Goal: Task Accomplishment & Management: Complete application form

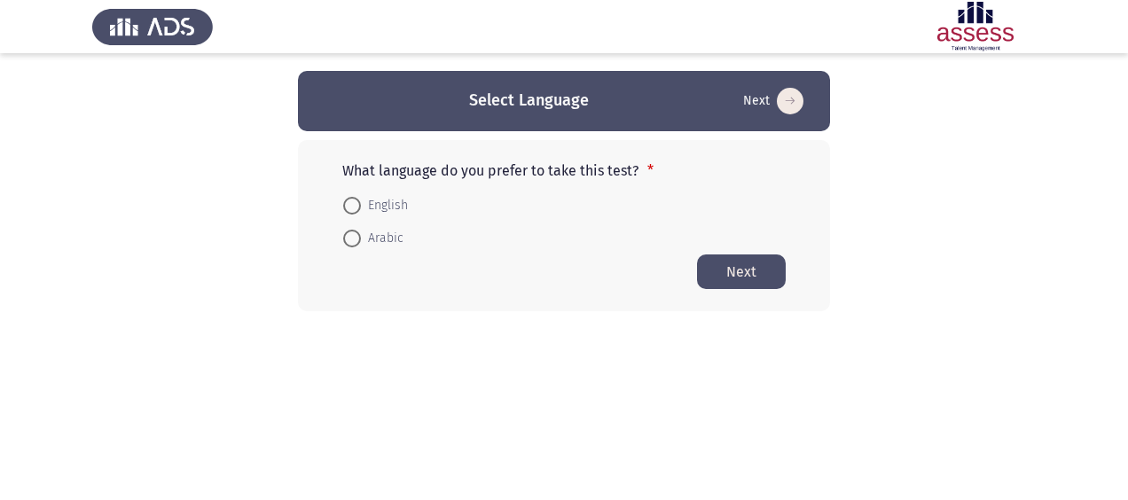
click at [347, 208] on span at bounding box center [352, 206] width 18 height 18
click at [347, 208] on input "English" at bounding box center [352, 206] width 18 height 18
radio input "true"
click at [746, 261] on button "Next" at bounding box center [741, 271] width 89 height 35
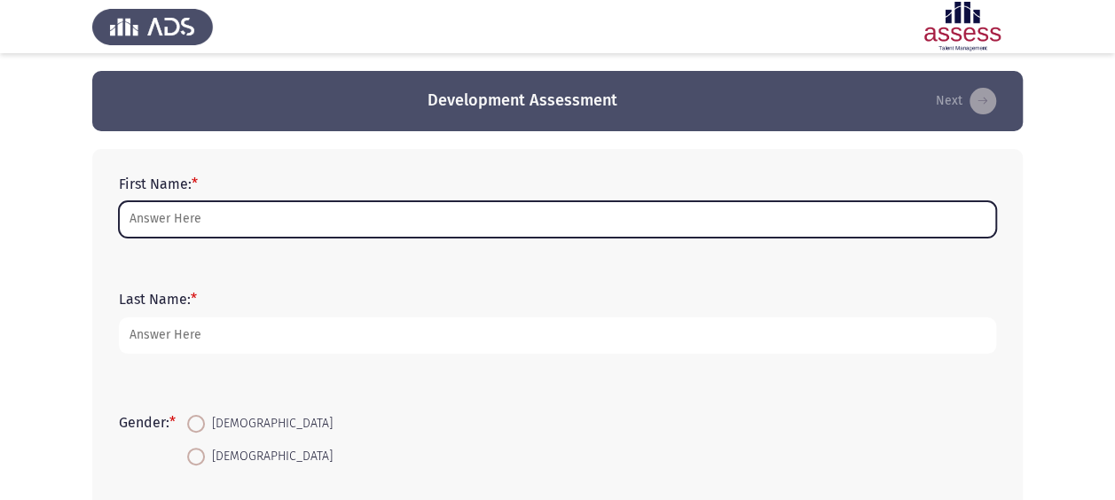
click at [216, 216] on input "First Name: *" at bounding box center [557, 219] width 877 height 36
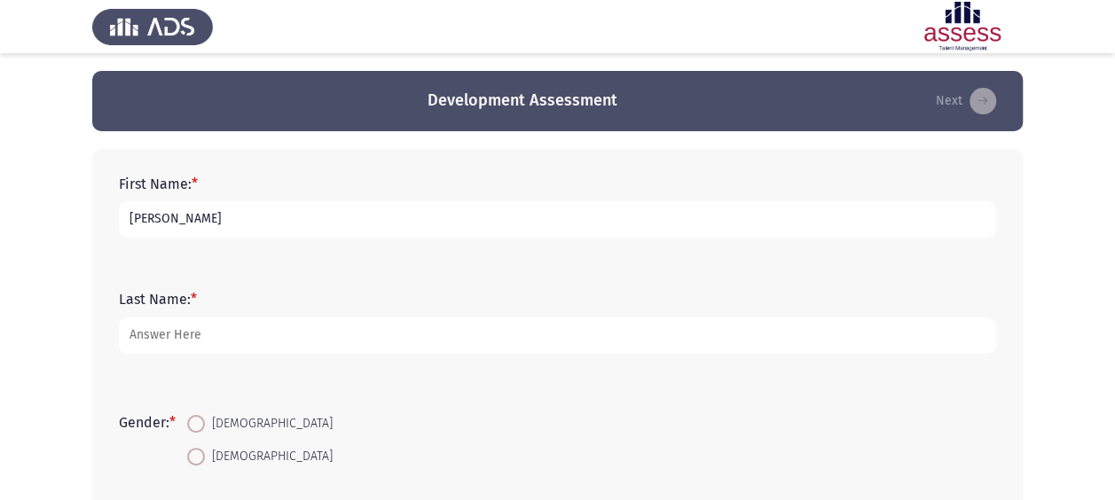
type input "[PERSON_NAME]"
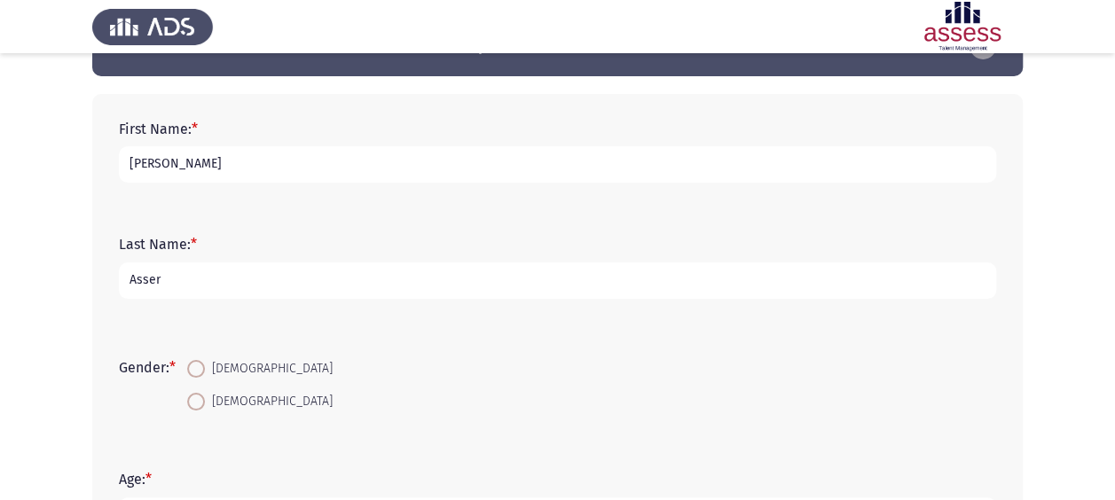
scroll to position [236, 0]
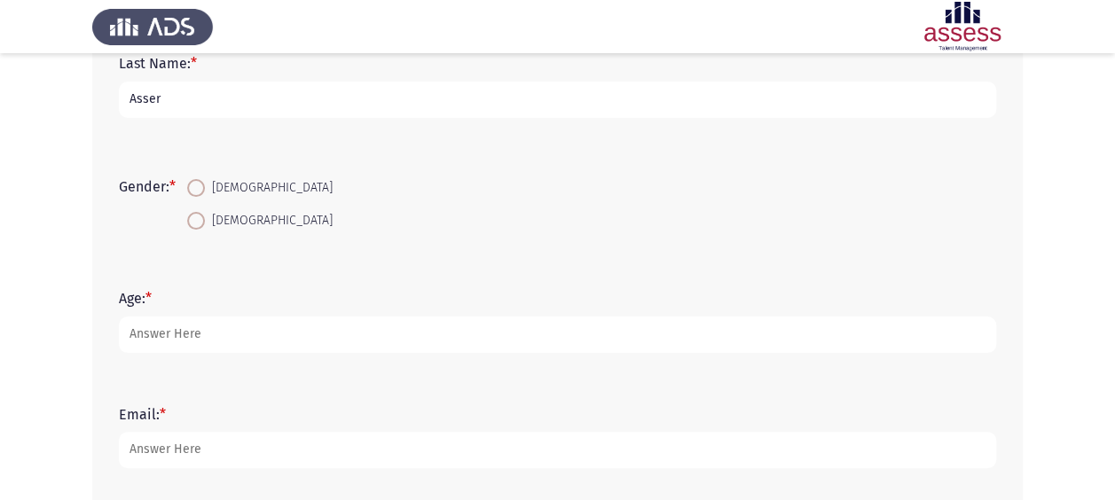
type input "Asser"
click at [209, 226] on span "[DEMOGRAPHIC_DATA]" at bounding box center [269, 220] width 128 height 21
click at [205, 226] on input "[DEMOGRAPHIC_DATA]" at bounding box center [196, 221] width 18 height 18
radio input "true"
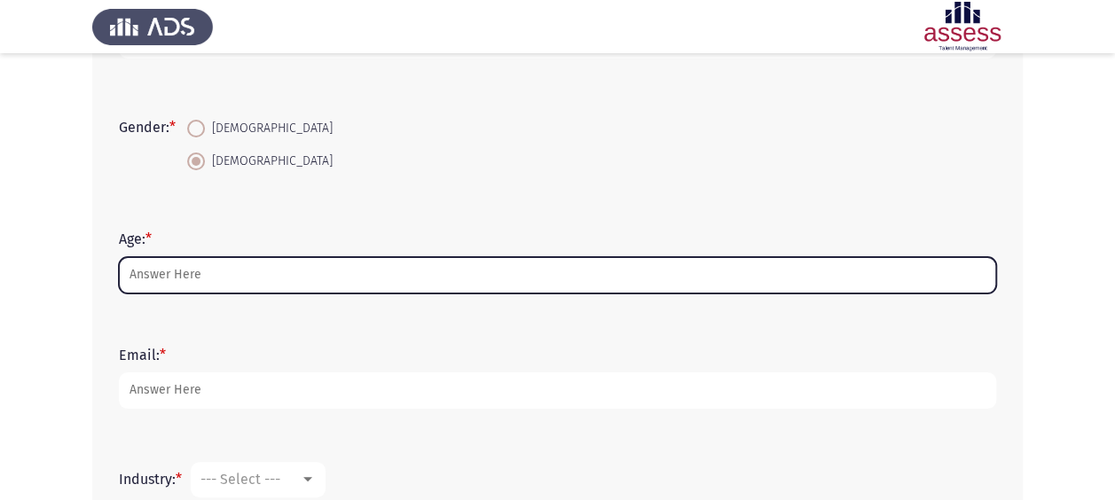
click at [392, 262] on input "Age: *" at bounding box center [557, 275] width 877 height 36
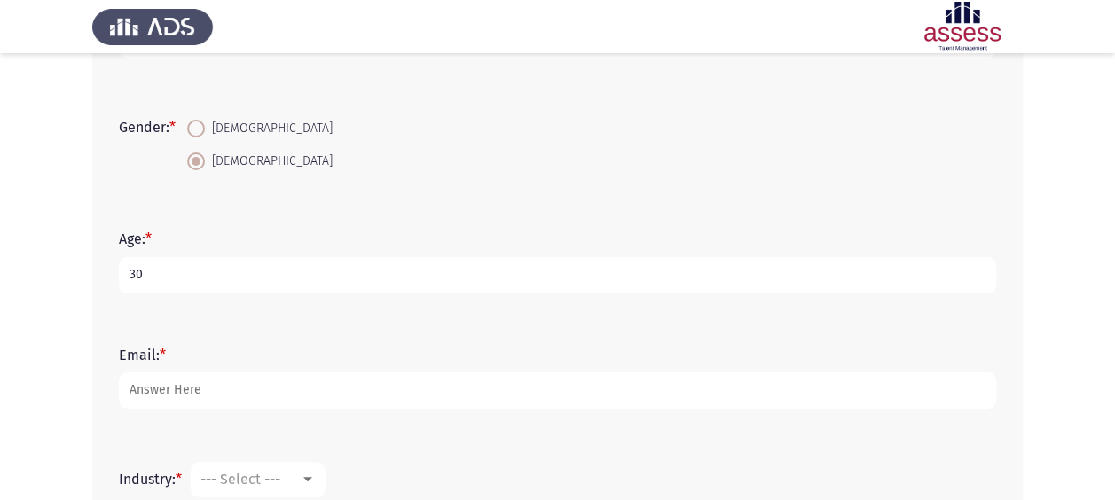
scroll to position [473, 0]
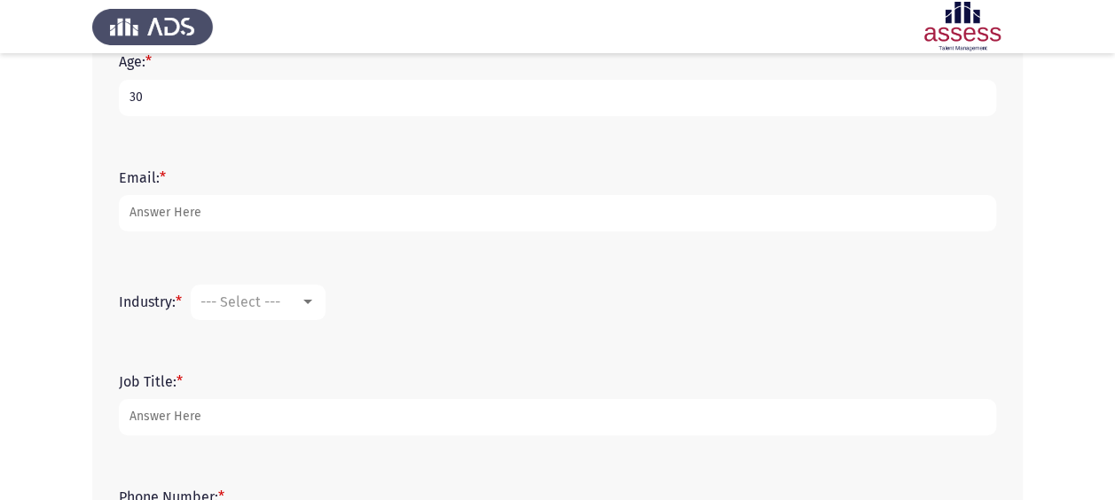
type input "30"
click at [351, 232] on div "Email: *" at bounding box center [557, 201] width 895 height 80
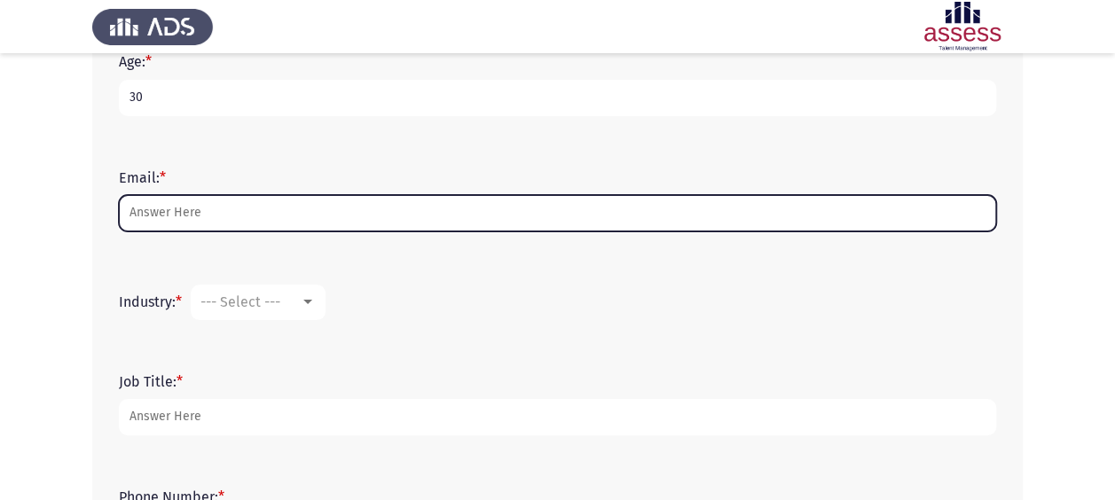
click at [349, 225] on input "Email: *" at bounding box center [557, 213] width 877 height 36
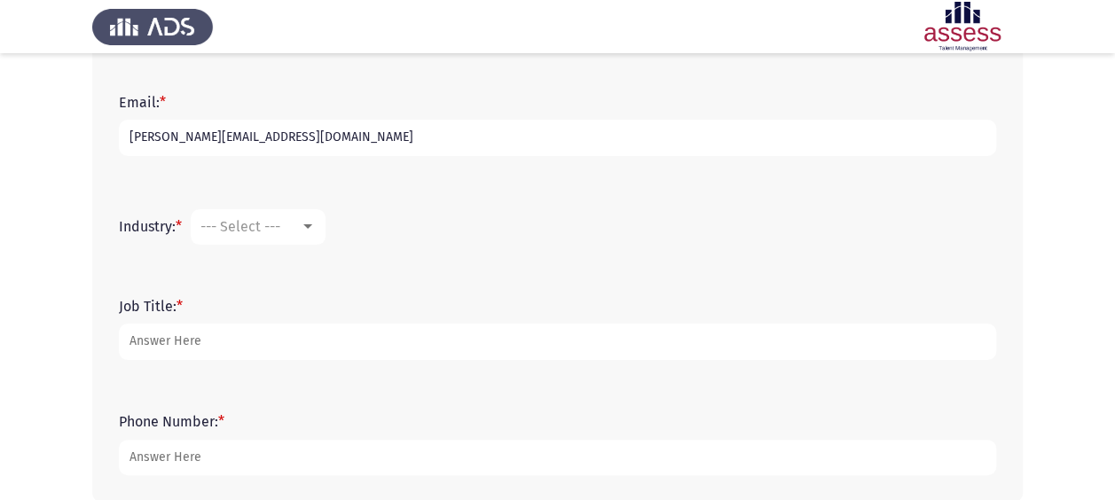
scroll to position [591, 0]
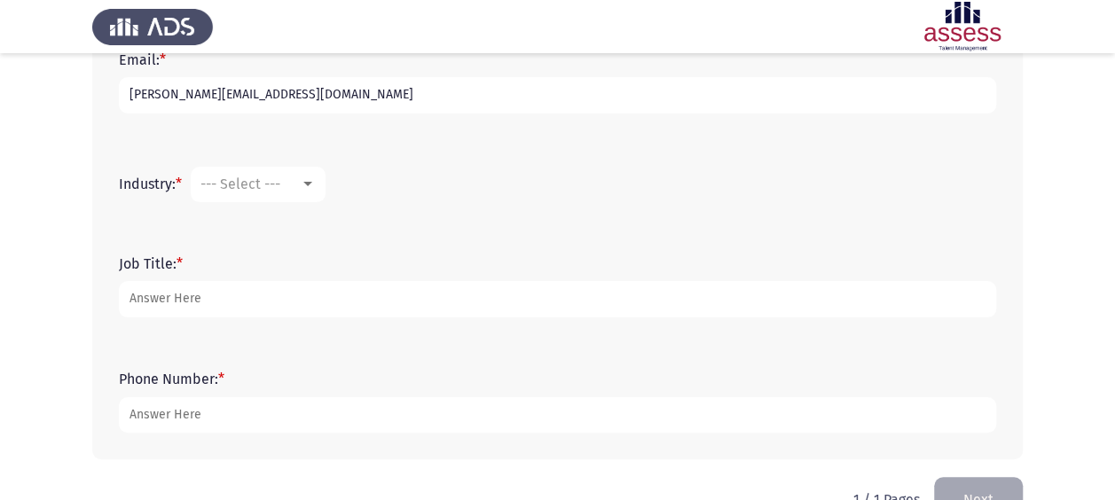
type input "[PERSON_NAME][EMAIL_ADDRESS][DOMAIN_NAME]"
click at [290, 174] on mat-select "--- Select ---" at bounding box center [258, 184] width 135 height 35
click at [299, 177] on div "--- Select ---" at bounding box center [249, 184] width 99 height 17
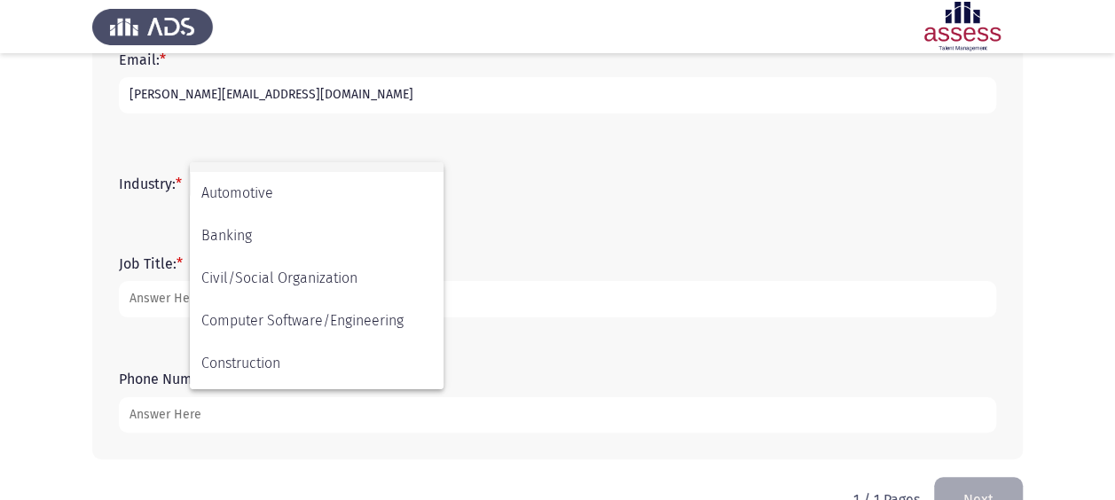
scroll to position [236, 0]
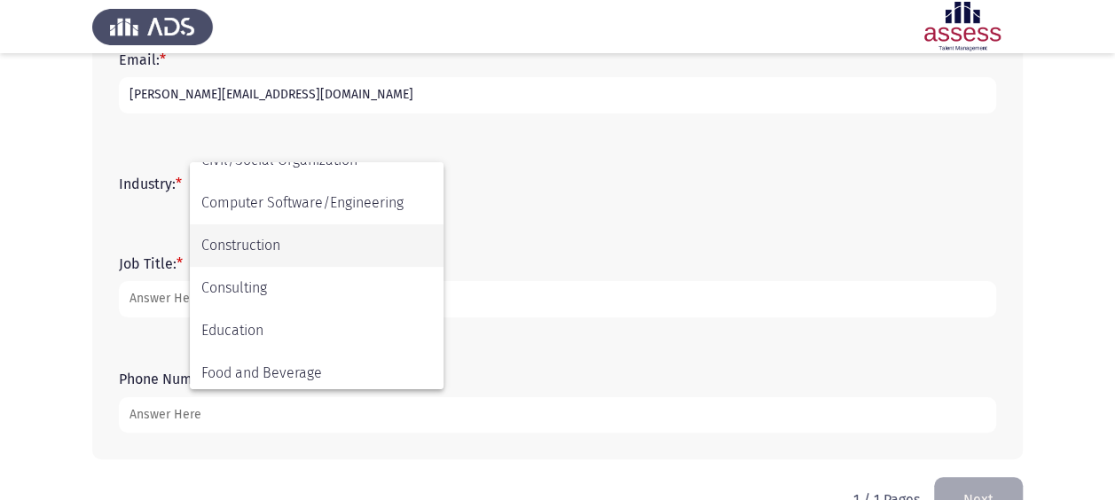
click at [319, 231] on span "Construction" at bounding box center [316, 245] width 231 height 43
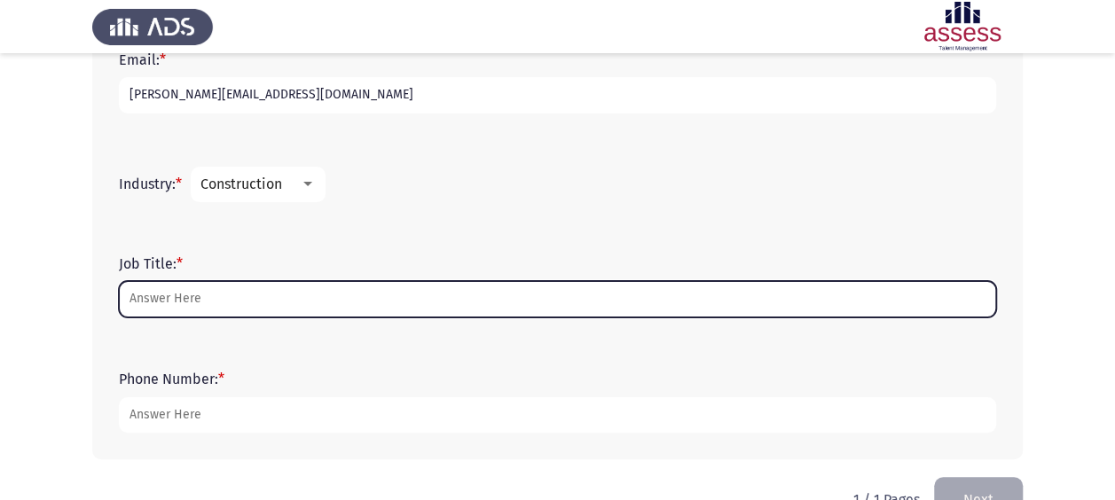
click at [268, 305] on input "Job Title: *" at bounding box center [557, 299] width 877 height 36
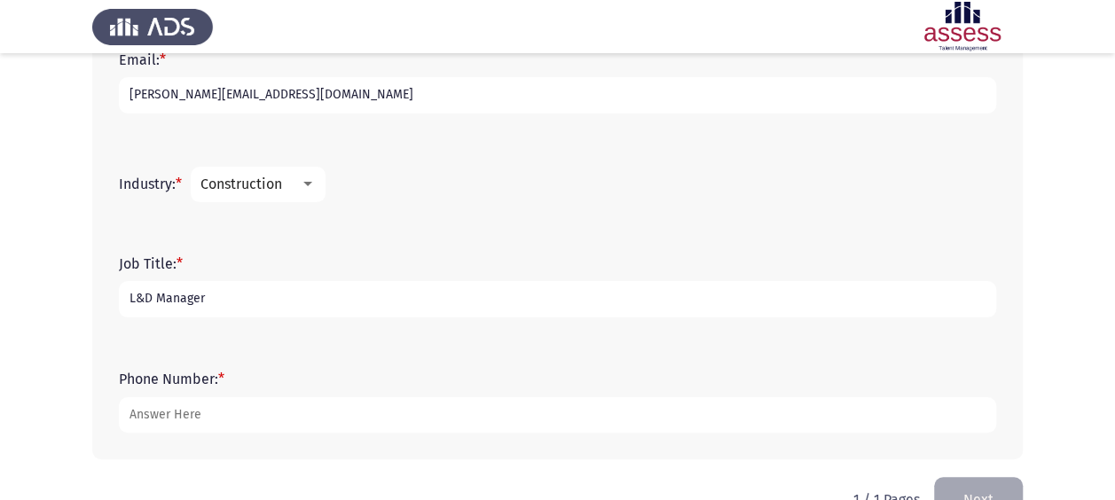
scroll to position [639, 0]
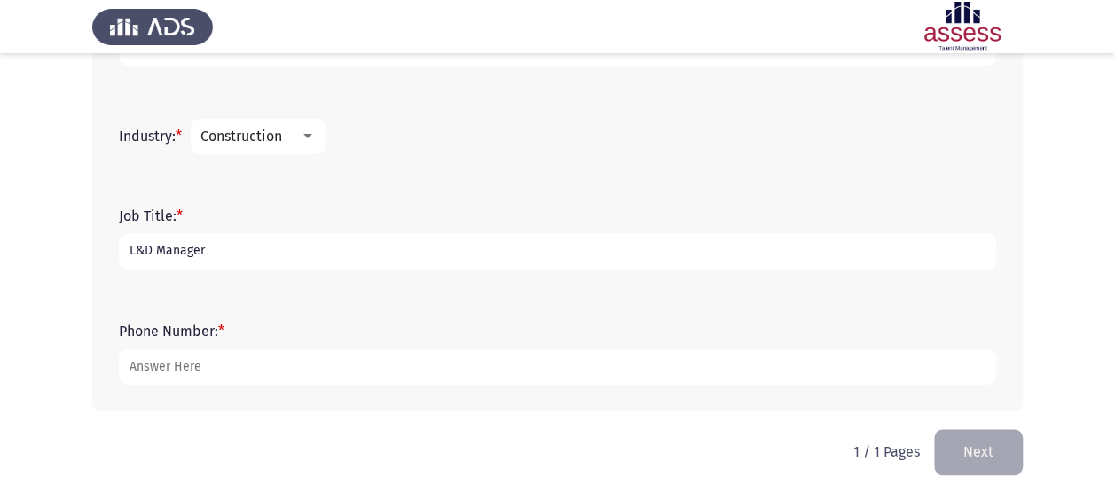
type input "L&D Manager"
click at [240, 338] on form "Phone Number: *" at bounding box center [557, 354] width 877 height 62
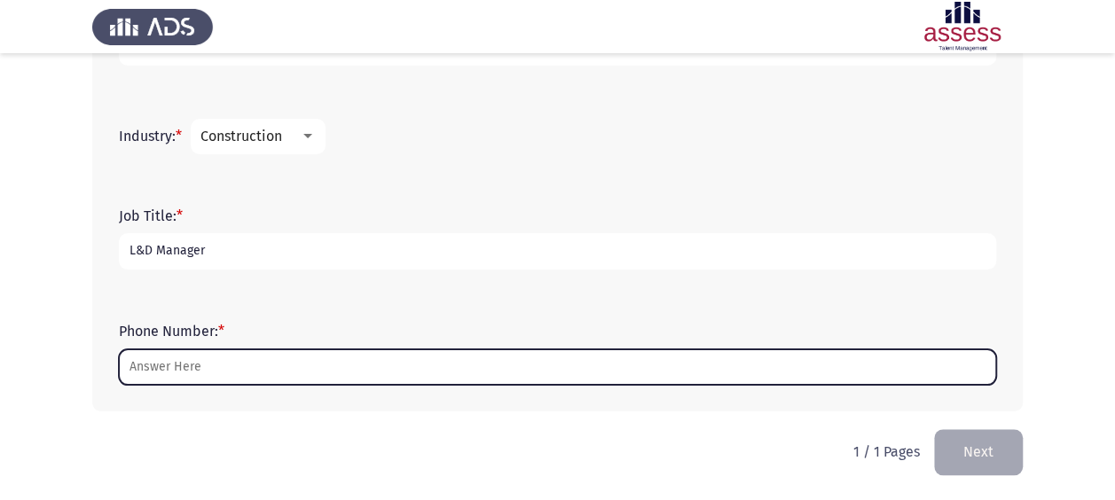
click at [248, 378] on input "Phone Number: *" at bounding box center [557, 367] width 877 height 36
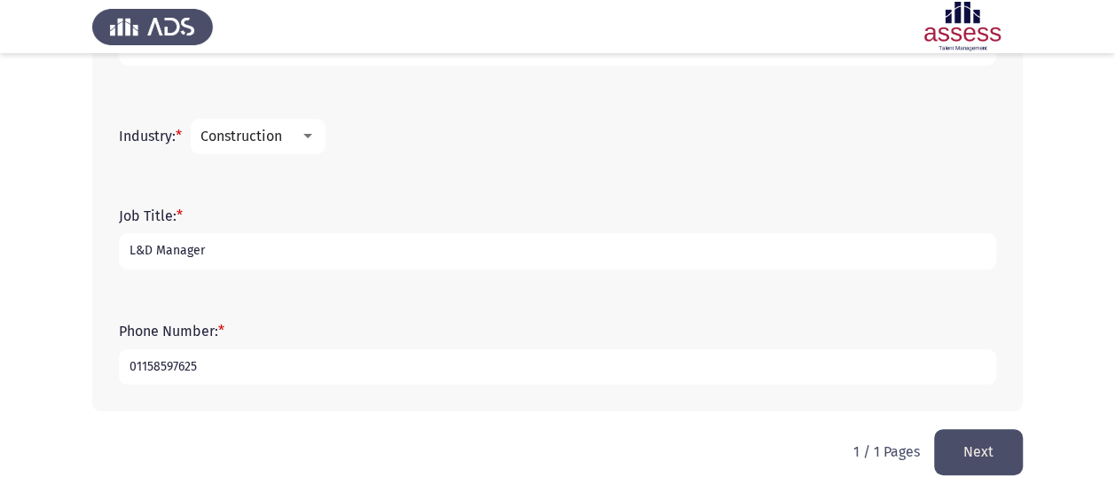
type input "01158597625"
click at [1017, 456] on button "Next" at bounding box center [978, 451] width 89 height 45
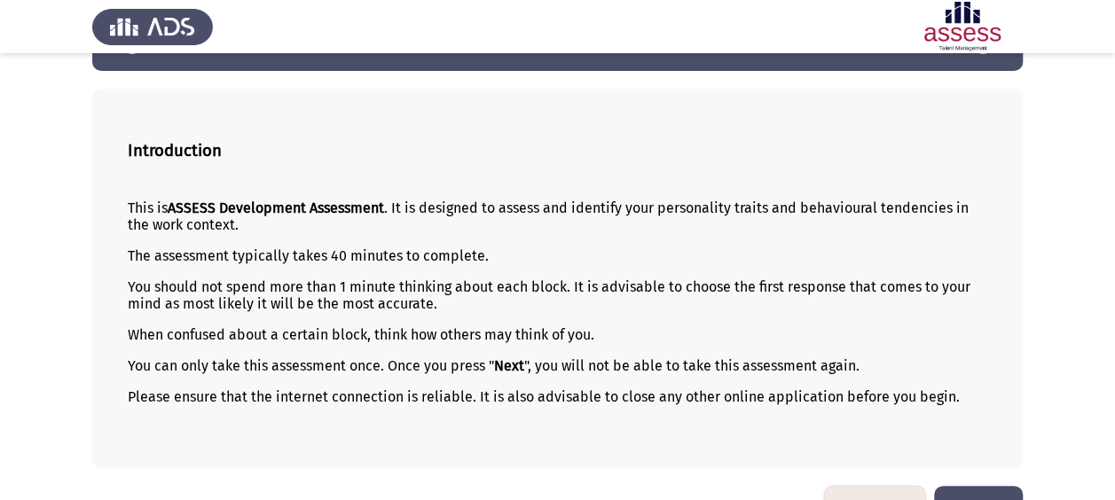
scroll to position [106, 0]
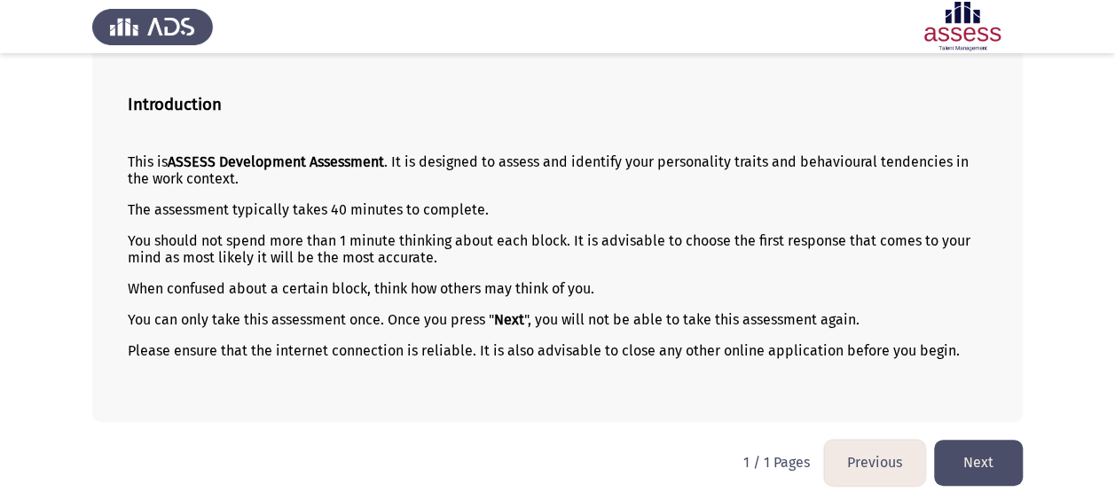
click at [977, 459] on button "Next" at bounding box center [978, 462] width 89 height 45
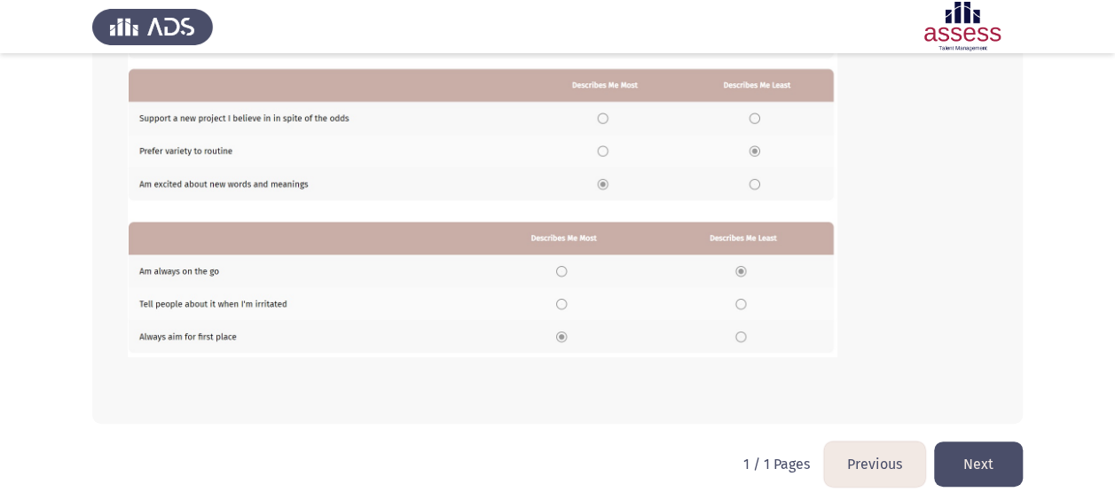
scroll to position [368, 0]
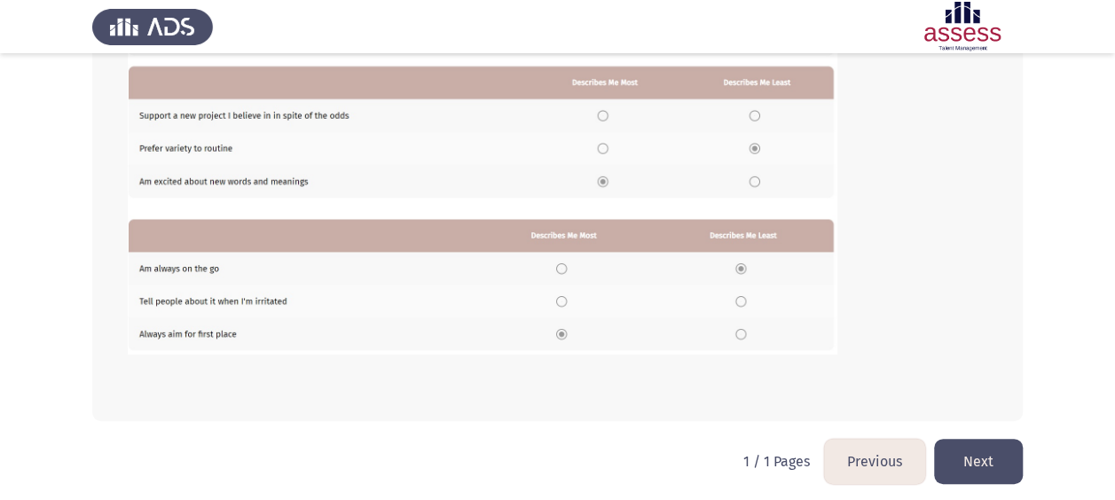
click at [1016, 459] on button "Next" at bounding box center [978, 461] width 89 height 45
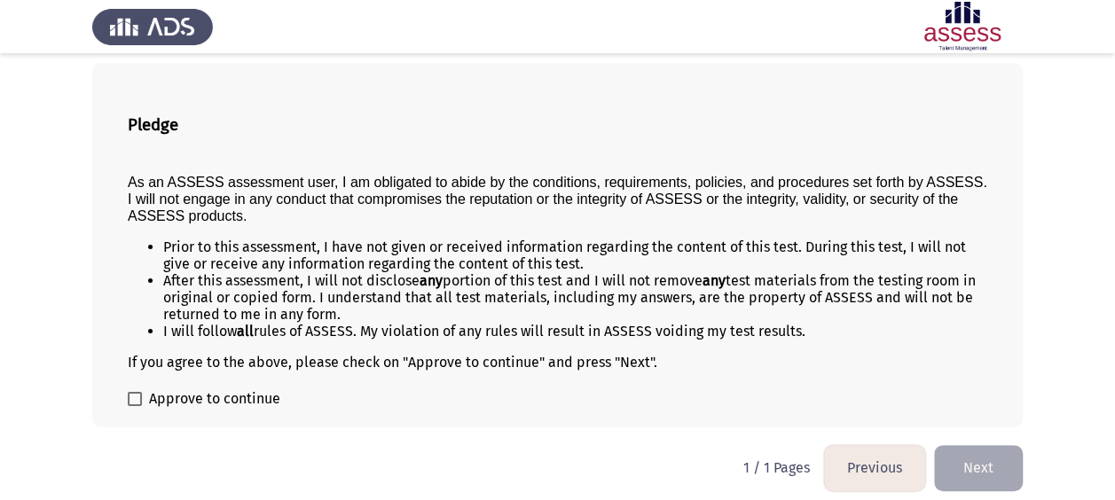
scroll to position [91, 0]
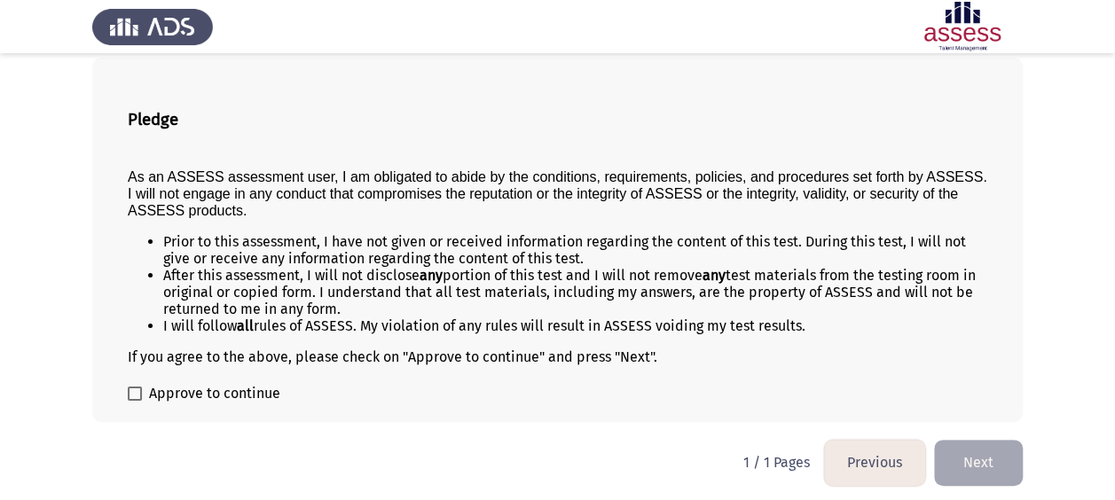
click at [145, 396] on label "Approve to continue" at bounding box center [204, 393] width 153 height 21
click at [135, 401] on input "Approve to continue" at bounding box center [134, 401] width 1 height 1
checkbox input "true"
click at [986, 451] on button "Next" at bounding box center [978, 462] width 89 height 45
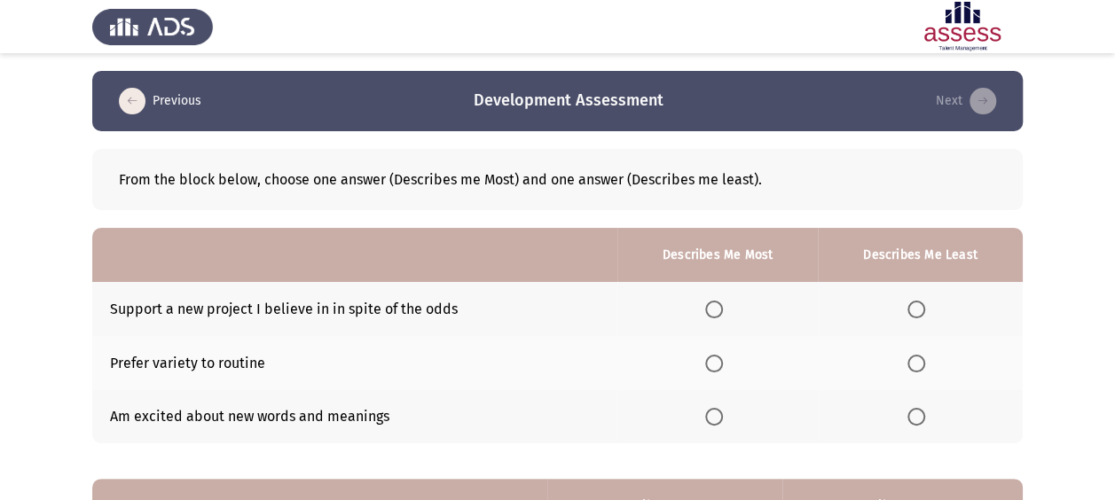
scroll to position [59, 0]
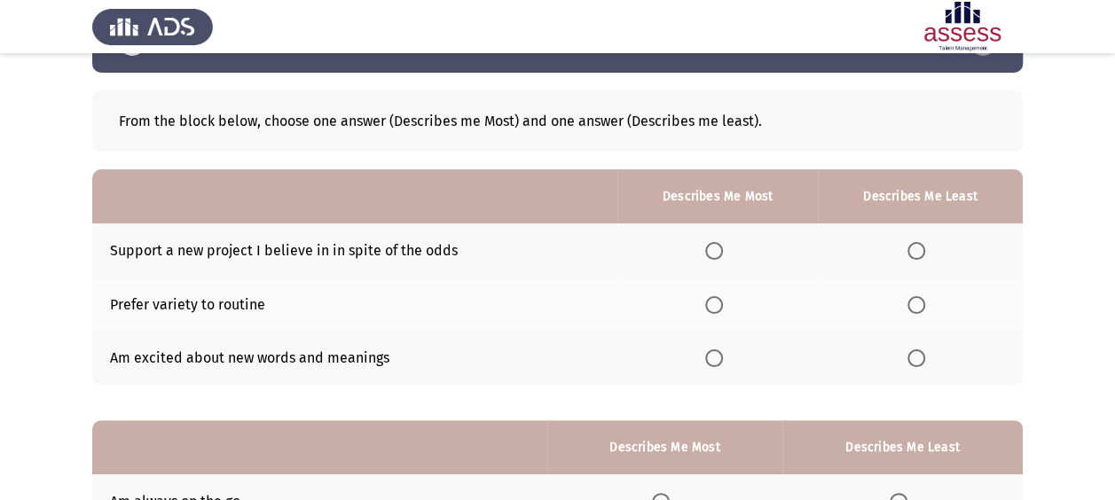
click at [723, 248] on span "Select an option" at bounding box center [714, 251] width 18 height 18
click at [723, 248] on input "Select an option" at bounding box center [714, 251] width 18 height 18
click at [707, 310] on th at bounding box center [717, 305] width 200 height 54
click at [720, 298] on span "Select an option" at bounding box center [714, 305] width 18 height 18
click at [720, 298] on input "Select an option" at bounding box center [714, 305] width 18 height 18
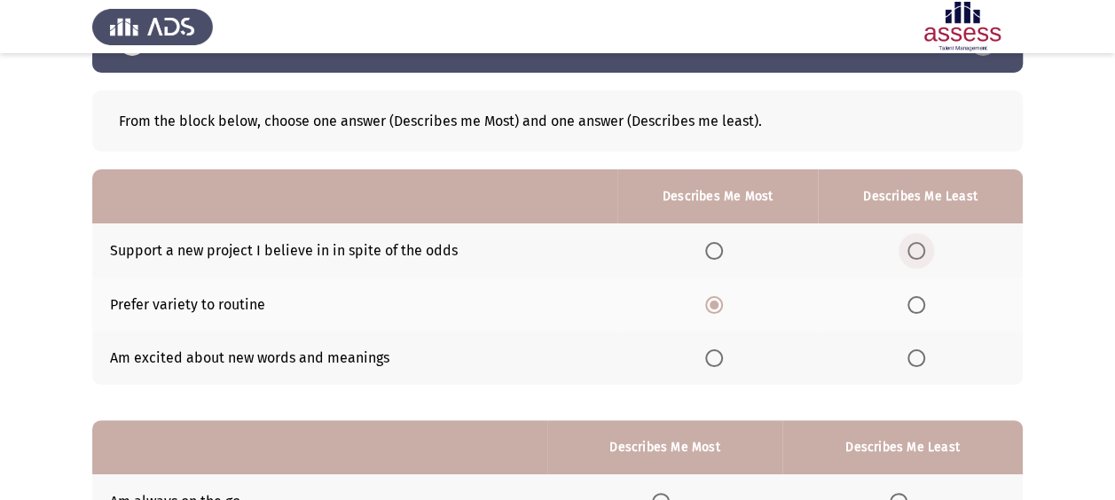
click at [910, 247] on span "Select an option" at bounding box center [916, 251] width 18 height 18
click at [910, 247] on input "Select an option" at bounding box center [916, 251] width 18 height 18
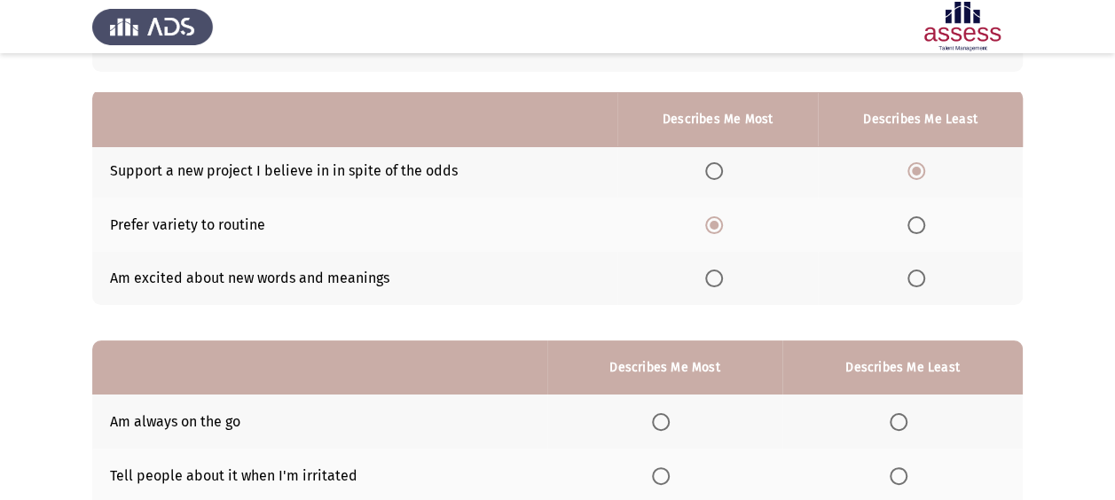
scroll to position [118, 0]
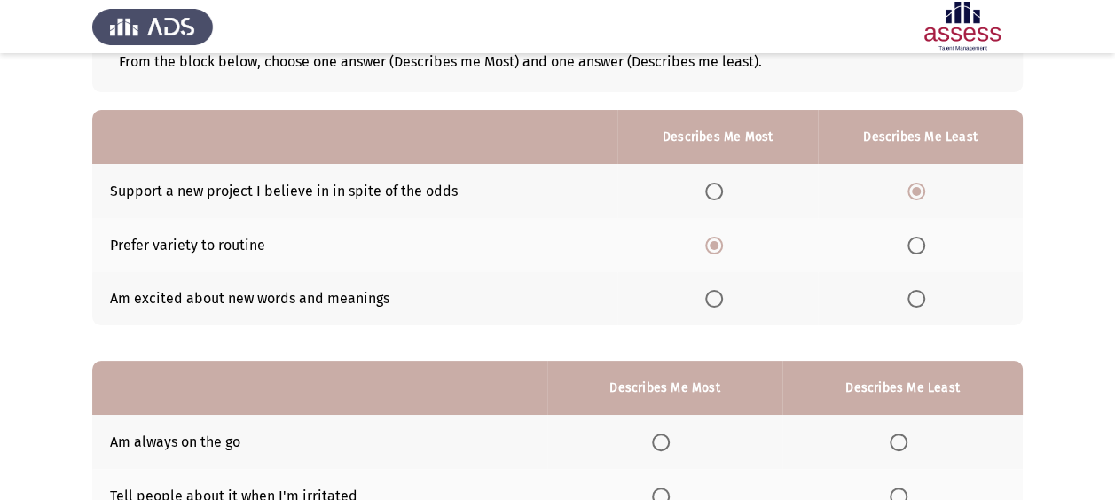
click at [729, 302] on label "Select an option" at bounding box center [717, 299] width 25 height 18
click at [723, 302] on input "Select an option" at bounding box center [714, 299] width 18 height 18
click at [908, 250] on span "Select an option" at bounding box center [916, 246] width 18 height 18
click at [908, 250] on input "Select an option" at bounding box center [916, 246] width 18 height 18
click at [720, 201] on th at bounding box center [717, 191] width 200 height 54
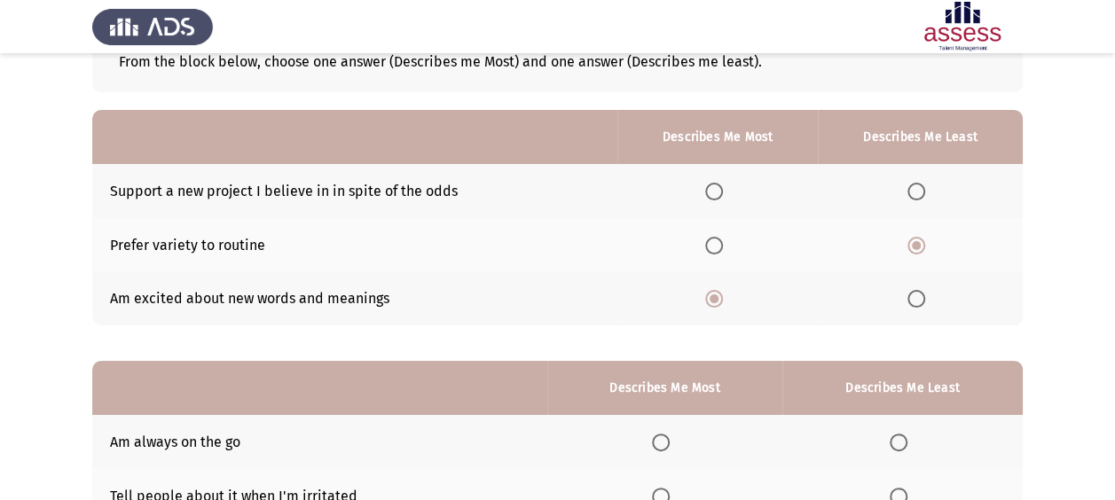
click at [723, 192] on span "Select an option" at bounding box center [714, 192] width 18 height 18
click at [723, 192] on input "Select an option" at bounding box center [714, 192] width 18 height 18
click at [919, 192] on span "Select an option" at bounding box center [916, 192] width 18 height 18
click at [919, 192] on input "Select an option" at bounding box center [916, 192] width 18 height 18
click at [715, 247] on span "Select an option" at bounding box center [714, 246] width 18 height 18
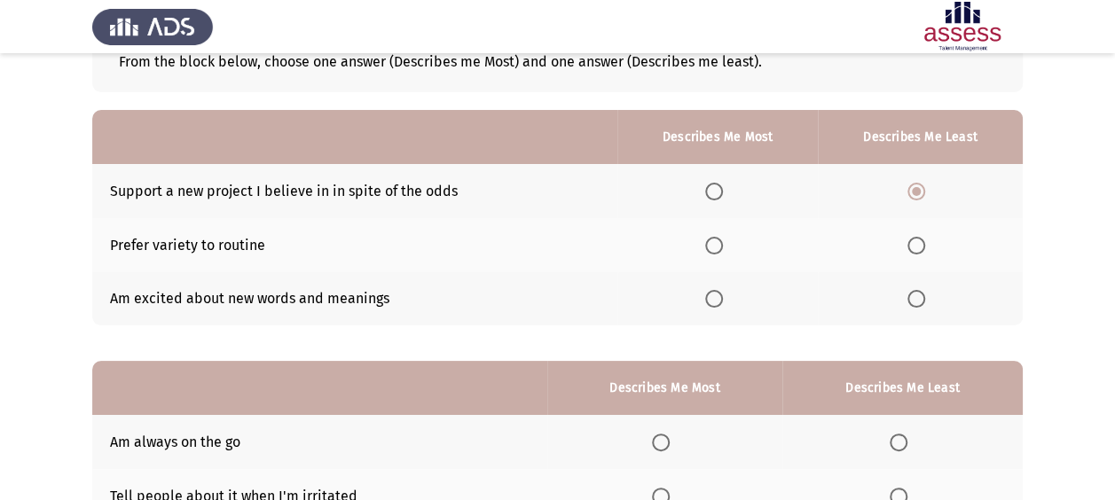
click at [715, 247] on input "Select an option" at bounding box center [714, 246] width 18 height 18
click at [713, 293] on span "Select an option" at bounding box center [714, 299] width 18 height 18
click at [713, 293] on input "Select an option" at bounding box center [714, 299] width 18 height 18
click at [921, 293] on span "Select an option" at bounding box center [916, 299] width 18 height 18
click at [921, 293] on input "Select an option" at bounding box center [916, 299] width 18 height 18
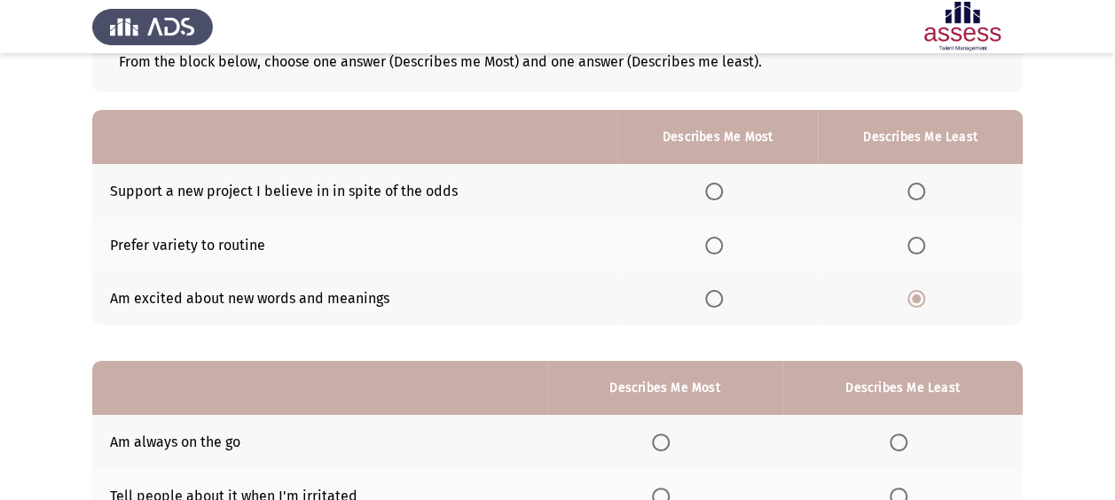
click at [712, 305] on span "Select an option" at bounding box center [714, 299] width 18 height 18
click at [712, 305] on input "Select an option" at bounding box center [714, 299] width 18 height 18
click at [727, 243] on label "Select an option" at bounding box center [717, 246] width 25 height 18
click at [723, 243] on input "Select an option" at bounding box center [714, 246] width 18 height 18
click at [714, 300] on span "Select an option" at bounding box center [714, 299] width 18 height 18
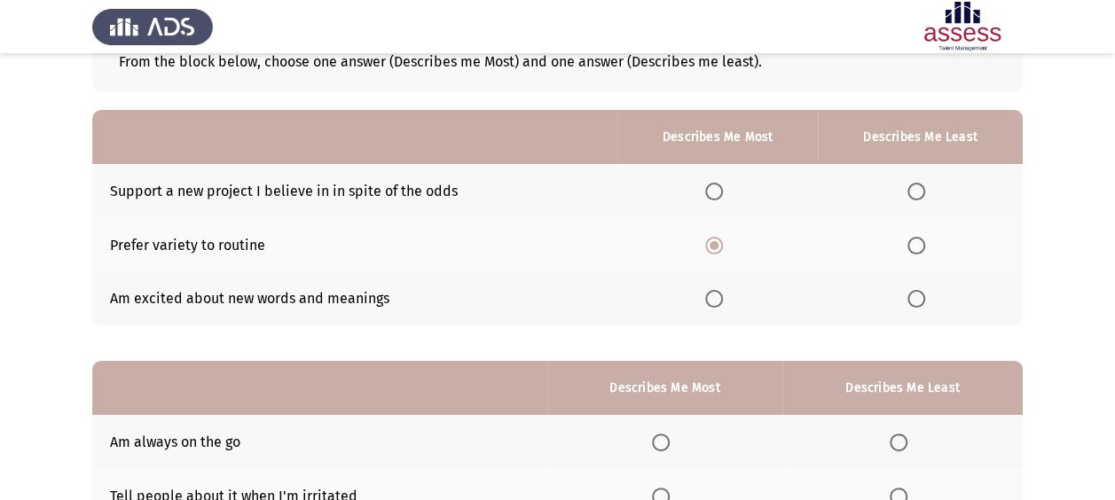
click at [714, 300] on input "Select an option" at bounding box center [714, 299] width 18 height 18
click at [917, 188] on span "Select an option" at bounding box center [916, 192] width 18 height 18
click at [917, 188] on input "Select an option" at bounding box center [916, 192] width 18 height 18
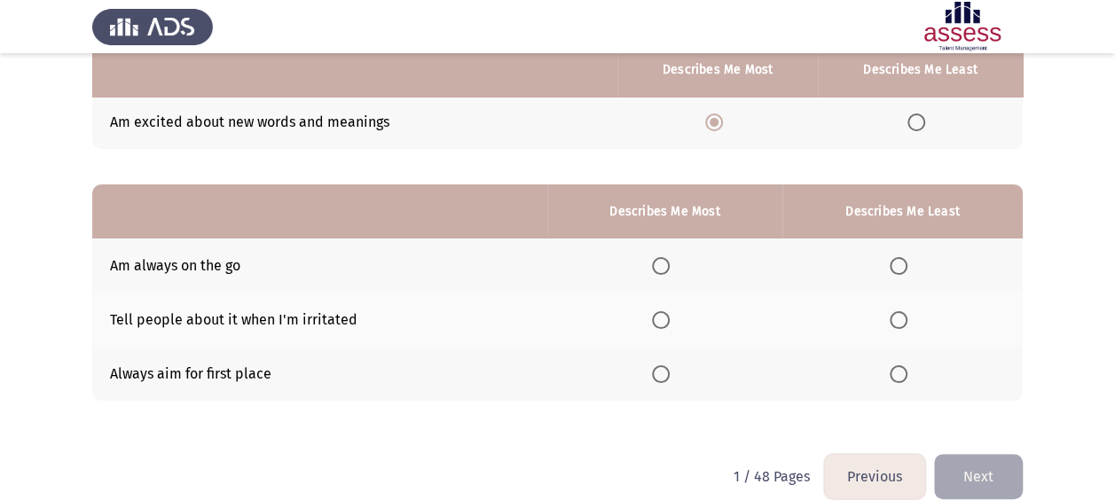
scroll to position [295, 0]
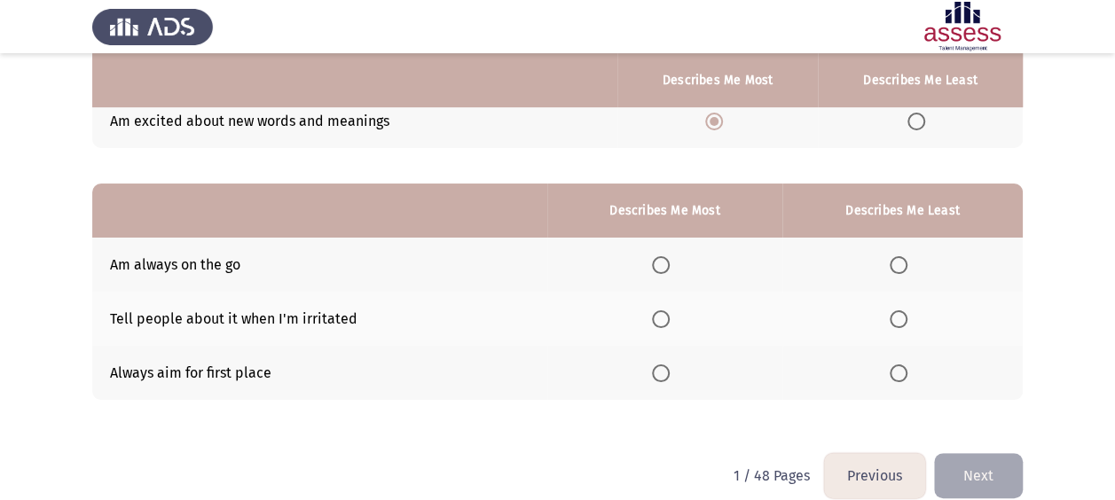
click at [906, 318] on span "Select an option" at bounding box center [899, 319] width 18 height 18
click at [906, 318] on input "Select an option" at bounding box center [899, 319] width 18 height 18
click at [658, 269] on span "Select an option" at bounding box center [661, 265] width 18 height 18
click at [658, 269] on input "Select an option" at bounding box center [661, 265] width 18 height 18
click at [975, 453] on button "Next" at bounding box center [978, 475] width 89 height 45
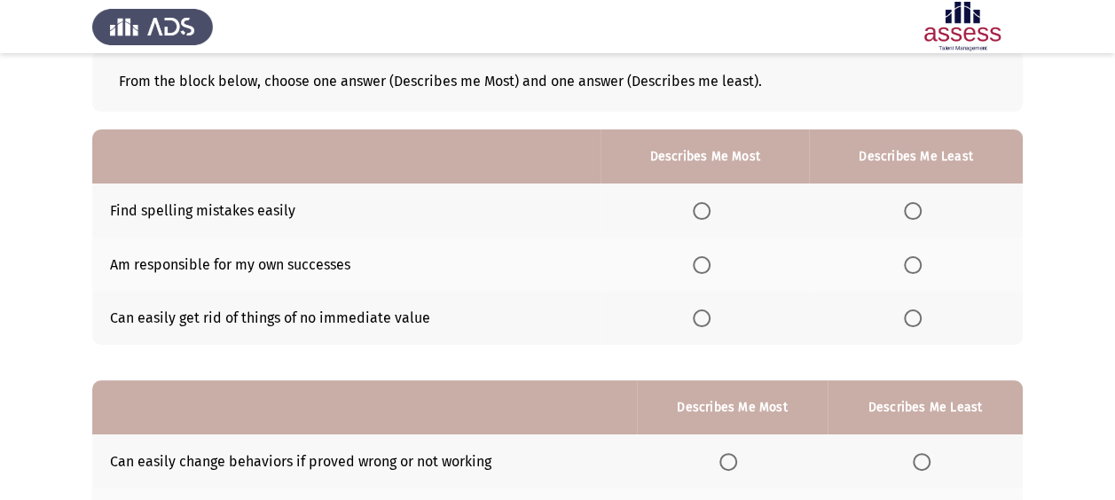
scroll to position [118, 0]
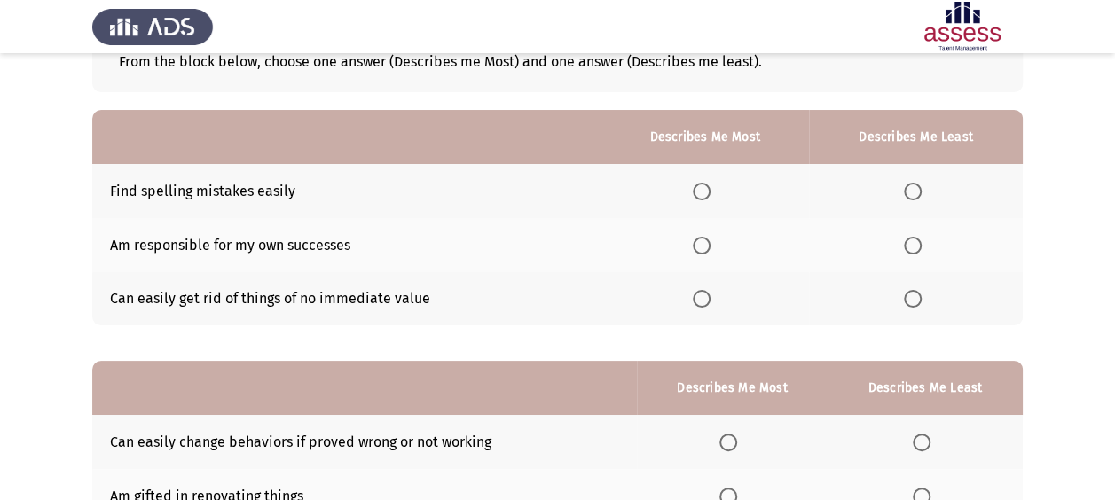
click at [703, 300] on span "Select an option" at bounding box center [702, 299] width 18 height 18
click at [703, 300] on input "Select an option" at bounding box center [702, 299] width 18 height 18
click at [701, 249] on span "Select an option" at bounding box center [702, 246] width 18 height 18
click at [701, 249] on input "Select an option" at bounding box center [702, 246] width 18 height 18
click at [899, 299] on th at bounding box center [916, 299] width 214 height 54
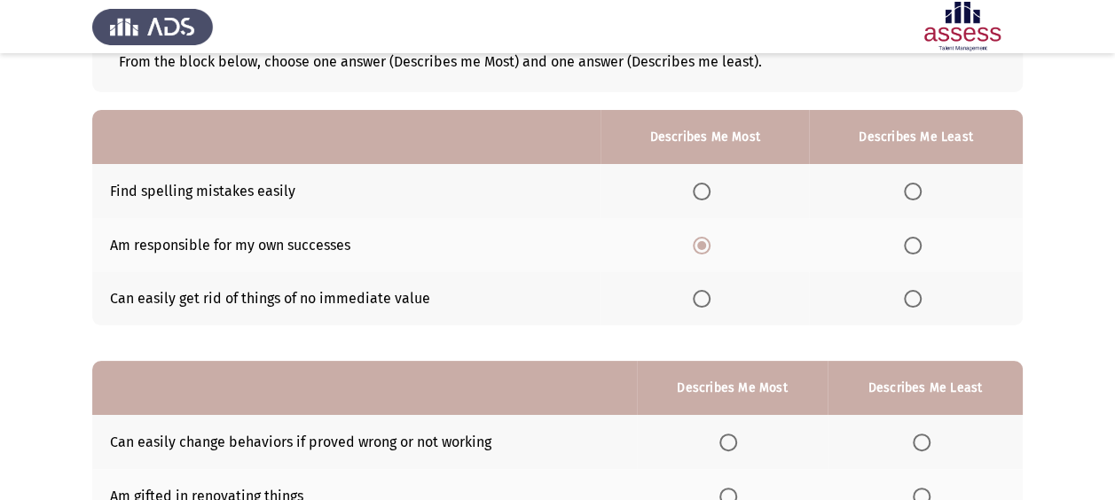
click at [900, 299] on th at bounding box center [916, 299] width 214 height 54
click at [903, 299] on th at bounding box center [916, 299] width 214 height 54
click at [908, 299] on span "Select an option" at bounding box center [913, 299] width 18 height 18
click at [908, 299] on input "Select an option" at bounding box center [913, 299] width 18 height 18
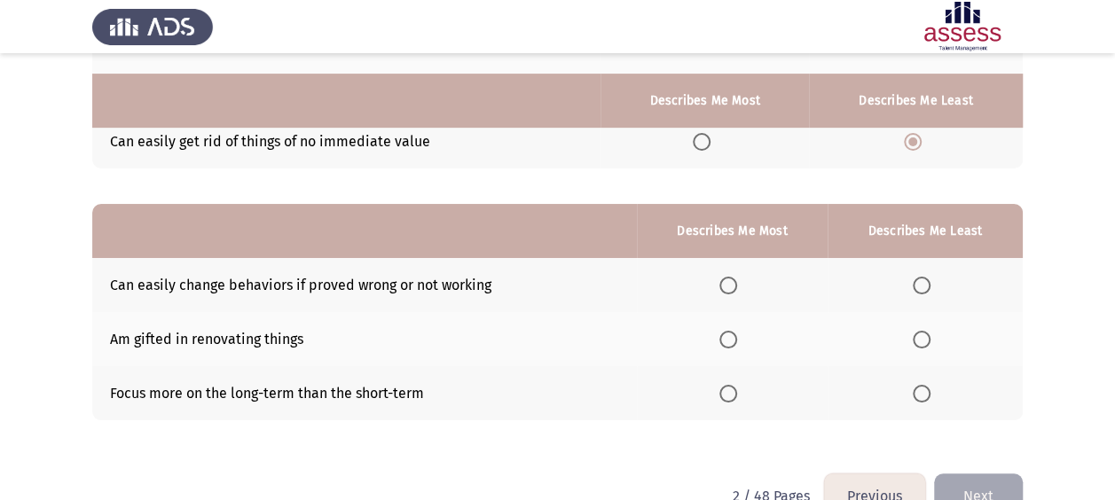
scroll to position [295, 0]
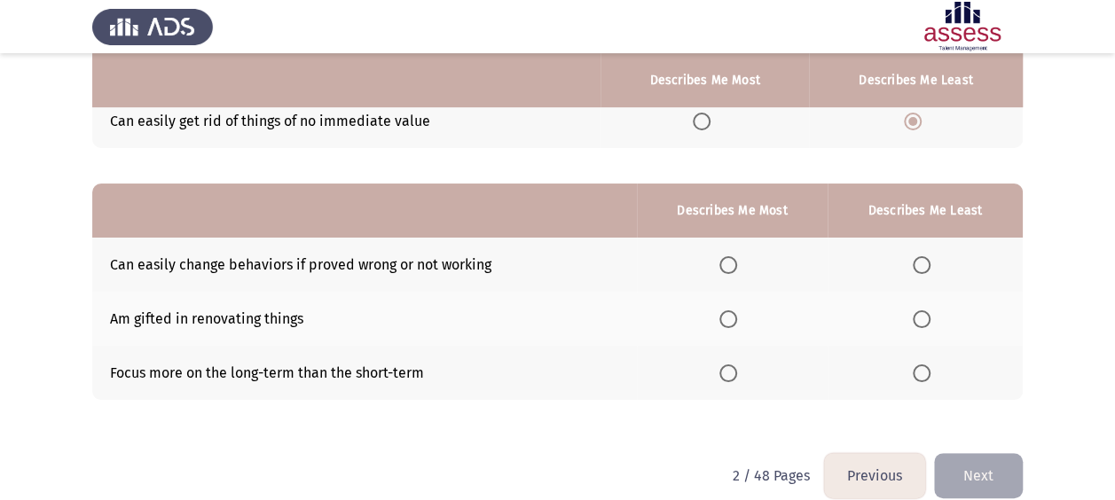
click at [735, 323] on span "Select an option" at bounding box center [728, 319] width 18 height 18
click at [735, 323] on input "Select an option" at bounding box center [728, 319] width 18 height 18
click at [930, 374] on span "Select an option" at bounding box center [922, 374] width 18 height 18
click at [930, 374] on input "Select an option" at bounding box center [922, 374] width 18 height 18
click at [921, 263] on span "Select an option" at bounding box center [922, 265] width 18 height 18
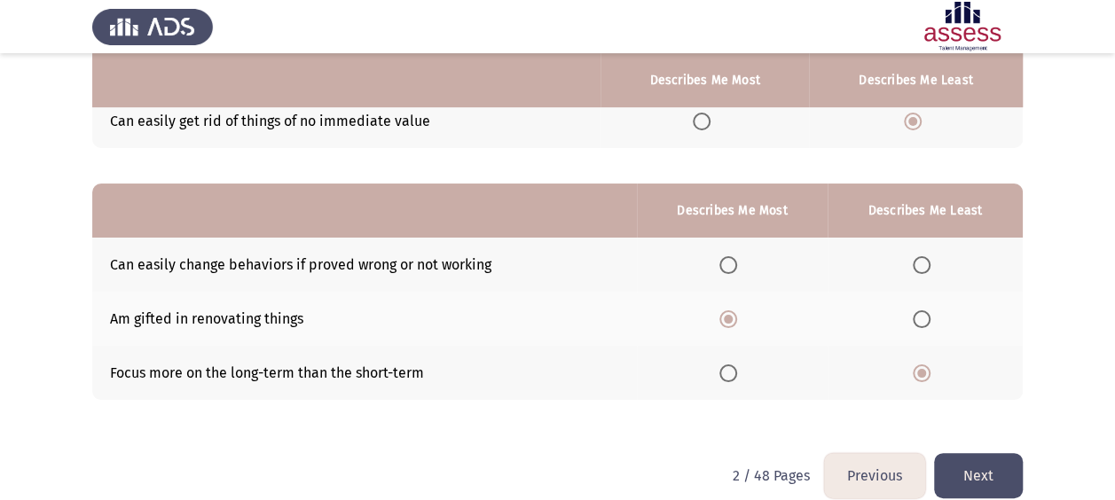
click at [921, 263] on input "Select an option" at bounding box center [922, 265] width 18 height 18
click at [985, 477] on button "Next" at bounding box center [978, 475] width 89 height 45
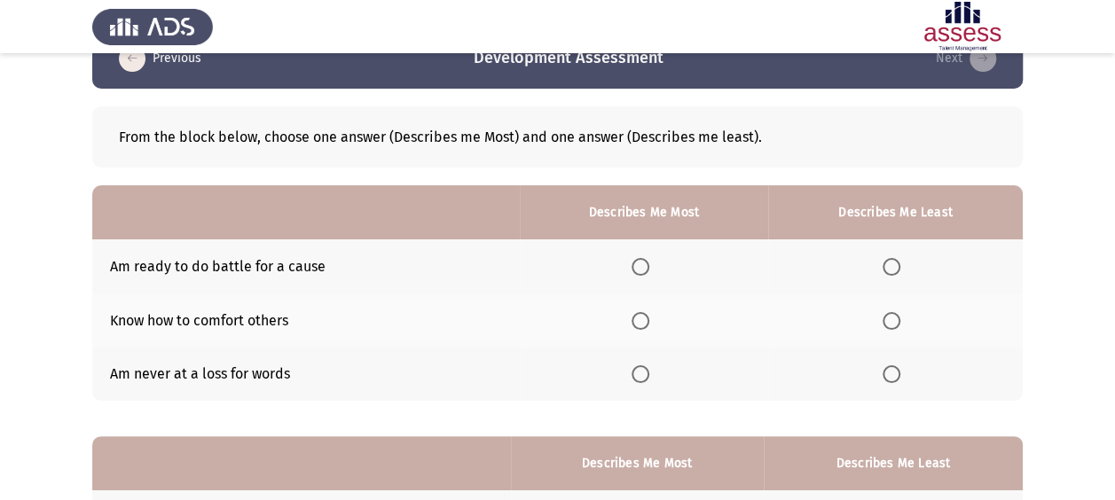
scroll to position [59, 0]
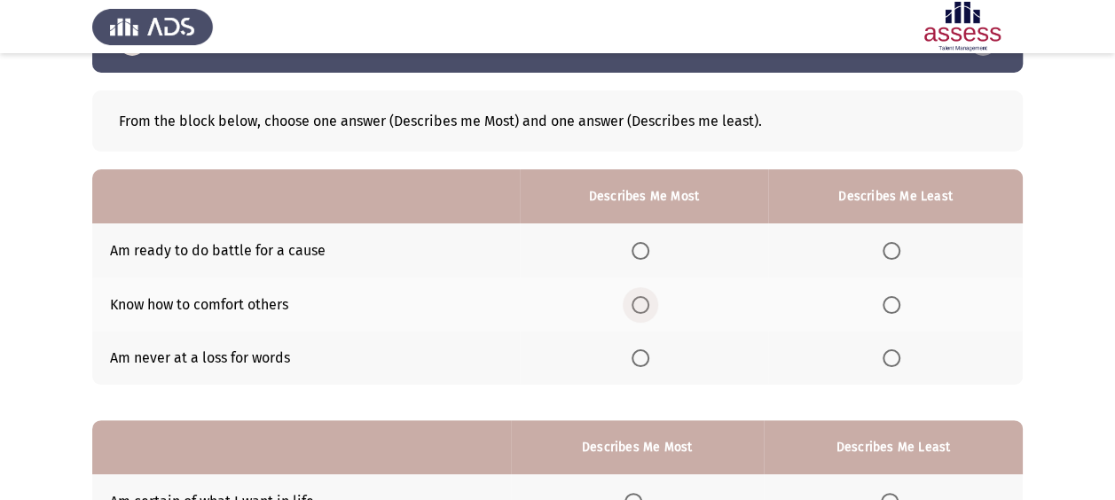
click at [640, 306] on span "Select an option" at bounding box center [641, 305] width 18 height 18
click at [640, 306] on input "Select an option" at bounding box center [641, 305] width 18 height 18
click at [894, 355] on span "Select an option" at bounding box center [892, 358] width 18 height 18
click at [894, 355] on input "Select an option" at bounding box center [892, 358] width 18 height 18
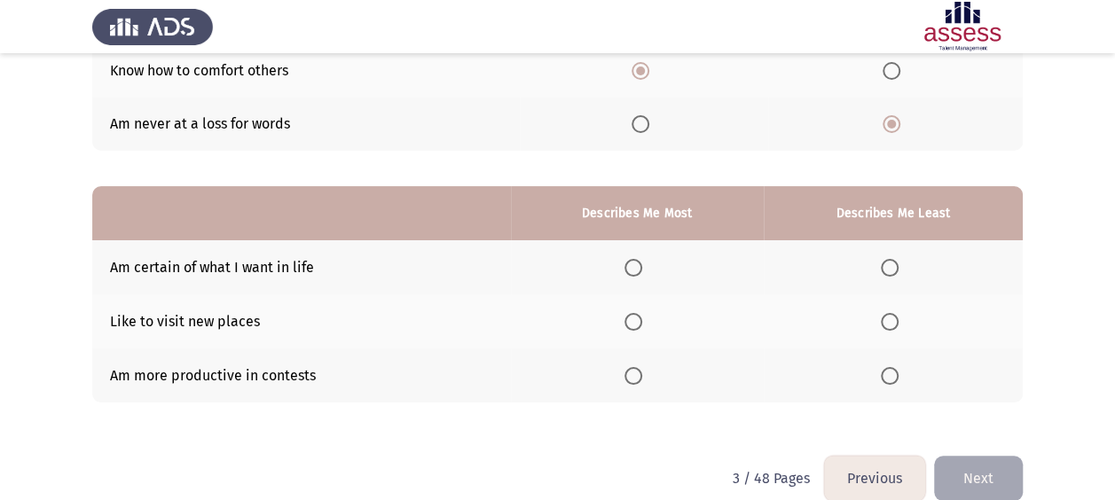
scroll to position [295, 0]
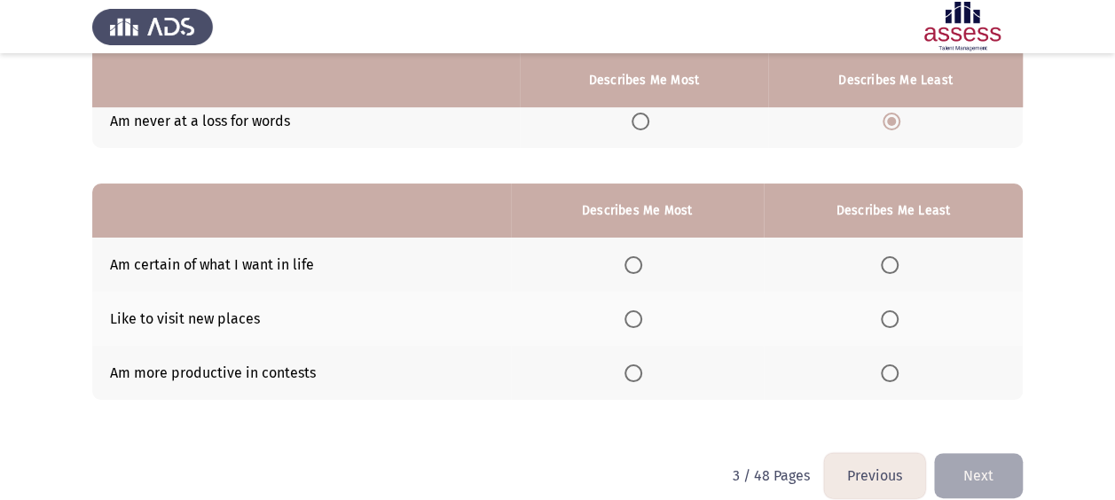
click at [637, 319] on span "Select an option" at bounding box center [633, 319] width 18 height 18
click at [637, 319] on input "Select an option" at bounding box center [633, 319] width 18 height 18
click at [888, 250] on th at bounding box center [893, 265] width 259 height 54
click at [892, 258] on span "Select an option" at bounding box center [890, 265] width 18 height 18
click at [892, 258] on input "Select an option" at bounding box center [890, 265] width 18 height 18
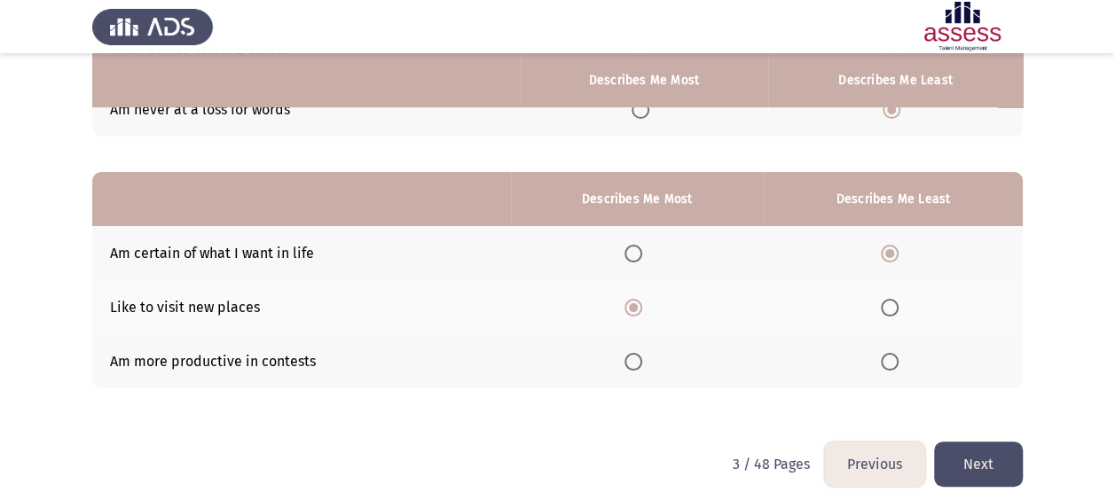
scroll to position [317, 0]
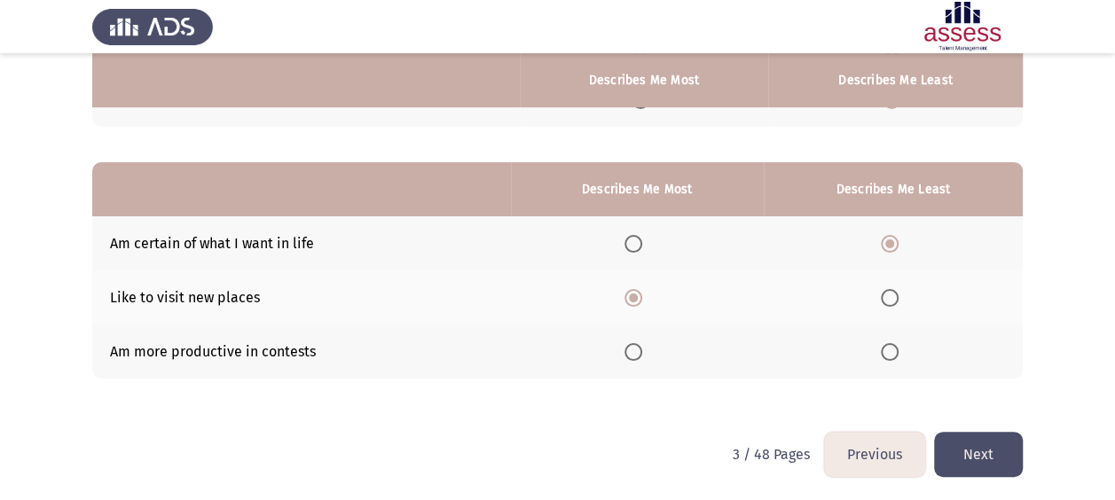
click at [1012, 445] on button "Next" at bounding box center [978, 454] width 89 height 45
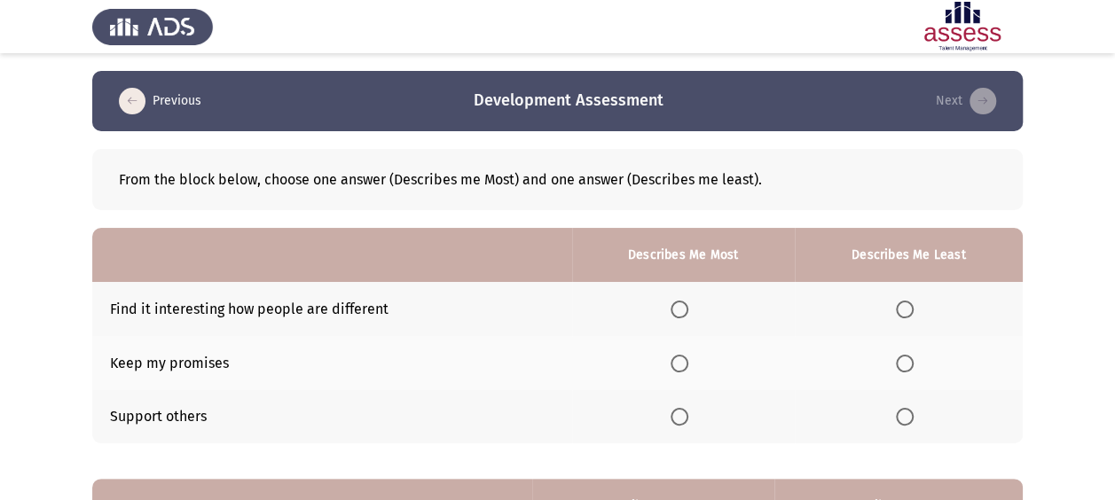
scroll to position [118, 0]
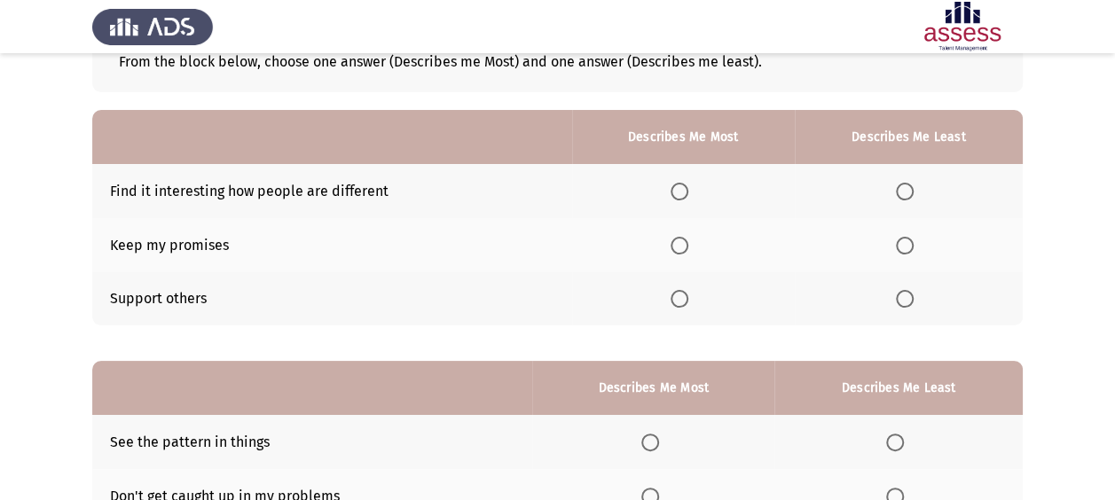
click at [694, 293] on label "Select an option" at bounding box center [683, 299] width 25 height 18
click at [688, 293] on input "Select an option" at bounding box center [680, 299] width 18 height 18
click at [905, 192] on span "Select an option" at bounding box center [905, 192] width 18 height 18
click at [905, 192] on input "Select an option" at bounding box center [905, 192] width 18 height 18
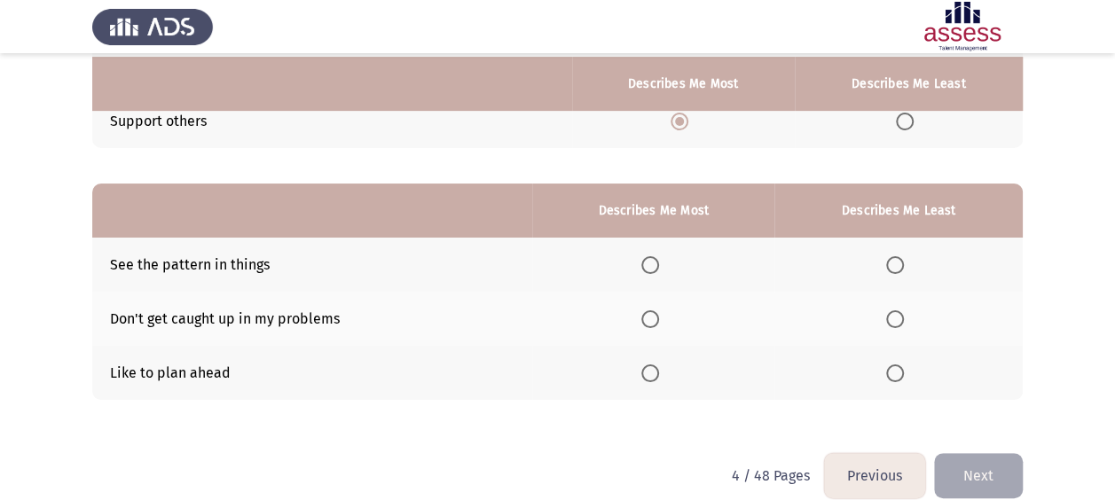
scroll to position [317, 0]
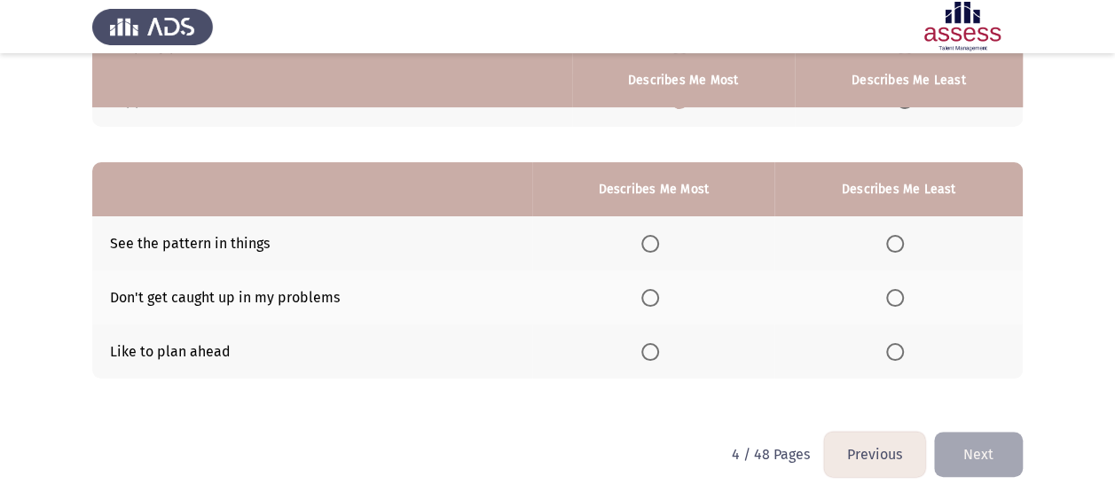
click at [649, 348] on span "Select an option" at bounding box center [650, 352] width 18 height 18
click at [649, 348] on input "Select an option" at bounding box center [650, 352] width 18 height 18
click at [893, 242] on span "Select an option" at bounding box center [895, 244] width 18 height 18
click at [893, 242] on input "Select an option" at bounding box center [895, 244] width 18 height 18
click at [891, 294] on span "Select an option" at bounding box center [895, 298] width 18 height 18
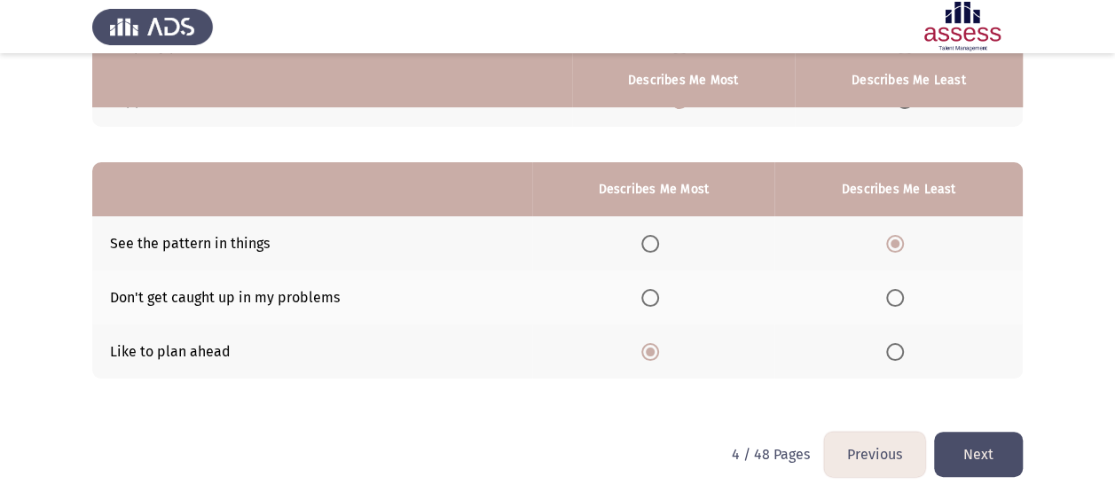
click at [891, 294] on input "Select an option" at bounding box center [895, 298] width 18 height 18
click at [1006, 432] on button "Next" at bounding box center [978, 454] width 89 height 45
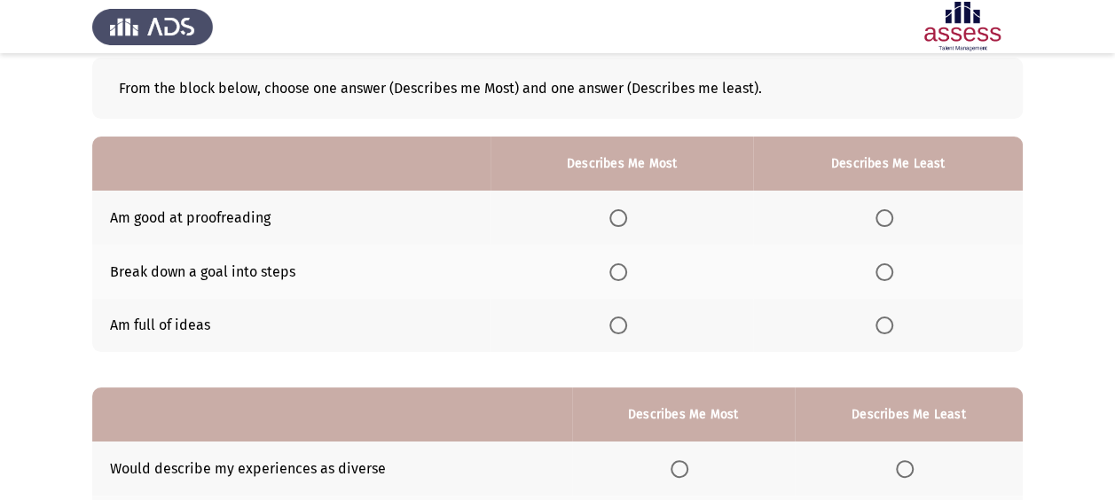
scroll to position [118, 0]
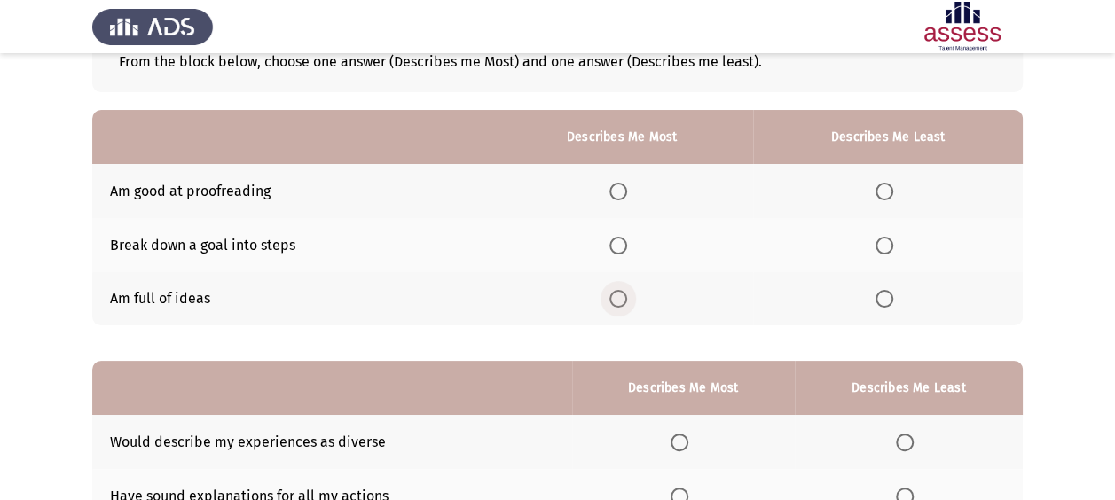
click at [618, 291] on span "Select an option" at bounding box center [618, 299] width 18 height 18
click at [618, 291] on input "Select an option" at bounding box center [618, 299] width 18 height 18
click at [884, 197] on span "Select an option" at bounding box center [884, 192] width 18 height 18
click at [884, 197] on input "Select an option" at bounding box center [884, 192] width 18 height 18
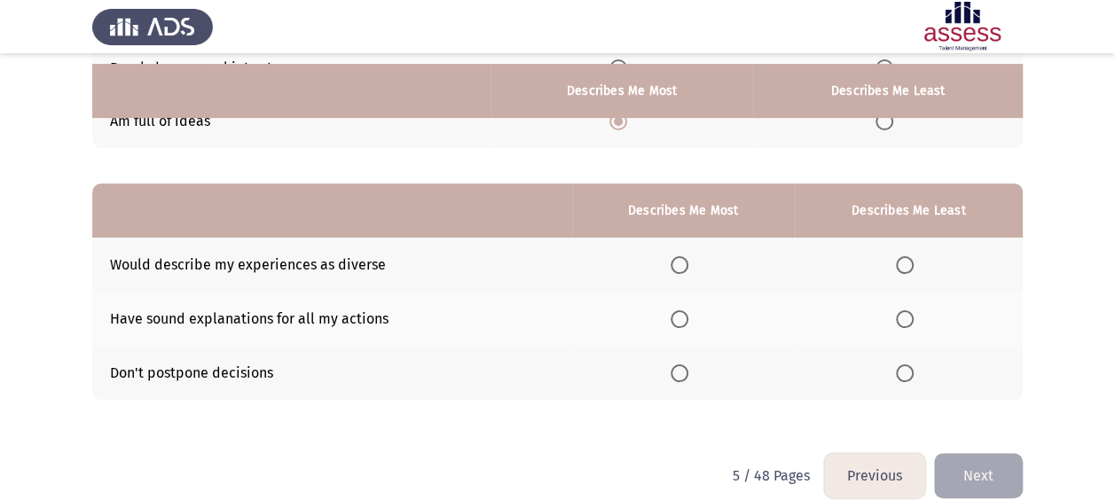
scroll to position [317, 0]
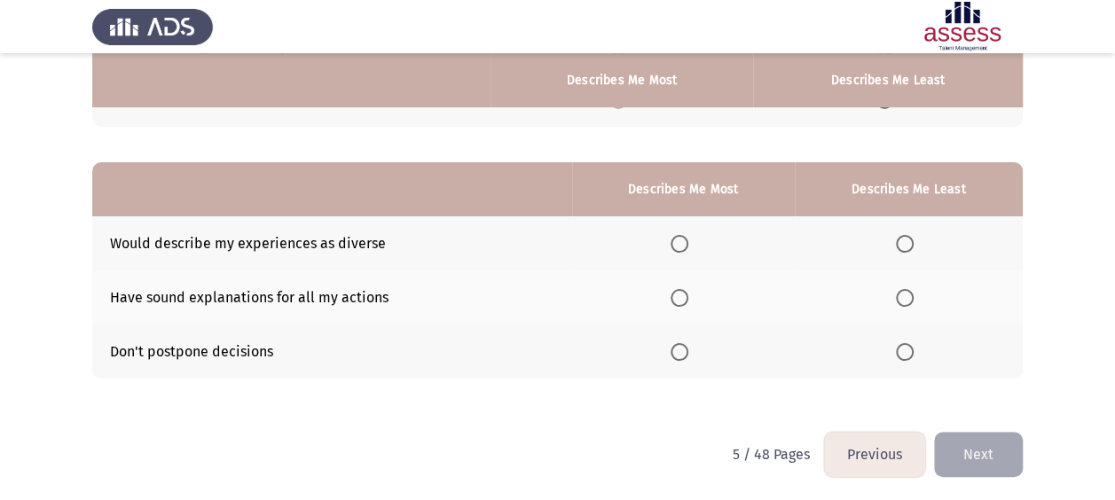
click at [688, 349] on span "Select an option" at bounding box center [680, 352] width 18 height 18
click at [688, 349] on input "Select an option" at bounding box center [680, 352] width 18 height 18
click at [918, 241] on label "Select an option" at bounding box center [908, 244] width 25 height 18
click at [914, 241] on input "Select an option" at bounding box center [905, 244] width 18 height 18
click at [678, 241] on span "Select an option" at bounding box center [680, 244] width 18 height 18
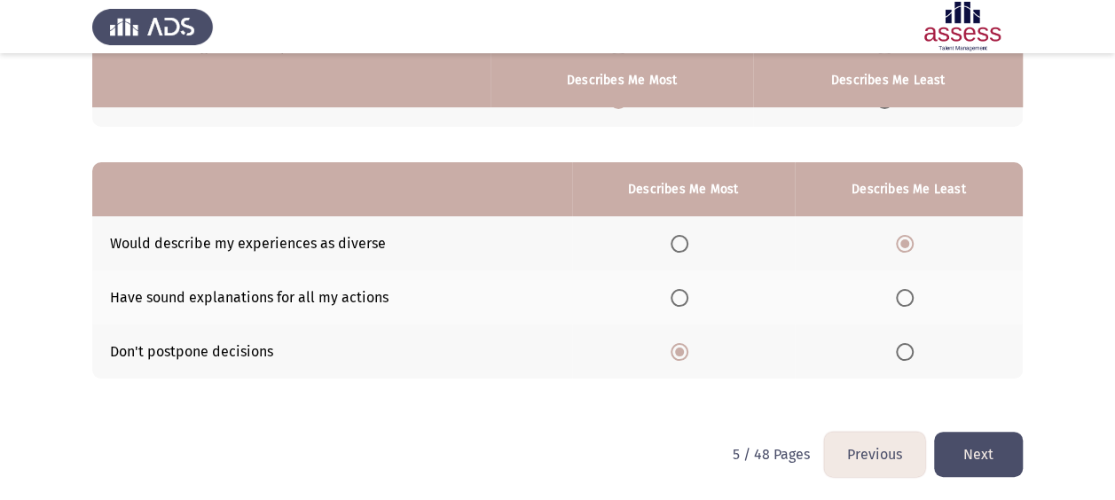
click at [678, 241] on input "Select an option" at bounding box center [680, 244] width 18 height 18
click at [672, 344] on th at bounding box center [683, 352] width 223 height 54
click at [914, 303] on span "Select an option" at bounding box center [905, 298] width 18 height 18
click at [914, 303] on input "Select an option" at bounding box center [905, 298] width 18 height 18
click at [982, 461] on button "Next" at bounding box center [978, 454] width 89 height 45
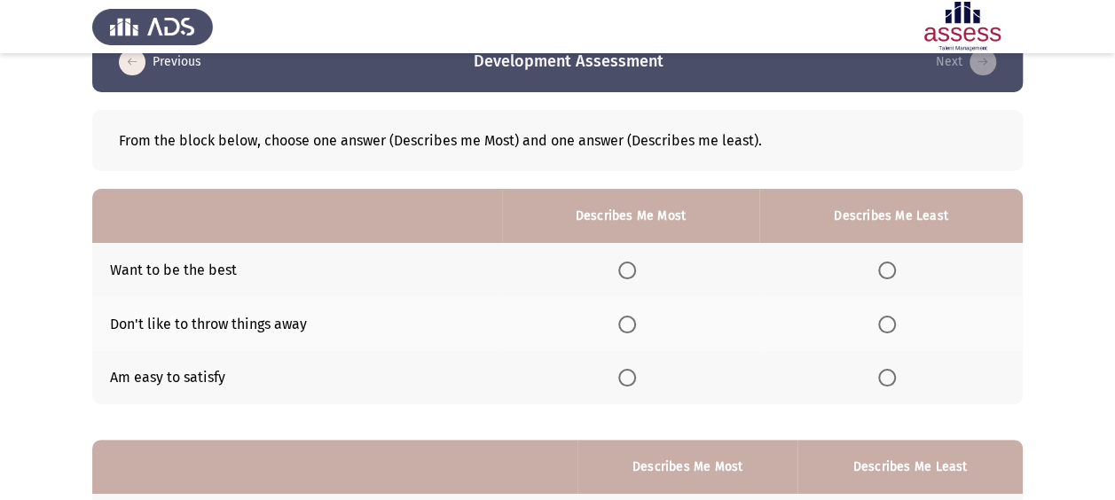
scroll to position [118, 0]
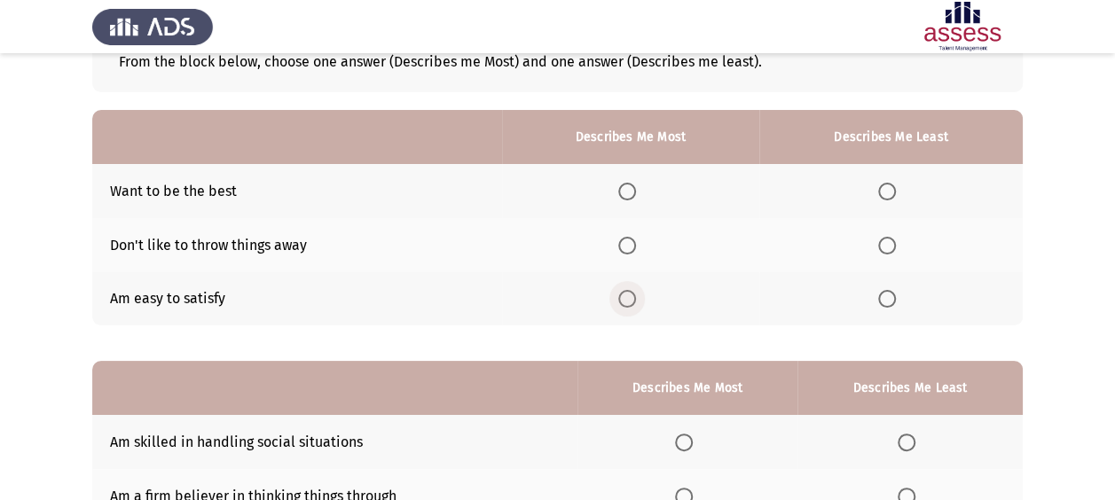
click at [635, 303] on span "Select an option" at bounding box center [627, 299] width 18 height 18
click at [635, 303] on input "Select an option" at bounding box center [627, 299] width 18 height 18
click at [626, 253] on th at bounding box center [630, 245] width 257 height 54
click at [632, 239] on span "Select an option" at bounding box center [627, 246] width 18 height 18
click at [632, 239] on input "Select an option" at bounding box center [627, 246] width 18 height 18
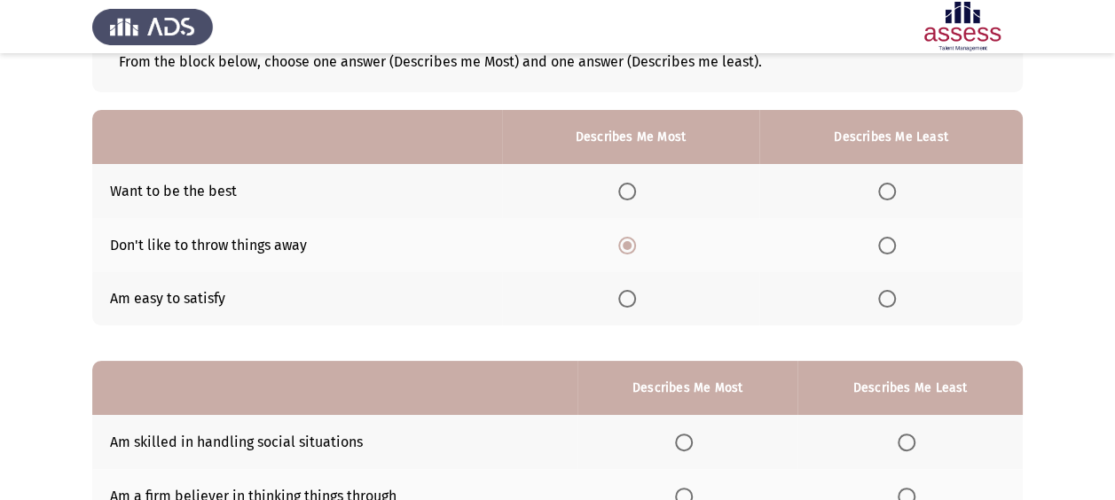
click at [896, 183] on span "Select an option" at bounding box center [887, 192] width 18 height 18
click at [896, 183] on input "Select an option" at bounding box center [887, 192] width 18 height 18
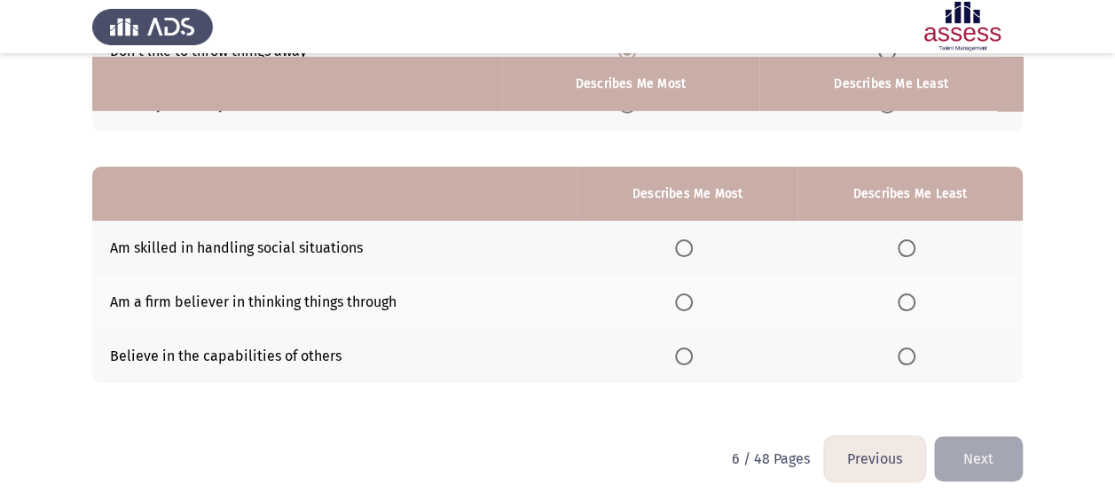
scroll to position [317, 0]
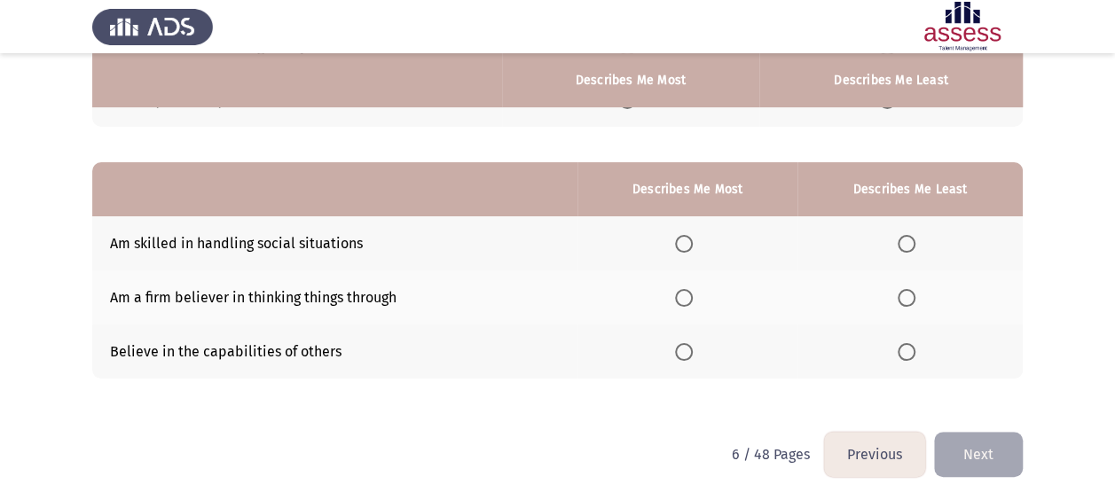
drag, startPoint x: 904, startPoint y: 252, endPoint x: 885, endPoint y: 265, distance: 22.9
click at [905, 251] on th at bounding box center [909, 243] width 225 height 54
click at [907, 231] on th at bounding box center [909, 243] width 225 height 54
click at [912, 239] on span "Select an option" at bounding box center [907, 244] width 18 height 18
click at [912, 239] on input "Select an option" at bounding box center [907, 244] width 18 height 18
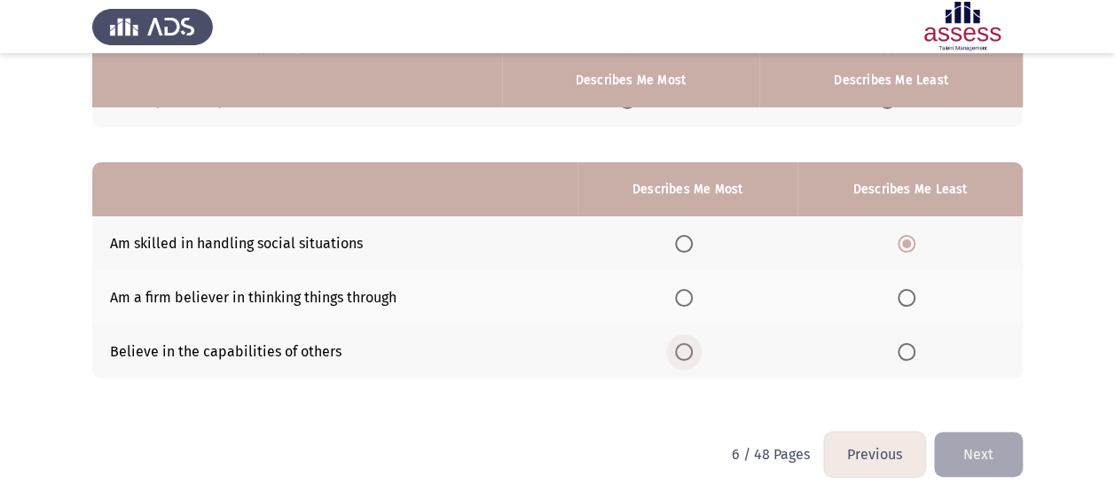
click at [697, 351] on label "Select an option" at bounding box center [687, 352] width 25 height 18
click at [693, 351] on input "Select an option" at bounding box center [684, 352] width 18 height 18
click at [988, 449] on button "Next" at bounding box center [978, 454] width 89 height 45
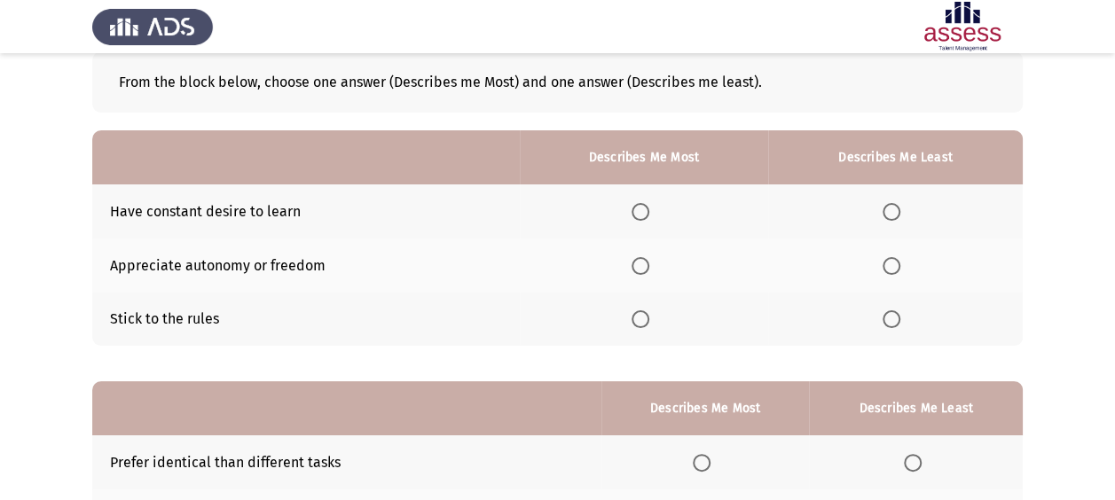
scroll to position [118, 0]
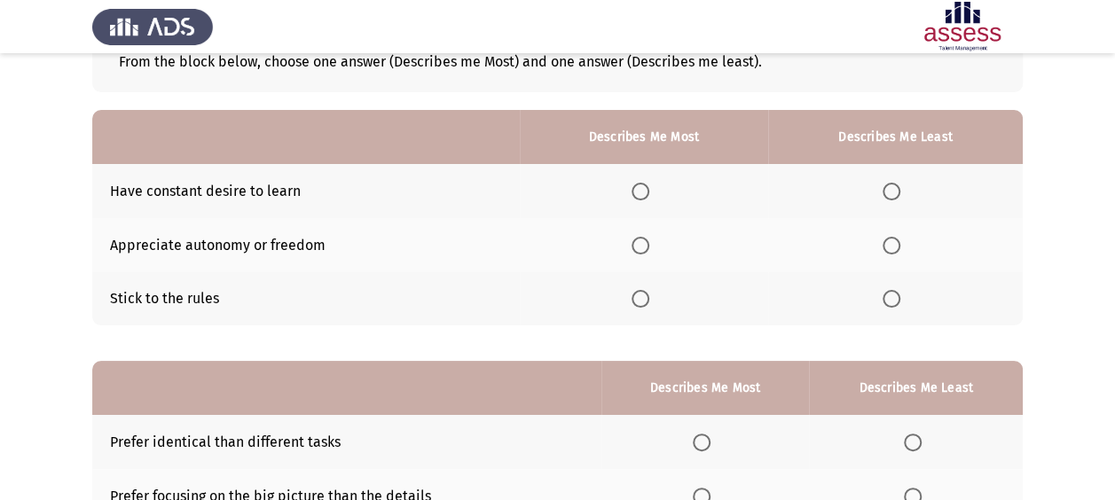
click at [642, 238] on span "Select an option" at bounding box center [641, 246] width 18 height 18
click at [642, 238] on input "Select an option" at bounding box center [641, 246] width 18 height 18
click at [644, 192] on span "Select an option" at bounding box center [641, 192] width 18 height 18
click at [644, 192] on input "Select an option" at bounding box center [641, 192] width 18 height 18
click at [902, 300] on label "Select an option" at bounding box center [895, 299] width 25 height 18
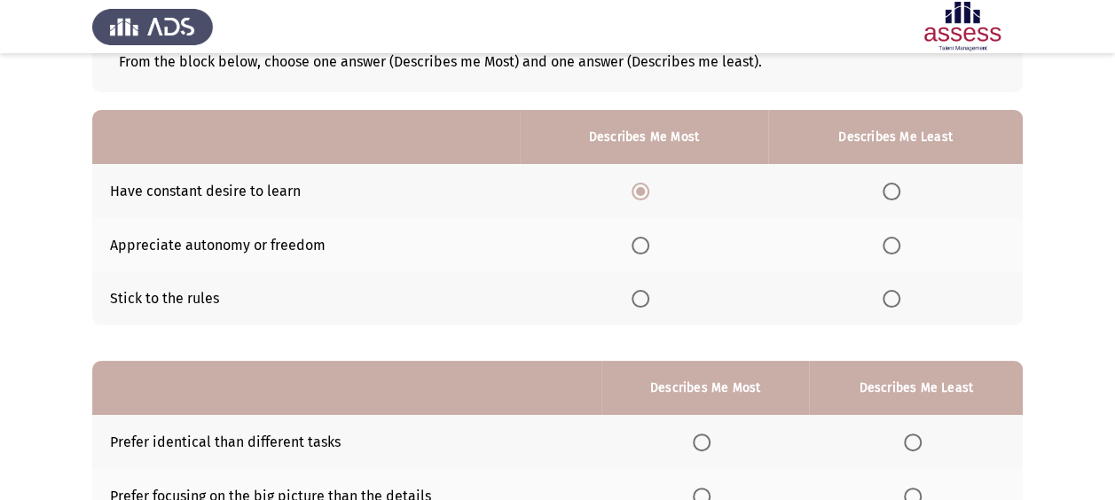
click at [900, 300] on input "Select an option" at bounding box center [892, 299] width 18 height 18
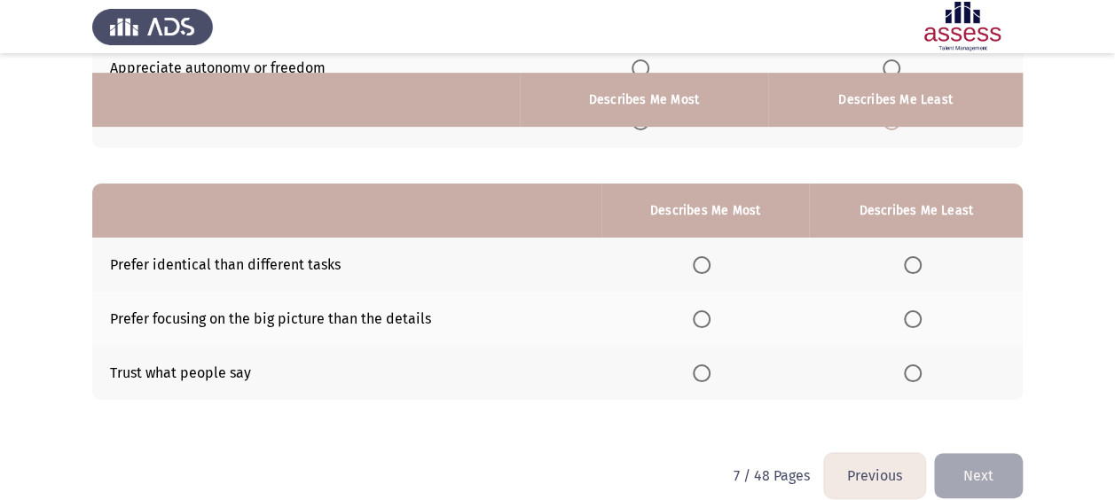
scroll to position [317, 0]
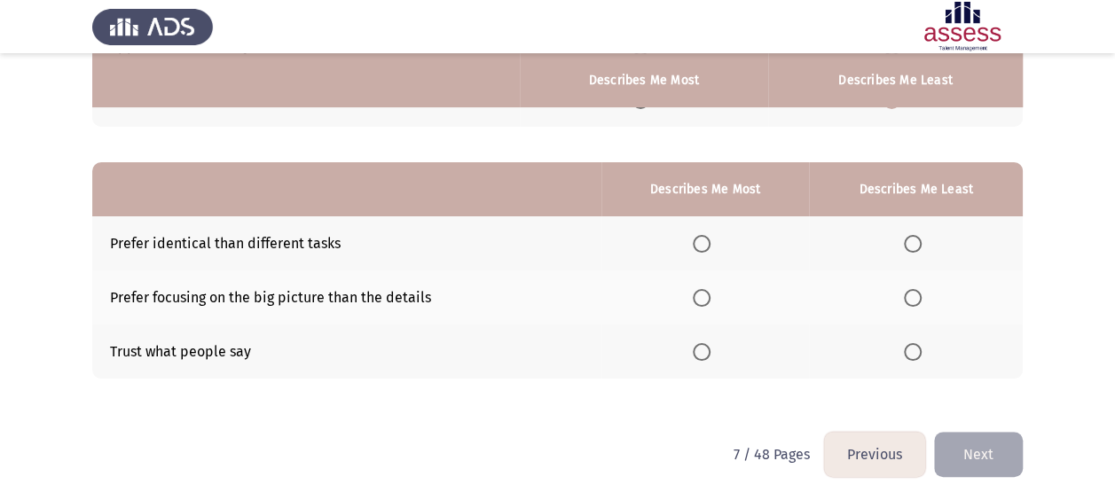
click at [906, 239] on span "Select an option" at bounding box center [913, 244] width 18 height 18
click at [906, 239] on input "Select an option" at bounding box center [913, 244] width 18 height 18
click at [709, 299] on span "Select an option" at bounding box center [702, 298] width 18 height 18
click at [709, 299] on input "Select an option" at bounding box center [702, 298] width 18 height 18
click at [990, 443] on button "Next" at bounding box center [978, 454] width 89 height 45
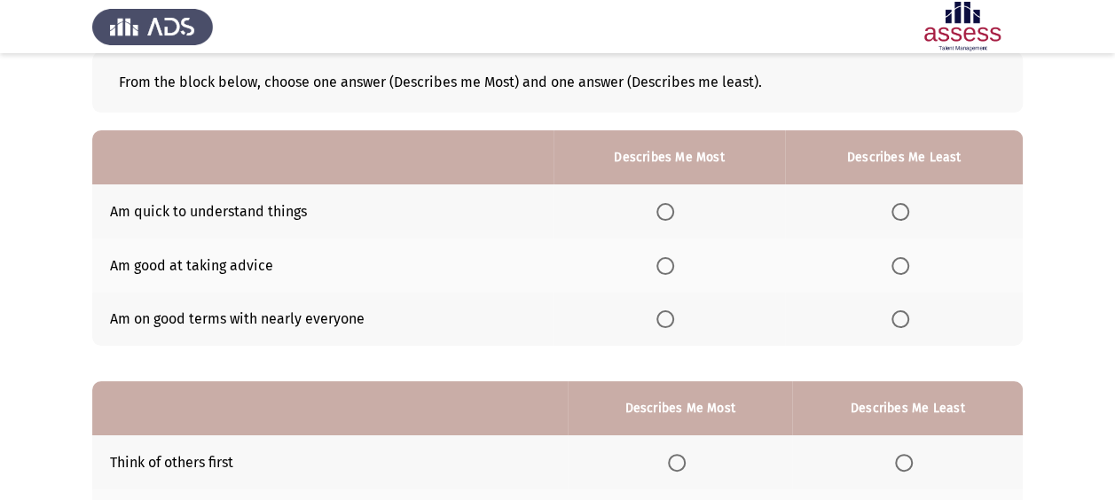
scroll to position [118, 0]
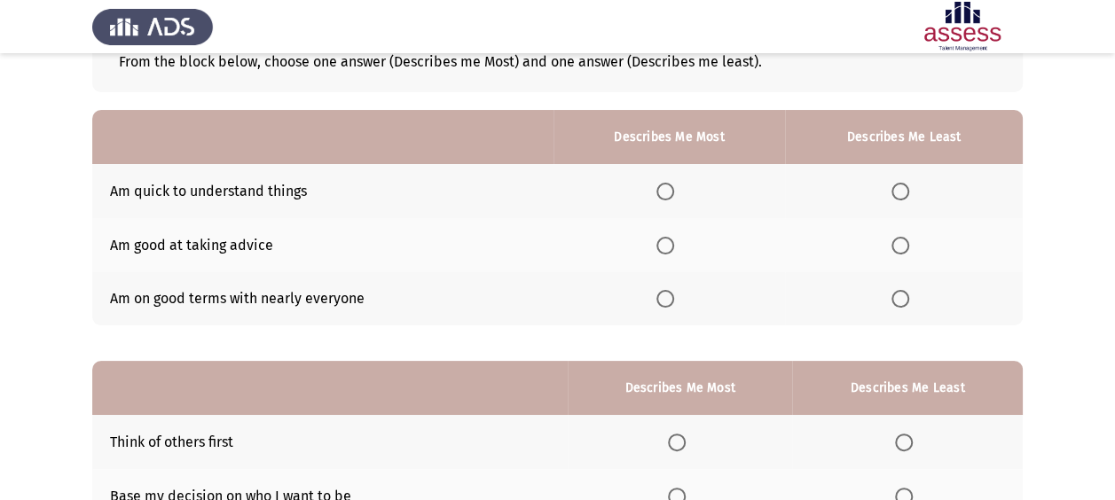
click at [669, 200] on th at bounding box center [668, 191] width 231 height 54
click at [669, 188] on span "Select an option" at bounding box center [665, 192] width 18 height 18
click at [669, 188] on input "Select an option" at bounding box center [665, 192] width 18 height 18
click at [915, 244] on label "Select an option" at bounding box center [903, 246] width 25 height 18
click at [909, 244] on input "Select an option" at bounding box center [900, 246] width 18 height 18
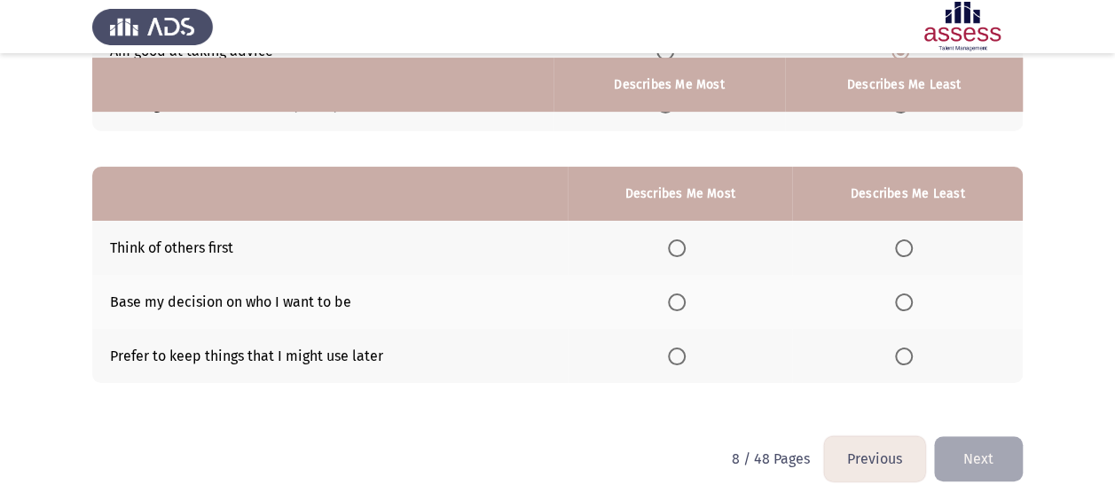
scroll to position [317, 0]
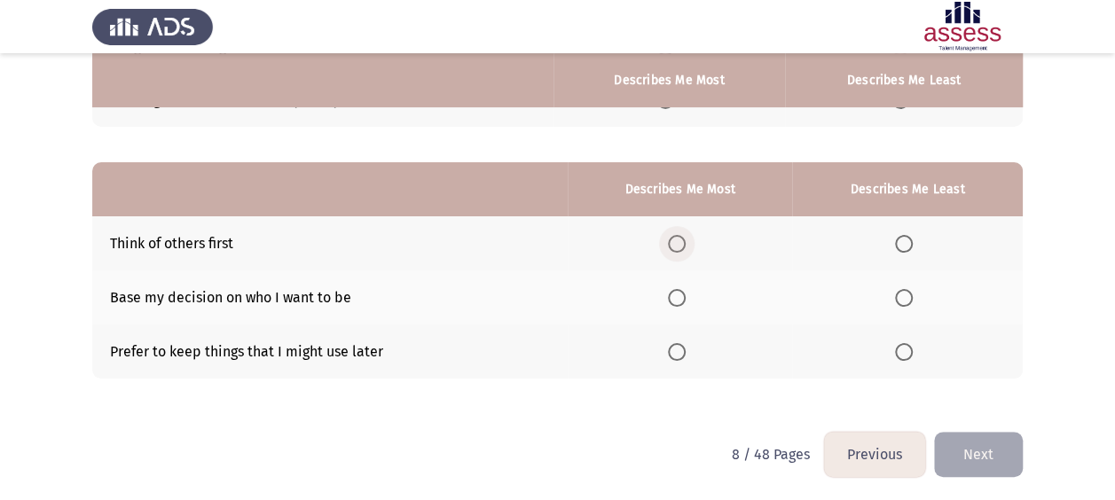
click at [686, 247] on span "Select an option" at bounding box center [677, 244] width 18 height 18
click at [686, 247] on input "Select an option" at bounding box center [677, 244] width 18 height 18
click at [906, 351] on span "Select an option" at bounding box center [904, 352] width 18 height 18
click at [906, 351] on input "Select an option" at bounding box center [904, 352] width 18 height 18
click at [906, 304] on span "Select an option" at bounding box center [904, 298] width 18 height 18
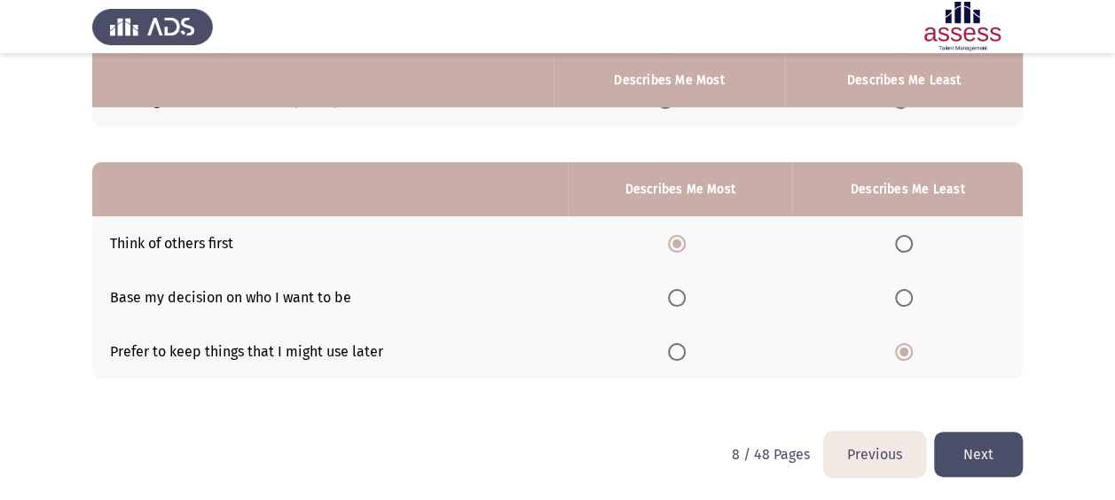
click at [906, 304] on input "Select an option" at bounding box center [904, 298] width 18 height 18
click at [1002, 436] on button "Next" at bounding box center [978, 454] width 89 height 45
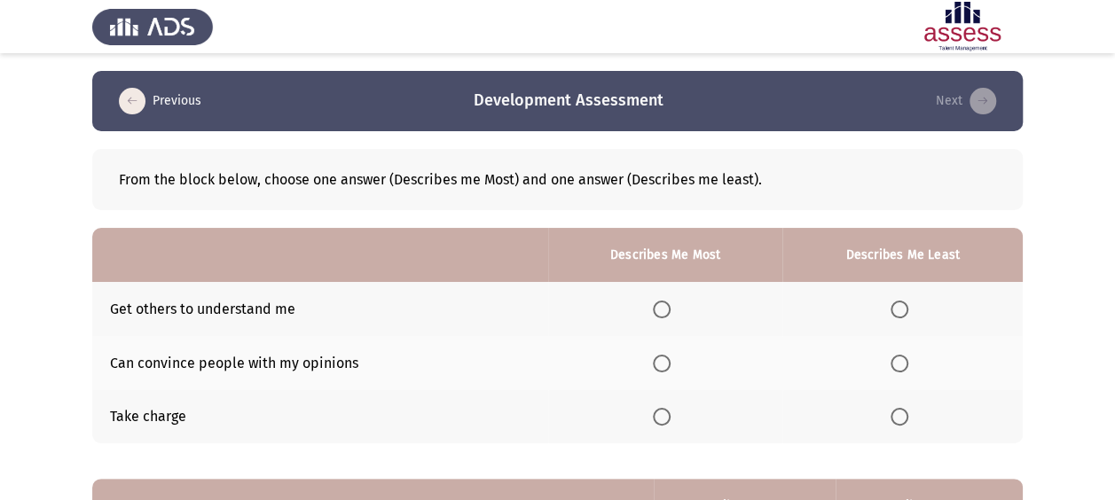
scroll to position [59, 0]
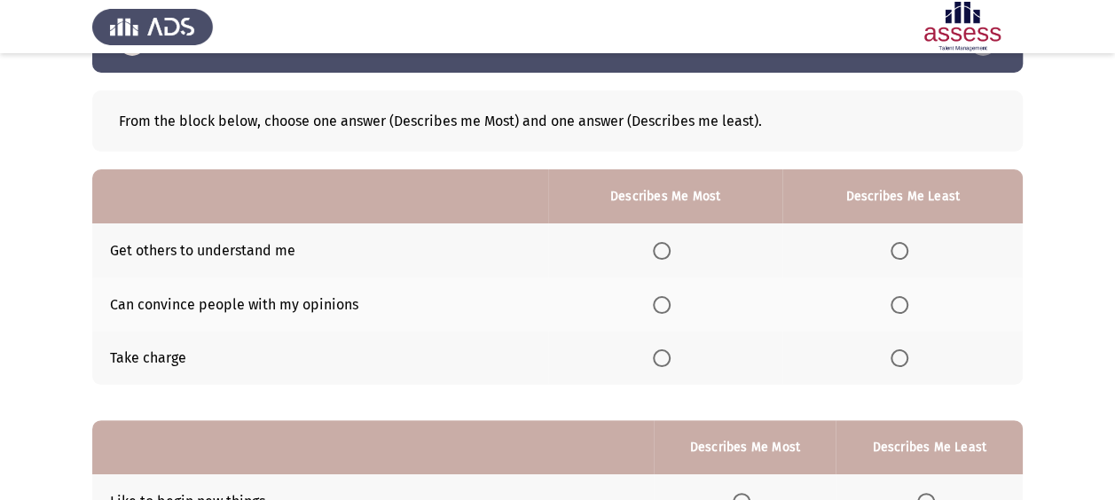
click at [671, 309] on span "Select an option" at bounding box center [662, 305] width 18 height 18
click at [671, 309] on input "Select an option" at bounding box center [662, 305] width 18 height 18
click at [892, 243] on span "Select an option" at bounding box center [900, 251] width 18 height 18
click at [892, 243] on input "Select an option" at bounding box center [900, 251] width 18 height 18
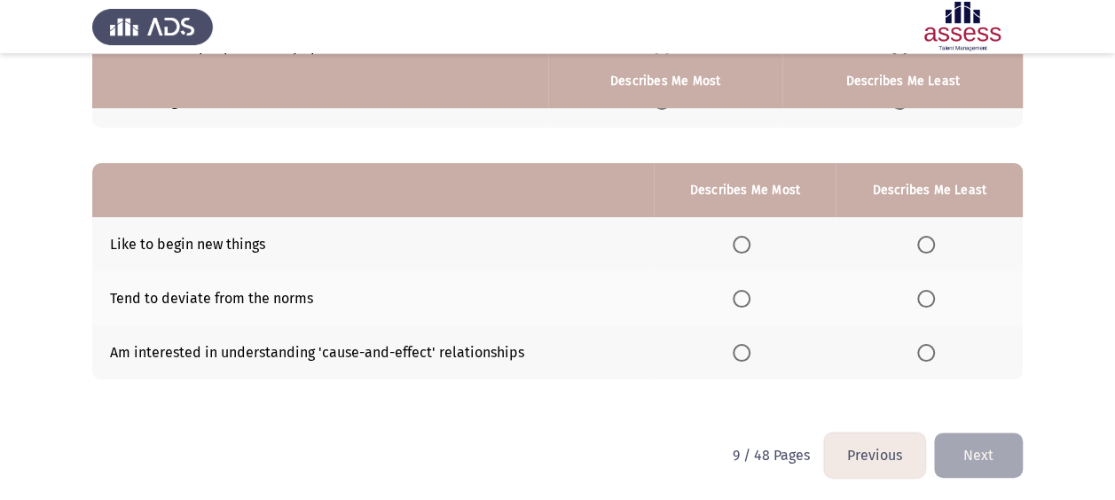
scroll to position [317, 0]
click at [760, 230] on th at bounding box center [745, 243] width 182 height 54
click at [742, 238] on span "Select an option" at bounding box center [742, 244] width 18 height 18
click at [742, 238] on input "Select an option" at bounding box center [742, 244] width 18 height 18
click at [931, 357] on span "Select an option" at bounding box center [926, 352] width 18 height 18
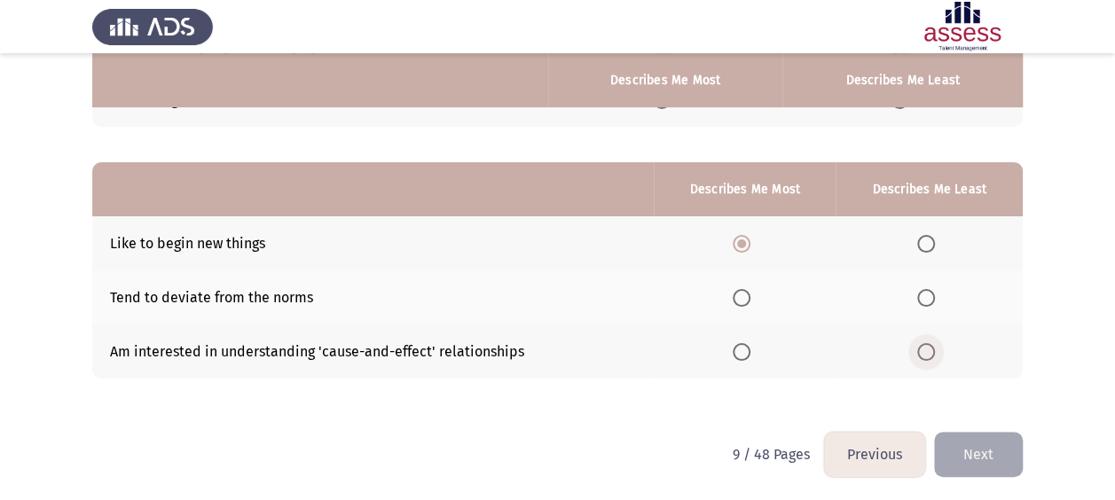
click at [931, 357] on input "Select an option" at bounding box center [926, 352] width 18 height 18
drag, startPoint x: 987, startPoint y: 459, endPoint x: 860, endPoint y: 394, distance: 142.8
click at [989, 459] on button "Next" at bounding box center [978, 454] width 89 height 45
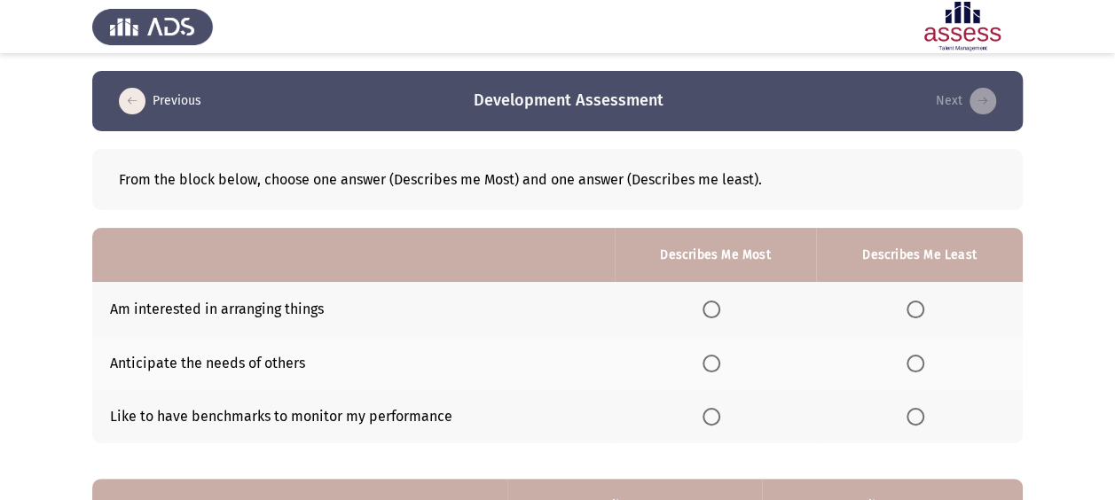
click at [719, 307] on span "Select an option" at bounding box center [711, 310] width 18 height 18
click at [719, 307] on input "Select an option" at bounding box center [711, 310] width 18 height 18
click at [921, 359] on span "Select an option" at bounding box center [915, 364] width 18 height 18
click at [921, 359] on input "Select an option" at bounding box center [915, 364] width 18 height 18
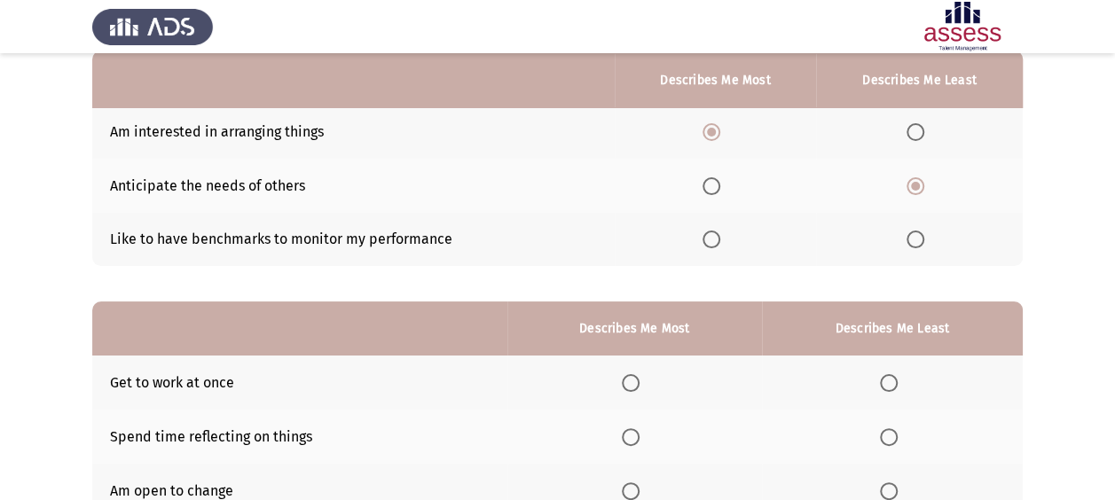
click at [627, 382] on span "Select an option" at bounding box center [631, 383] width 18 height 18
click at [627, 382] on input "Select an option" at bounding box center [631, 383] width 18 height 18
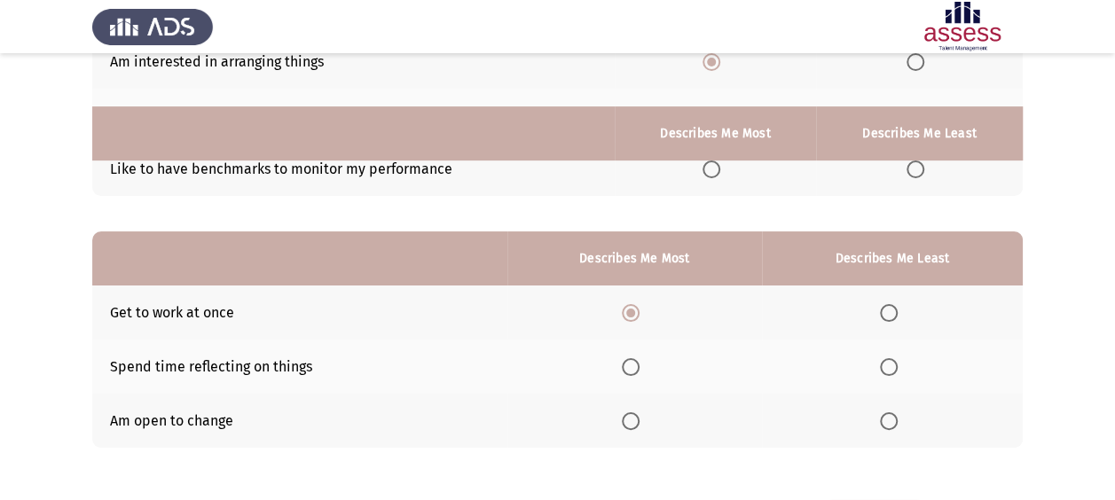
scroll to position [317, 0]
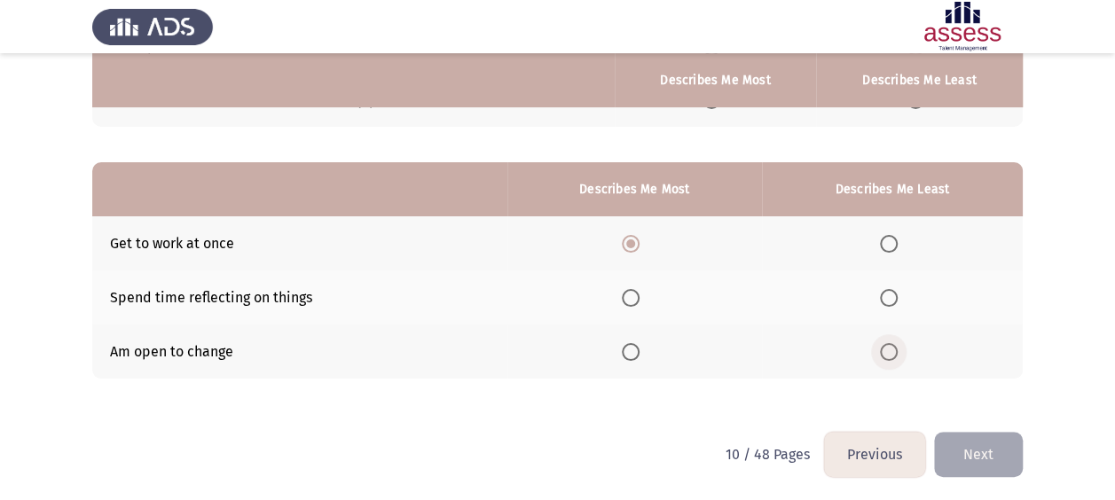
click at [900, 349] on label "Select an option" at bounding box center [892, 352] width 25 height 18
click at [898, 349] on input "Select an option" at bounding box center [889, 352] width 18 height 18
click at [984, 435] on button "Next" at bounding box center [978, 454] width 89 height 45
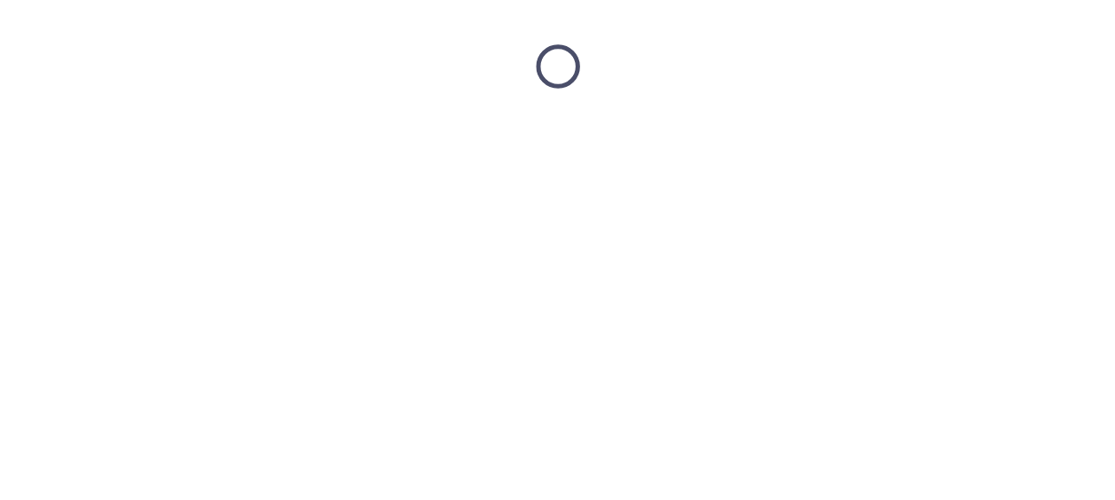
scroll to position [0, 0]
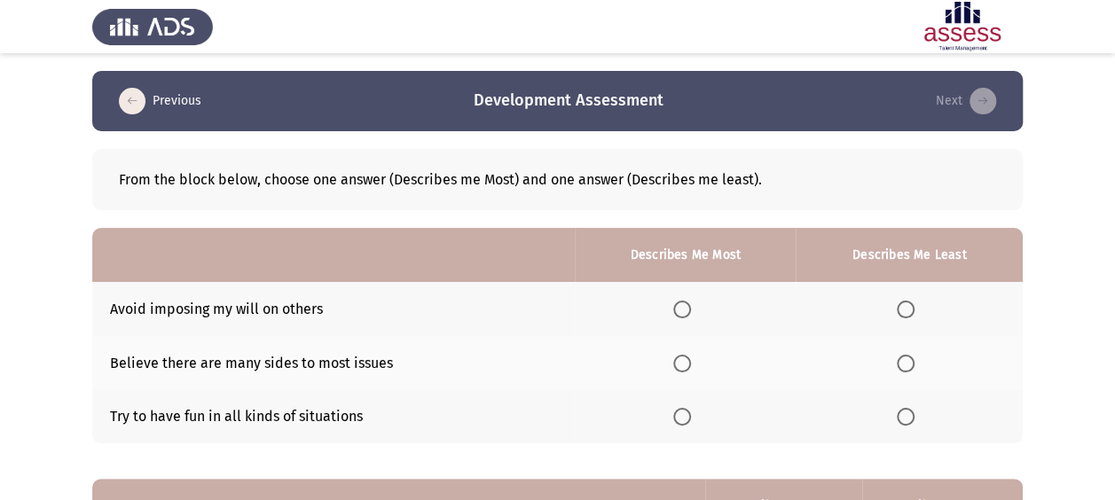
click at [702, 315] on th at bounding box center [685, 309] width 221 height 54
click at [695, 319] on th at bounding box center [685, 309] width 221 height 54
click at [673, 296] on th at bounding box center [685, 309] width 221 height 54
click at [680, 305] on span "Select an option" at bounding box center [682, 310] width 18 height 18
click at [680, 305] on input "Select an option" at bounding box center [682, 310] width 18 height 18
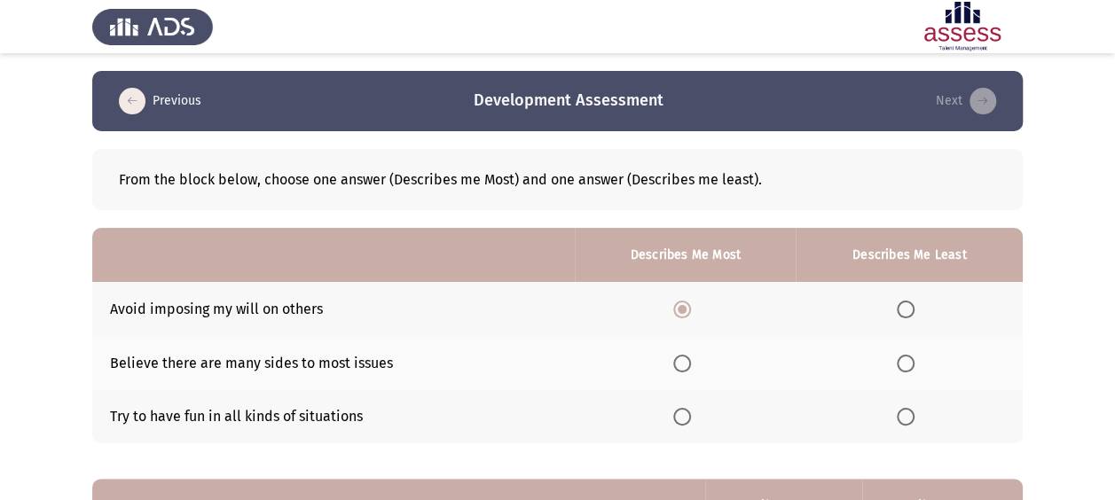
click at [895, 405] on th at bounding box center [909, 417] width 227 height 54
click at [906, 418] on span "Select an option" at bounding box center [906, 417] width 18 height 18
click at [906, 418] on input "Select an option" at bounding box center [906, 417] width 18 height 18
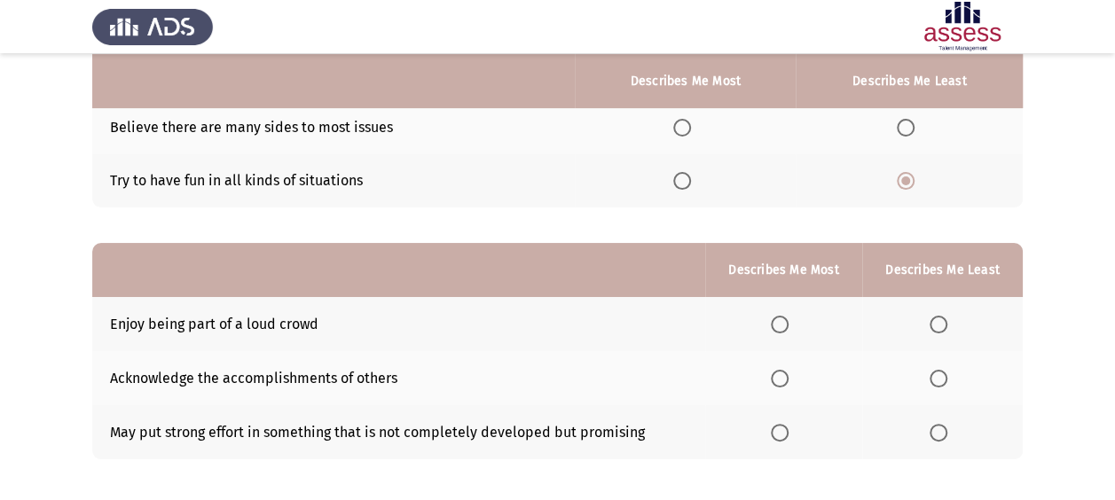
click at [781, 372] on span "Select an option" at bounding box center [780, 379] width 18 height 18
click at [781, 372] on input "Select an option" at bounding box center [780, 379] width 18 height 18
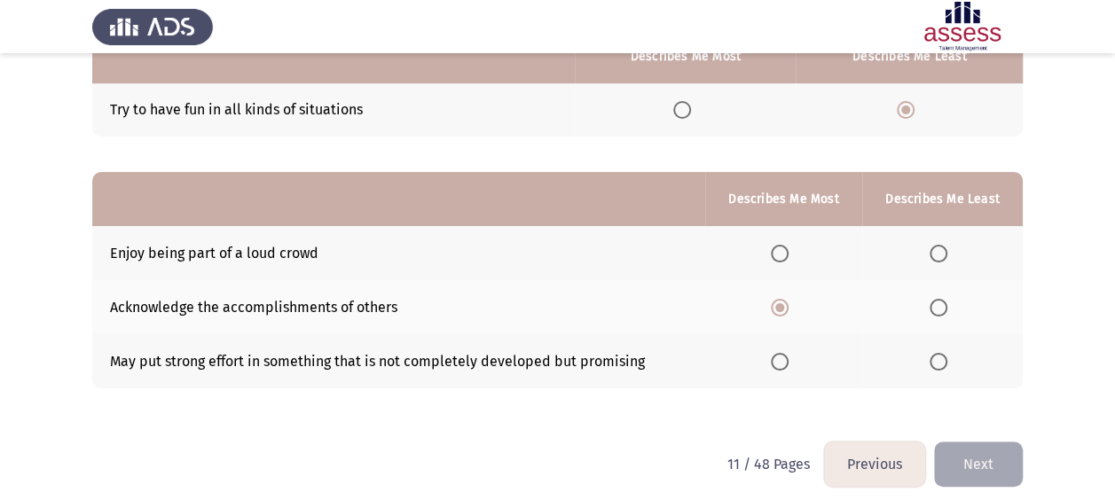
scroll to position [317, 0]
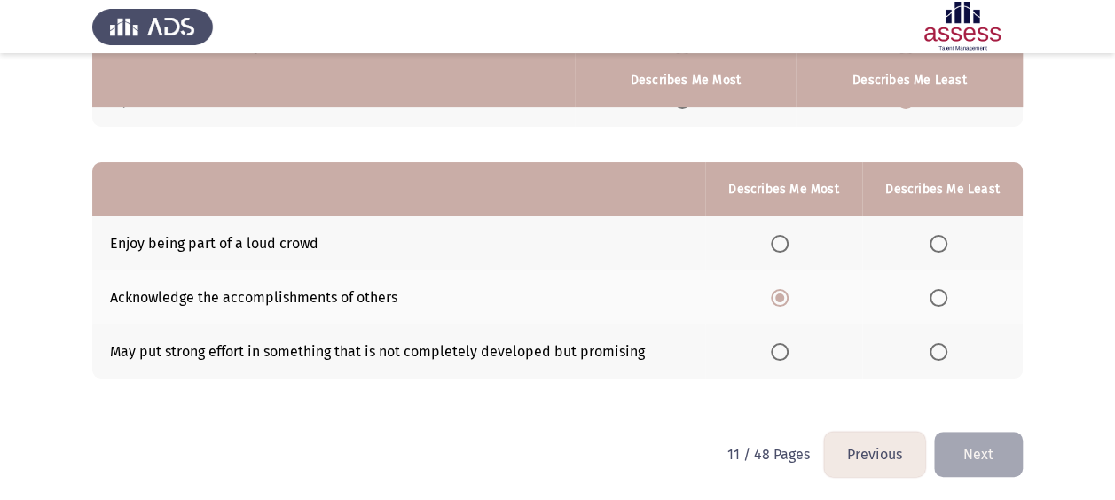
click at [969, 459] on button "Next" at bounding box center [978, 454] width 89 height 45
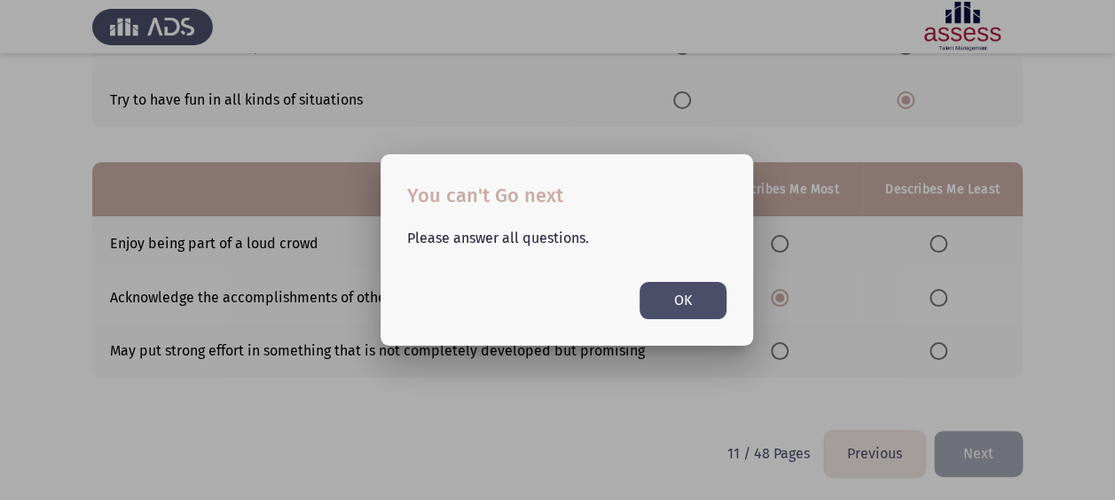
scroll to position [0, 0]
click at [686, 300] on button "OK" at bounding box center [683, 300] width 87 height 36
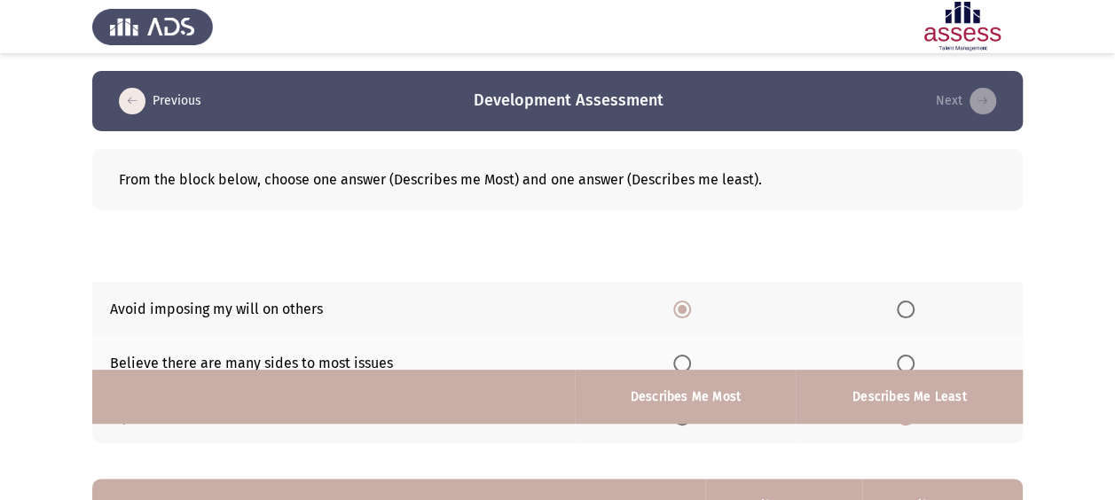
scroll to position [317, 0]
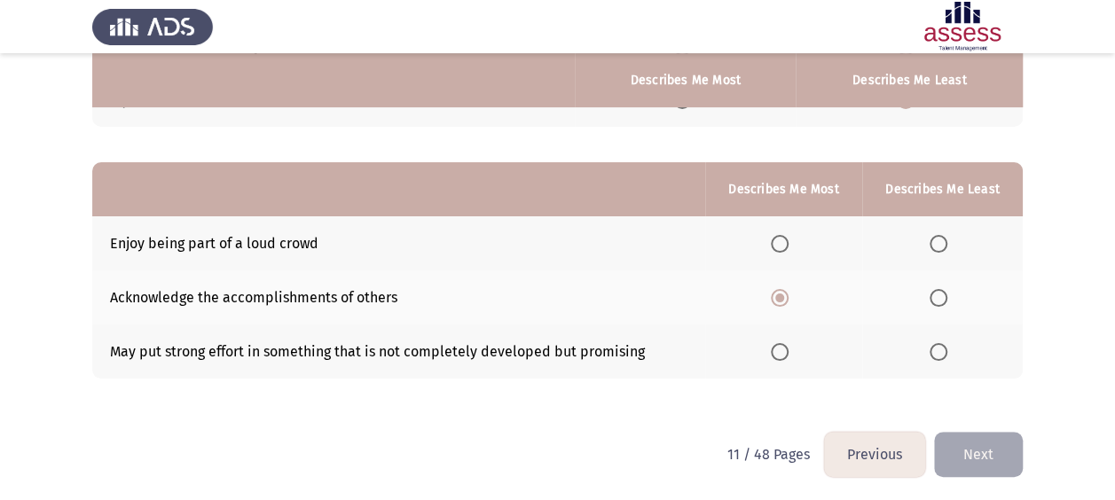
drag, startPoint x: 918, startPoint y: 239, endPoint x: 930, endPoint y: 241, distance: 11.8
click at [919, 239] on th at bounding box center [942, 243] width 161 height 54
click at [930, 241] on th at bounding box center [942, 243] width 161 height 54
click at [930, 232] on th at bounding box center [942, 243] width 161 height 54
click at [948, 259] on th at bounding box center [942, 243] width 161 height 54
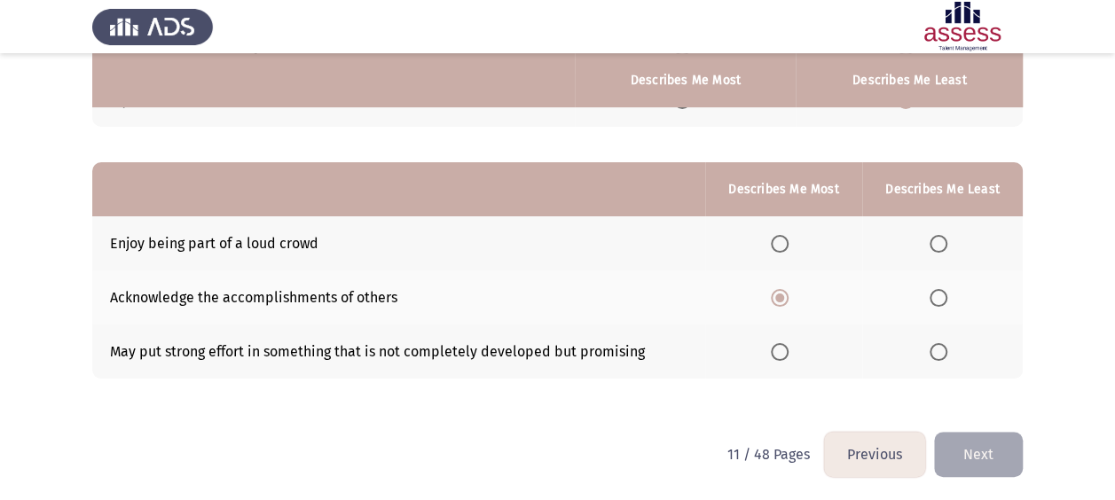
click at [937, 241] on span "Select an option" at bounding box center [939, 244] width 18 height 18
click at [937, 241] on input "Select an option" at bounding box center [939, 244] width 18 height 18
click at [988, 435] on button "Next" at bounding box center [978, 454] width 89 height 45
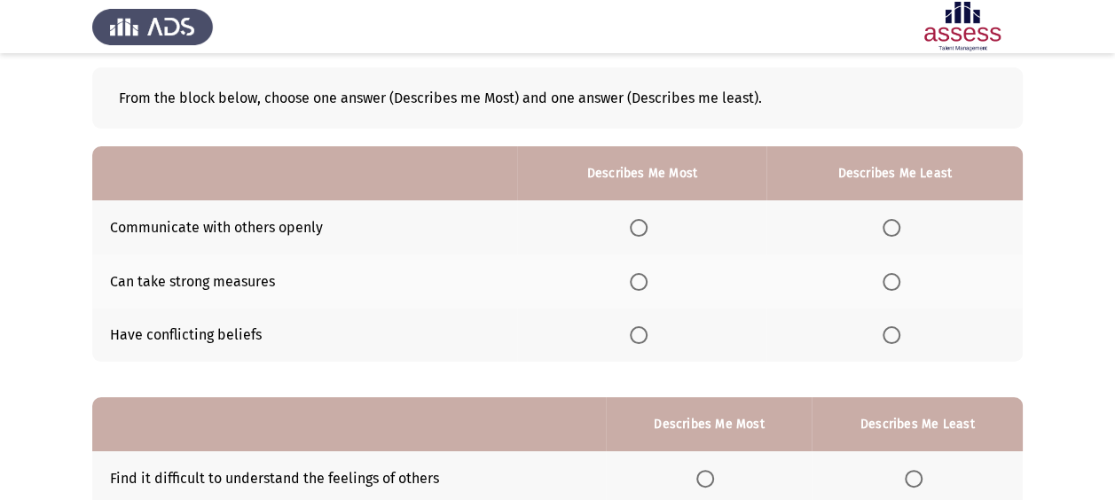
scroll to position [118, 0]
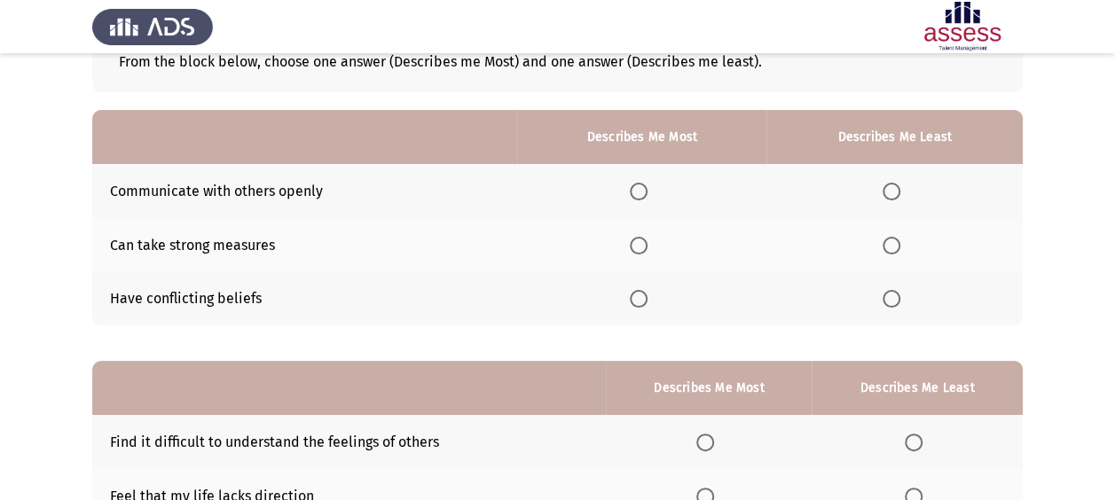
click at [647, 199] on span "Select an option" at bounding box center [639, 192] width 18 height 18
click at [647, 199] on input "Select an option" at bounding box center [639, 192] width 18 height 18
click at [906, 249] on label "Select an option" at bounding box center [895, 246] width 25 height 18
click at [900, 249] on input "Select an option" at bounding box center [892, 246] width 18 height 18
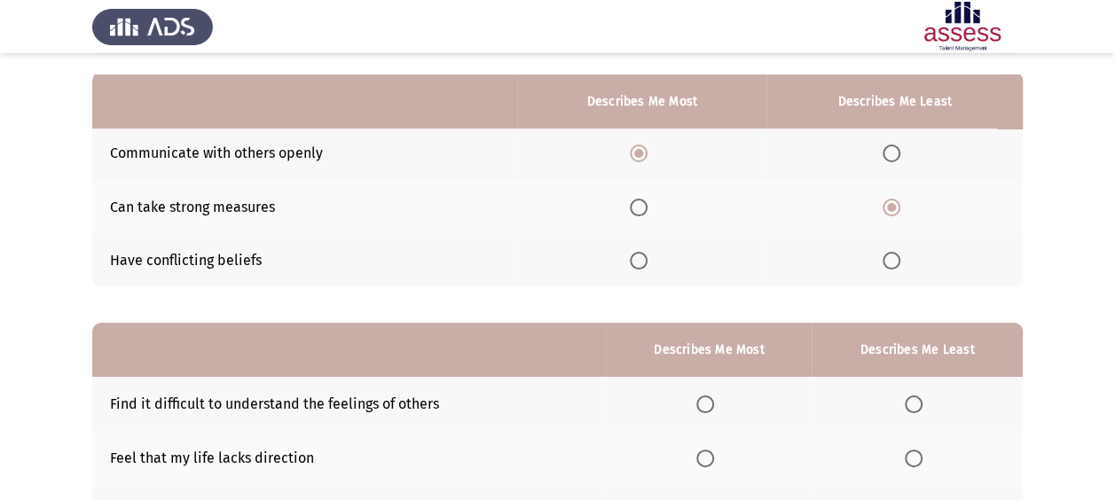
scroll to position [177, 0]
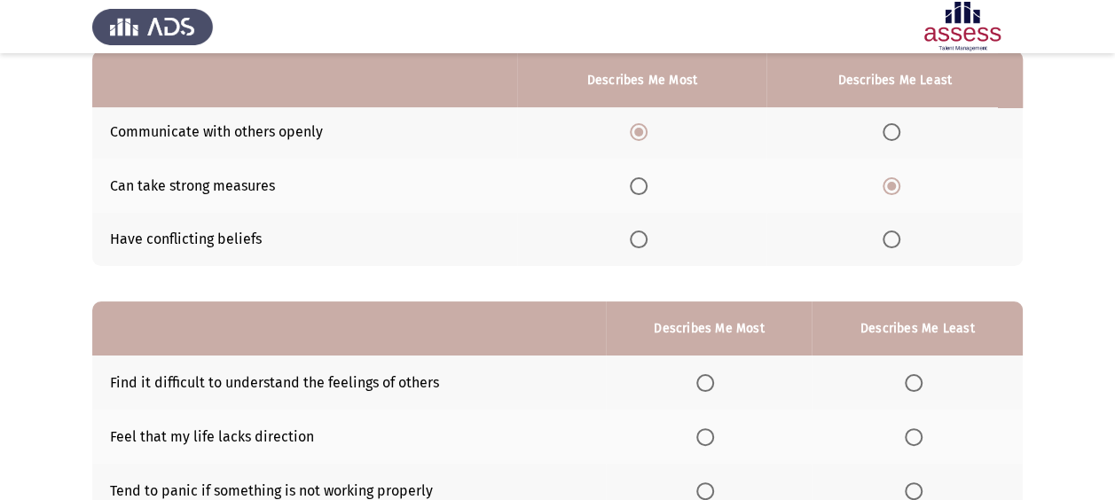
drag, startPoint x: 731, startPoint y: 386, endPoint x: 720, endPoint y: 382, distance: 11.2
click at [726, 386] on th at bounding box center [709, 383] width 206 height 54
click at [720, 382] on label "Select an option" at bounding box center [708, 383] width 25 height 18
click at [714, 382] on input "Select an option" at bounding box center [705, 383] width 18 height 18
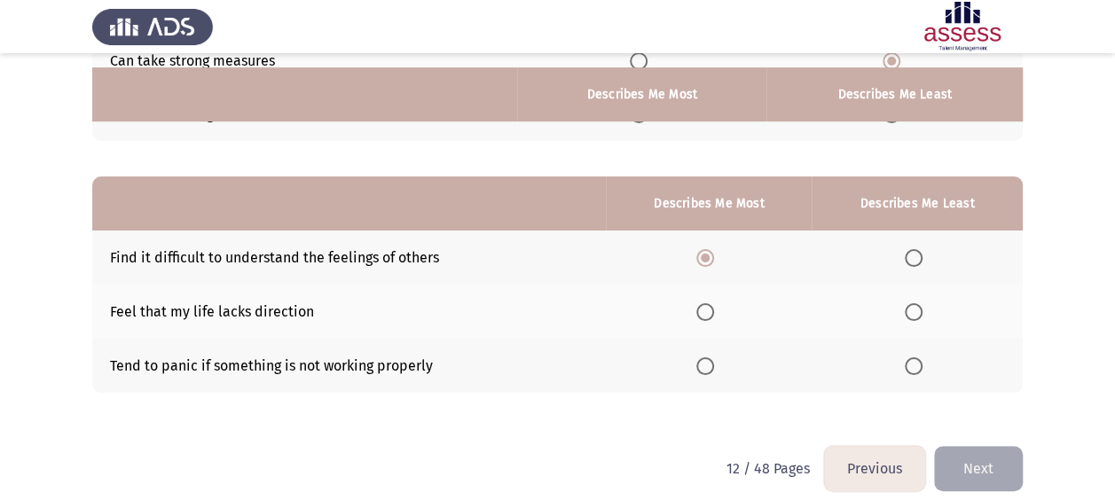
scroll to position [317, 0]
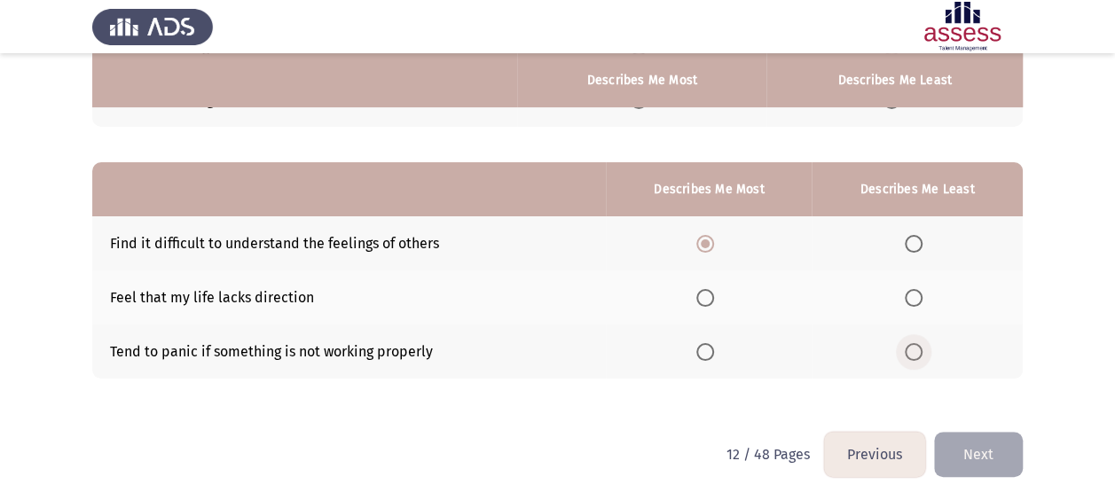
click at [922, 350] on span "Select an option" at bounding box center [914, 352] width 18 height 18
click at [922, 350] on input "Select an option" at bounding box center [914, 352] width 18 height 18
click at [1005, 443] on button "Next" at bounding box center [978, 454] width 89 height 45
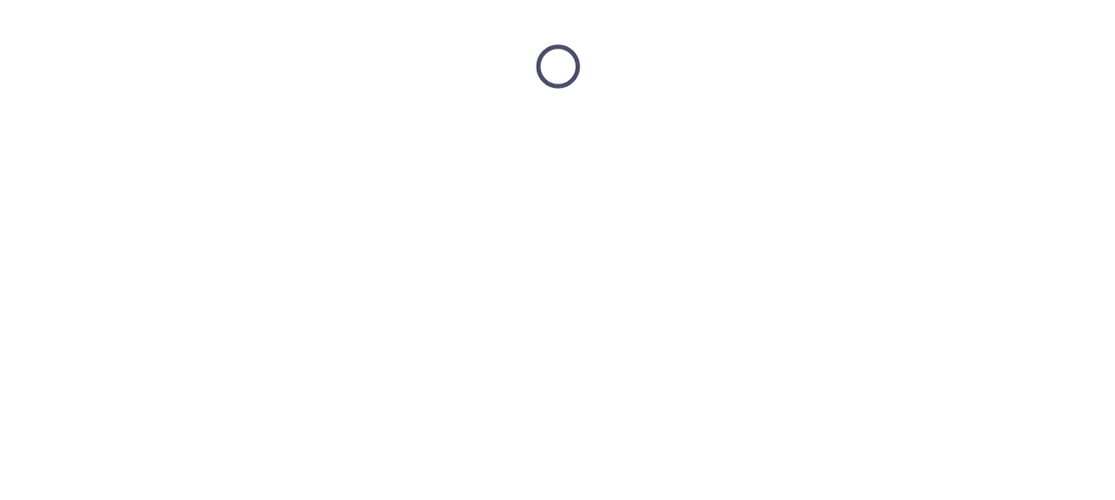
scroll to position [0, 0]
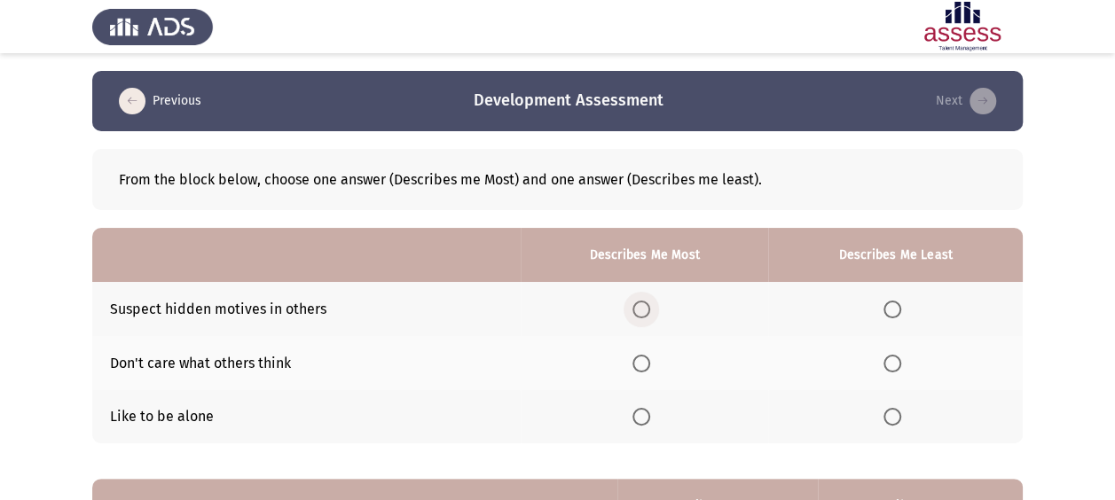
click at [650, 314] on span "Select an option" at bounding box center [641, 310] width 18 height 18
click at [650, 314] on input "Select an option" at bounding box center [641, 310] width 18 height 18
click at [898, 413] on span "Select an option" at bounding box center [892, 417] width 18 height 18
click at [898, 413] on input "Select an option" at bounding box center [892, 417] width 18 height 18
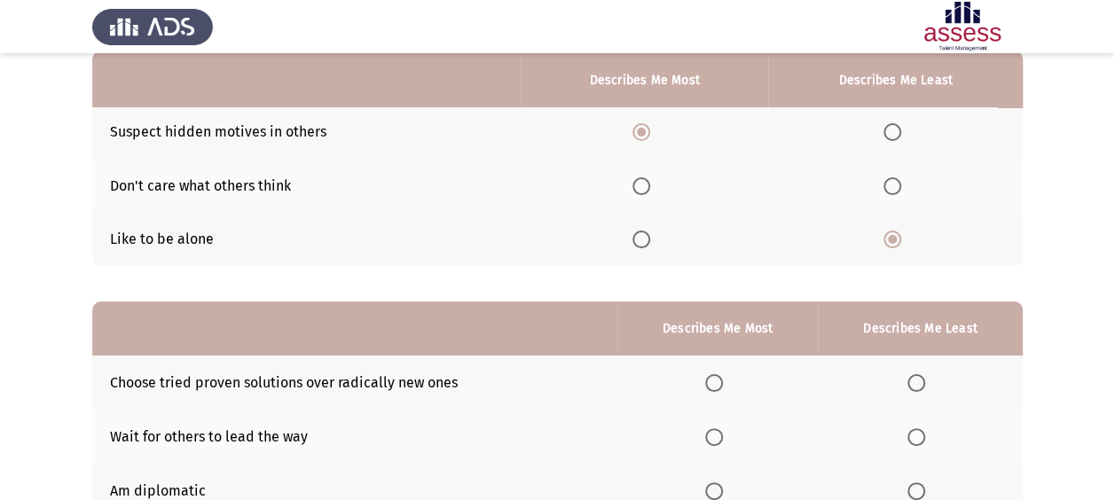
click at [721, 380] on span "Select an option" at bounding box center [714, 383] width 18 height 18
click at [721, 380] on input "Select an option" at bounding box center [714, 383] width 18 height 18
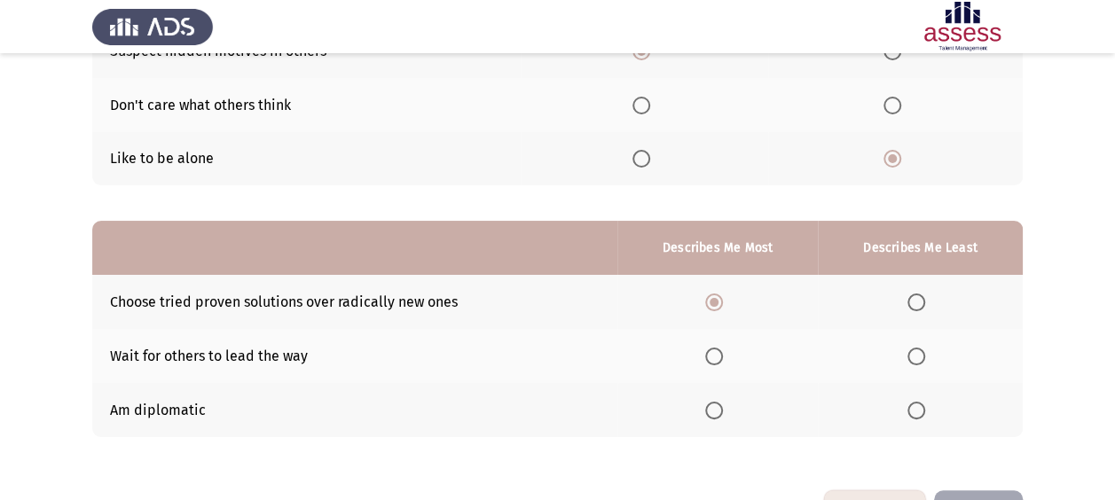
scroll to position [317, 0]
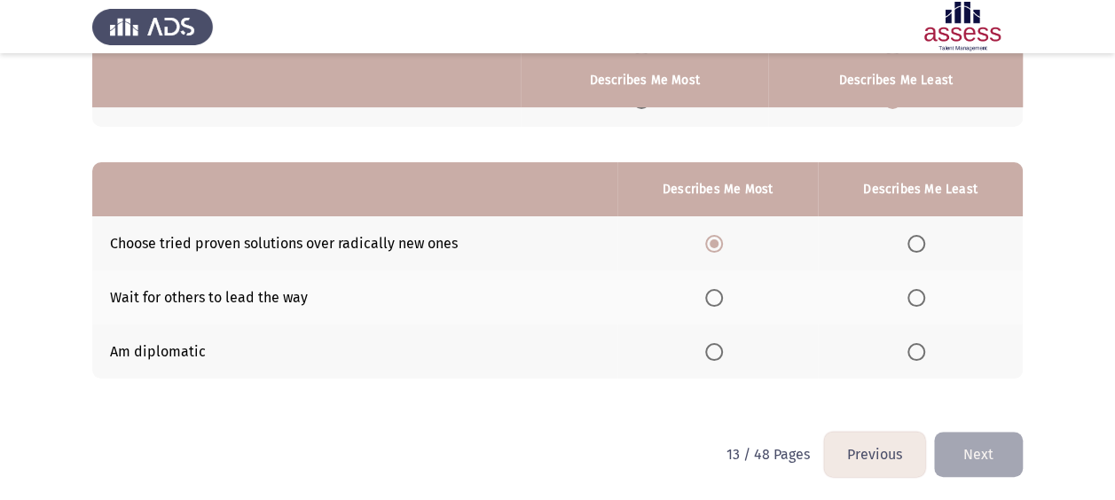
click at [915, 345] on span "Select an option" at bounding box center [916, 352] width 18 height 18
click at [915, 345] on input "Select an option" at bounding box center [916, 352] width 18 height 18
click at [1004, 438] on button "Next" at bounding box center [978, 454] width 89 height 45
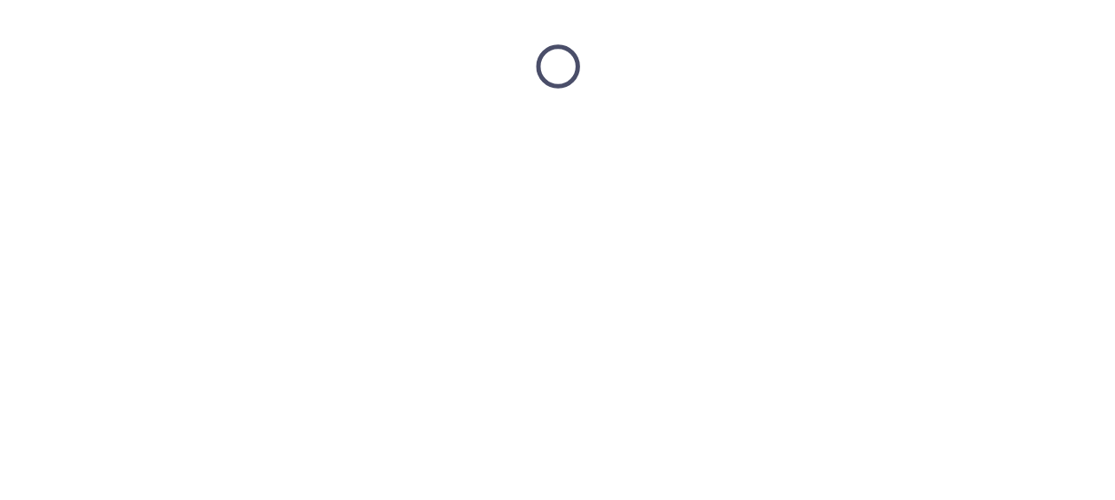
scroll to position [0, 0]
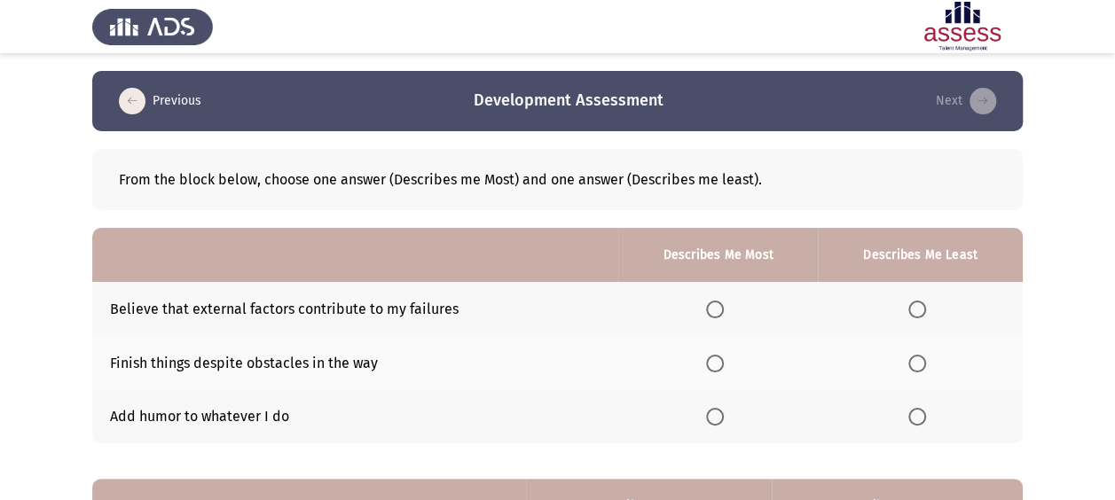
drag, startPoint x: 697, startPoint y: 306, endPoint x: 711, endPoint y: 310, distance: 14.9
click at [697, 307] on th at bounding box center [718, 309] width 200 height 54
click at [711, 310] on span "Select an option" at bounding box center [715, 310] width 18 height 18
click at [711, 310] on input "Select an option" at bounding box center [715, 310] width 18 height 18
click at [922, 410] on span "Select an option" at bounding box center [917, 417] width 18 height 18
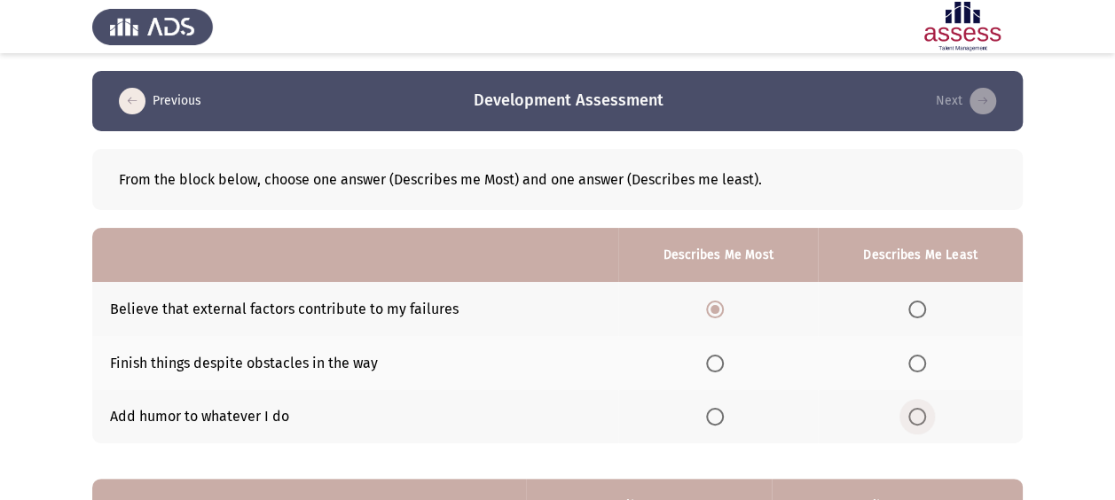
click at [922, 410] on input "Select an option" at bounding box center [917, 417] width 18 height 18
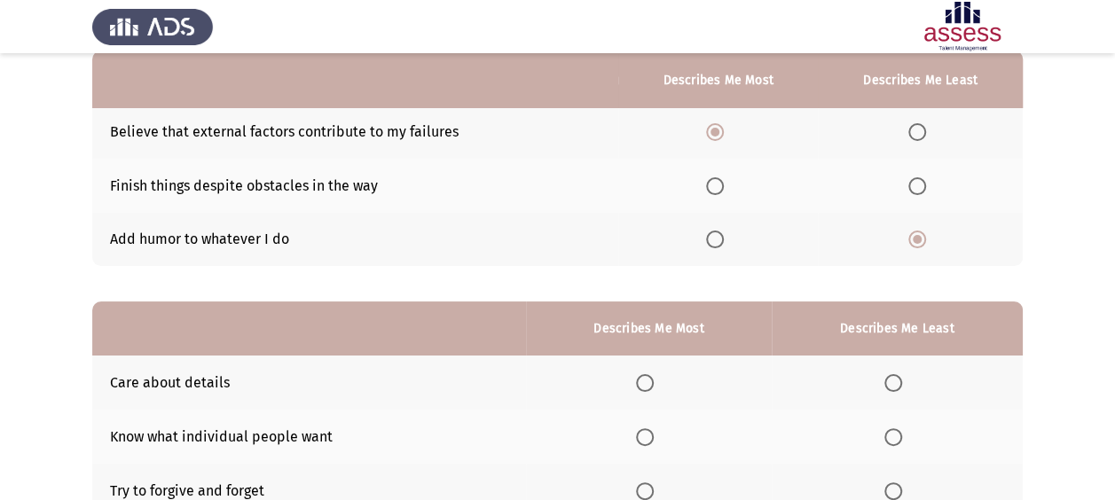
click at [647, 381] on span "Select an option" at bounding box center [645, 383] width 18 height 18
click at [647, 381] on input "Select an option" at bounding box center [645, 383] width 18 height 18
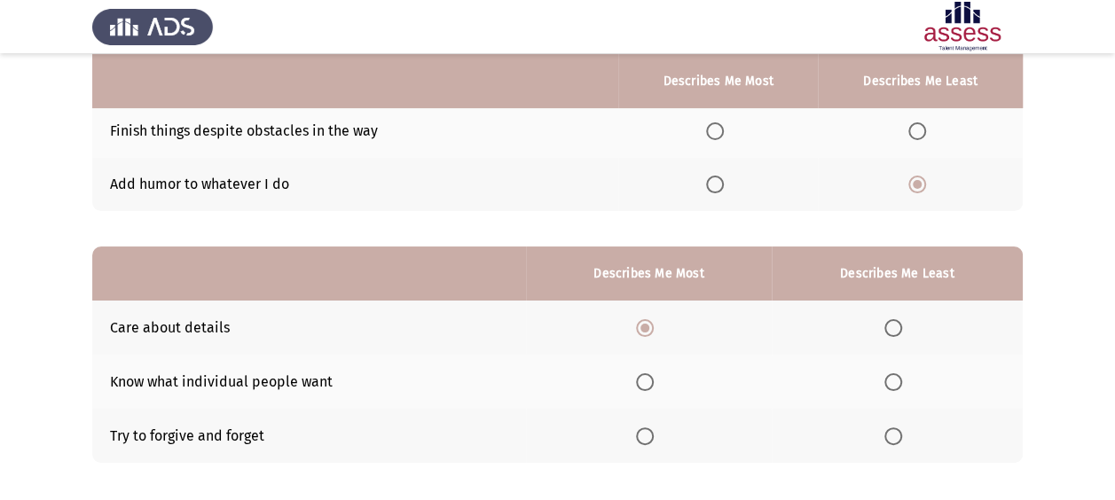
scroll to position [295, 0]
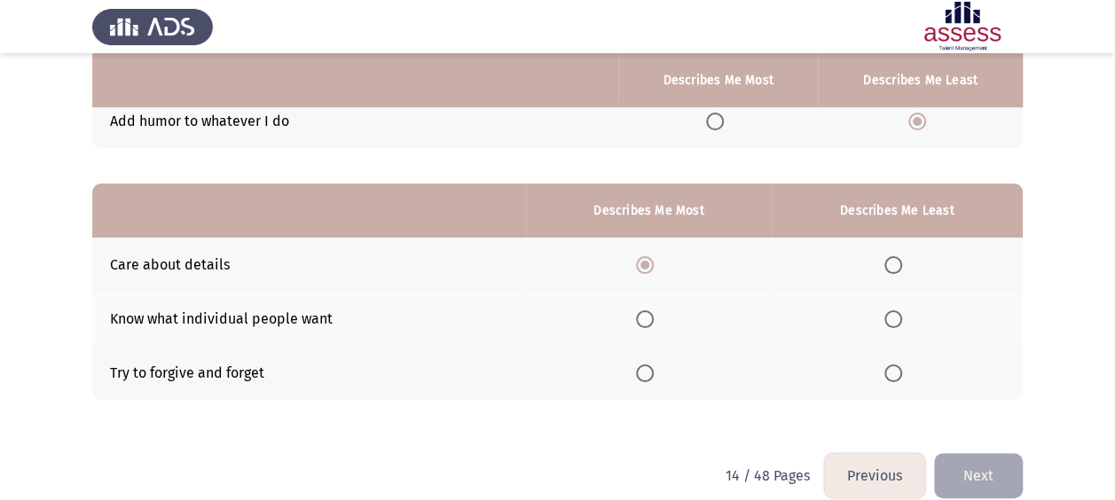
click at [891, 380] on span "Select an option" at bounding box center [893, 374] width 18 height 18
click at [891, 380] on input "Select an option" at bounding box center [893, 374] width 18 height 18
click at [967, 460] on button "Next" at bounding box center [978, 475] width 89 height 45
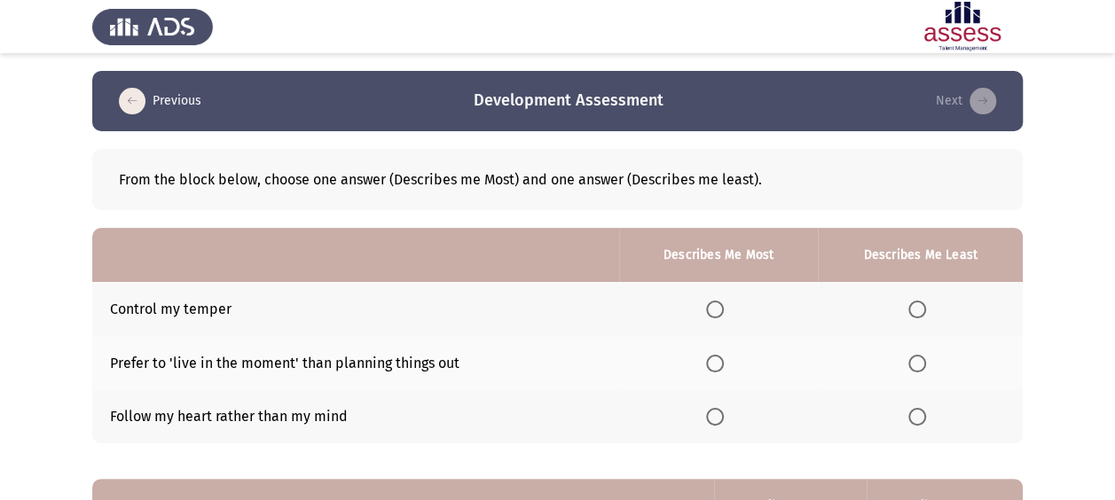
click at [730, 301] on label "Select an option" at bounding box center [718, 310] width 25 height 18
click at [724, 301] on input "Select an option" at bounding box center [715, 310] width 18 height 18
click at [924, 403] on th at bounding box center [920, 417] width 205 height 54
click at [922, 412] on span "Select an option" at bounding box center [917, 417] width 18 height 18
click at [922, 412] on input "Select an option" at bounding box center [917, 417] width 18 height 18
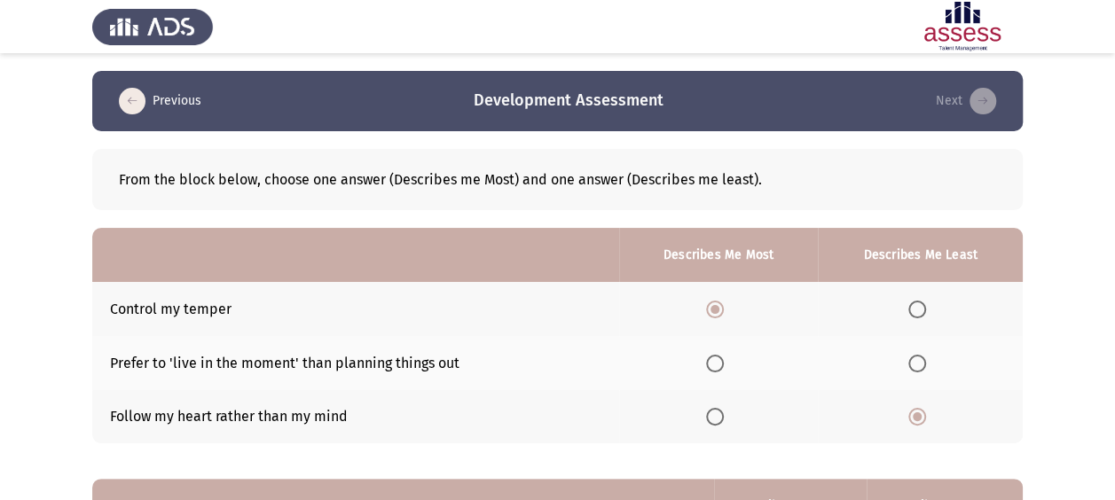
scroll to position [317, 0]
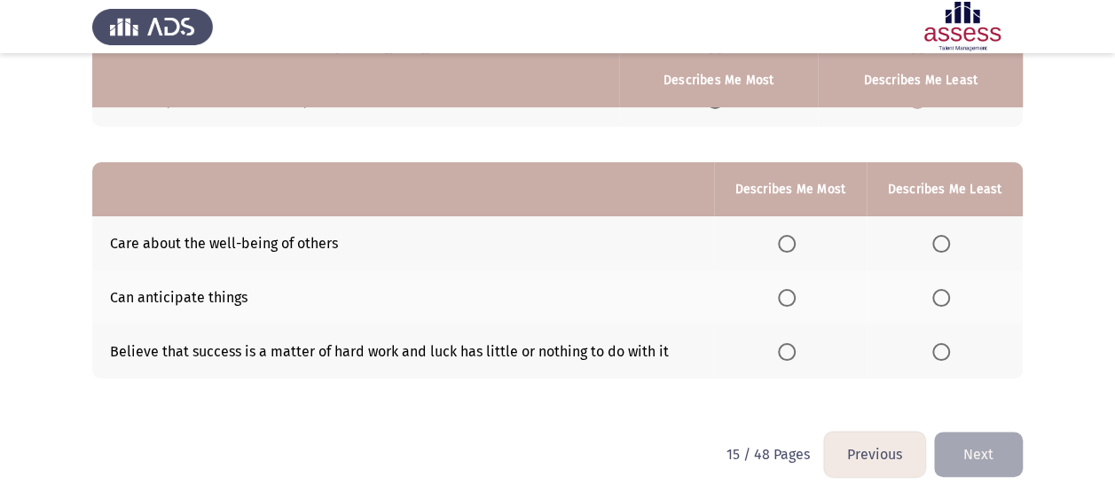
click at [786, 252] on th at bounding box center [790, 243] width 153 height 54
click at [803, 248] on label "Select an option" at bounding box center [790, 244] width 25 height 18
click at [796, 248] on input "Select an option" at bounding box center [787, 244] width 18 height 18
click at [954, 350] on label "Select an option" at bounding box center [944, 352] width 25 height 18
click at [950, 350] on input "Select an option" at bounding box center [941, 352] width 18 height 18
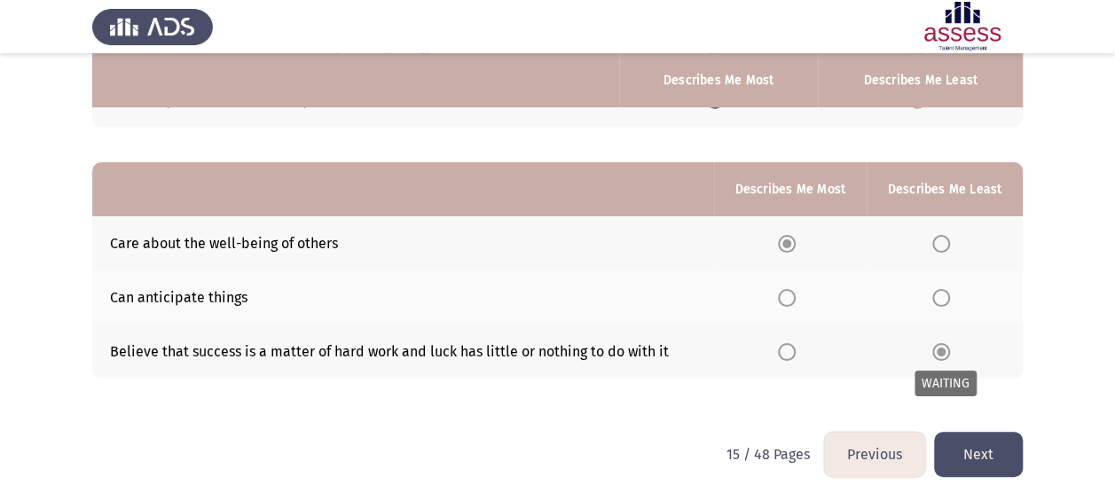
click at [976, 440] on button "Next" at bounding box center [978, 454] width 89 height 45
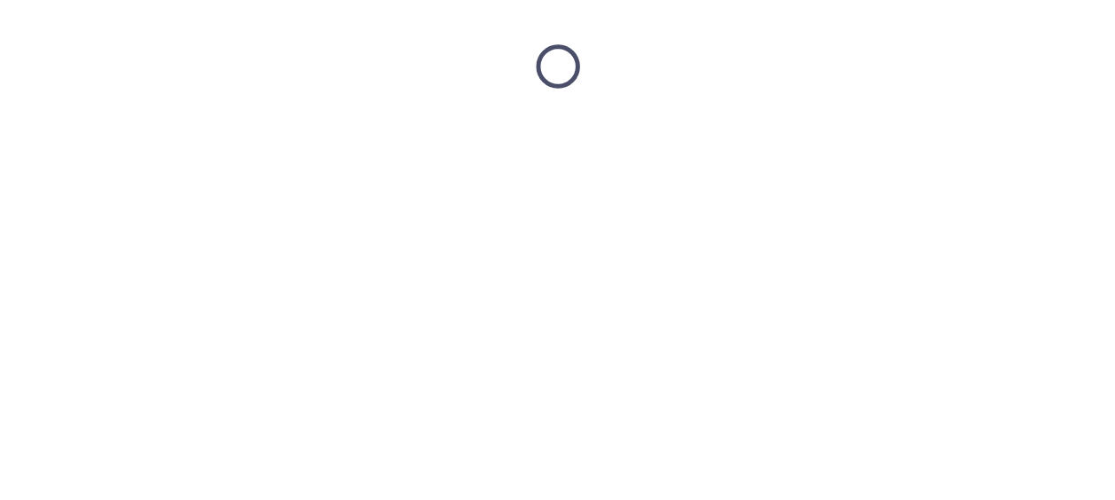
scroll to position [0, 0]
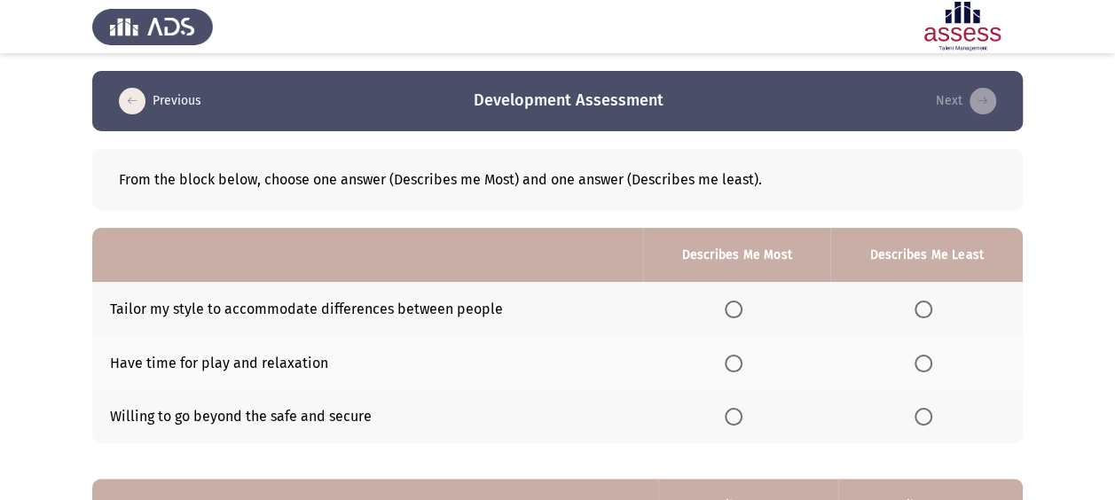
click at [749, 312] on label "Select an option" at bounding box center [737, 310] width 25 height 18
click at [742, 312] on input "Select an option" at bounding box center [734, 310] width 18 height 18
click at [912, 414] on th at bounding box center [926, 417] width 192 height 54
click at [919, 414] on span "Select an option" at bounding box center [923, 417] width 18 height 18
click at [919, 414] on input "Select an option" at bounding box center [923, 417] width 18 height 18
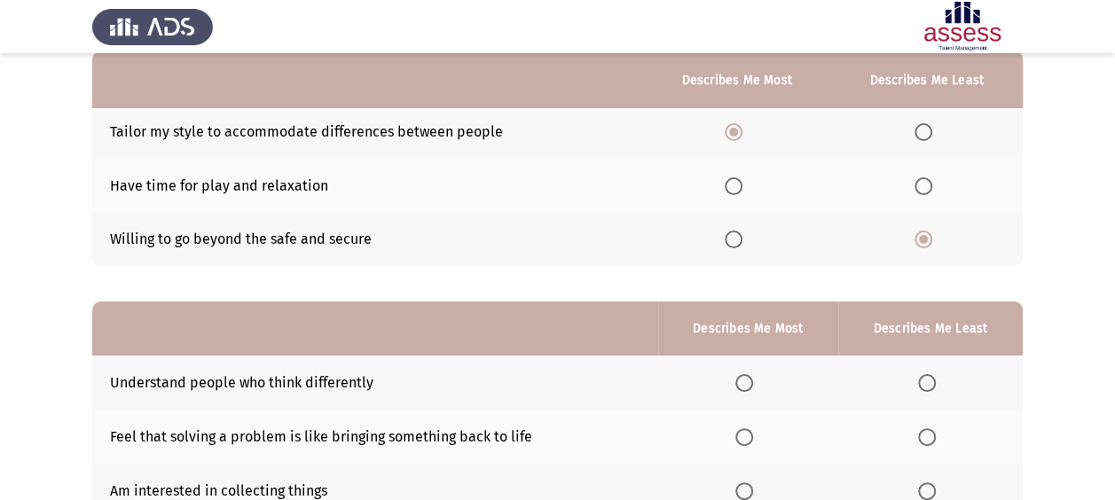
click at [747, 383] on span "Select an option" at bounding box center [744, 383] width 18 height 18
click at [747, 383] on input "Select an option" at bounding box center [744, 383] width 18 height 18
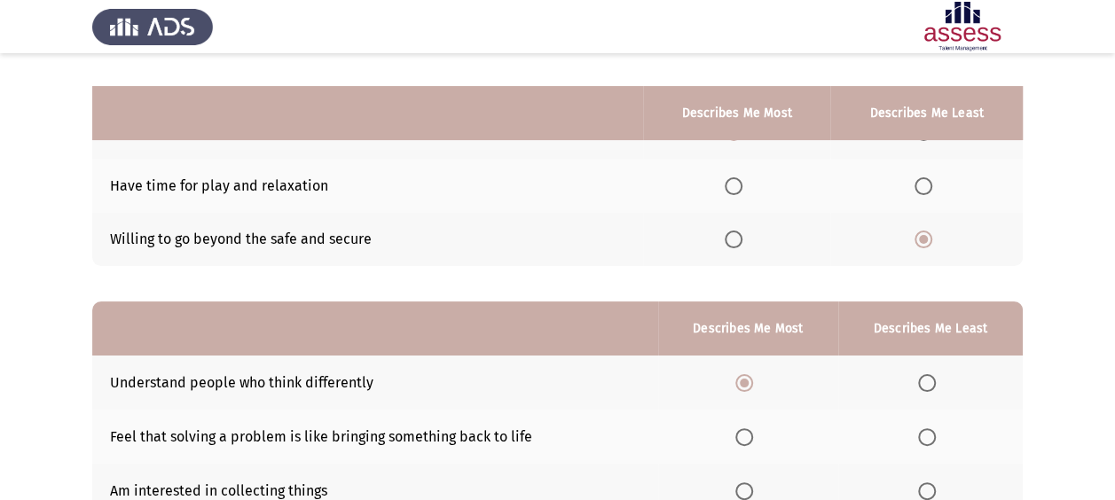
scroll to position [317, 0]
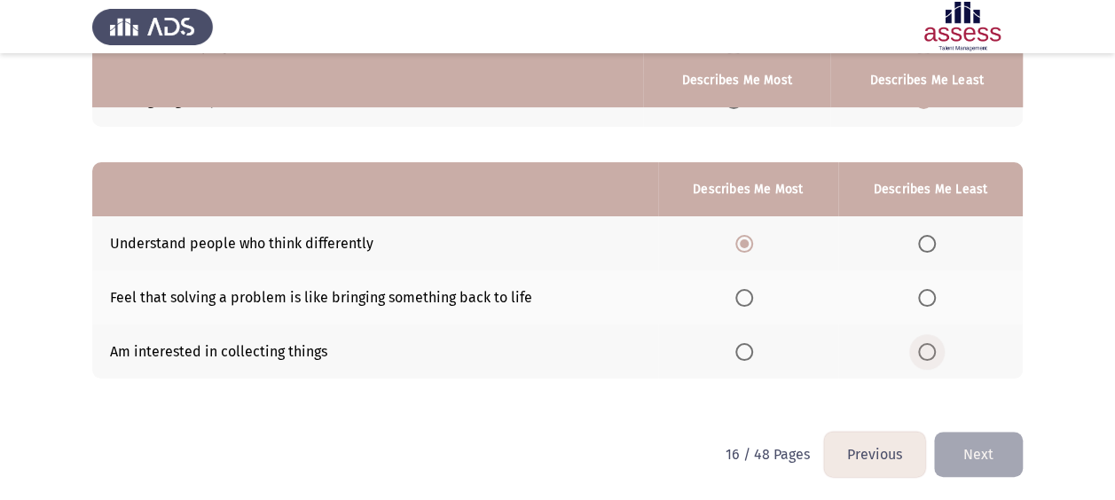
click at [928, 349] on span "Select an option" at bounding box center [927, 352] width 18 height 18
click at [928, 349] on input "Select an option" at bounding box center [927, 352] width 18 height 18
click at [961, 447] on button "Next" at bounding box center [978, 454] width 89 height 45
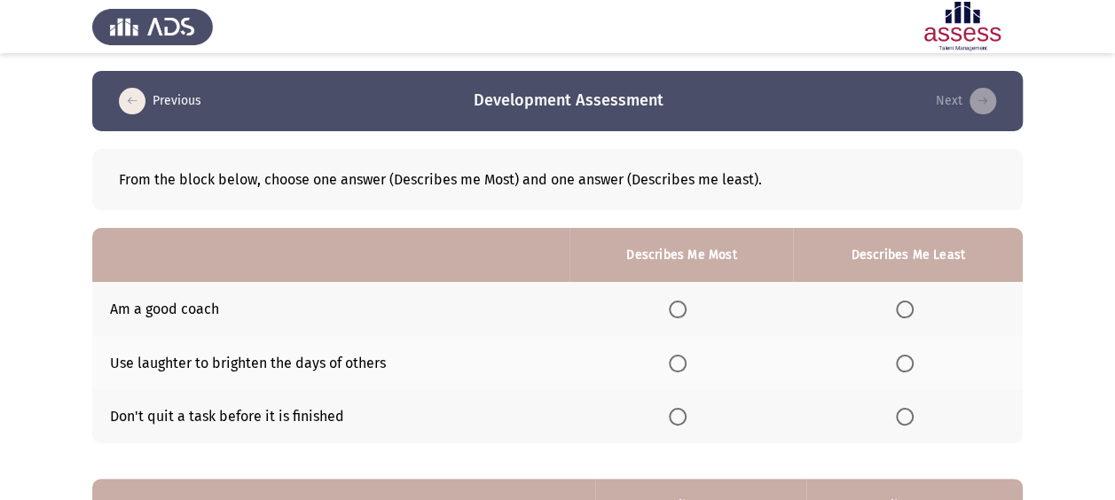
drag, startPoint x: 646, startPoint y: 289, endPoint x: 702, endPoint y: 325, distance: 66.9
click at [653, 302] on th at bounding box center [681, 309] width 224 height 54
click at [702, 325] on th at bounding box center [681, 309] width 224 height 54
click at [687, 309] on span "Select an option" at bounding box center [678, 310] width 18 height 18
click at [687, 309] on input "Select an option" at bounding box center [678, 310] width 18 height 18
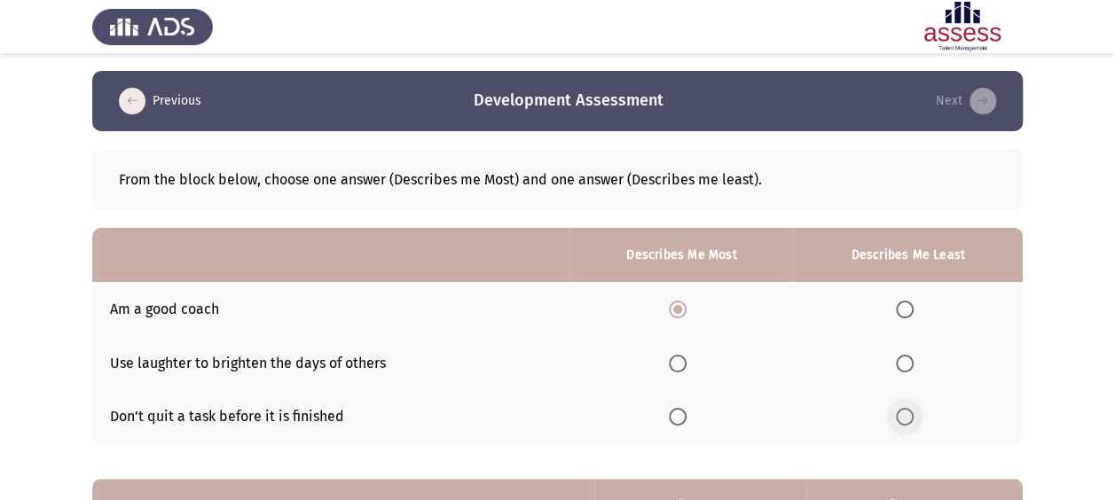
click at [917, 414] on label "Select an option" at bounding box center [908, 417] width 25 height 18
click at [914, 414] on input "Select an option" at bounding box center [905, 417] width 18 height 18
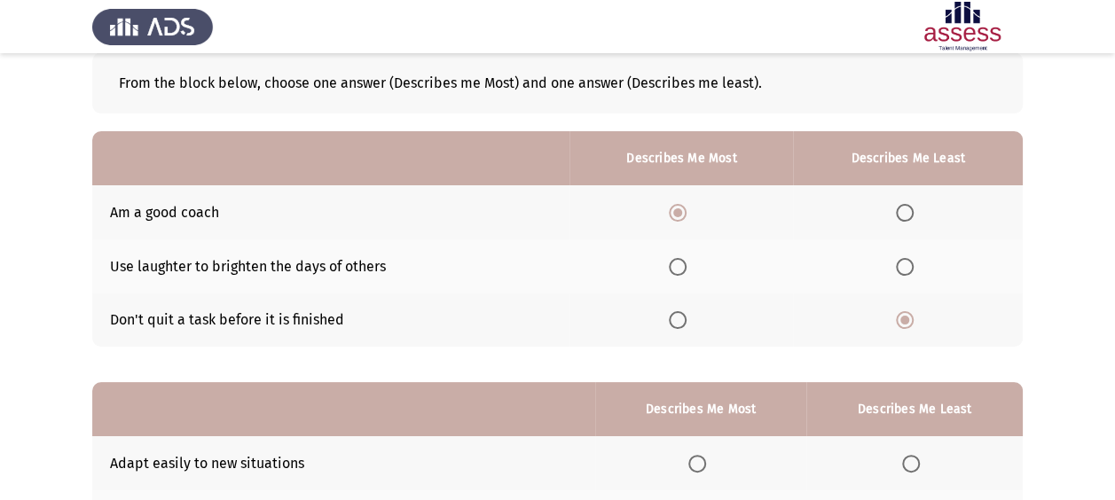
scroll to position [236, 0]
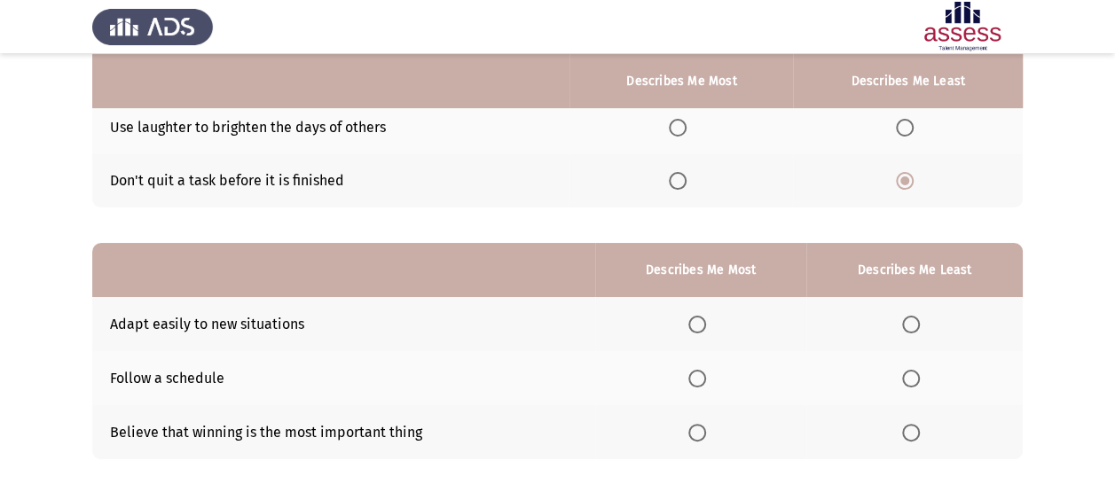
drag, startPoint x: 687, startPoint y: 325, endPoint x: 712, endPoint y: 326, distance: 24.9
click at [688, 325] on th at bounding box center [700, 324] width 211 height 54
click at [712, 326] on label "Select an option" at bounding box center [700, 325] width 25 height 18
click at [706, 326] on input "Select an option" at bounding box center [697, 325] width 18 height 18
click at [920, 428] on span "Select an option" at bounding box center [911, 433] width 18 height 18
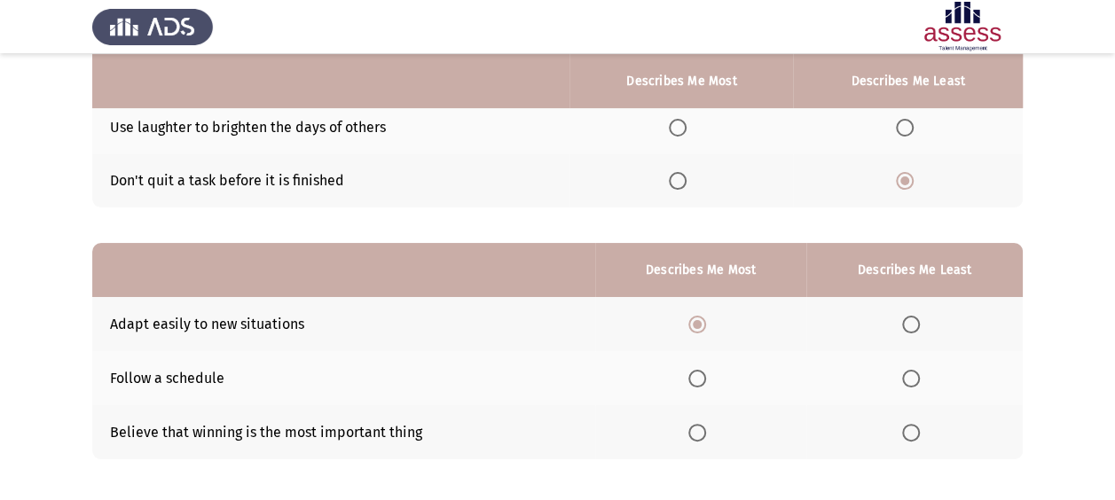
click at [920, 428] on input "Select an option" at bounding box center [911, 433] width 18 height 18
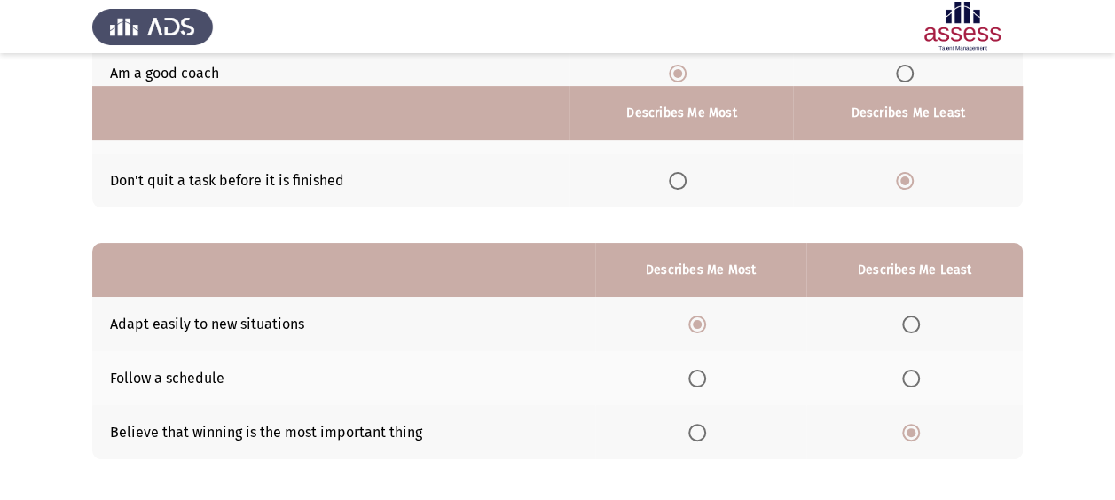
scroll to position [295, 0]
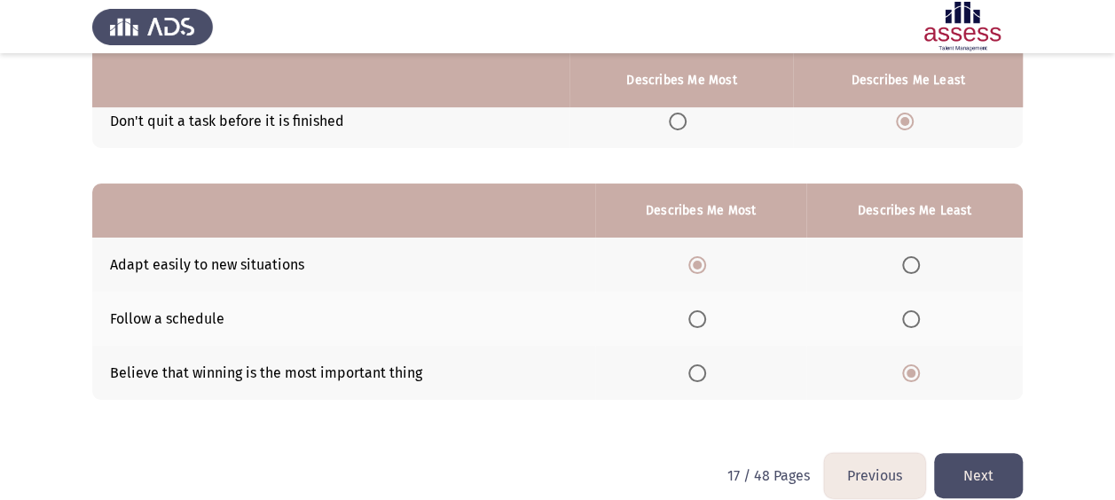
click at [994, 477] on button "Next" at bounding box center [978, 475] width 89 height 45
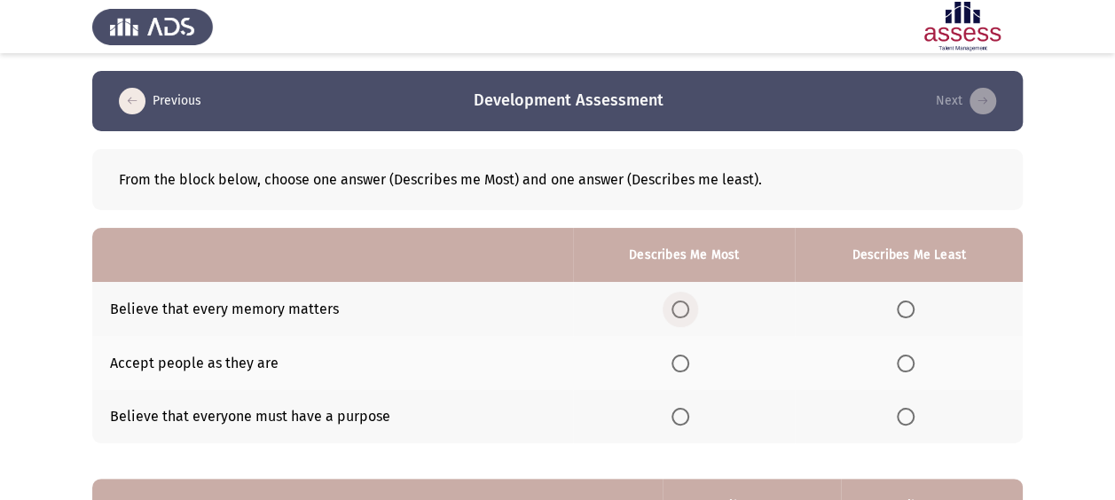
click at [682, 305] on span "Select an option" at bounding box center [680, 310] width 18 height 18
click at [682, 305] on input "Select an option" at bounding box center [680, 310] width 18 height 18
click at [928, 419] on th at bounding box center [909, 417] width 228 height 54
click at [912, 410] on span "Select an option" at bounding box center [906, 417] width 18 height 18
click at [912, 410] on input "Select an option" at bounding box center [906, 417] width 18 height 18
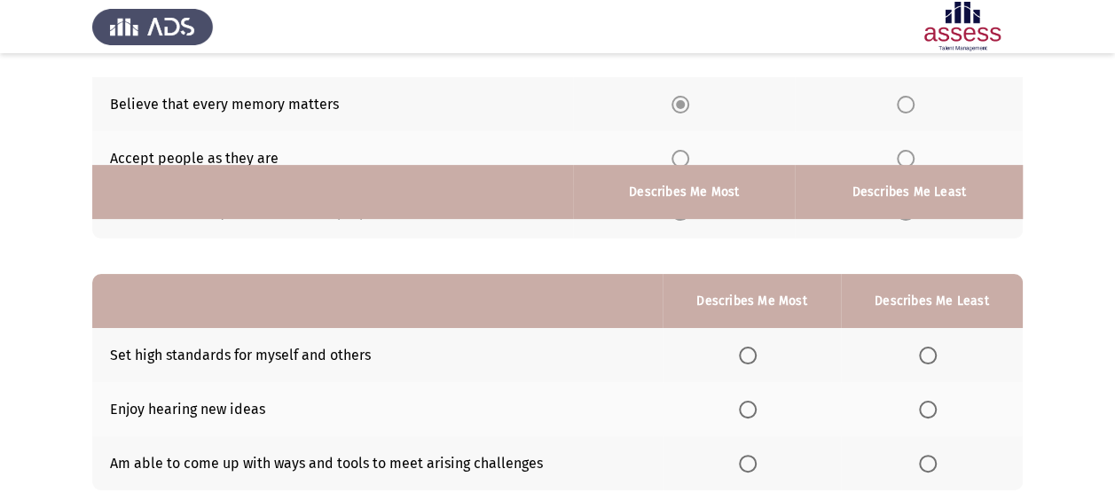
scroll to position [317, 0]
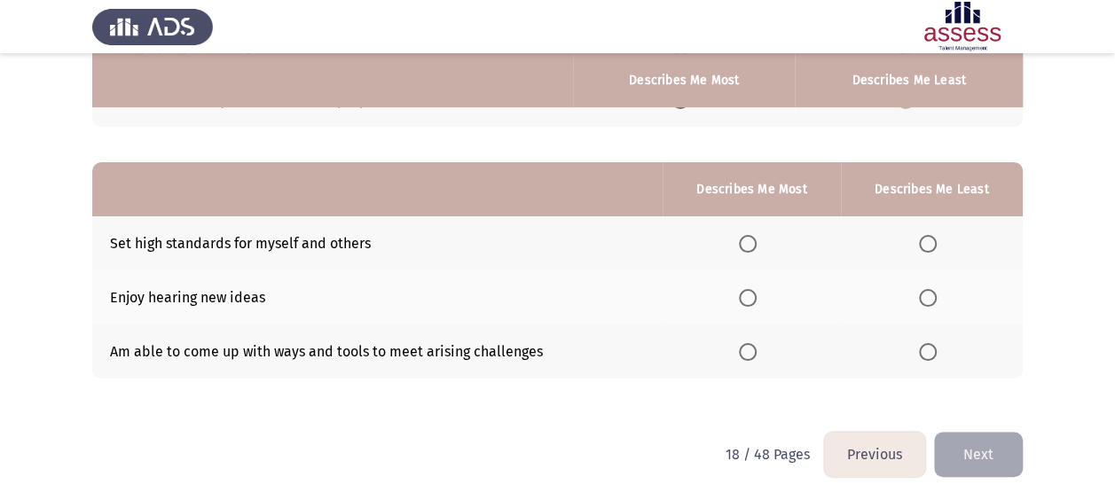
click at [741, 264] on th at bounding box center [751, 243] width 177 height 54
click at [755, 252] on th at bounding box center [751, 243] width 177 height 54
click at [753, 242] on span "Select an option" at bounding box center [748, 244] width 18 height 18
click at [753, 242] on input "Select an option" at bounding box center [748, 244] width 18 height 18
click at [993, 444] on button "Next" at bounding box center [978, 454] width 89 height 45
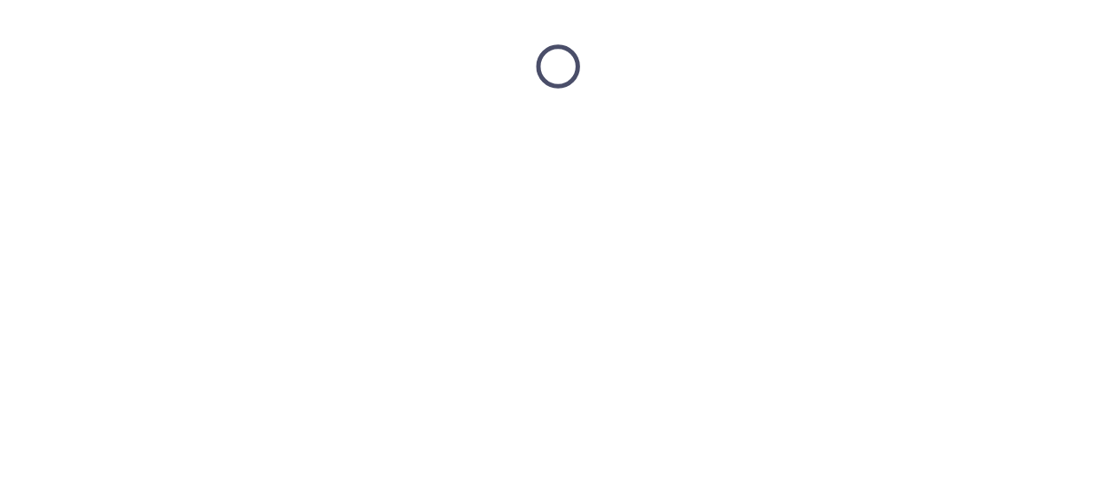
scroll to position [0, 0]
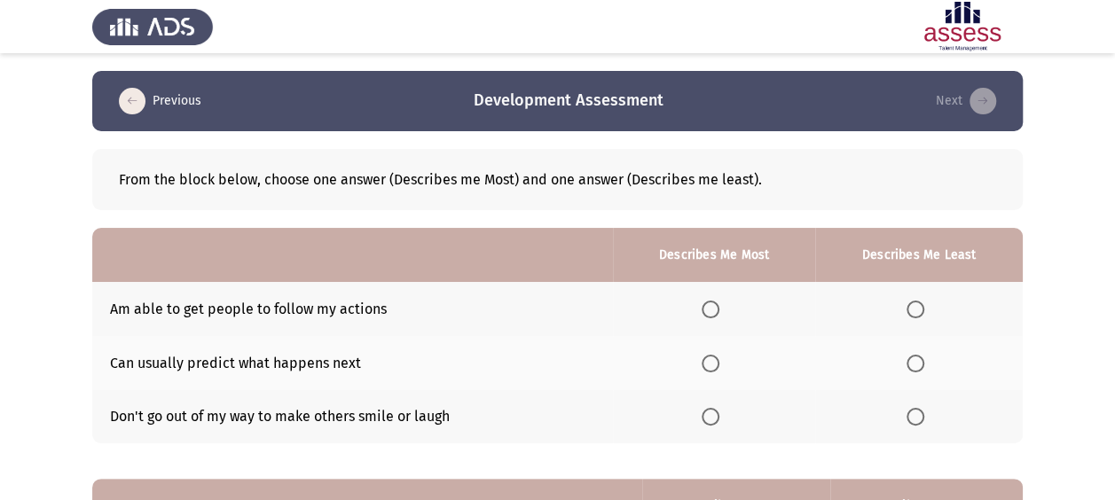
click at [726, 300] on mat-radio-button "Select an option" at bounding box center [714, 309] width 25 height 19
click at [719, 305] on span "Select an option" at bounding box center [711, 310] width 18 height 18
click at [719, 305] on input "Select an option" at bounding box center [711, 310] width 18 height 18
click at [923, 408] on span "Select an option" at bounding box center [915, 417] width 18 height 18
click at [923, 408] on input "Select an option" at bounding box center [915, 417] width 18 height 18
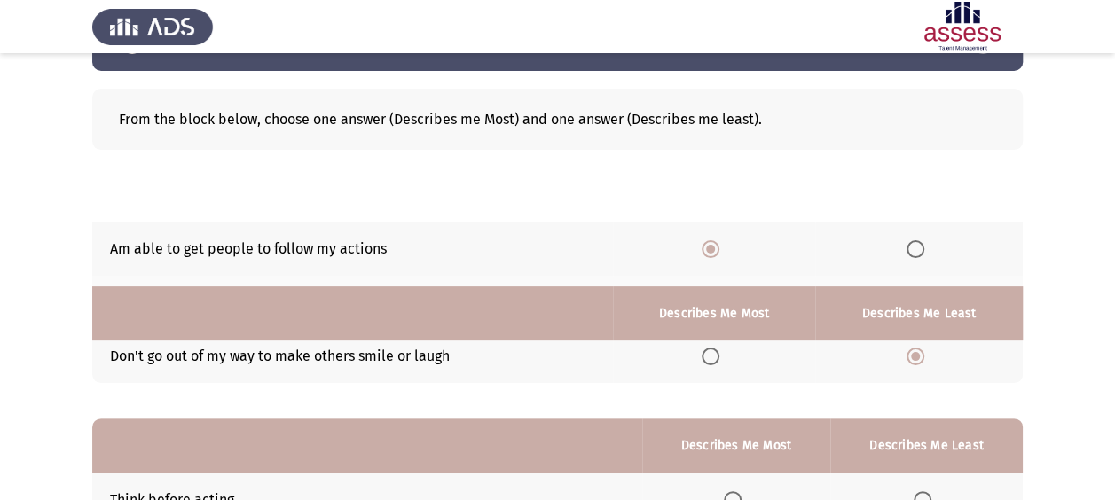
scroll to position [295, 0]
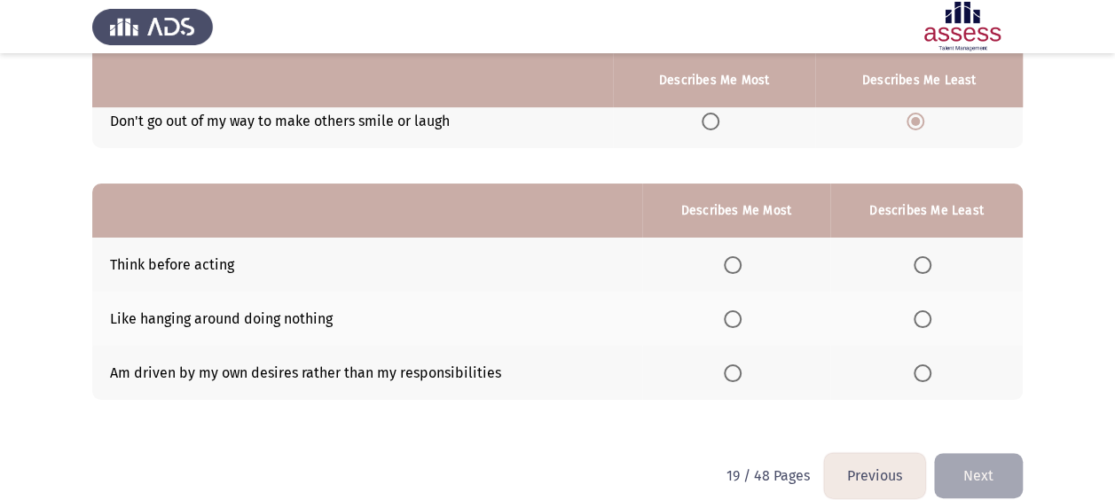
click at [736, 273] on th at bounding box center [736, 265] width 188 height 54
click at [728, 263] on span "Select an option" at bounding box center [733, 265] width 18 height 18
click at [728, 263] on input "Select an option" at bounding box center [733, 265] width 18 height 18
click at [922, 373] on span "Select an option" at bounding box center [923, 374] width 18 height 18
click at [922, 373] on input "Select an option" at bounding box center [923, 374] width 18 height 18
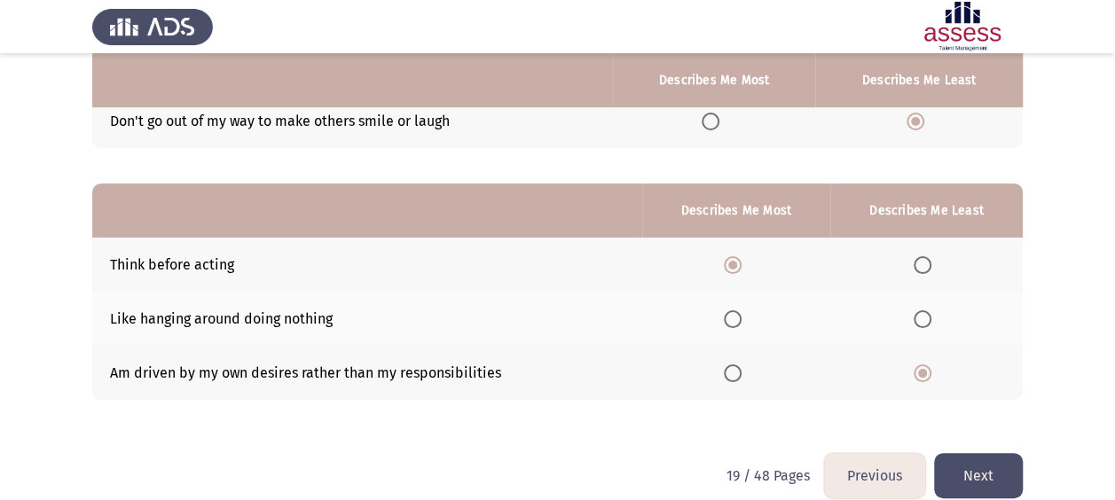
click at [967, 465] on button "Next" at bounding box center [978, 475] width 89 height 45
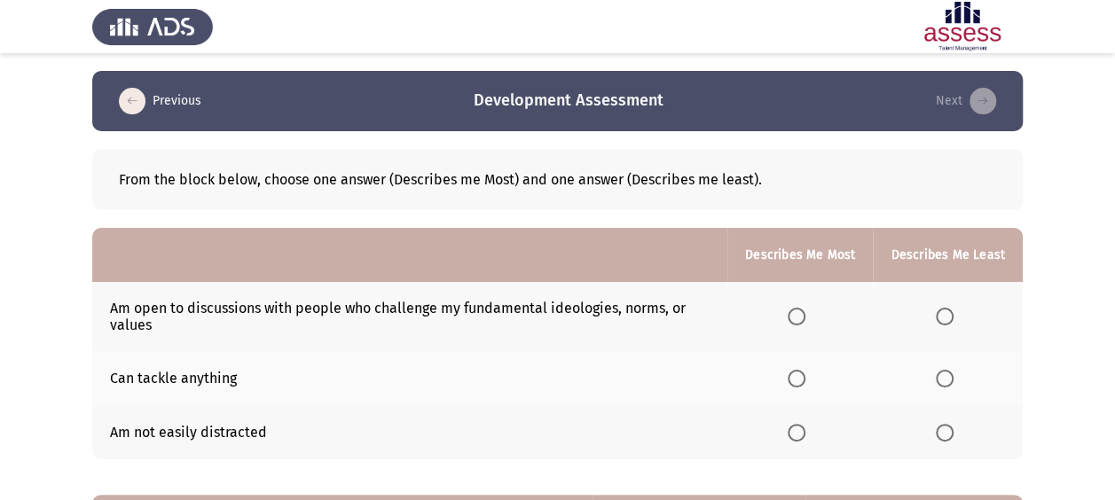
click at [812, 309] on label "Select an option" at bounding box center [800, 317] width 25 height 18
click at [805, 309] on input "Select an option" at bounding box center [797, 317] width 18 height 18
click at [938, 431] on span "Select an option" at bounding box center [945, 433] width 18 height 18
click at [938, 431] on input "Select an option" at bounding box center [945, 433] width 18 height 18
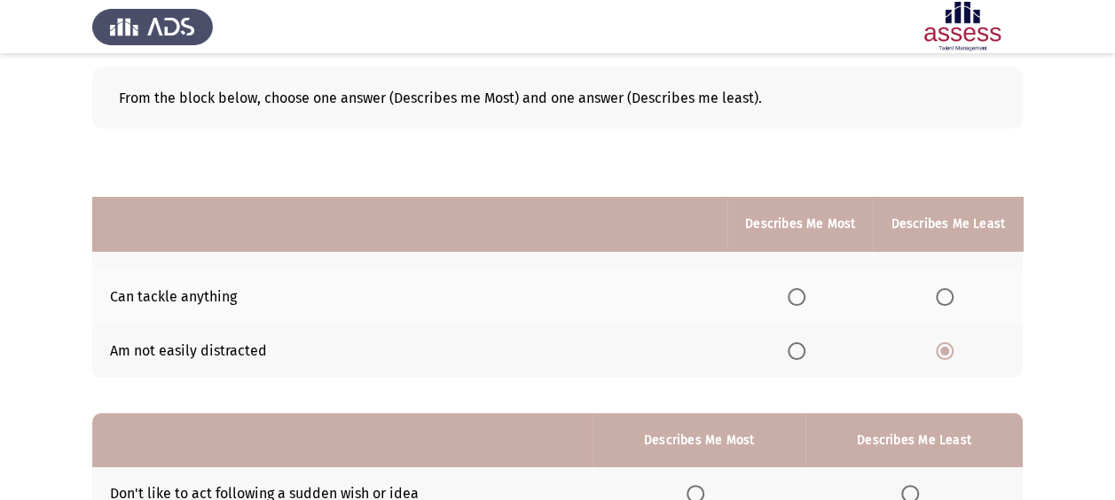
scroll to position [295, 0]
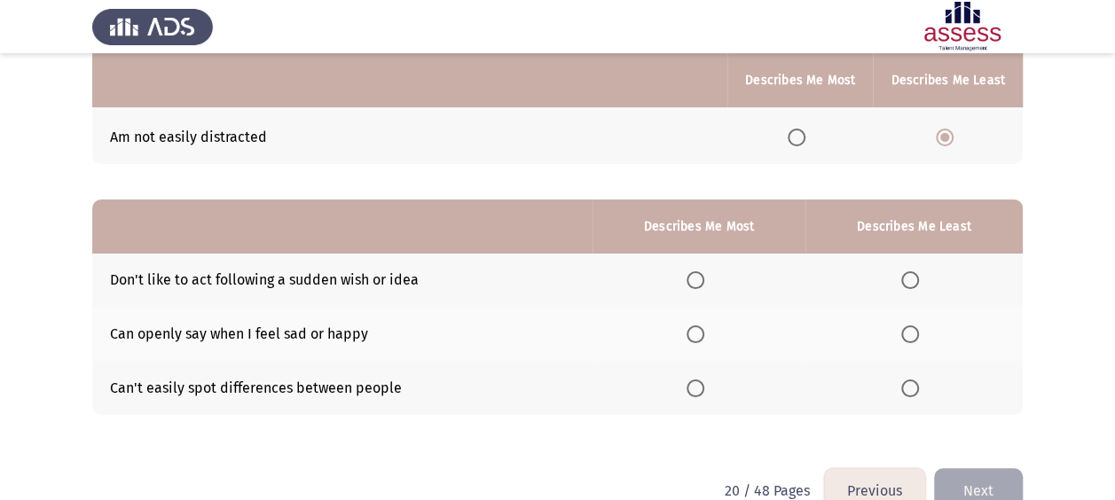
click at [692, 285] on span "Select an option" at bounding box center [696, 280] width 18 height 18
click at [692, 285] on input "Select an option" at bounding box center [696, 280] width 18 height 18
click at [885, 385] on th at bounding box center [913, 388] width 217 height 54
click at [912, 388] on span "Select an option" at bounding box center [910, 389] width 18 height 18
click at [912, 388] on input "Select an option" at bounding box center [910, 389] width 18 height 18
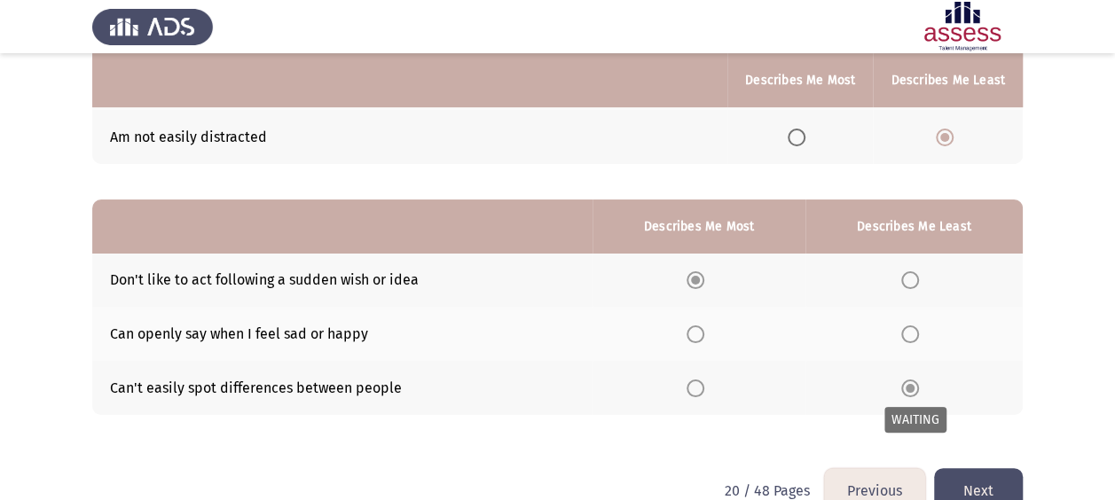
click at [961, 463] on div "From the block below, choose one answer (Describes me Most) and one answer (Des…" at bounding box center [557, 152] width 930 height 632
click at [951, 469] on button "Next" at bounding box center [978, 490] width 89 height 45
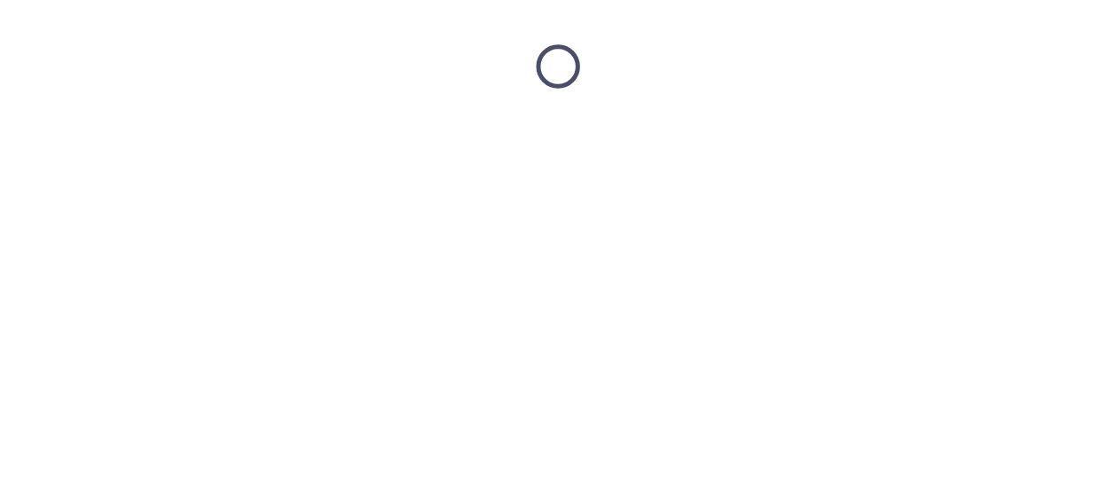
scroll to position [0, 0]
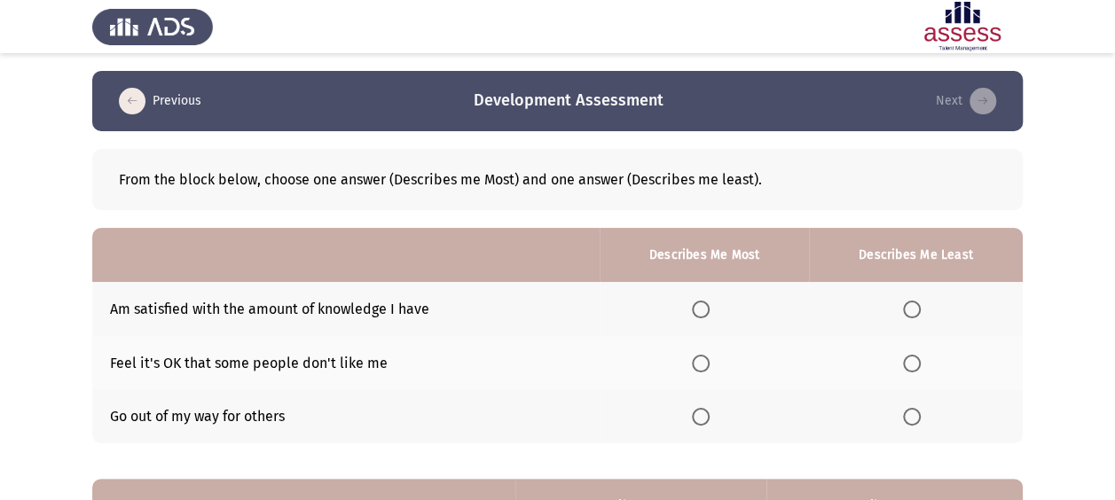
click at [700, 301] on span "Select an option" at bounding box center [701, 310] width 18 height 18
click at [700, 301] on input "Select an option" at bounding box center [701, 310] width 18 height 18
drag, startPoint x: 859, startPoint y: 381, endPoint x: 899, endPoint y: 420, distance: 55.8
click at [888, 401] on th at bounding box center [916, 417] width 214 height 54
click at [899, 420] on th at bounding box center [916, 417] width 214 height 54
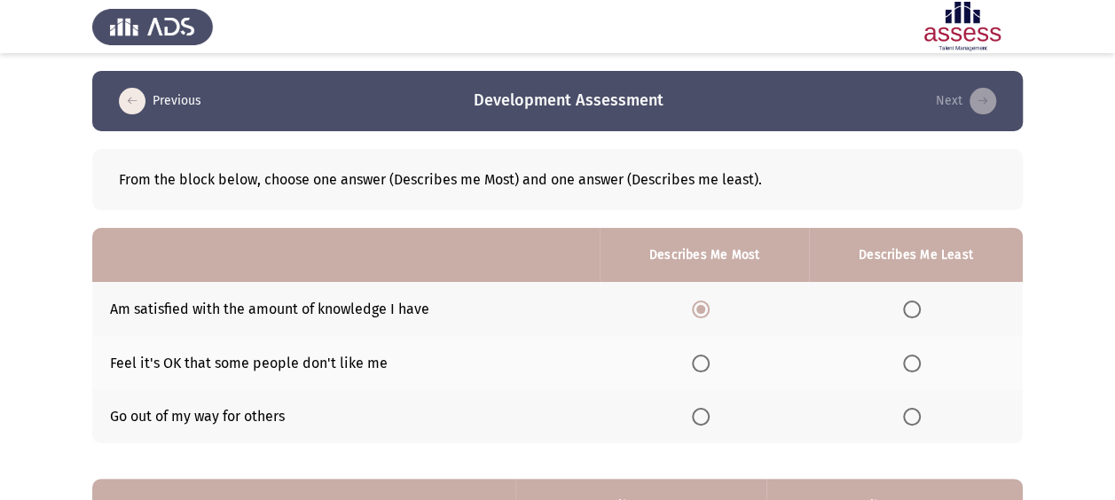
click at [906, 408] on span "Select an option" at bounding box center [912, 417] width 18 height 18
click at [906, 408] on input "Select an option" at bounding box center [912, 417] width 18 height 18
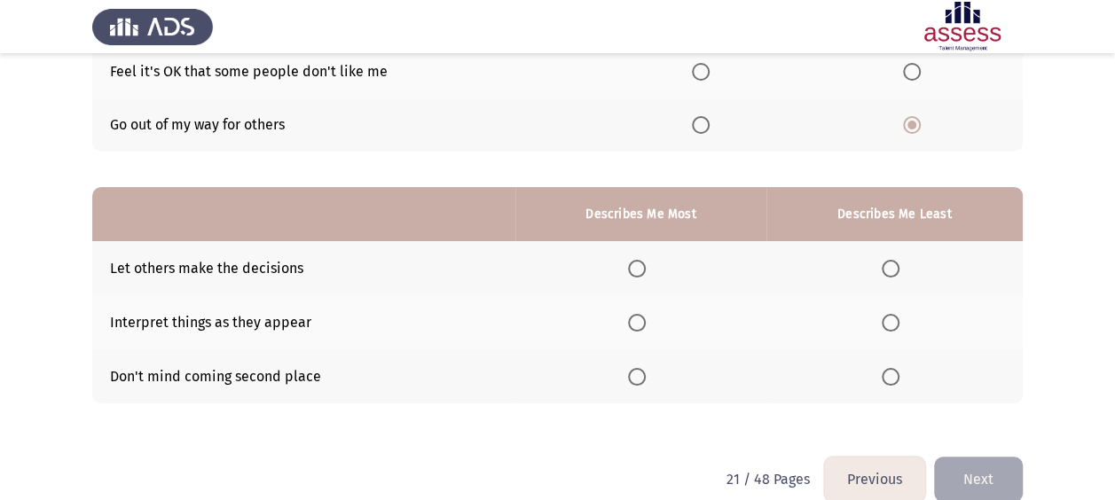
scroll to position [295, 0]
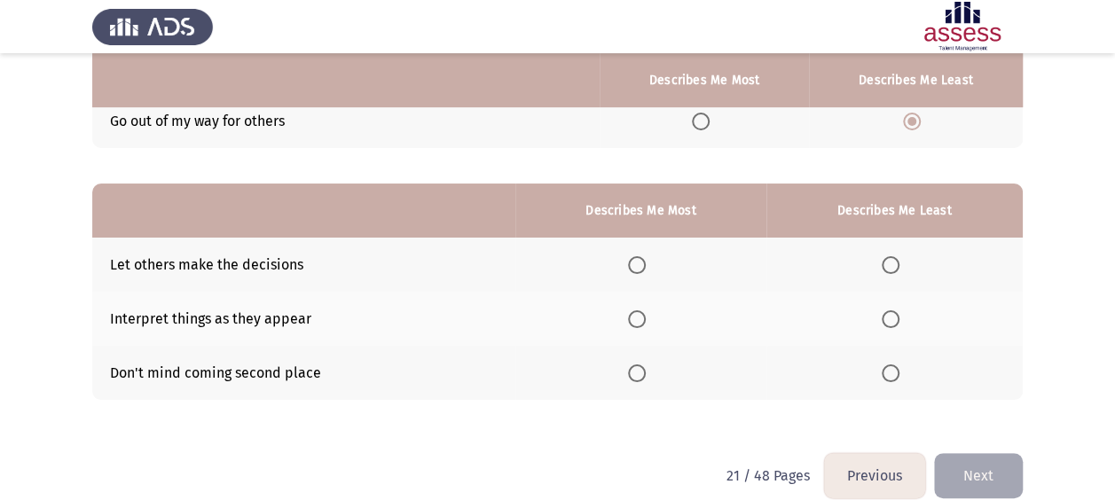
click at [635, 260] on span "Select an option" at bounding box center [637, 265] width 18 height 18
click at [635, 260] on input "Select an option" at bounding box center [637, 265] width 18 height 18
click at [889, 369] on span "Select an option" at bounding box center [891, 374] width 18 height 18
click at [889, 369] on input "Select an option" at bounding box center [891, 374] width 18 height 18
click at [992, 461] on button "Next" at bounding box center [978, 475] width 89 height 45
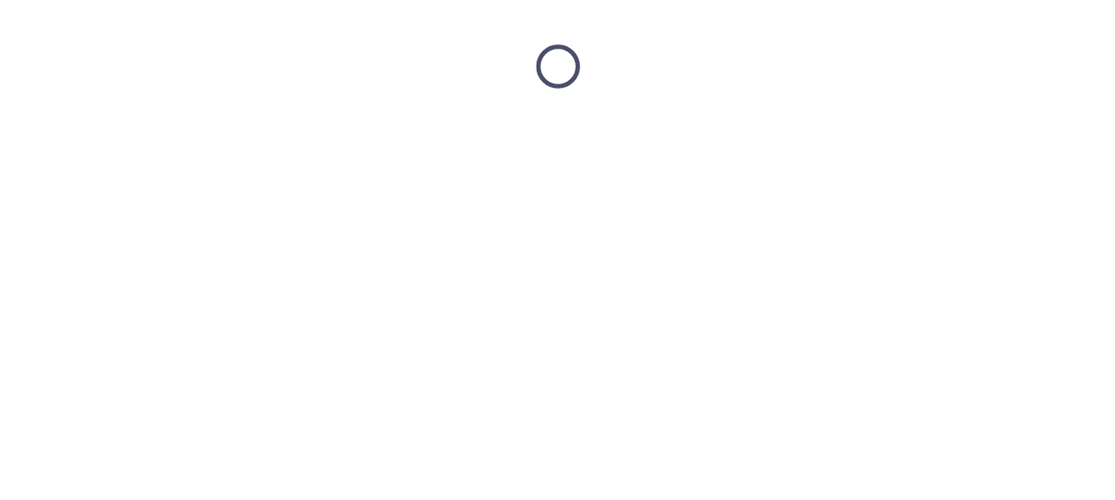
scroll to position [0, 0]
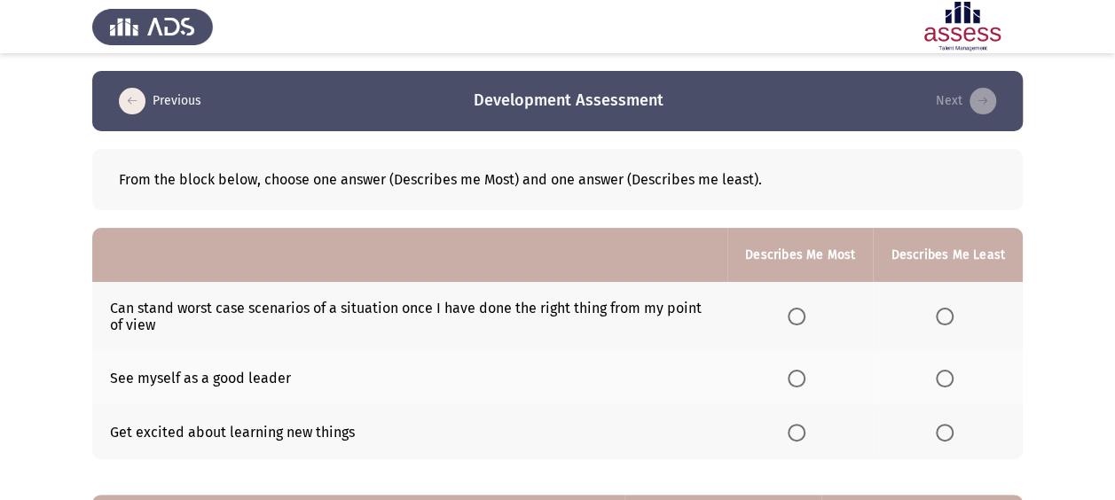
click at [773, 312] on th at bounding box center [799, 316] width 145 height 69
click at [827, 318] on th at bounding box center [799, 316] width 145 height 69
click at [798, 302] on th at bounding box center [799, 316] width 145 height 69
click at [787, 305] on th at bounding box center [799, 316] width 145 height 69
click at [805, 323] on span "Select an option" at bounding box center [797, 317] width 18 height 18
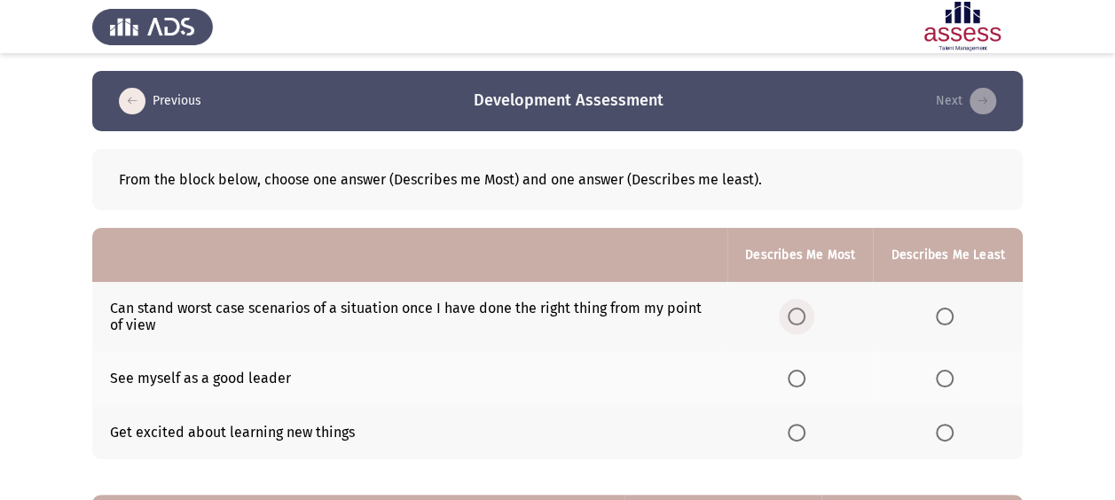
click at [805, 323] on input "Select an option" at bounding box center [797, 317] width 18 height 18
click at [953, 437] on span "Select an option" at bounding box center [945, 433] width 18 height 18
click at [953, 437] on input "Select an option" at bounding box center [945, 433] width 18 height 18
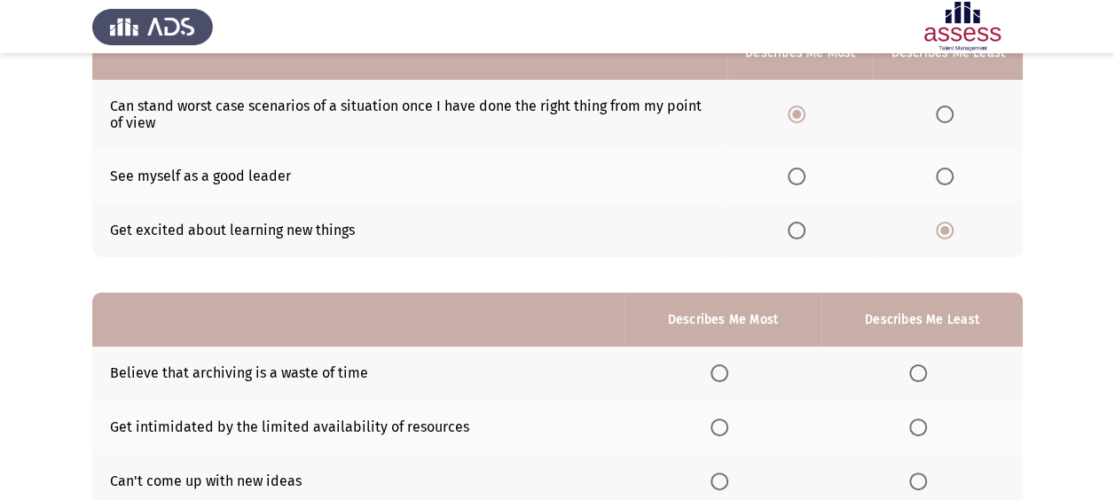
scroll to position [332, 0]
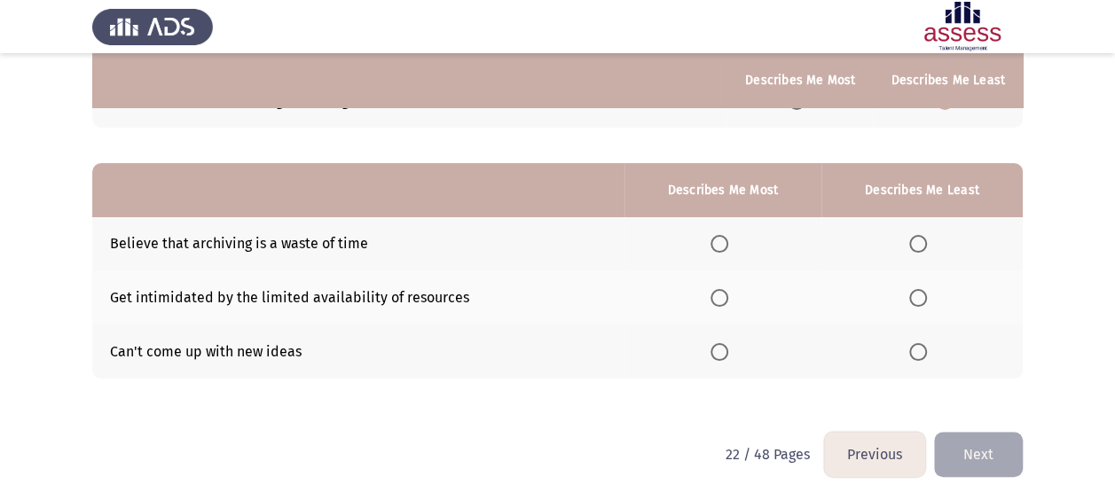
click at [709, 243] on th at bounding box center [722, 244] width 197 height 54
click at [917, 348] on span "Select an option" at bounding box center [918, 352] width 18 height 18
click at [917, 348] on input "Select an option" at bounding box center [918, 352] width 18 height 18
click at [718, 241] on span "Select an option" at bounding box center [719, 244] width 18 height 18
click at [718, 241] on input "Select an option" at bounding box center [719, 244] width 18 height 18
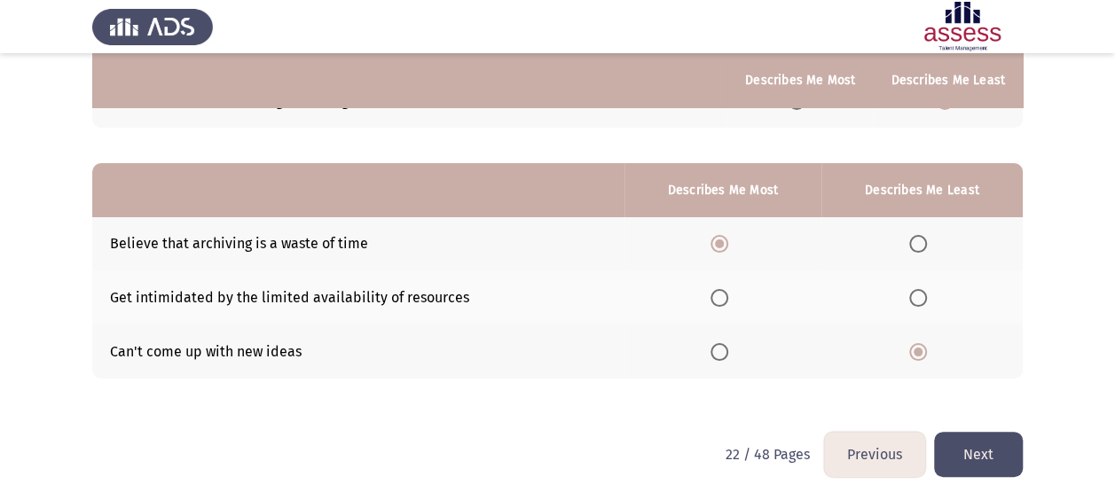
click at [969, 463] on button "Next" at bounding box center [978, 454] width 89 height 45
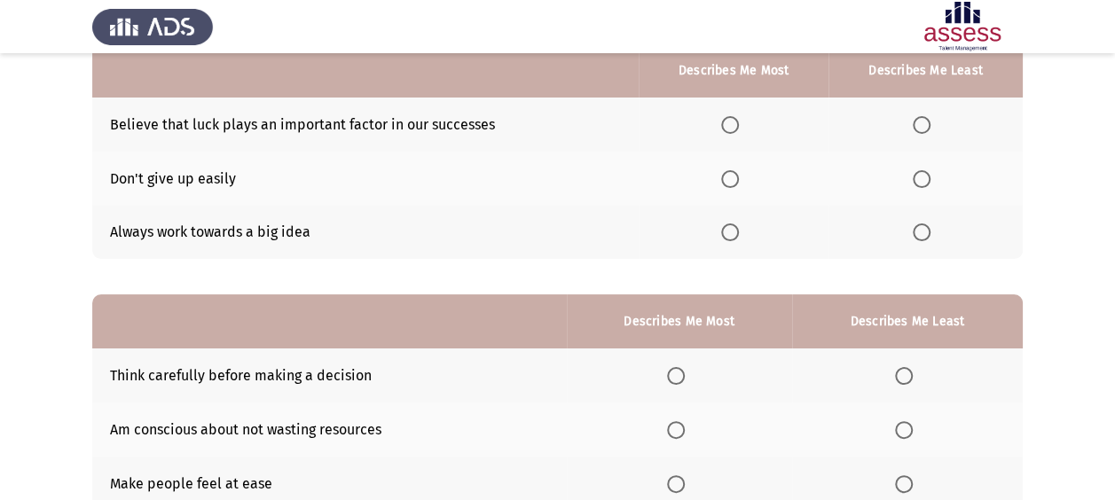
scroll to position [118, 0]
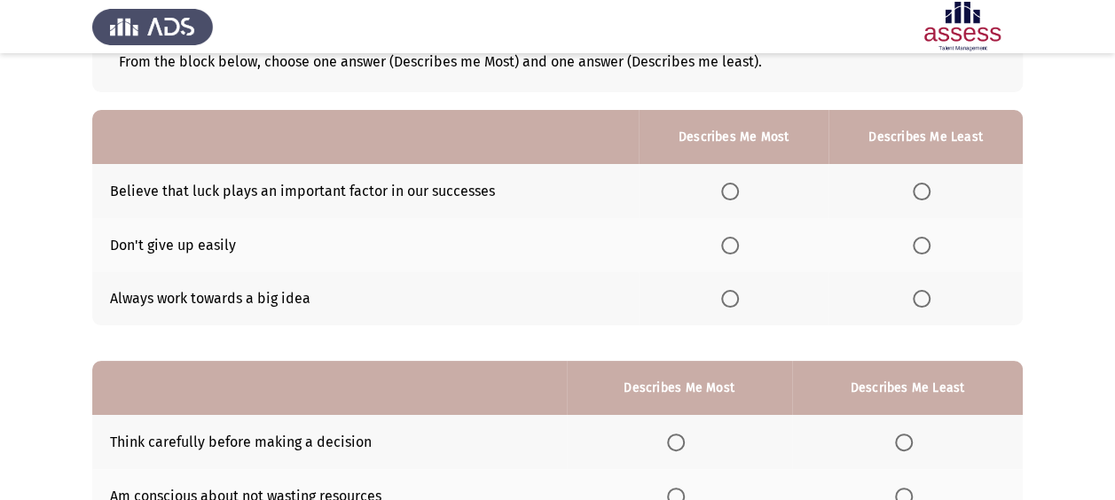
click at [735, 187] on span "Select an option" at bounding box center [730, 192] width 18 height 18
click at [735, 187] on input "Select an option" at bounding box center [730, 192] width 18 height 18
drag, startPoint x: 929, startPoint y: 302, endPoint x: 922, endPoint y: 289, distance: 14.3
click at [925, 303] on th at bounding box center [925, 299] width 194 height 54
click at [922, 290] on span "Select an option" at bounding box center [922, 299] width 18 height 18
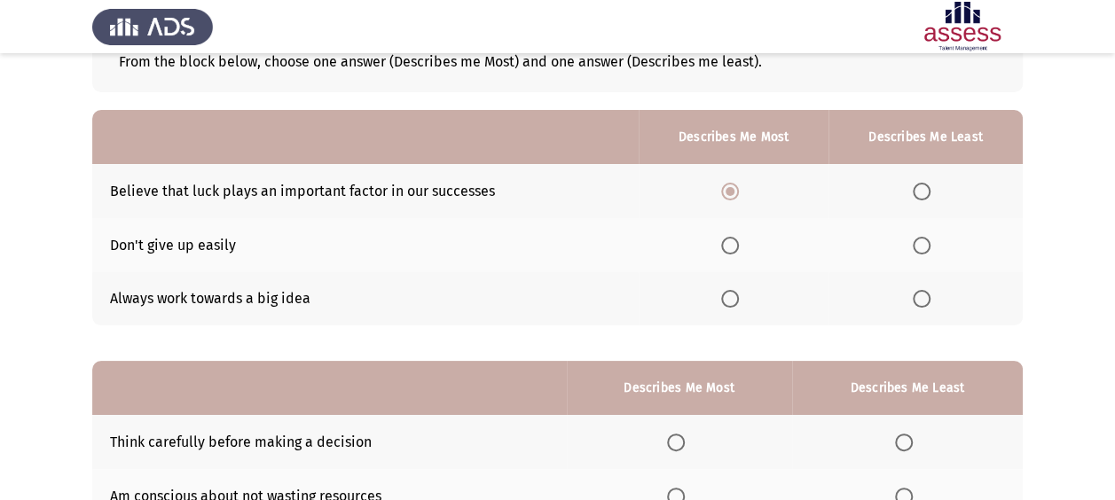
click at [922, 290] on input "Select an option" at bounding box center [922, 299] width 18 height 18
click at [685, 436] on span "Select an option" at bounding box center [676, 443] width 18 height 18
click at [685, 436] on input "Select an option" at bounding box center [676, 443] width 18 height 18
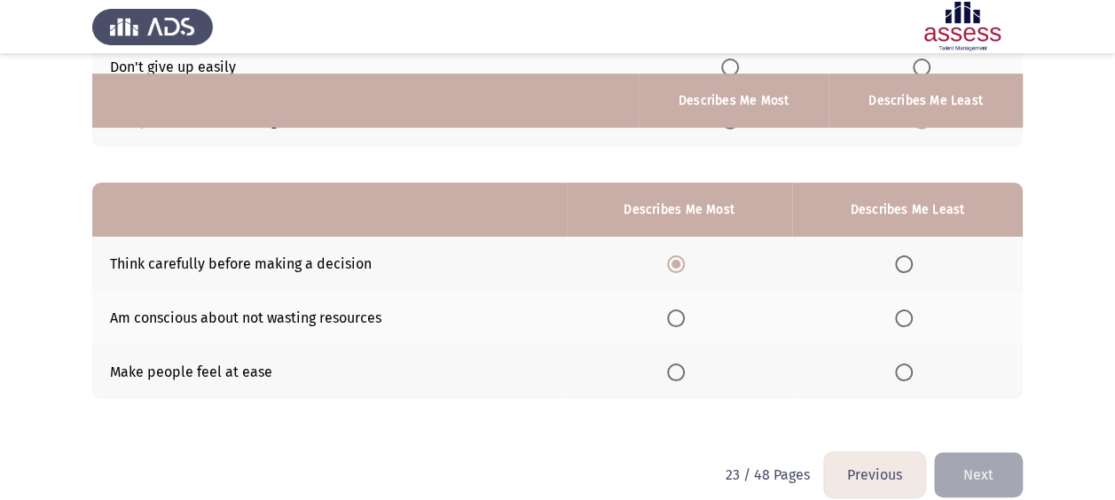
scroll to position [317, 0]
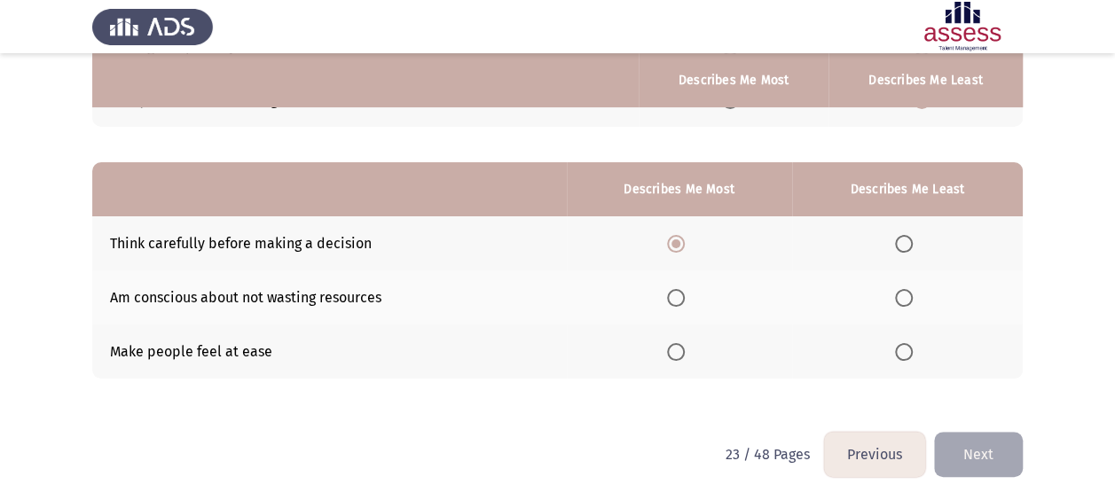
click at [899, 335] on th at bounding box center [907, 352] width 231 height 54
click at [901, 343] on span "Select an option" at bounding box center [904, 352] width 18 height 18
click at [901, 343] on input "Select an option" at bounding box center [904, 352] width 18 height 18
click at [969, 456] on button "Next" at bounding box center [978, 454] width 89 height 45
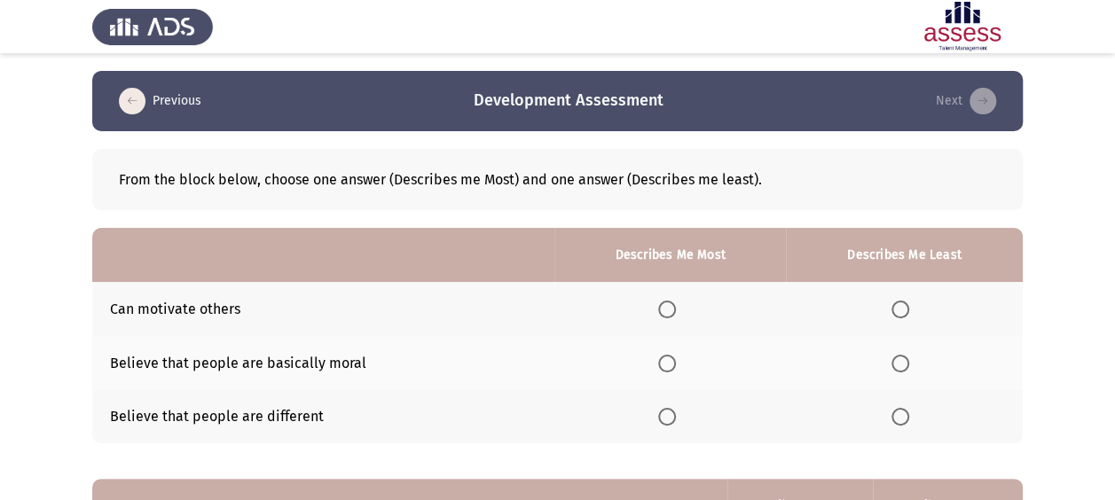
click at [655, 307] on th at bounding box center [669, 309] width 231 height 54
click at [891, 404] on th at bounding box center [904, 417] width 237 height 54
click at [674, 310] on span "Select an option" at bounding box center [667, 310] width 18 height 18
click at [674, 310] on input "Select an option" at bounding box center [667, 310] width 18 height 18
click at [900, 410] on span "Select an option" at bounding box center [900, 417] width 18 height 18
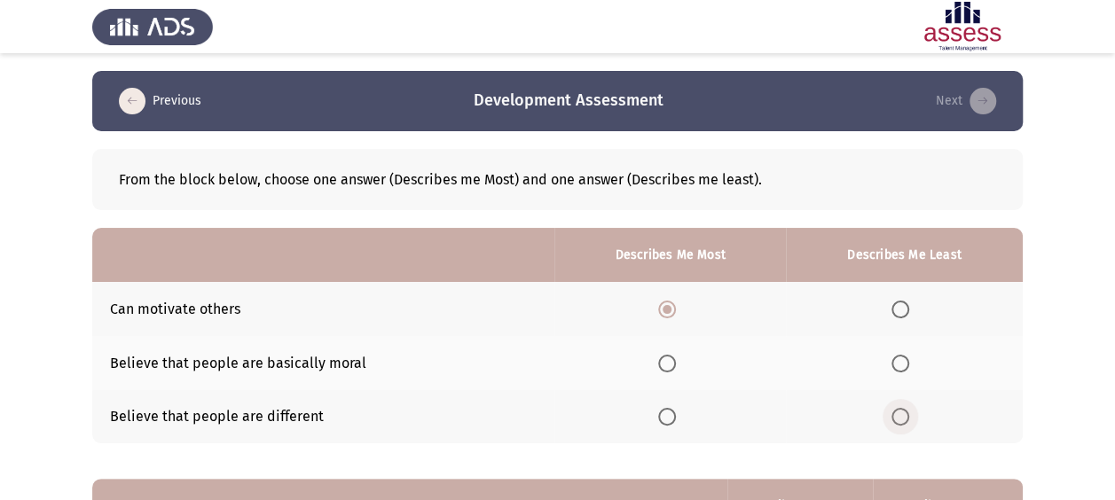
click at [900, 410] on input "Select an option" at bounding box center [900, 417] width 18 height 18
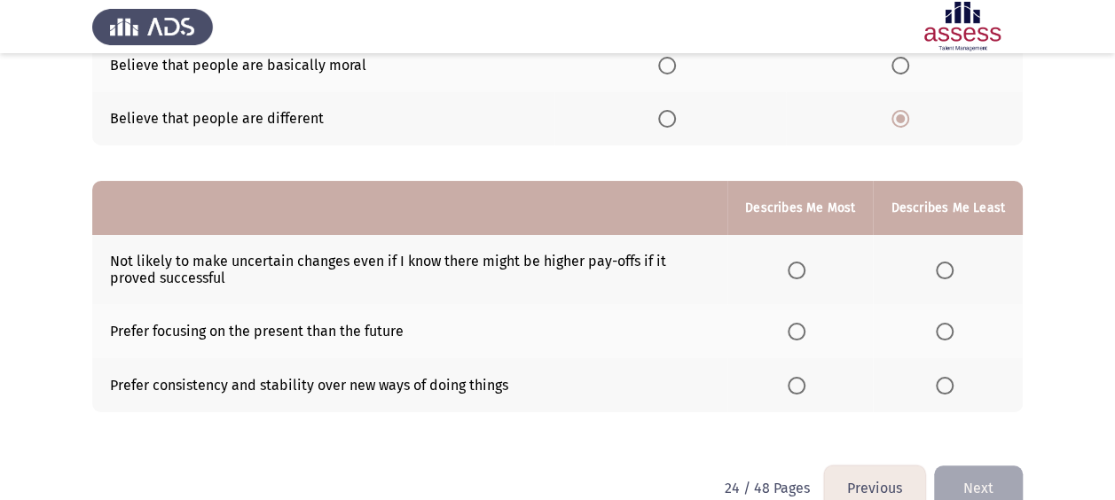
scroll to position [332, 0]
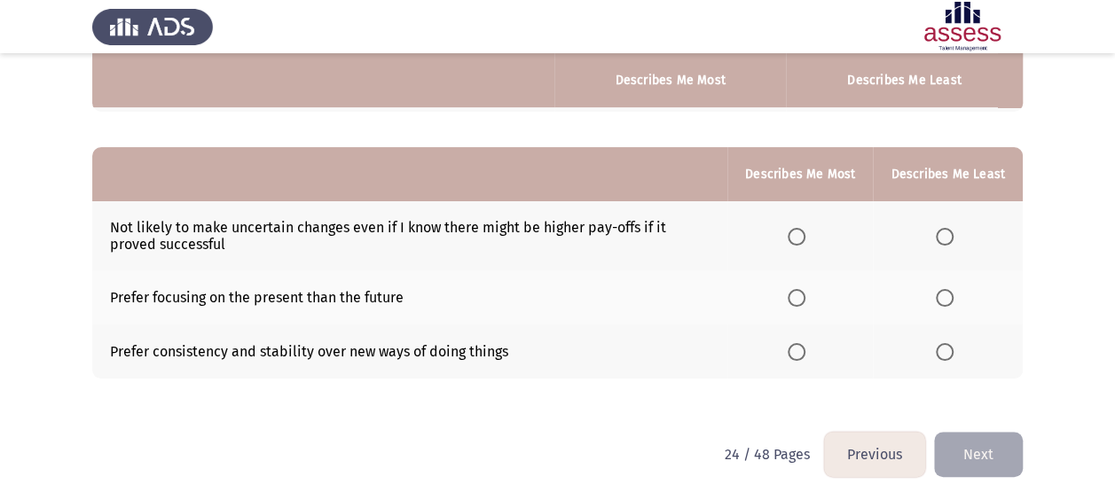
click at [811, 231] on label "Select an option" at bounding box center [800, 237] width 25 height 18
click at [805, 231] on input "Select an option" at bounding box center [797, 237] width 18 height 18
drag, startPoint x: 941, startPoint y: 326, endPoint x: 953, endPoint y: 341, distance: 19.0
click at [946, 328] on th at bounding box center [948, 352] width 150 height 54
click at [957, 355] on label "Select an option" at bounding box center [948, 352] width 25 height 18
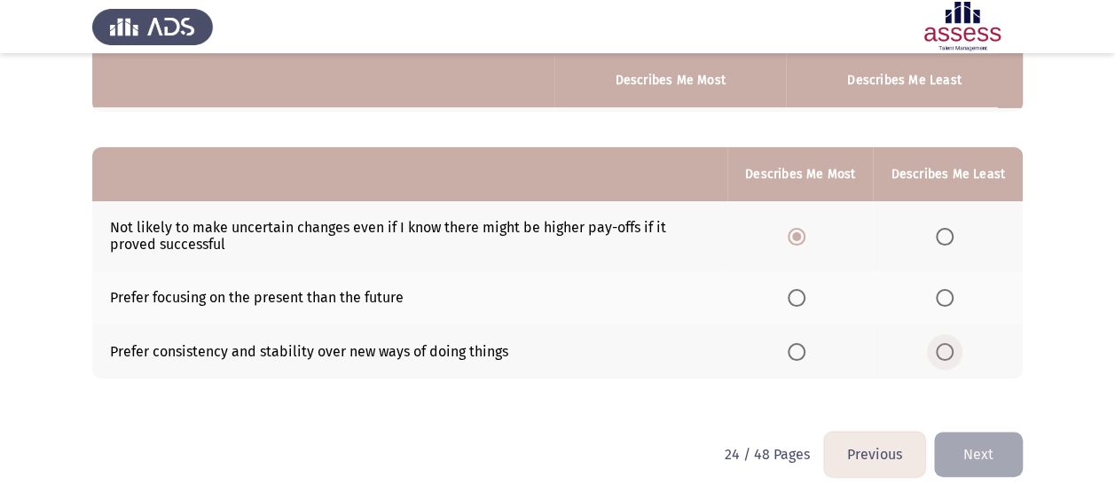
click at [953, 355] on input "Select an option" at bounding box center [945, 352] width 18 height 18
click at [976, 428] on div "From the block below, choose one answer (Describes me Most) and one answer (Des…" at bounding box center [557, 116] width 930 height 632
click at [973, 428] on div "From the block below, choose one answer (Describes me Most) and one answer (Des…" at bounding box center [557, 116] width 930 height 632
click at [973, 432] on button "Next" at bounding box center [978, 454] width 89 height 45
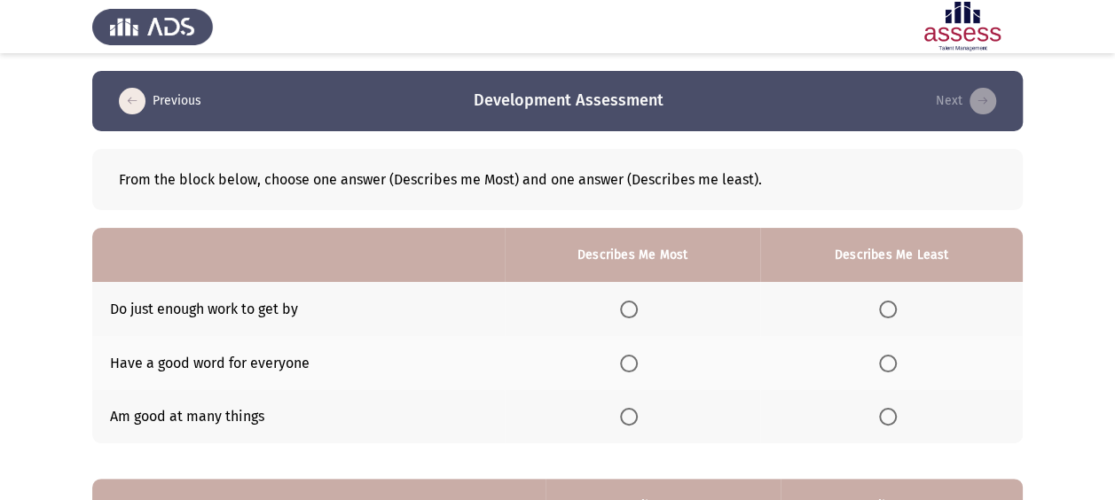
click at [616, 310] on th at bounding box center [632, 309] width 255 height 54
click at [638, 310] on span "Select an option" at bounding box center [629, 310] width 18 height 18
click at [638, 310] on input "Select an option" at bounding box center [629, 310] width 18 height 18
click at [880, 415] on th at bounding box center [891, 417] width 263 height 54
click at [883, 415] on span "Select an option" at bounding box center [888, 417] width 18 height 18
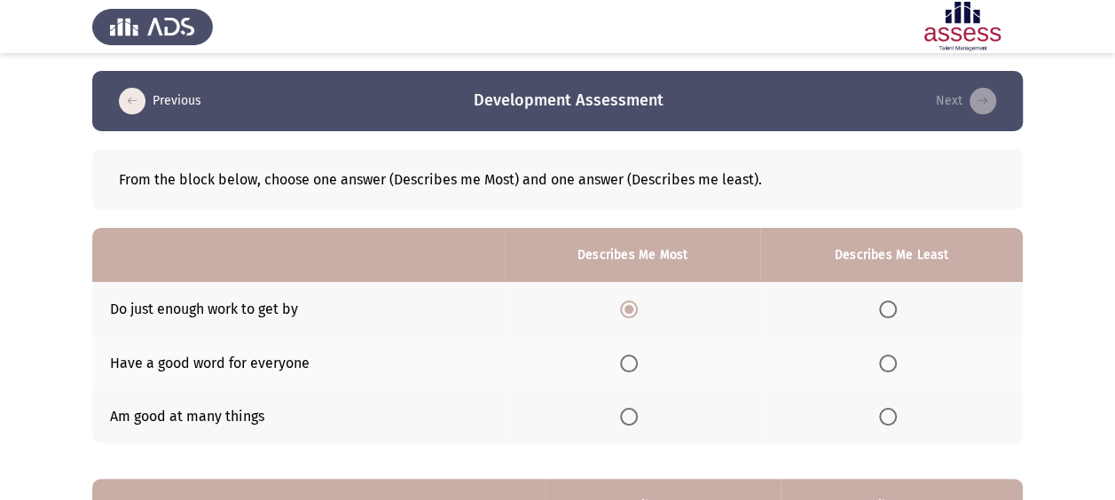
click at [883, 415] on input "Select an option" at bounding box center [888, 417] width 18 height 18
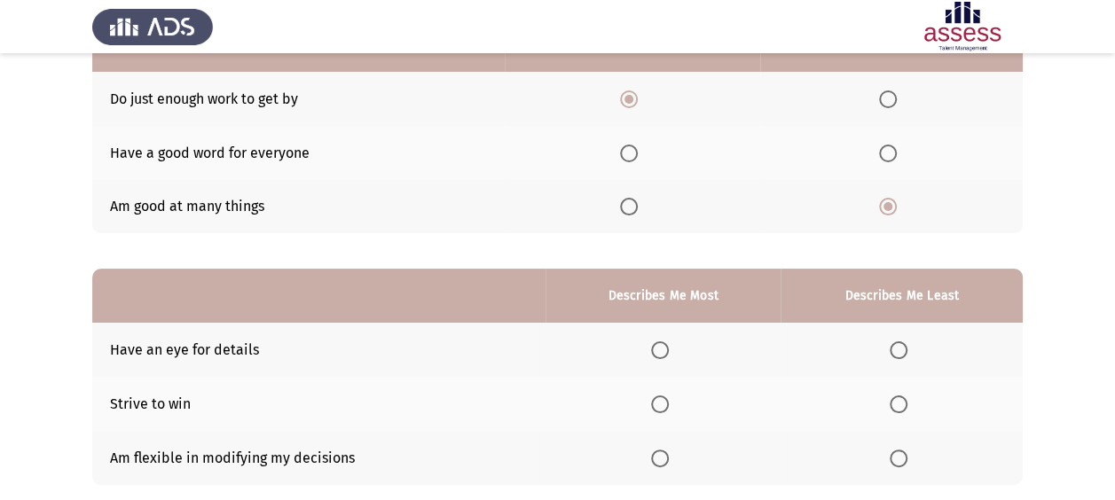
scroll to position [236, 0]
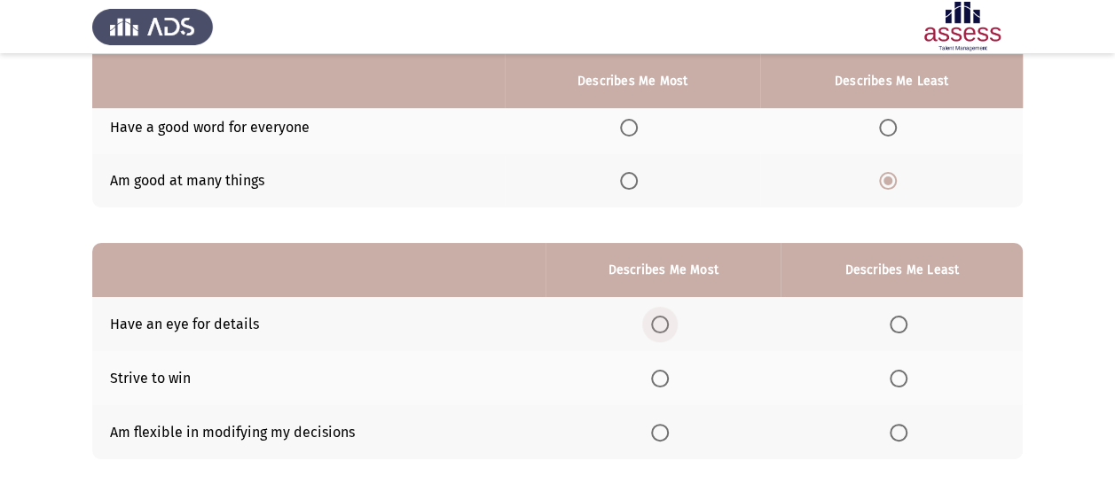
click at [663, 321] on span "Select an option" at bounding box center [660, 325] width 18 height 18
click at [663, 321] on input "Select an option" at bounding box center [660, 325] width 18 height 18
click at [906, 428] on span "Select an option" at bounding box center [899, 433] width 18 height 18
click at [906, 428] on input "Select an option" at bounding box center [899, 433] width 18 height 18
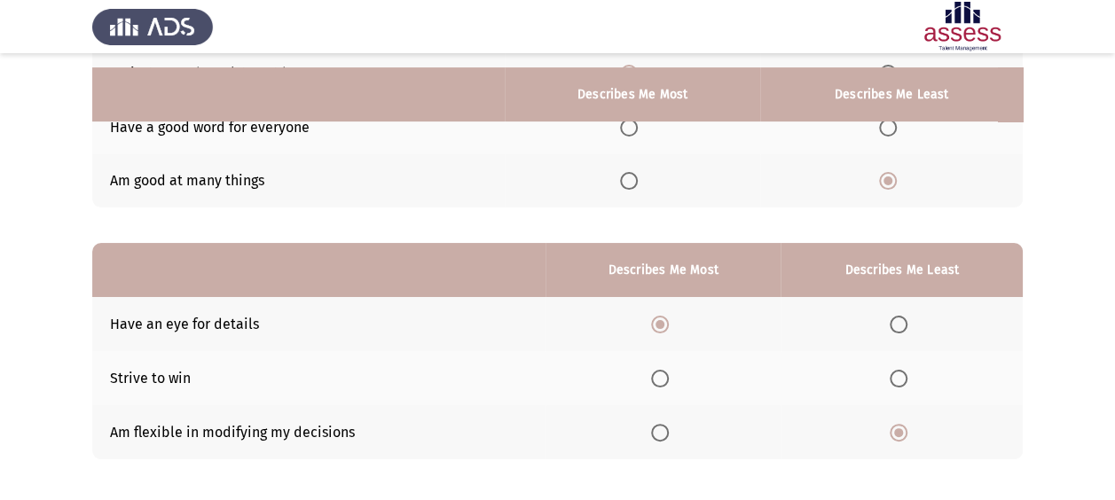
scroll to position [317, 0]
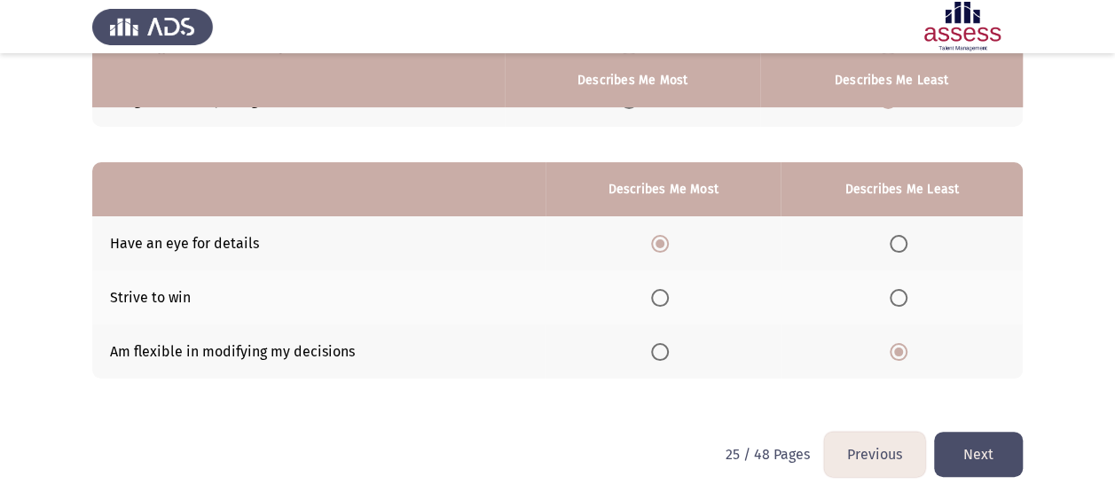
click at [956, 442] on button "Next" at bounding box center [978, 454] width 89 height 45
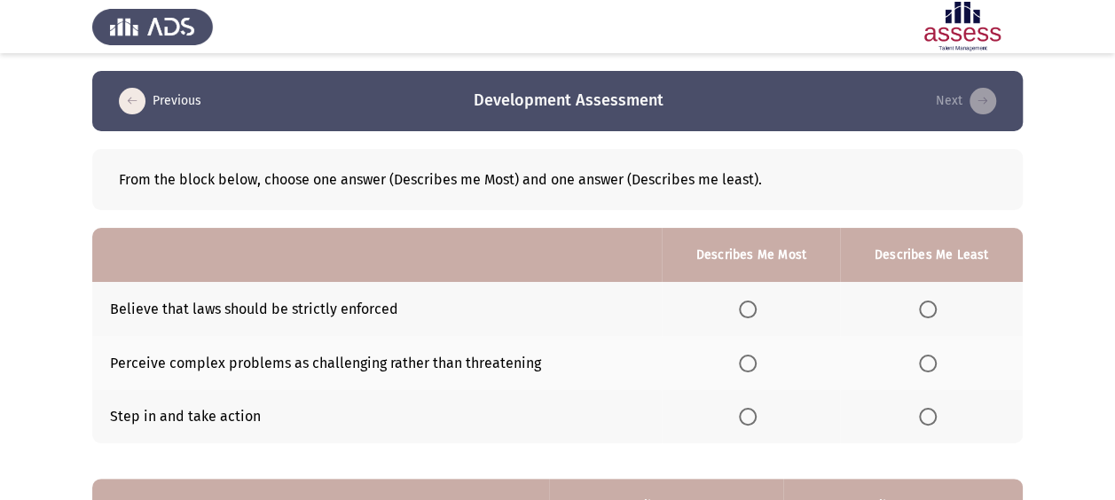
click at [757, 320] on th at bounding box center [751, 309] width 178 height 54
click at [762, 308] on label "Select an option" at bounding box center [751, 310] width 25 height 18
click at [757, 308] on input "Select an option" at bounding box center [748, 310] width 18 height 18
click at [944, 419] on label "Select an option" at bounding box center [931, 417] width 25 height 18
click at [937, 419] on input "Select an option" at bounding box center [928, 417] width 18 height 18
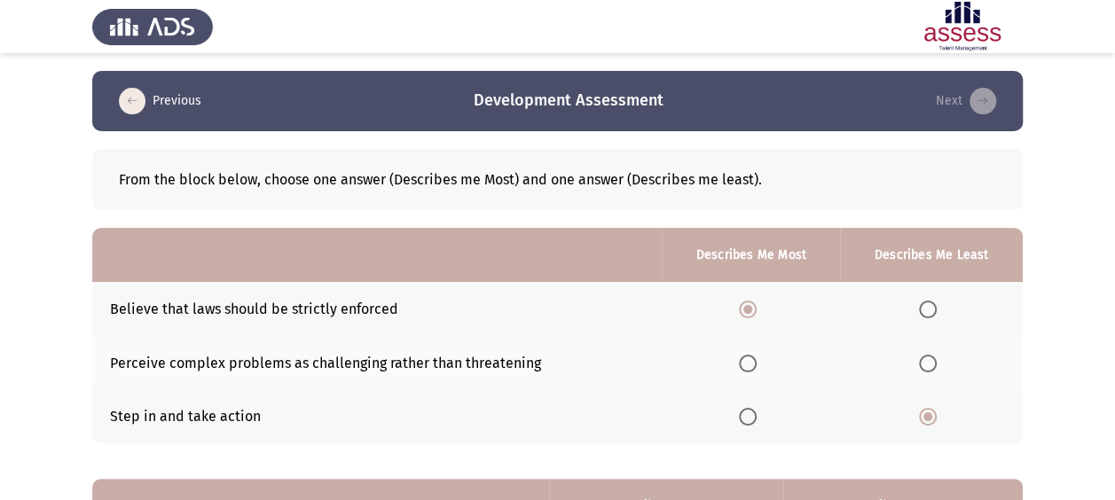
scroll to position [295, 0]
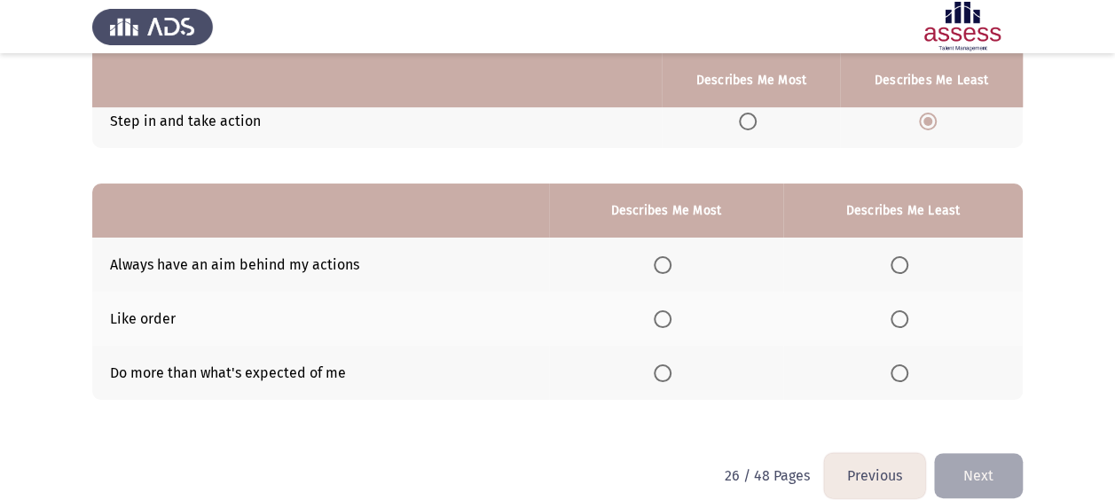
click at [674, 253] on th at bounding box center [666, 265] width 234 height 54
click at [662, 264] on span "Select an option" at bounding box center [663, 265] width 18 height 18
click at [662, 264] on input "Select an option" at bounding box center [663, 265] width 18 height 18
click at [892, 373] on span "Select an option" at bounding box center [900, 374] width 18 height 18
click at [892, 373] on input "Select an option" at bounding box center [900, 374] width 18 height 18
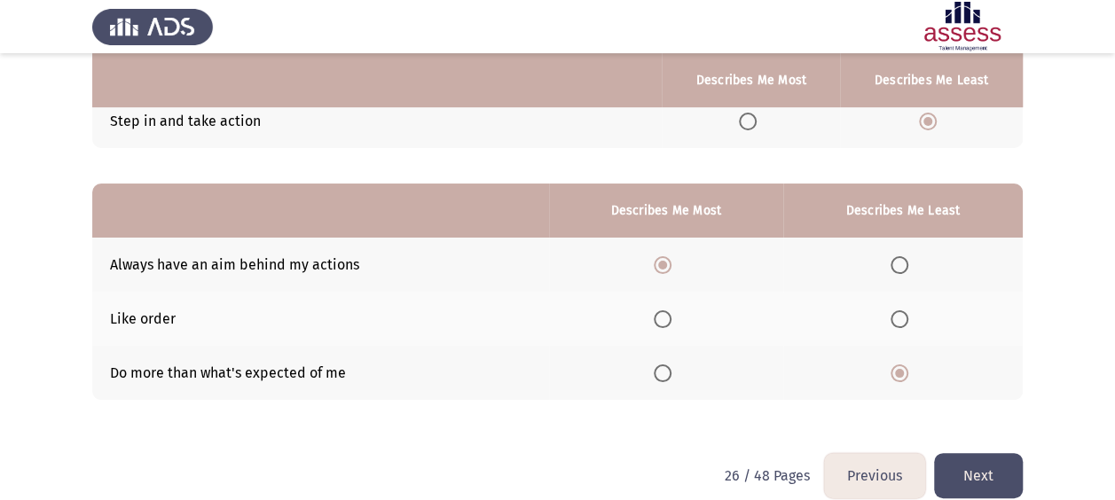
click at [1015, 472] on button "Next" at bounding box center [978, 475] width 89 height 45
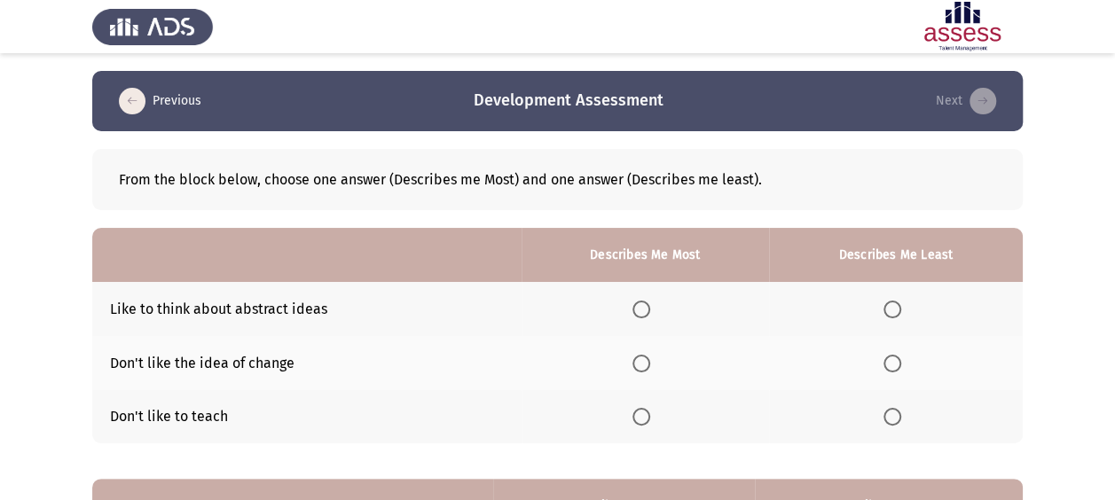
click at [650, 314] on span "Select an option" at bounding box center [641, 310] width 18 height 18
click at [650, 314] on input "Select an option" at bounding box center [641, 310] width 18 height 18
click at [908, 413] on label "Select an option" at bounding box center [895, 417] width 25 height 18
click at [901, 413] on input "Select an option" at bounding box center [892, 417] width 18 height 18
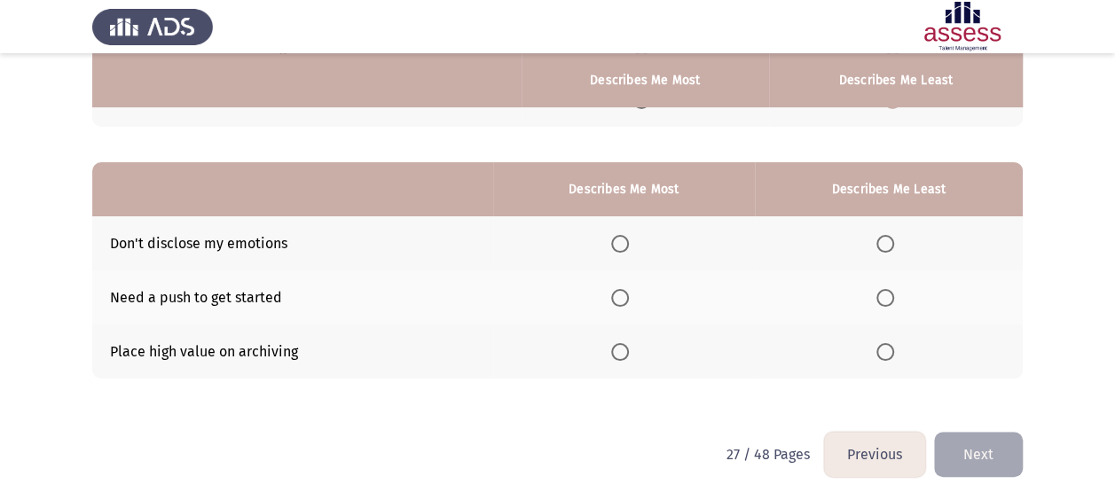
click at [630, 256] on th at bounding box center [624, 243] width 262 height 54
click at [644, 245] on th at bounding box center [624, 243] width 262 height 54
click at [623, 247] on span "Select an option" at bounding box center [620, 244] width 18 height 18
click at [623, 247] on input "Select an option" at bounding box center [620, 244] width 18 height 18
click at [880, 351] on span "Select an option" at bounding box center [885, 352] width 18 height 18
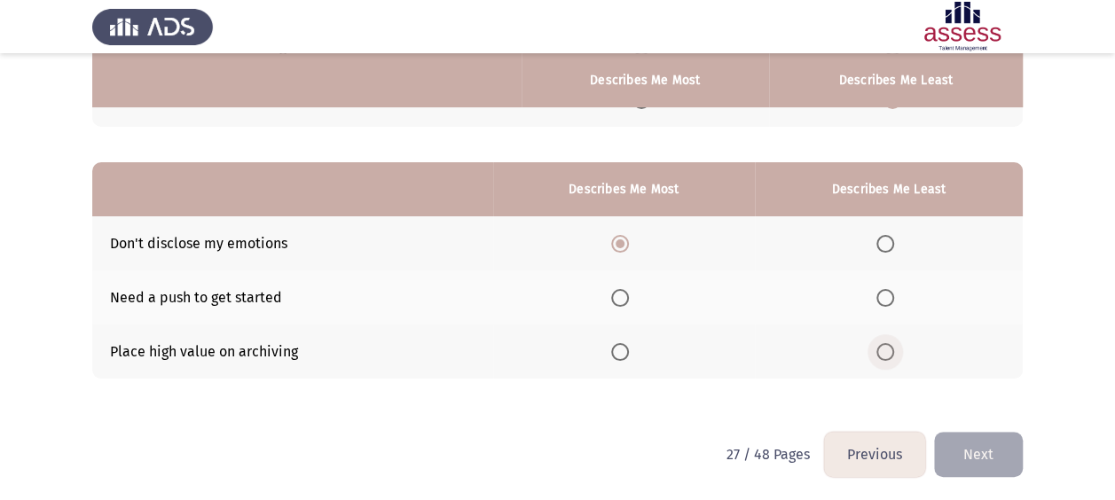
click at [880, 351] on input "Select an option" at bounding box center [885, 352] width 18 height 18
click at [1002, 459] on button "Next" at bounding box center [978, 454] width 89 height 45
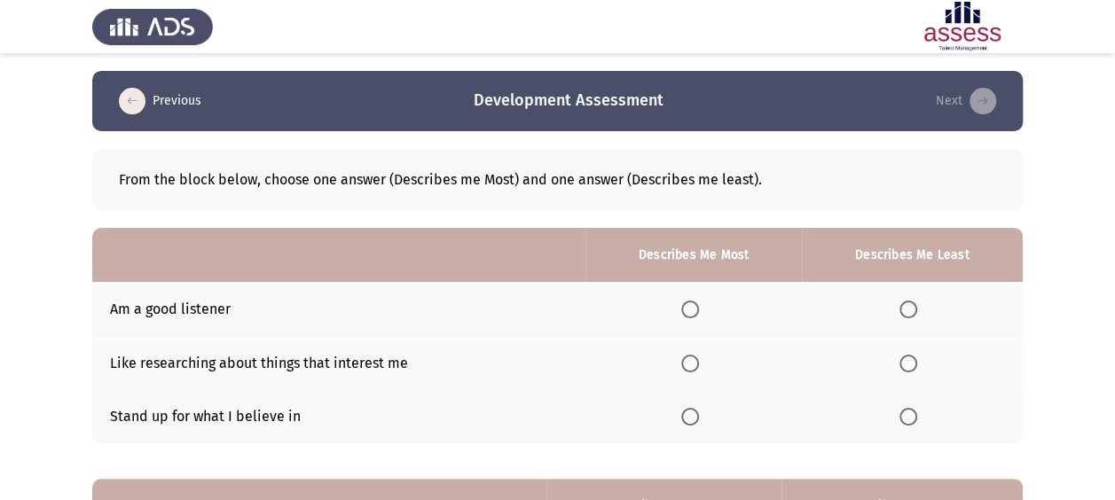
click at [682, 305] on th at bounding box center [693, 309] width 216 height 54
drag, startPoint x: 709, startPoint y: 312, endPoint x: 694, endPoint y: 312, distance: 14.2
click at [707, 312] on th at bounding box center [693, 309] width 216 height 54
click at [694, 312] on span "Select an option" at bounding box center [690, 310] width 18 height 18
click at [694, 312] on input "Select an option" at bounding box center [690, 310] width 18 height 18
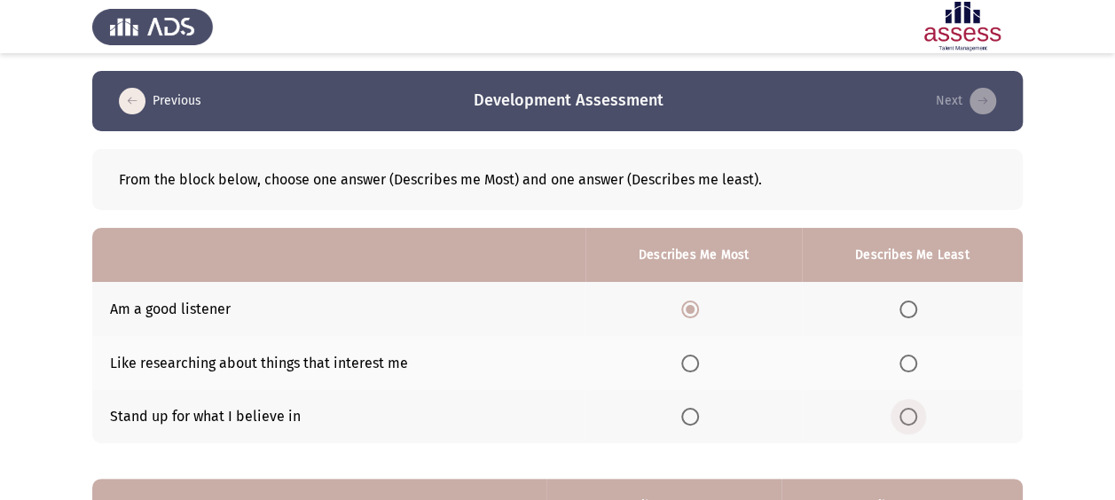
click at [920, 420] on label "Select an option" at bounding box center [911, 417] width 25 height 18
click at [917, 420] on input "Select an option" at bounding box center [908, 417] width 18 height 18
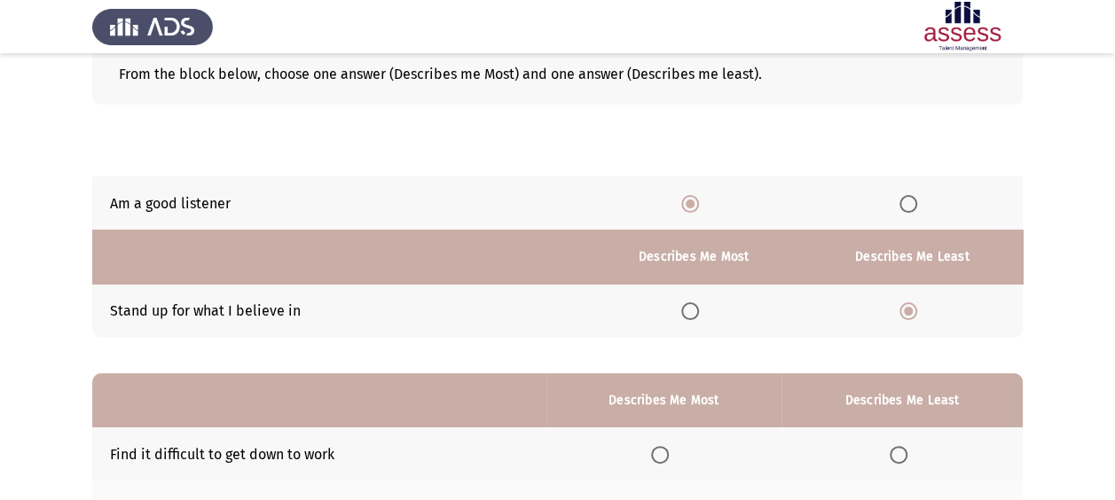
scroll to position [295, 0]
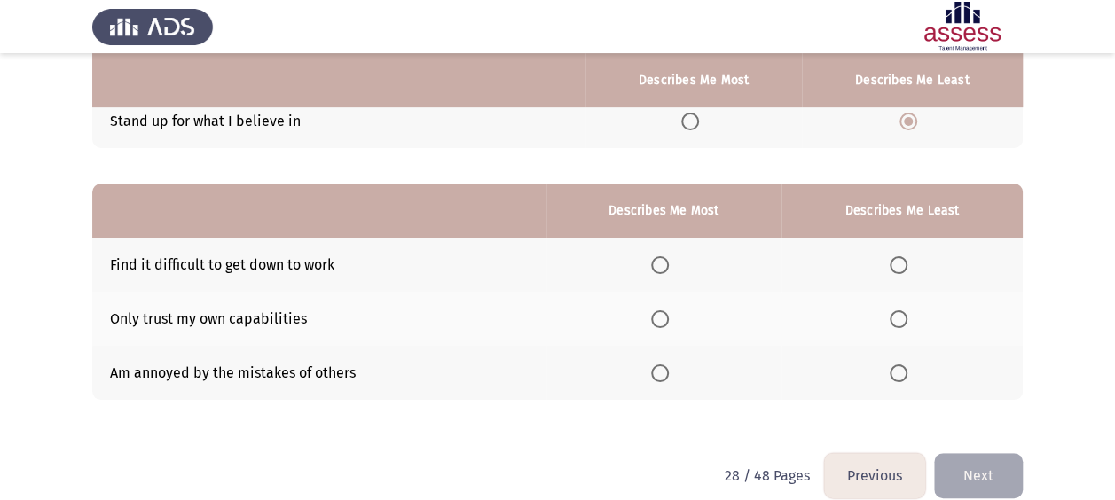
click at [667, 268] on span "Select an option" at bounding box center [660, 265] width 18 height 18
click at [667, 268] on input "Select an option" at bounding box center [660, 265] width 18 height 18
click at [902, 378] on span "Select an option" at bounding box center [899, 374] width 18 height 18
click at [902, 378] on input "Select an option" at bounding box center [899, 374] width 18 height 18
click at [970, 454] on button "Next" at bounding box center [978, 475] width 89 height 45
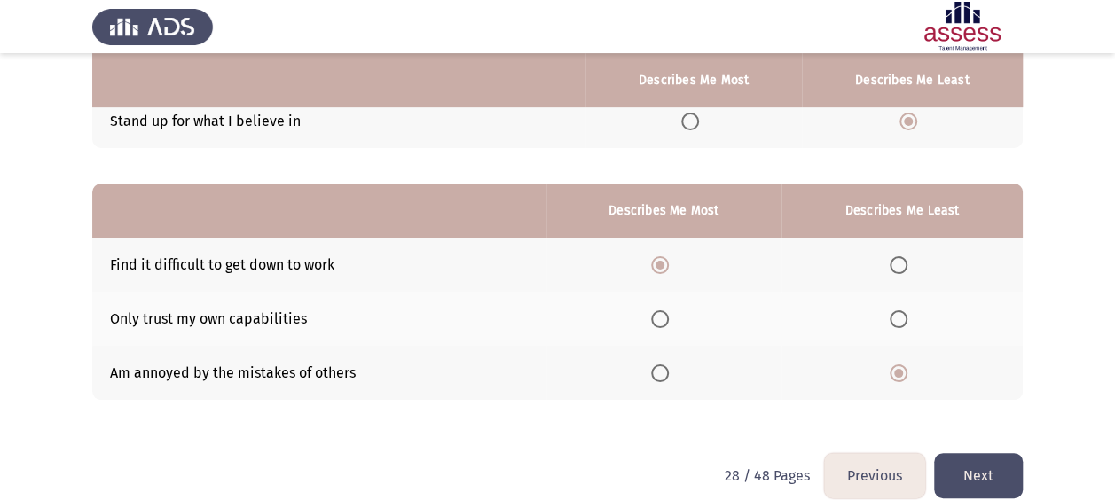
scroll to position [0, 0]
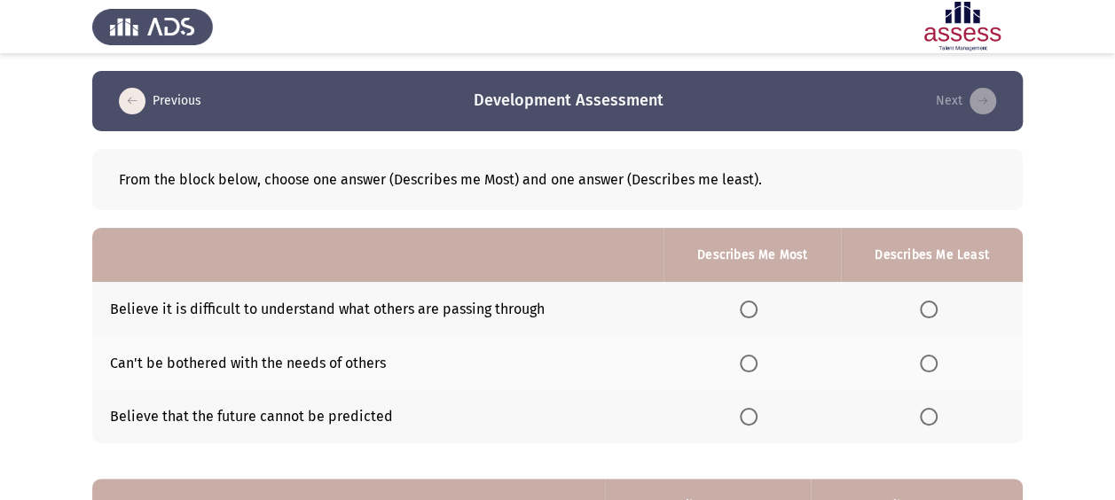
click at [755, 310] on span "Select an option" at bounding box center [749, 310] width 18 height 18
click at [755, 310] on input "Select an option" at bounding box center [749, 310] width 18 height 18
click at [937, 418] on span "Select an option" at bounding box center [929, 417] width 18 height 18
click at [937, 418] on input "Select an option" at bounding box center [929, 417] width 18 height 18
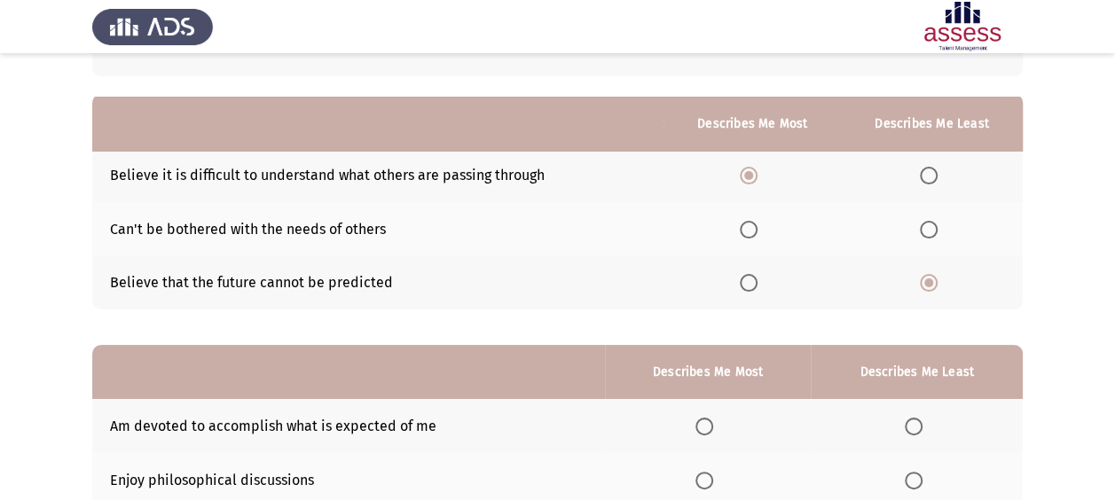
scroll to position [177, 0]
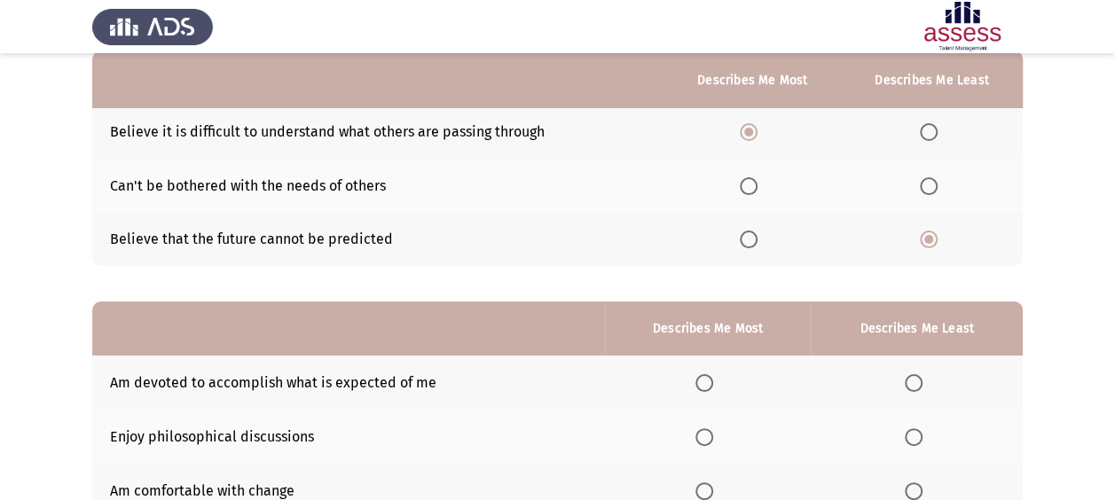
click at [703, 382] on span "Select an option" at bounding box center [704, 383] width 18 height 18
click at [703, 382] on input "Select an option" at bounding box center [704, 383] width 18 height 18
click at [915, 498] on span "Select an option" at bounding box center [914, 492] width 18 height 18
click at [915, 498] on input "Select an option" at bounding box center [914, 492] width 18 height 18
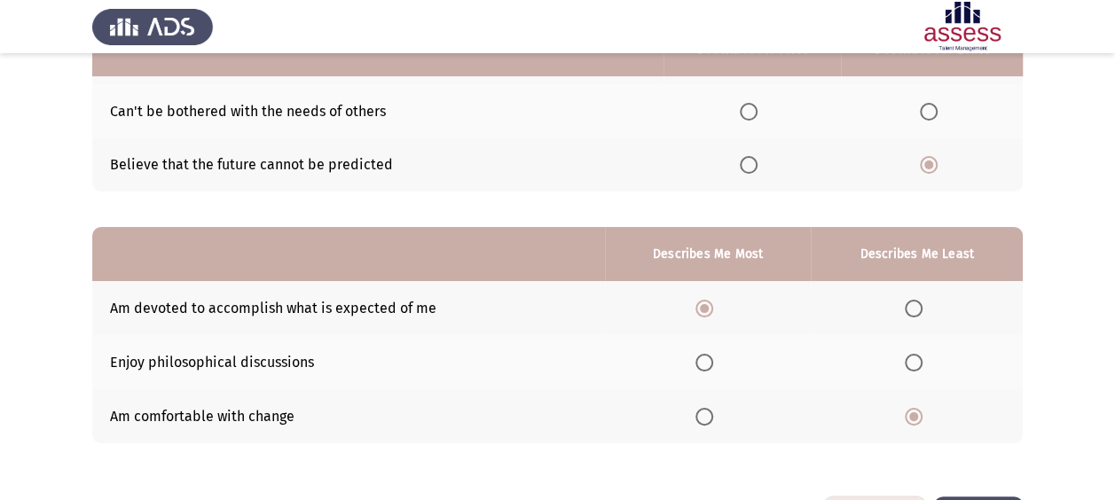
scroll to position [317, 0]
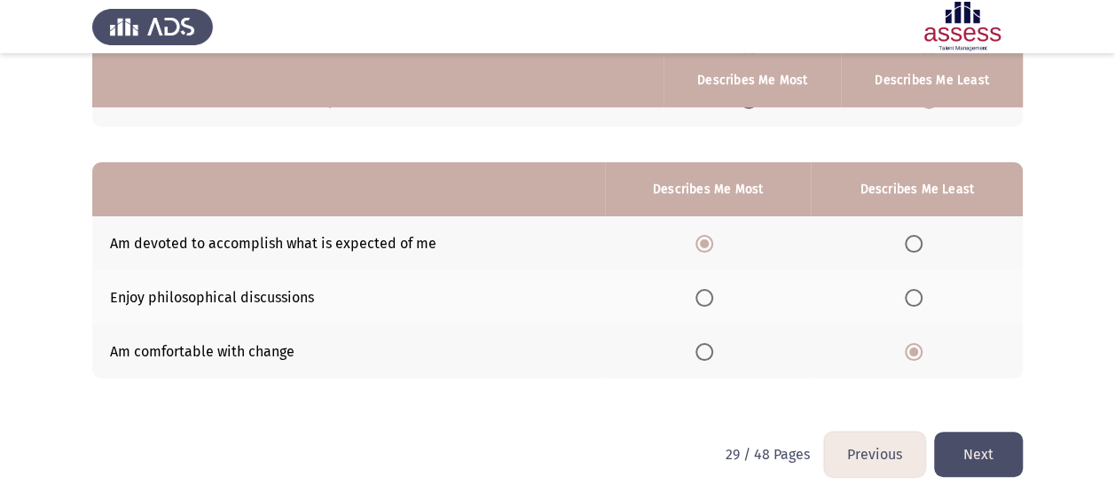
click at [949, 439] on button "Next" at bounding box center [978, 454] width 89 height 45
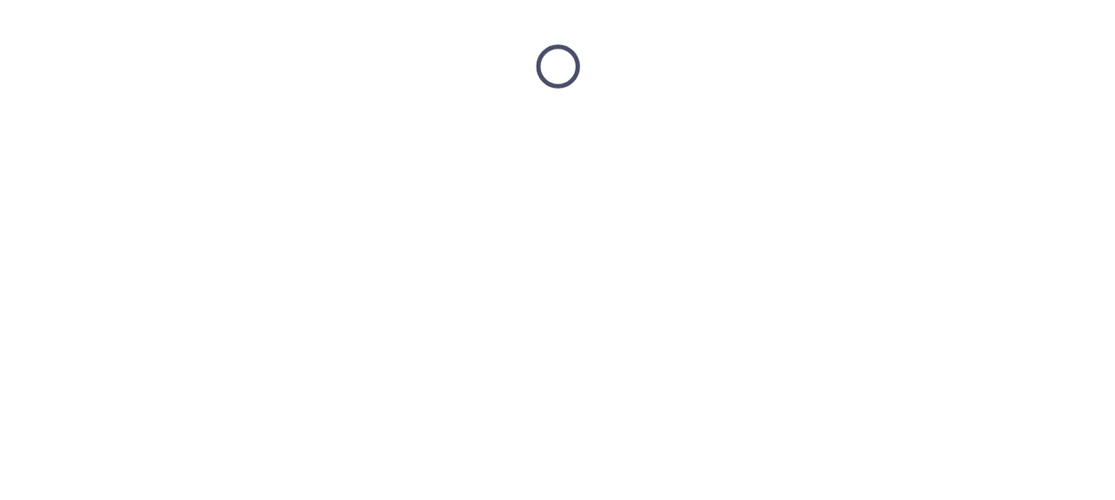
scroll to position [0, 0]
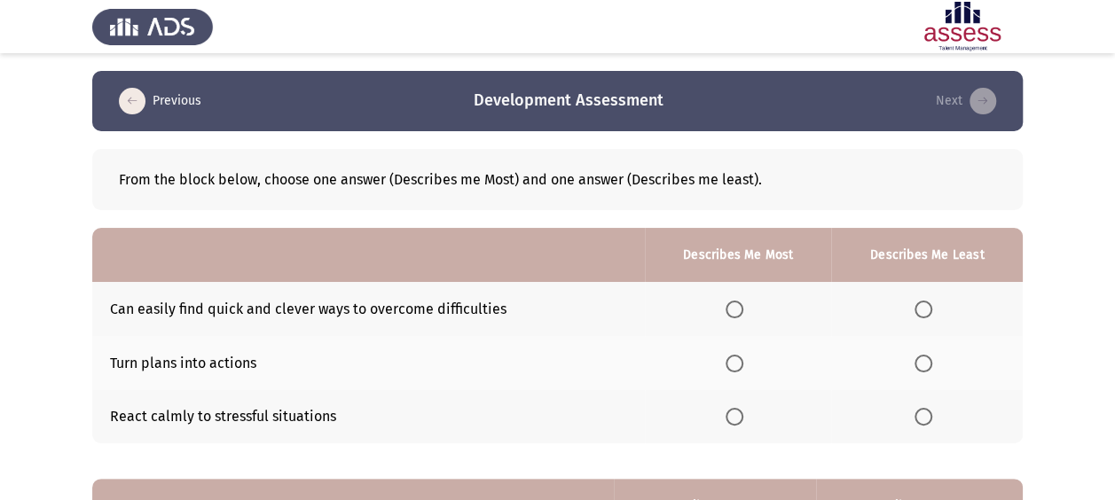
click at [739, 307] on span "Select an option" at bounding box center [735, 310] width 18 height 18
click at [739, 307] on input "Select an option" at bounding box center [735, 310] width 18 height 18
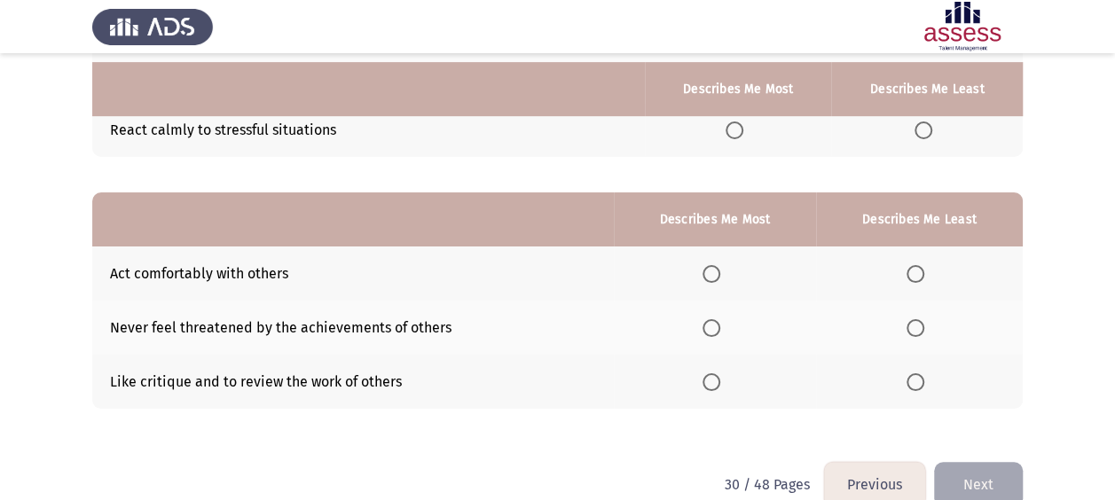
scroll to position [295, 0]
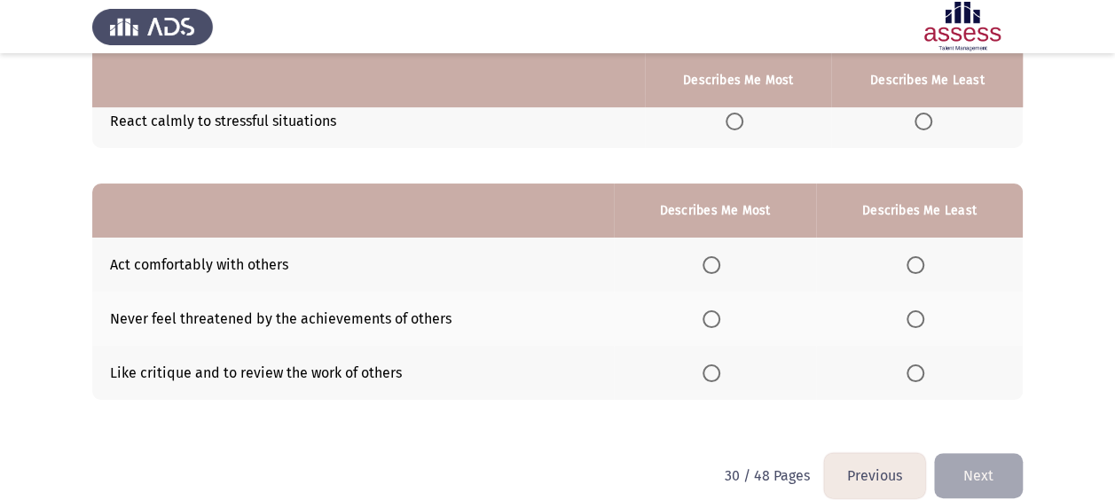
click at [919, 113] on span "Select an option" at bounding box center [923, 122] width 18 height 18
click at [919, 113] on input "Select an option" at bounding box center [923, 122] width 18 height 18
click at [708, 257] on span "Select an option" at bounding box center [711, 265] width 18 height 18
click at [708, 257] on input "Select an option" at bounding box center [711, 265] width 18 height 18
click at [921, 380] on span "Select an option" at bounding box center [915, 374] width 18 height 18
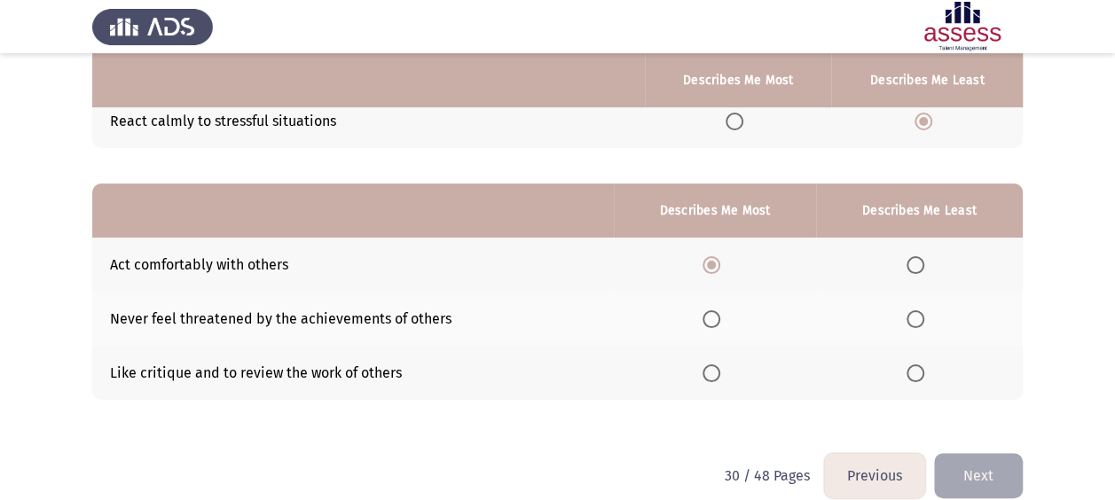
click at [921, 380] on input "Select an option" at bounding box center [915, 374] width 18 height 18
click at [970, 467] on button "Next" at bounding box center [978, 475] width 89 height 45
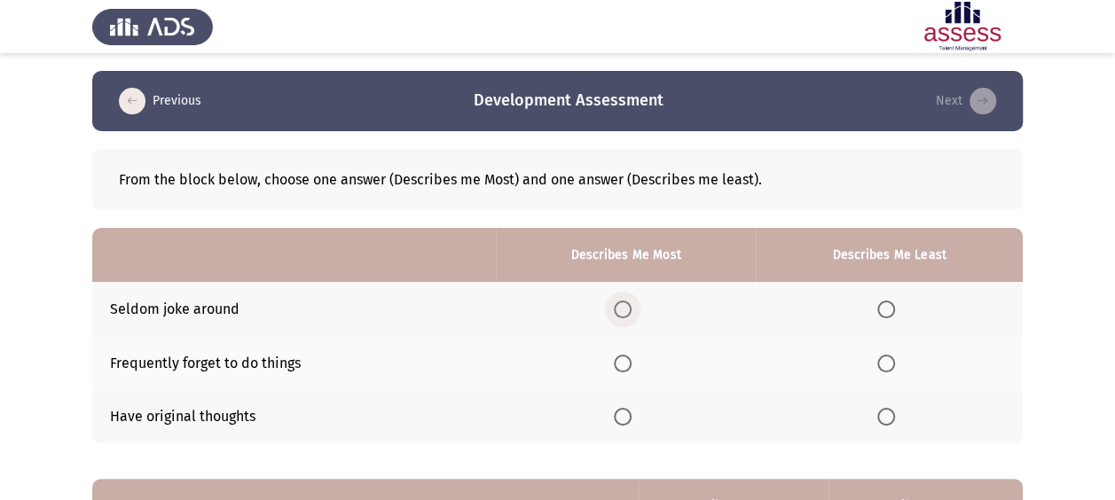
click at [632, 310] on span "Select an option" at bounding box center [623, 310] width 18 height 18
click at [632, 310] on input "Select an option" at bounding box center [623, 310] width 18 height 18
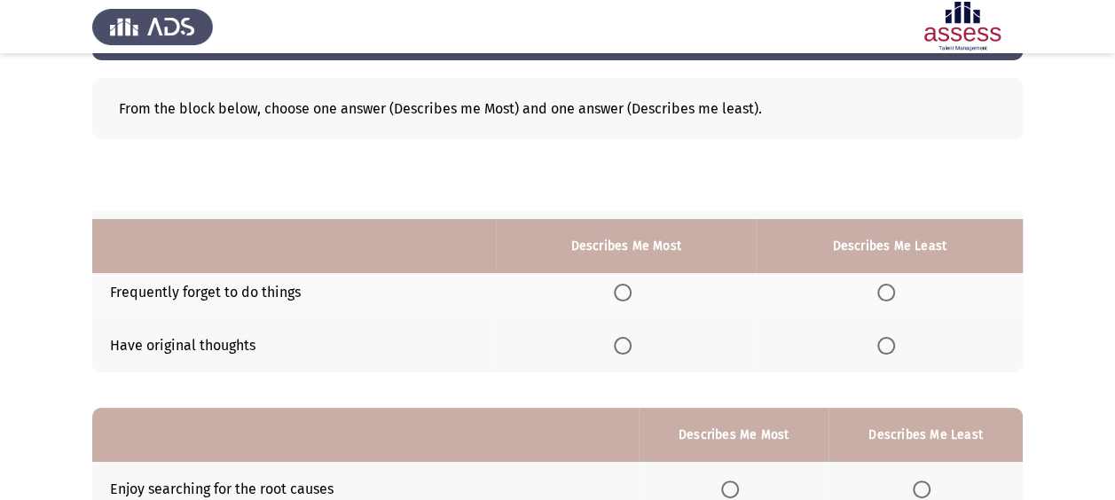
scroll to position [236, 0]
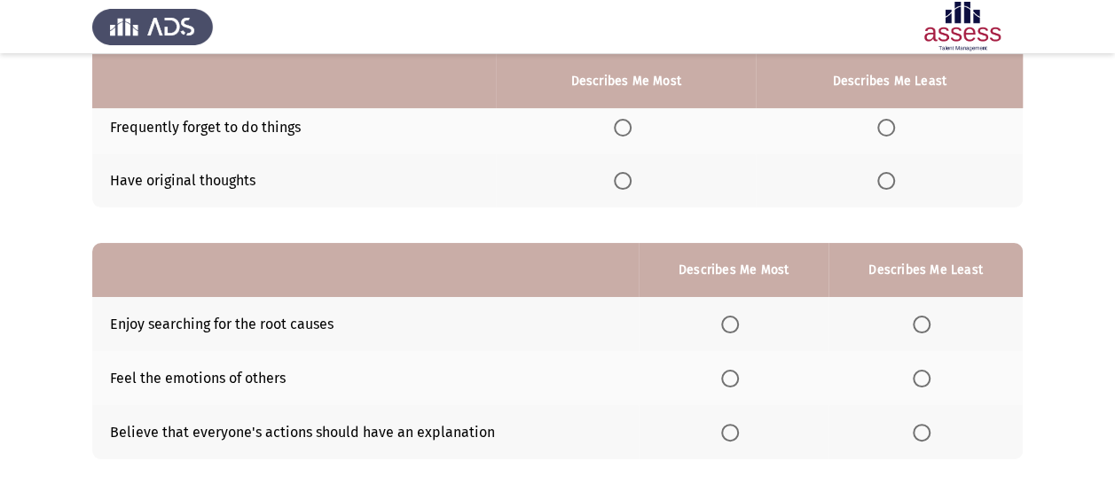
click at [883, 184] on span "Select an option" at bounding box center [886, 181] width 18 height 18
click at [883, 184] on input "Select an option" at bounding box center [886, 181] width 18 height 18
click at [725, 326] on span "Select an option" at bounding box center [730, 325] width 18 height 18
click at [725, 326] on input "Select an option" at bounding box center [730, 325] width 18 height 18
click at [922, 431] on span "Select an option" at bounding box center [922, 433] width 18 height 18
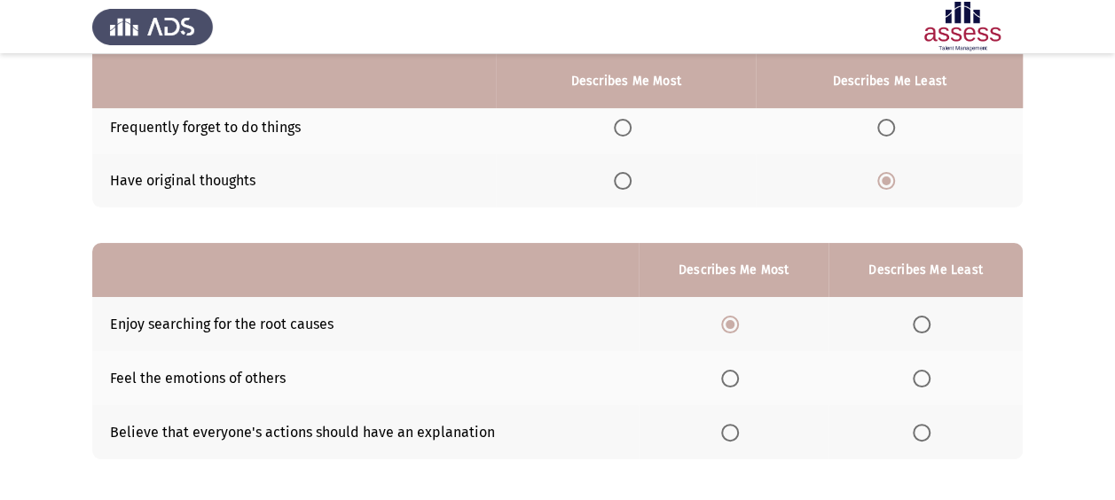
click at [922, 431] on input "Select an option" at bounding box center [922, 433] width 18 height 18
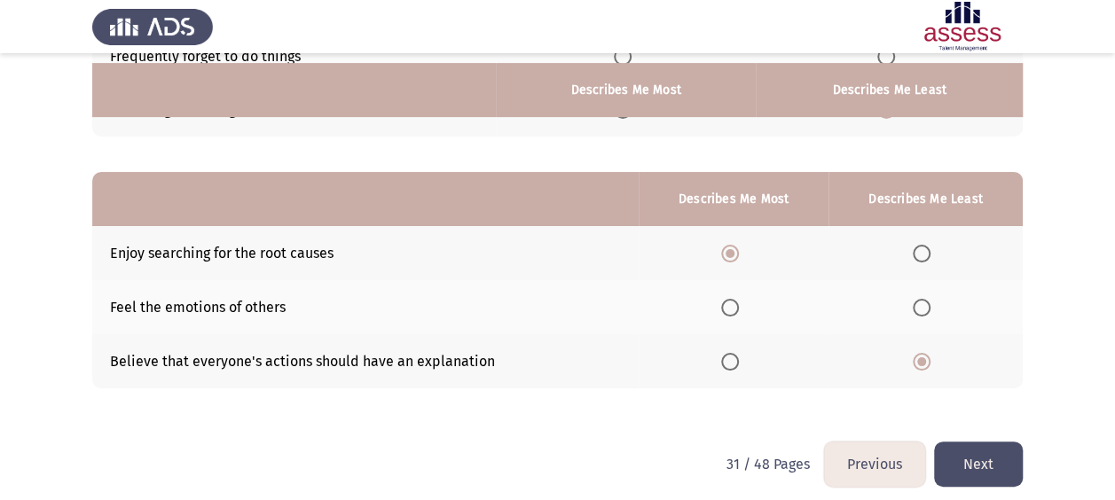
scroll to position [317, 0]
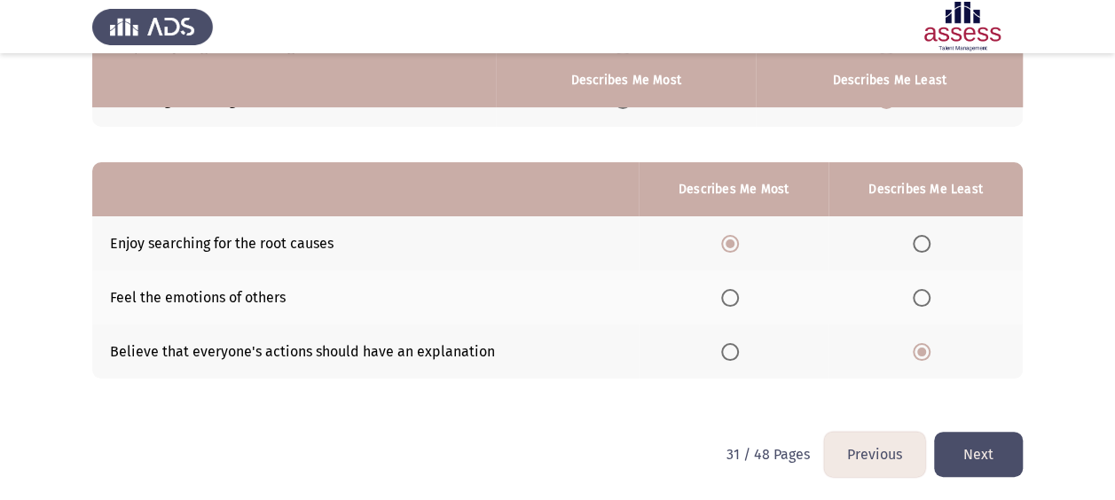
click at [1000, 456] on button "Next" at bounding box center [978, 454] width 89 height 45
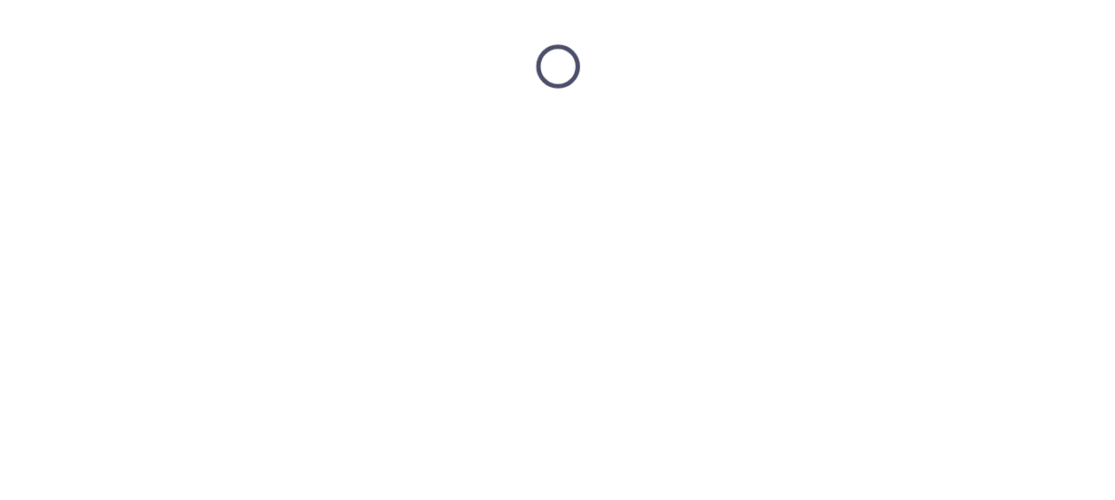
scroll to position [0, 0]
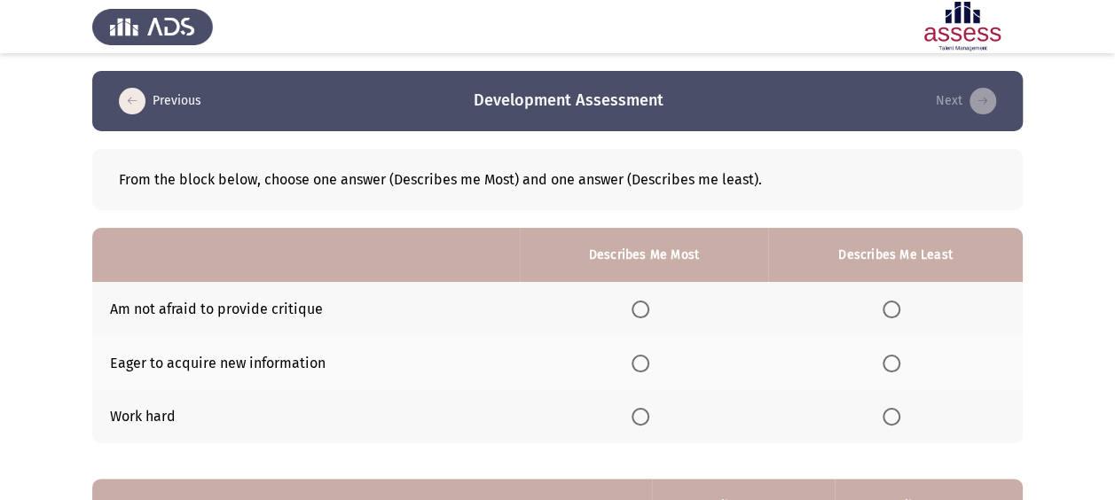
click at [665, 307] on th at bounding box center [644, 309] width 248 height 54
click at [660, 307] on th at bounding box center [644, 309] width 248 height 54
click at [655, 307] on label "Select an option" at bounding box center [644, 310] width 25 height 18
click at [649, 307] on input "Select an option" at bounding box center [641, 310] width 18 height 18
click at [897, 410] on span "Select an option" at bounding box center [892, 417] width 18 height 18
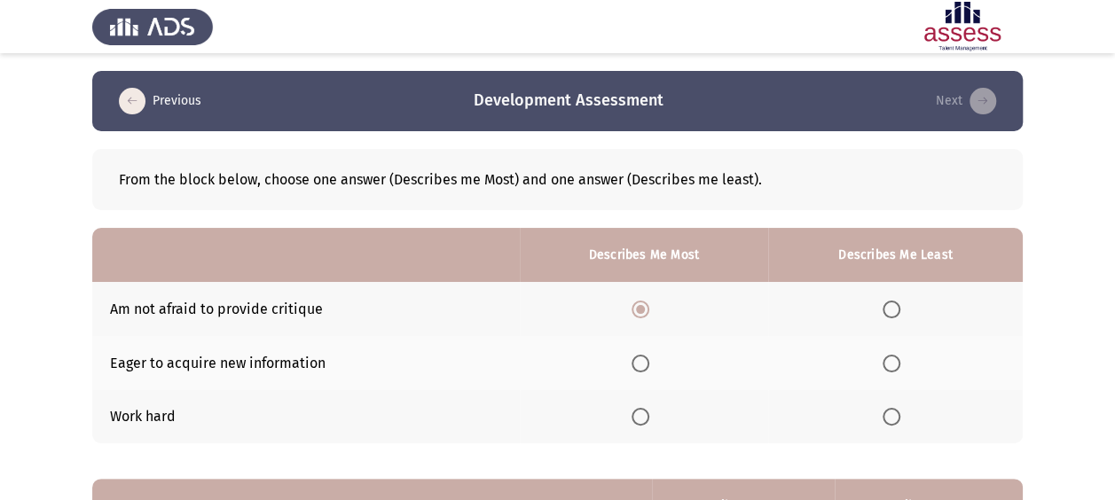
click at [897, 410] on input "Select an option" at bounding box center [892, 417] width 18 height 18
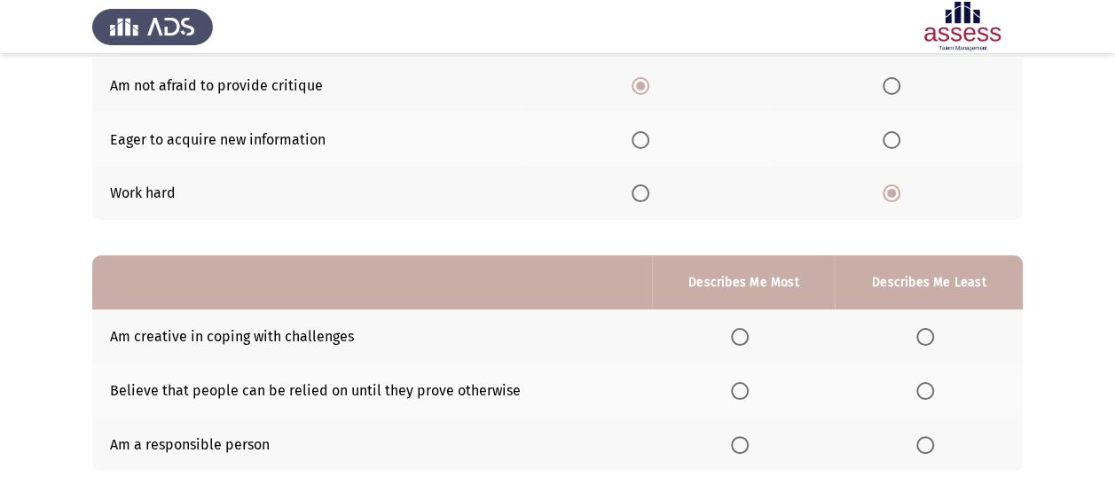
scroll to position [236, 0]
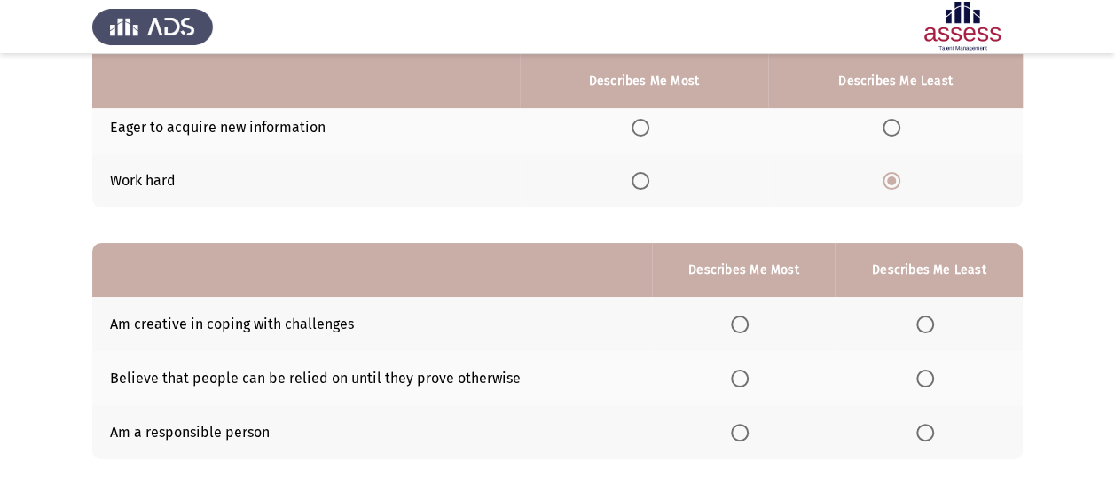
click at [747, 319] on span "Select an option" at bounding box center [740, 325] width 18 height 18
click at [747, 319] on input "Select an option" at bounding box center [740, 325] width 18 height 18
click at [934, 434] on span "Select an option" at bounding box center [925, 433] width 18 height 18
click at [934, 434] on input "Select an option" at bounding box center [925, 433] width 18 height 18
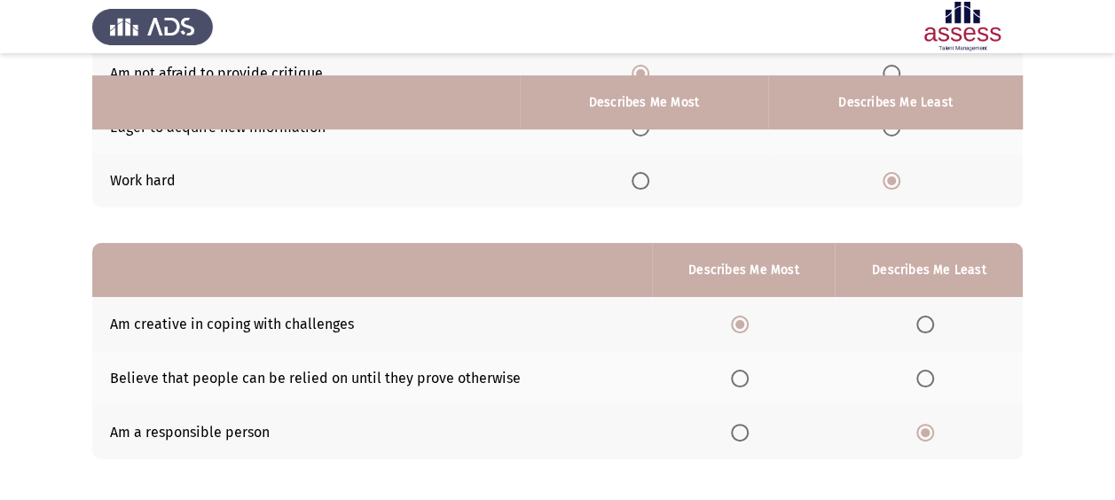
scroll to position [317, 0]
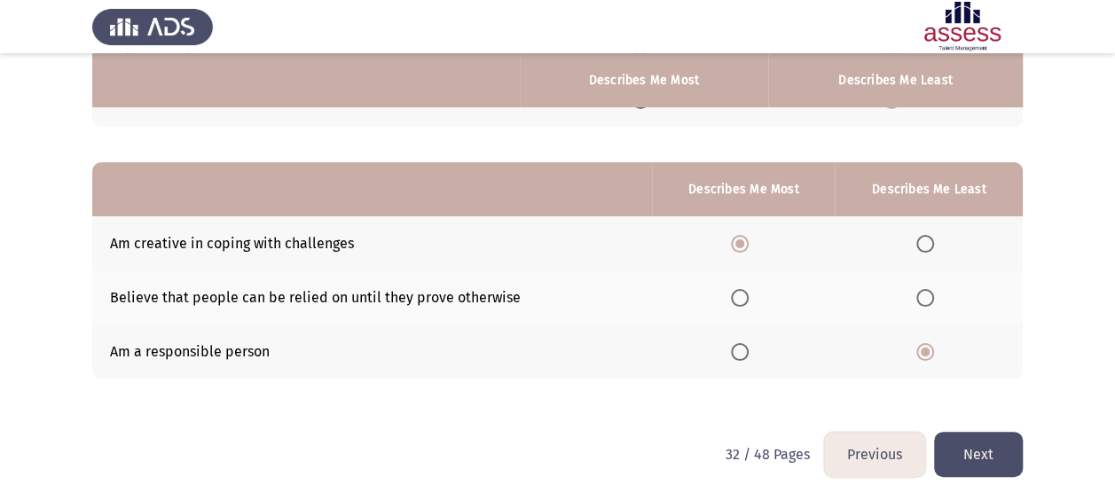
click at [953, 436] on button "Next" at bounding box center [978, 454] width 89 height 45
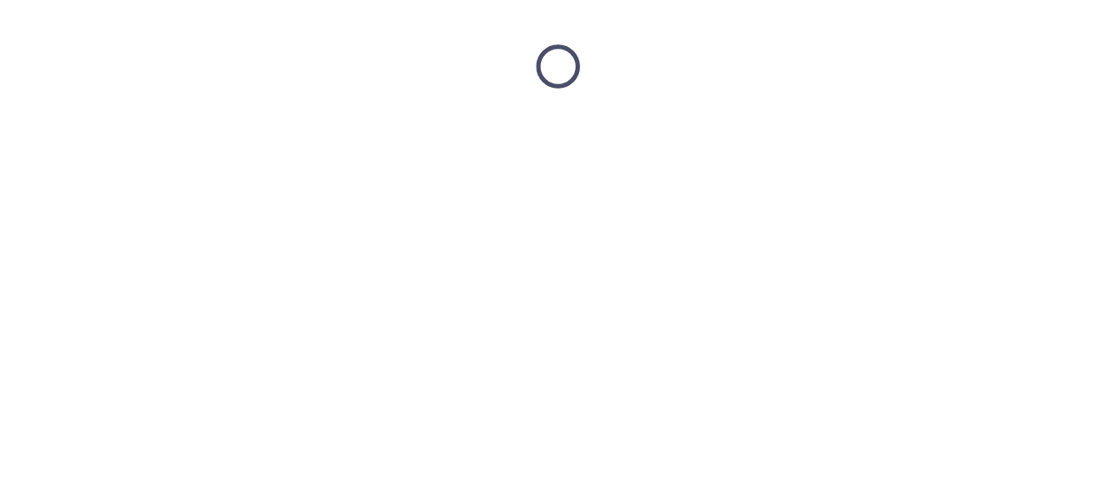
scroll to position [0, 0]
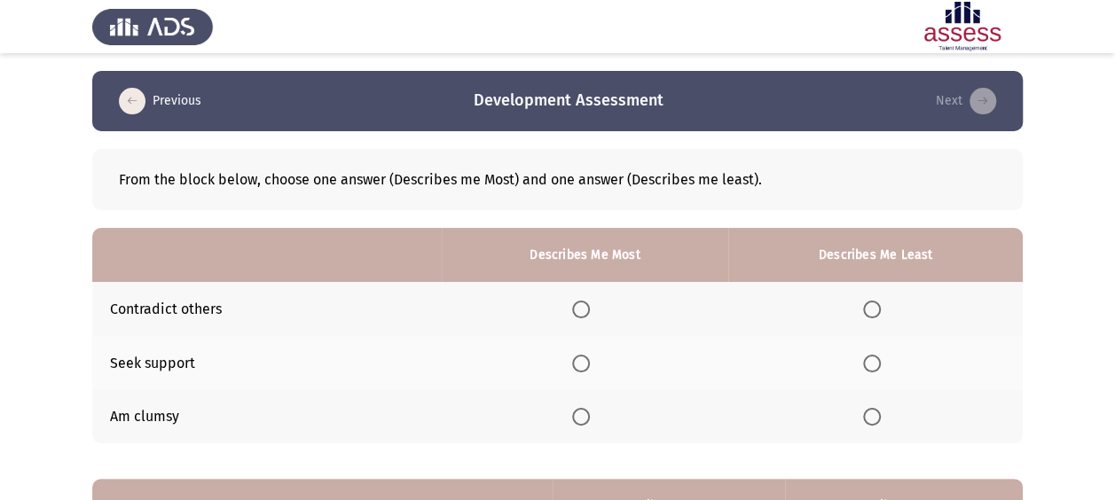
click at [596, 310] on label "Select an option" at bounding box center [584, 310] width 25 height 18
click at [590, 310] on input "Select an option" at bounding box center [581, 310] width 18 height 18
click at [896, 426] on th at bounding box center [875, 417] width 294 height 54
click at [885, 420] on label "Select an option" at bounding box center [875, 417] width 25 height 18
click at [881, 420] on input "Select an option" at bounding box center [872, 417] width 18 height 18
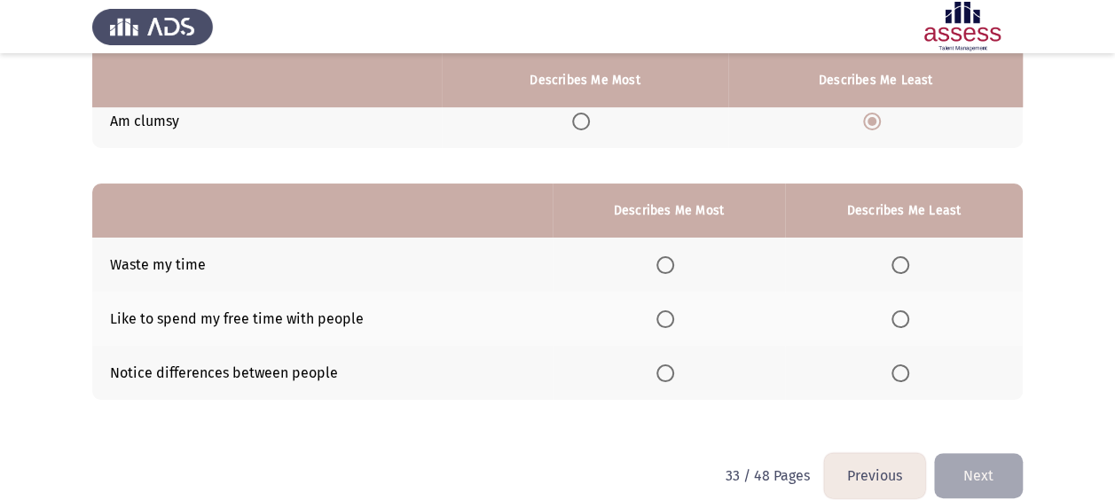
click at [668, 260] on span "Select an option" at bounding box center [665, 265] width 18 height 18
click at [668, 260] on input "Select an option" at bounding box center [665, 265] width 18 height 18
click at [901, 373] on span "Select an option" at bounding box center [900, 374] width 18 height 18
click at [901, 373] on input "Select an option" at bounding box center [900, 374] width 18 height 18
click at [993, 474] on button "Next" at bounding box center [978, 475] width 89 height 45
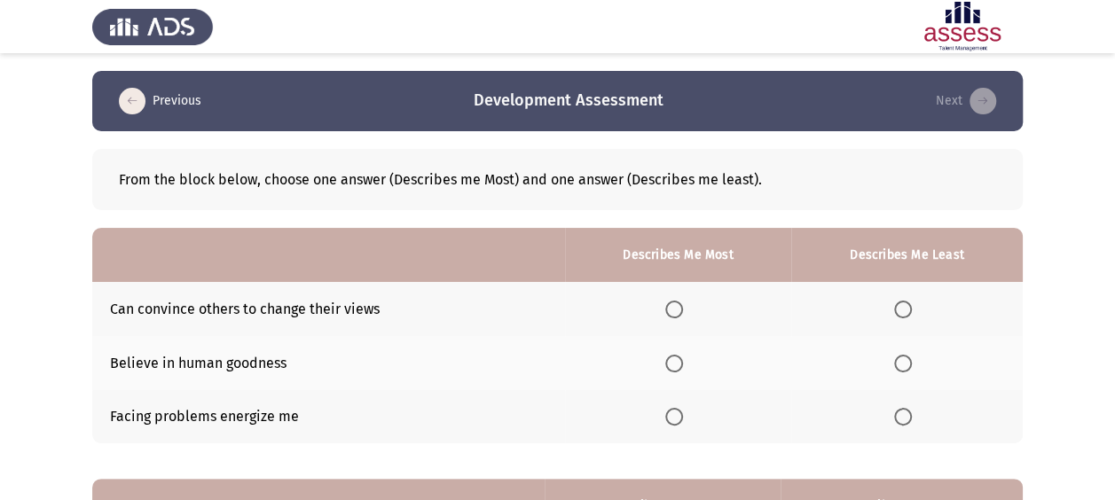
click at [696, 310] on th at bounding box center [678, 309] width 226 height 54
click at [681, 312] on span "Select an option" at bounding box center [674, 310] width 18 height 18
click at [681, 312] on input "Select an option" at bounding box center [674, 310] width 18 height 18
drag, startPoint x: 906, startPoint y: 401, endPoint x: 906, endPoint y: 417, distance: 16.0
click at [906, 412] on th at bounding box center [906, 417] width 231 height 54
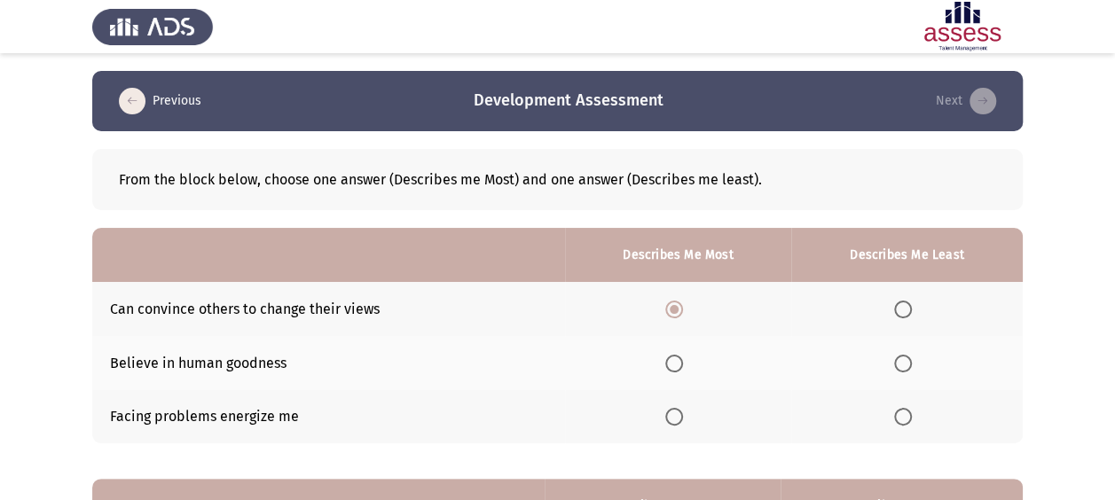
click at [906, 417] on span "Select an option" at bounding box center [903, 417] width 18 height 18
click at [906, 417] on input "Select an option" at bounding box center [903, 417] width 18 height 18
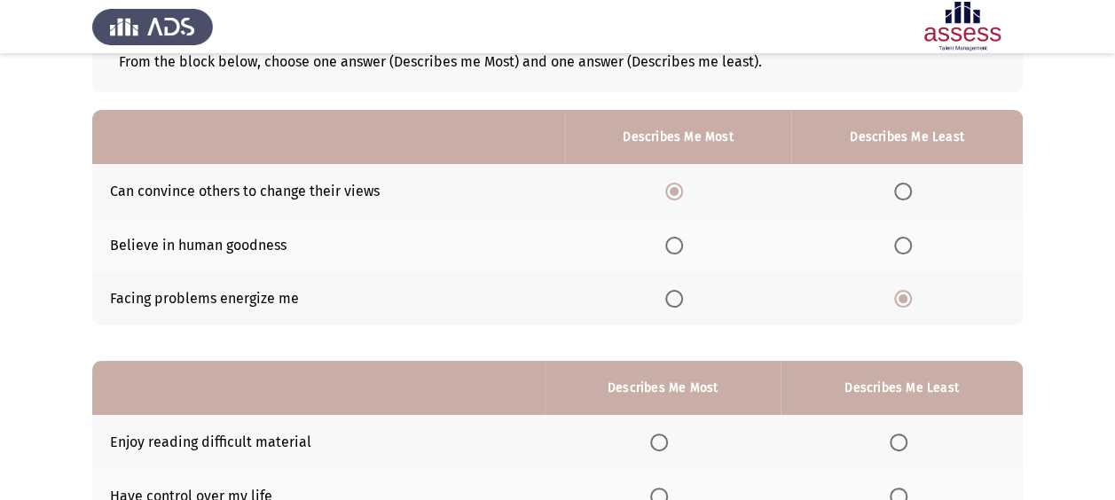
click at [689, 442] on th at bounding box center [663, 442] width 236 height 54
click at [672, 442] on label "Select an option" at bounding box center [662, 443] width 25 height 18
click at [668, 442] on input "Select an option" at bounding box center [659, 443] width 18 height 18
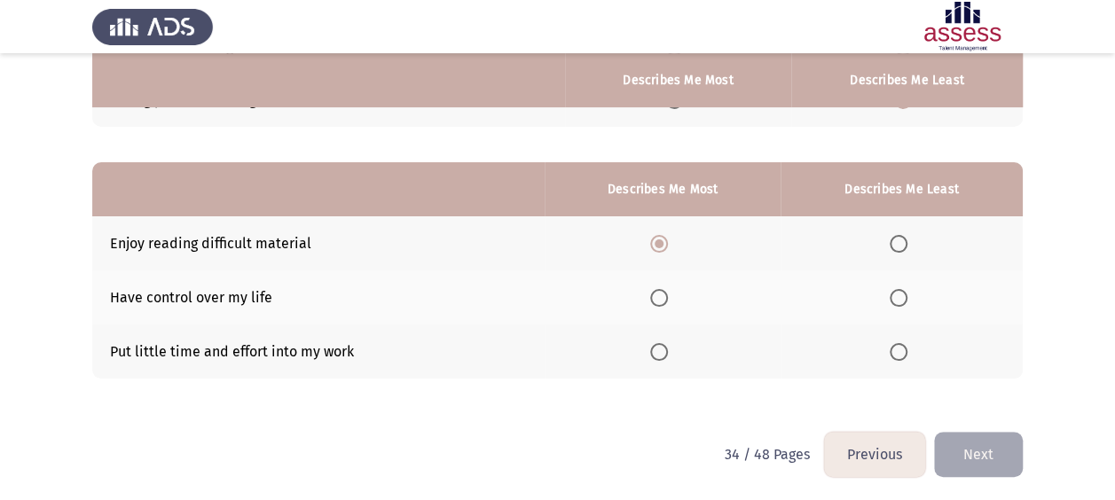
click at [891, 353] on span "Select an option" at bounding box center [899, 352] width 18 height 18
click at [891, 353] on input "Select an option" at bounding box center [899, 352] width 18 height 18
click at [990, 438] on button "Next" at bounding box center [978, 454] width 89 height 45
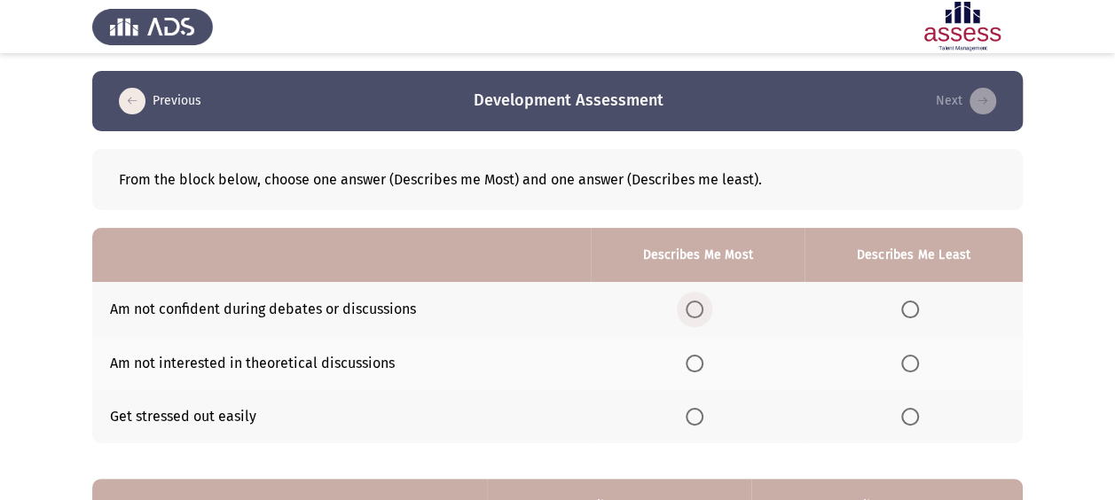
click at [699, 314] on span "Select an option" at bounding box center [695, 310] width 18 height 18
click at [699, 314] on input "Select an option" at bounding box center [695, 310] width 18 height 18
click at [905, 417] on span "Select an option" at bounding box center [910, 417] width 18 height 18
click at [905, 417] on input "Select an option" at bounding box center [910, 417] width 18 height 18
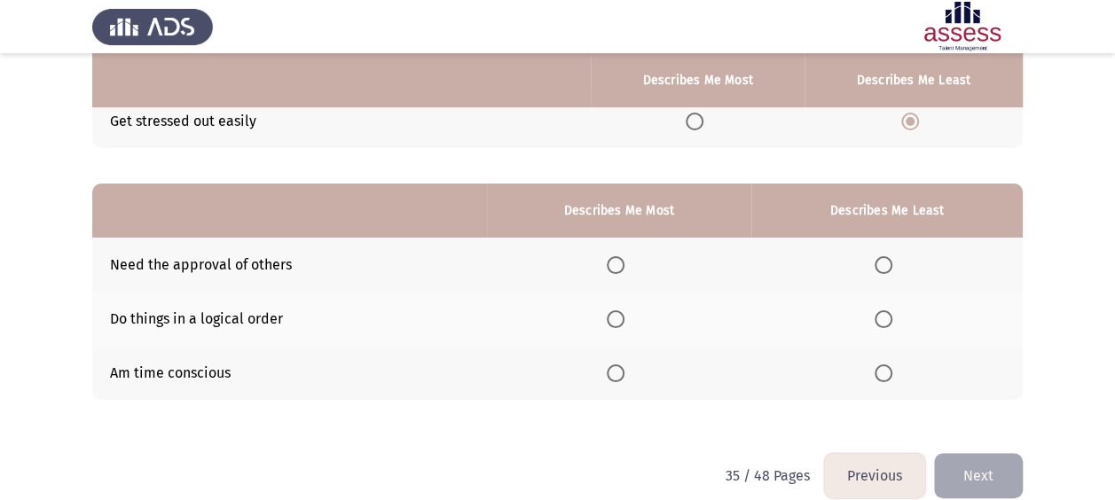
drag, startPoint x: 621, startPoint y: 275, endPoint x: 655, endPoint y: 294, distance: 38.9
click at [621, 276] on th at bounding box center [619, 265] width 264 height 54
click at [632, 267] on label "Select an option" at bounding box center [619, 265] width 25 height 18
click at [624, 267] on input "Select an option" at bounding box center [616, 265] width 18 height 18
click at [885, 370] on span "Select an option" at bounding box center [884, 374] width 18 height 18
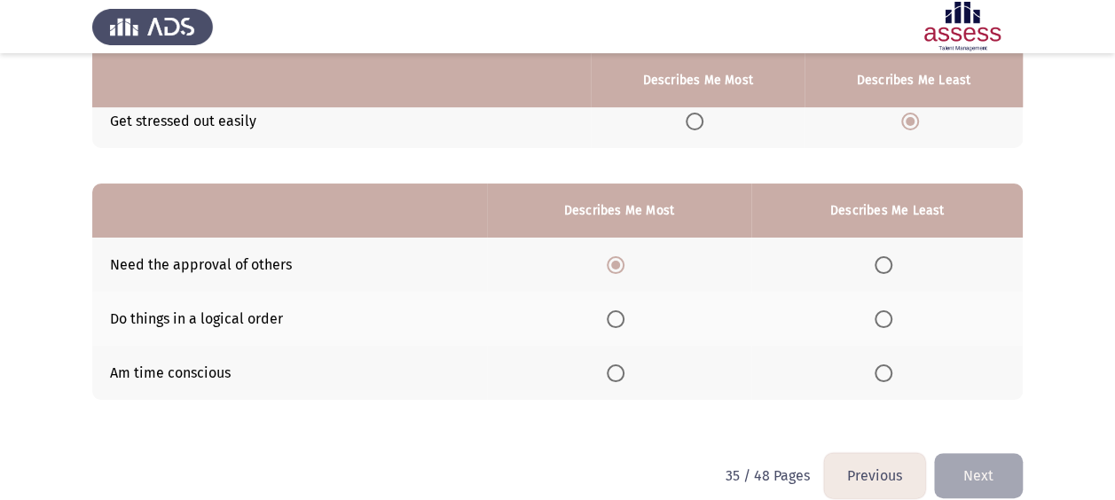
click at [885, 370] on input "Select an option" at bounding box center [884, 374] width 18 height 18
click at [1004, 464] on button "Next" at bounding box center [978, 475] width 89 height 45
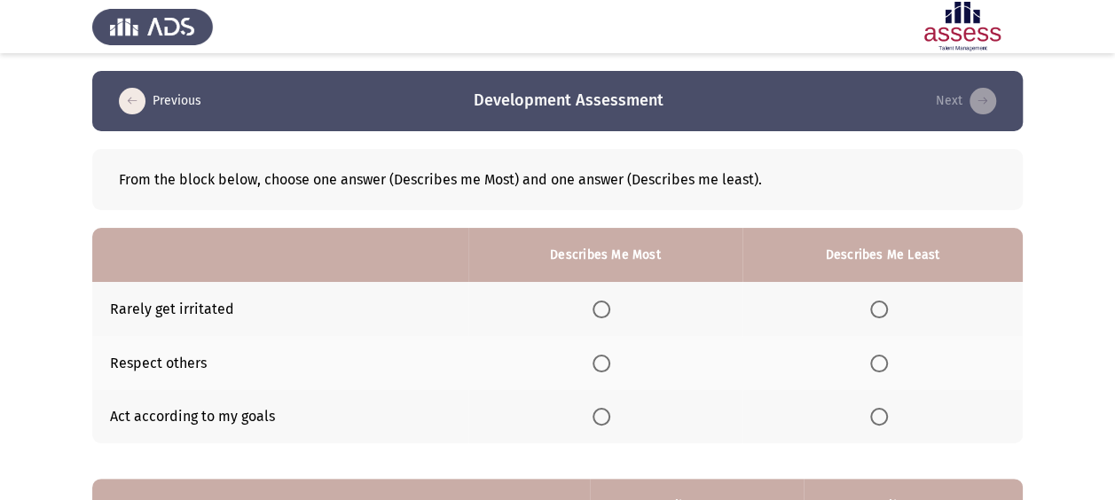
click at [587, 294] on th at bounding box center [605, 309] width 274 height 54
click at [607, 307] on span "Select an option" at bounding box center [601, 310] width 18 height 18
click at [607, 307] on input "Select an option" at bounding box center [601, 310] width 18 height 18
click at [871, 419] on span "Select an option" at bounding box center [879, 417] width 18 height 18
click at [871, 419] on input "Select an option" at bounding box center [879, 417] width 18 height 18
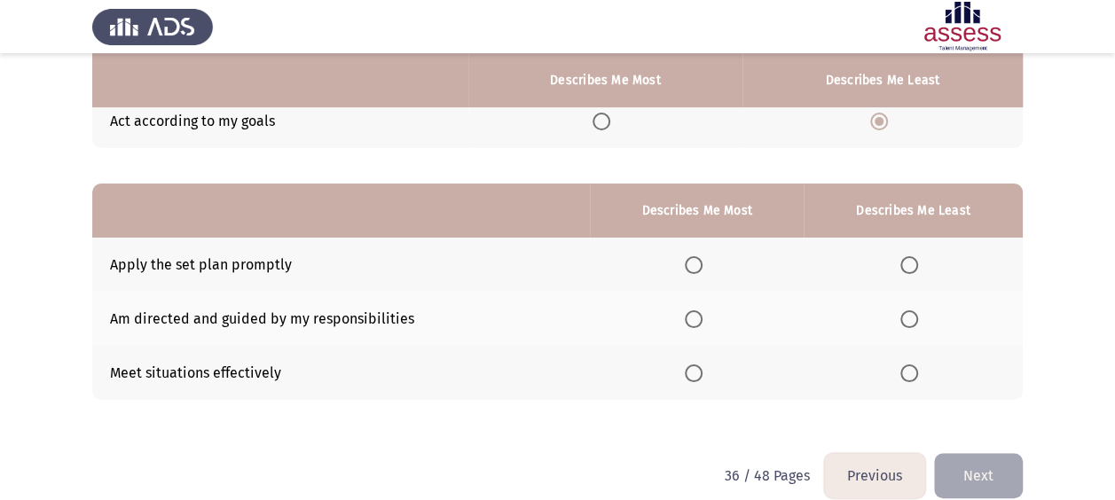
click at [688, 267] on span "Select an option" at bounding box center [694, 265] width 18 height 18
click at [688, 267] on input "Select an option" at bounding box center [694, 265] width 18 height 18
click at [904, 365] on span "Select an option" at bounding box center [909, 374] width 18 height 18
click at [904, 365] on input "Select an option" at bounding box center [909, 374] width 18 height 18
click at [990, 481] on button "Next" at bounding box center [978, 475] width 89 height 45
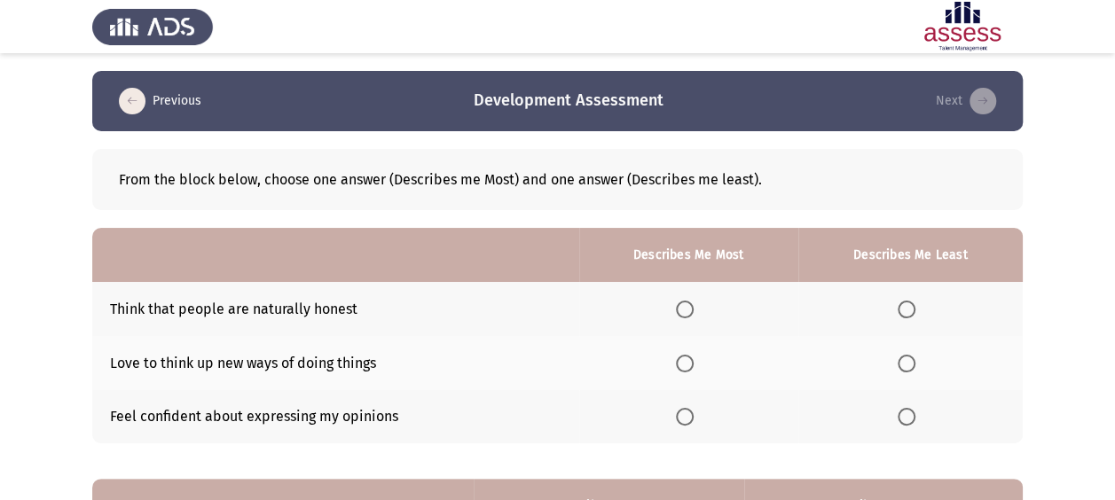
click at [694, 310] on span "Select an option" at bounding box center [685, 310] width 18 height 18
click at [694, 310] on input "Select an option" at bounding box center [685, 310] width 18 height 18
click at [919, 412] on label "Select an option" at bounding box center [910, 417] width 25 height 18
click at [915, 412] on input "Select an option" at bounding box center [907, 417] width 18 height 18
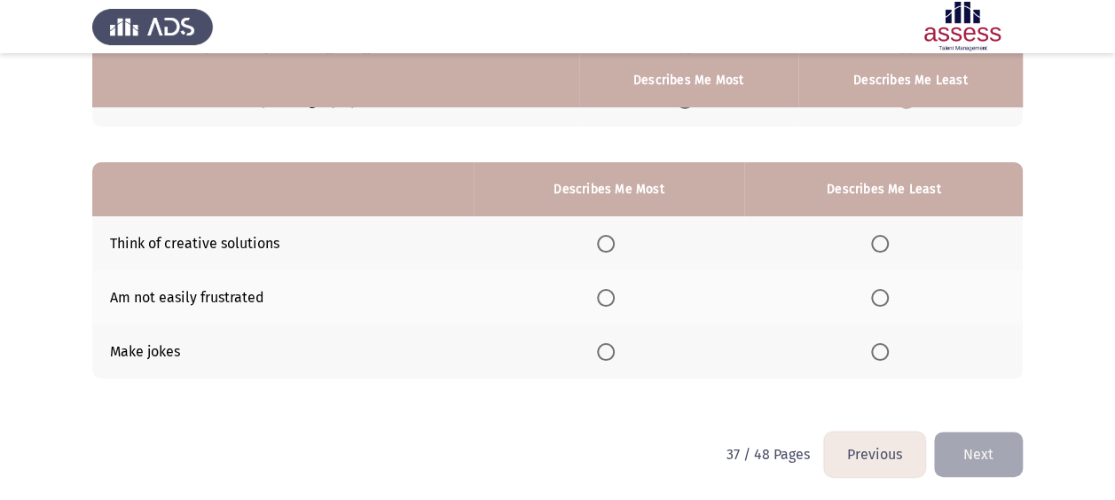
click at [587, 225] on th at bounding box center [609, 243] width 271 height 54
click at [600, 245] on th at bounding box center [609, 243] width 271 height 54
click at [622, 248] on label "Select an option" at bounding box center [609, 244] width 25 height 18
click at [615, 248] on input "Select an option" at bounding box center [606, 244] width 18 height 18
click at [883, 355] on span "Select an option" at bounding box center [880, 352] width 18 height 18
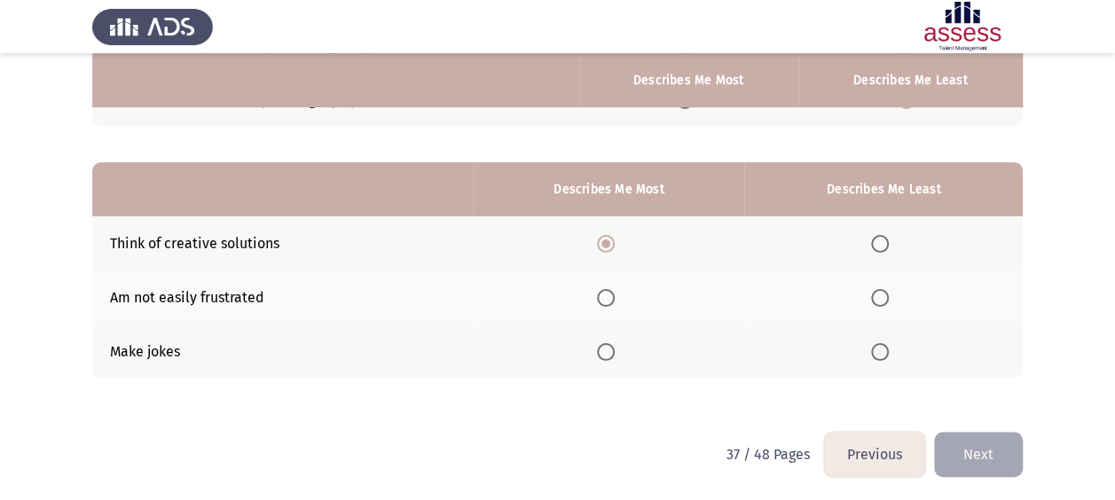
click at [883, 355] on input "Select an option" at bounding box center [880, 352] width 18 height 18
click at [945, 432] on button "Next" at bounding box center [978, 454] width 89 height 45
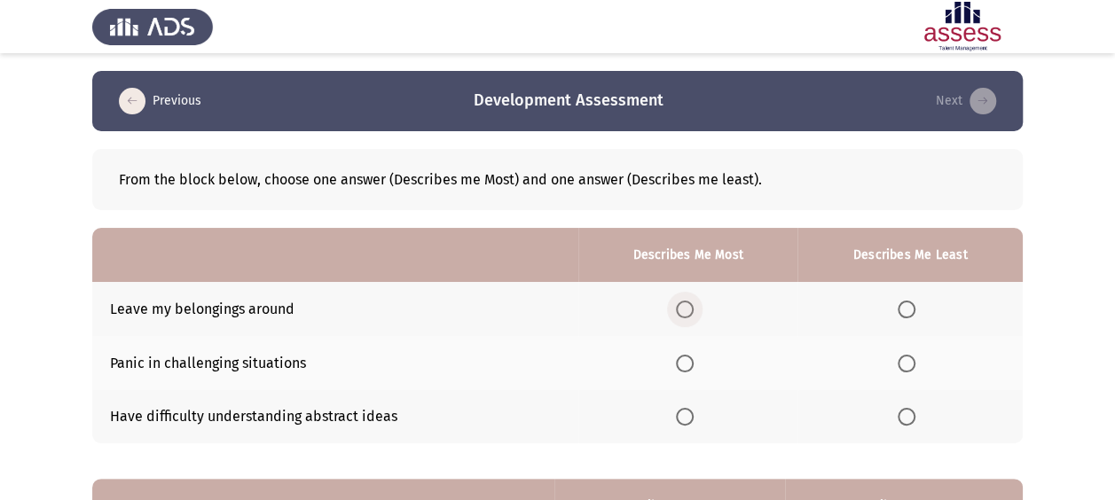
click at [693, 312] on span "Select an option" at bounding box center [685, 310] width 18 height 18
click at [693, 312] on input "Select an option" at bounding box center [685, 310] width 18 height 18
click at [903, 412] on span "Select an option" at bounding box center [907, 417] width 18 height 18
click at [903, 412] on input "Select an option" at bounding box center [907, 417] width 18 height 18
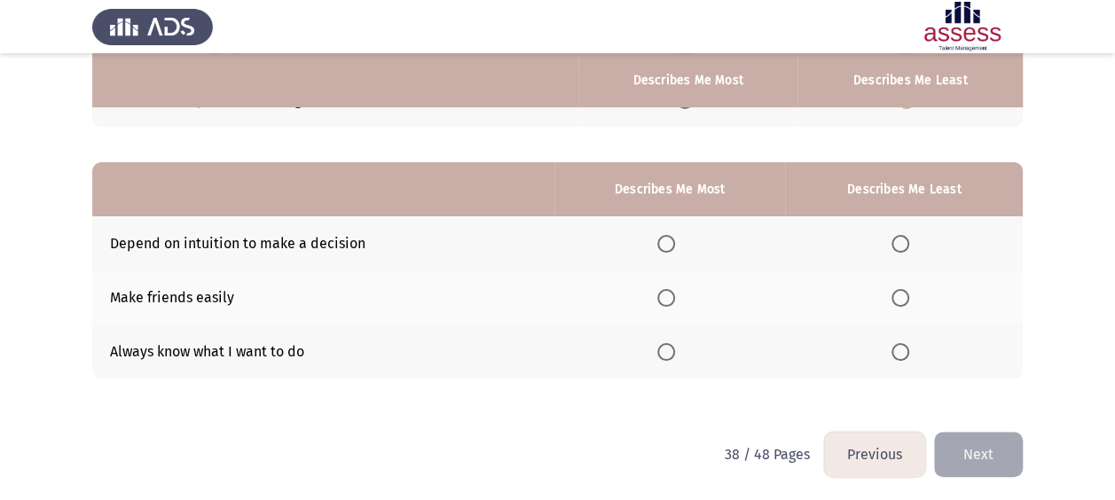
click at [656, 231] on th at bounding box center [669, 243] width 231 height 54
click at [666, 231] on th at bounding box center [669, 243] width 231 height 54
click at [880, 355] on th at bounding box center [904, 352] width 238 height 54
click at [891, 344] on th at bounding box center [904, 352] width 238 height 54
click at [909, 349] on span "Select an option" at bounding box center [900, 352] width 18 height 18
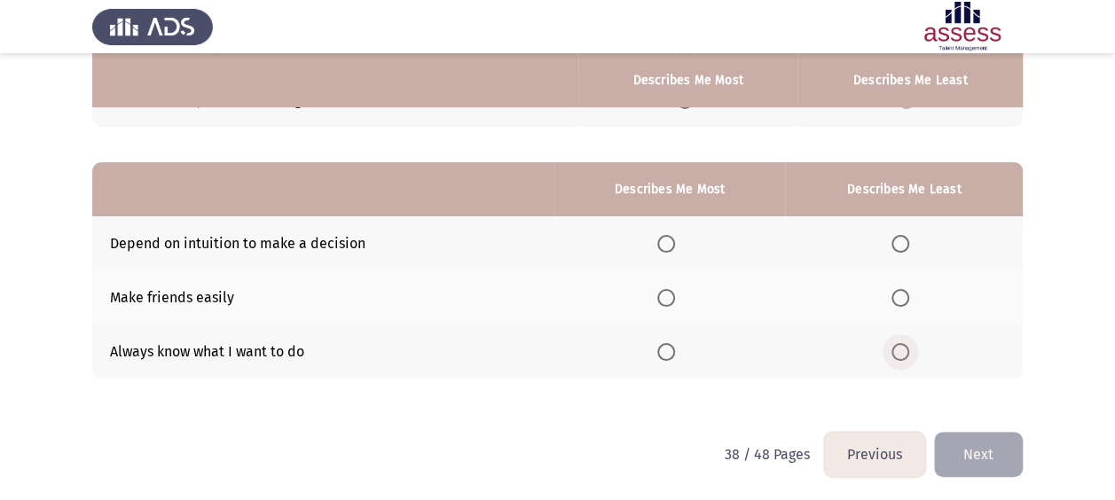
click at [909, 349] on input "Select an option" at bounding box center [900, 352] width 18 height 18
click at [668, 243] on span "Select an option" at bounding box center [666, 244] width 18 height 18
click at [668, 243] on input "Select an option" at bounding box center [666, 244] width 18 height 18
click at [990, 450] on button "Next" at bounding box center [978, 454] width 89 height 45
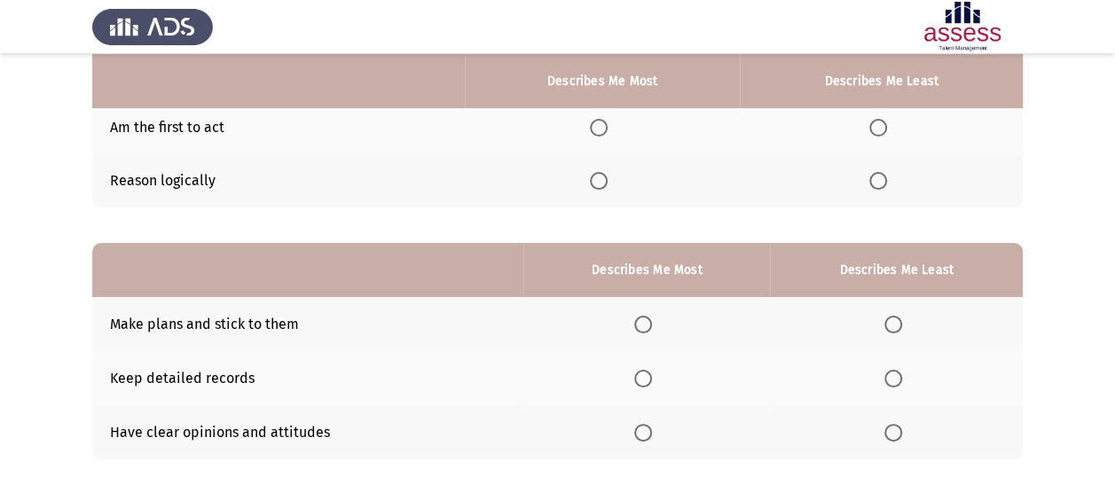
click at [596, 135] on th at bounding box center [603, 127] width 276 height 54
click at [608, 129] on span "Select an option" at bounding box center [599, 128] width 18 height 18
click at [608, 129] on input "Select an option" at bounding box center [599, 128] width 18 height 18
click at [869, 179] on span "Select an option" at bounding box center [878, 181] width 18 height 18
click at [869, 179] on input "Select an option" at bounding box center [878, 181] width 18 height 18
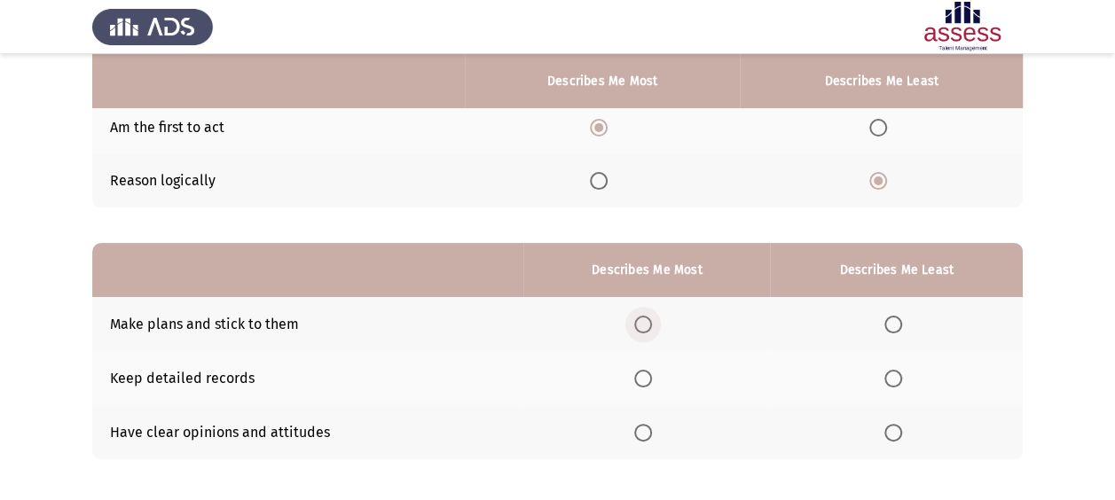
click at [647, 326] on span "Select an option" at bounding box center [643, 325] width 18 height 18
click at [647, 326] on input "Select an option" at bounding box center [643, 325] width 18 height 18
click at [885, 435] on span "Select an option" at bounding box center [893, 433] width 18 height 18
click at [885, 435] on input "Select an option" at bounding box center [893, 433] width 18 height 18
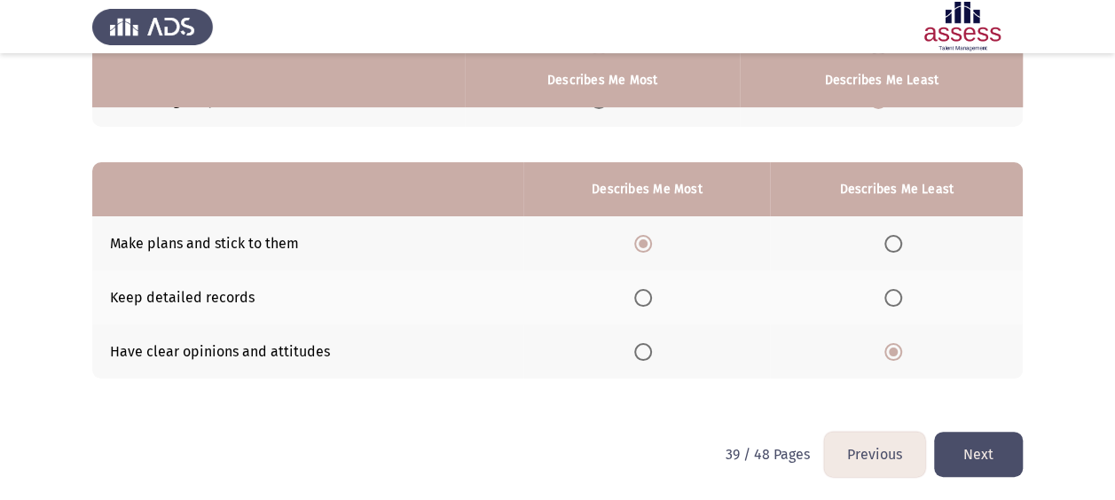
click at [979, 446] on button "Next" at bounding box center [978, 454] width 89 height 45
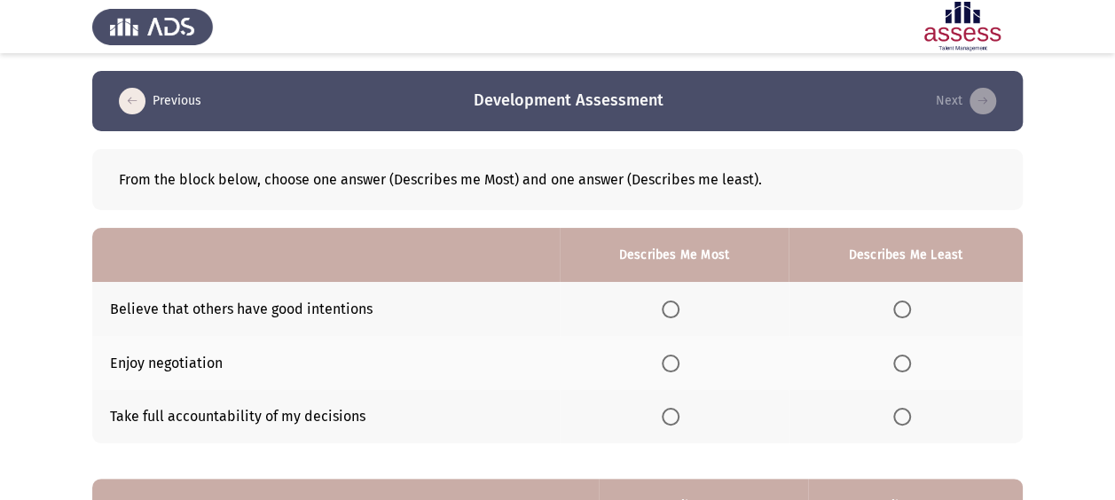
click at [662, 298] on th at bounding box center [674, 309] width 229 height 54
drag, startPoint x: 660, startPoint y: 308, endPoint x: 681, endPoint y: 317, distance: 23.1
click at [667, 310] on th at bounding box center [674, 309] width 229 height 54
click at [685, 317] on label "Select an option" at bounding box center [674, 310] width 25 height 18
click at [679, 317] on input "Select an option" at bounding box center [671, 310] width 18 height 18
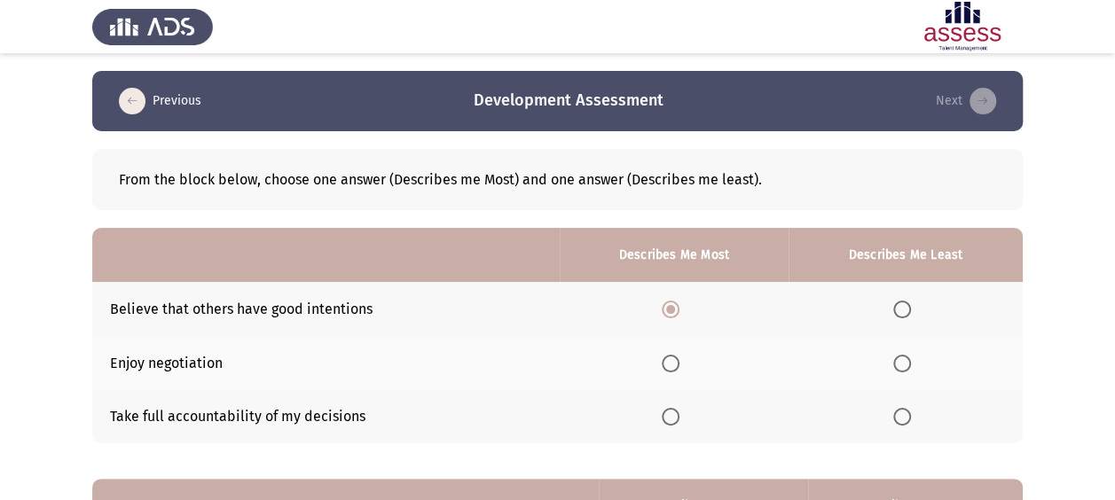
click at [899, 414] on span "Select an option" at bounding box center [902, 417] width 18 height 18
click at [899, 414] on input "Select an option" at bounding box center [902, 417] width 18 height 18
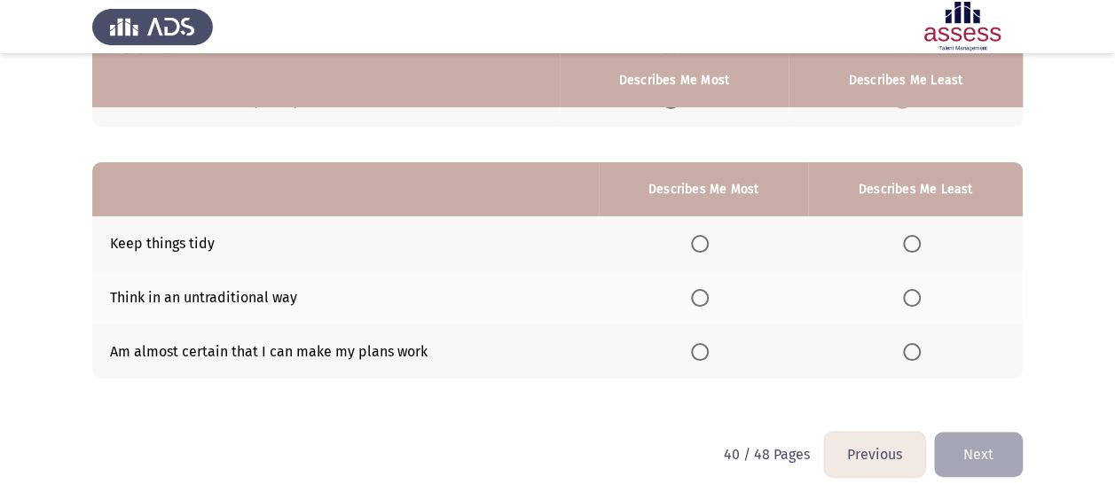
drag, startPoint x: 687, startPoint y: 233, endPoint x: 699, endPoint y: 242, distance: 15.3
click at [688, 236] on th at bounding box center [703, 243] width 209 height 54
click at [702, 243] on span "Select an option" at bounding box center [700, 244] width 18 height 18
click at [702, 243] on input "Select an option" at bounding box center [700, 244] width 18 height 18
click at [906, 360] on th at bounding box center [915, 352] width 215 height 54
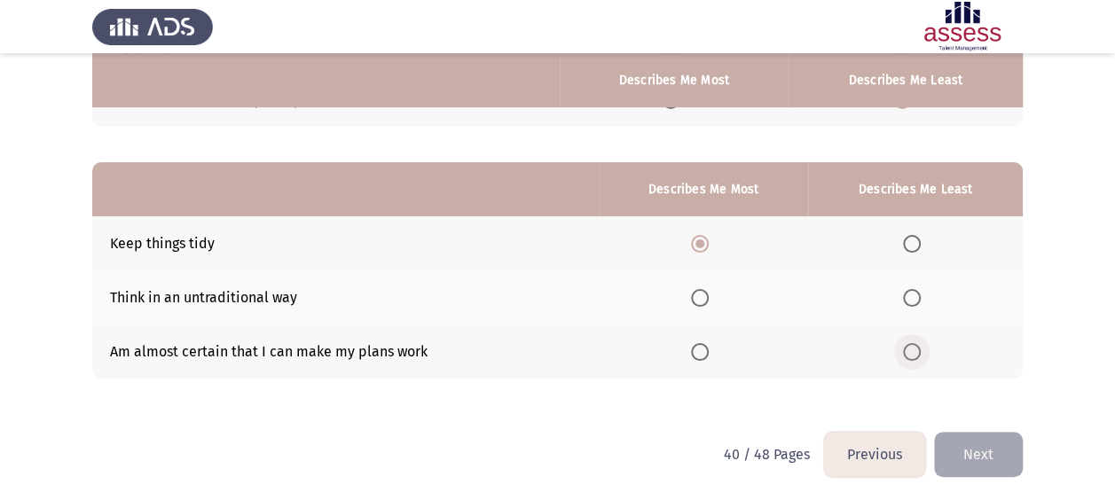
click at [917, 349] on span "Select an option" at bounding box center [912, 352] width 18 height 18
click at [917, 349] on input "Select an option" at bounding box center [912, 352] width 18 height 18
click at [965, 449] on button "Next" at bounding box center [978, 454] width 89 height 45
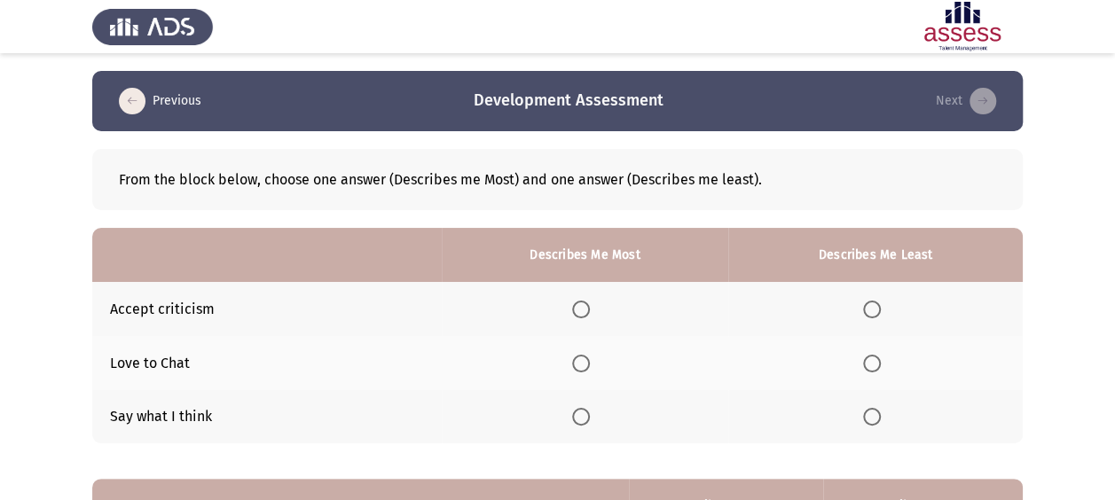
click at [597, 312] on label "Select an option" at bounding box center [584, 310] width 25 height 18
click at [590, 312] on input "Select an option" at bounding box center [581, 310] width 18 height 18
click at [877, 412] on span "Select an option" at bounding box center [872, 417] width 18 height 18
click at [877, 412] on input "Select an option" at bounding box center [872, 417] width 18 height 18
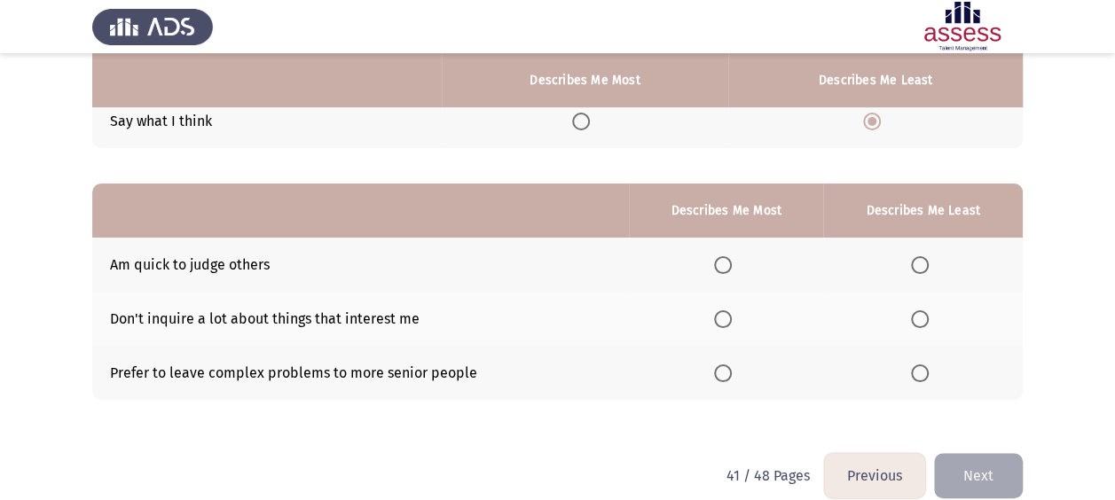
click at [721, 265] on span "Select an option" at bounding box center [723, 265] width 18 height 18
click at [721, 265] on input "Select an option" at bounding box center [723, 265] width 18 height 18
click at [915, 357] on th at bounding box center [923, 373] width 200 height 54
click at [932, 376] on label "Select an option" at bounding box center [923, 374] width 25 height 18
click at [929, 376] on input "Select an option" at bounding box center [920, 374] width 18 height 18
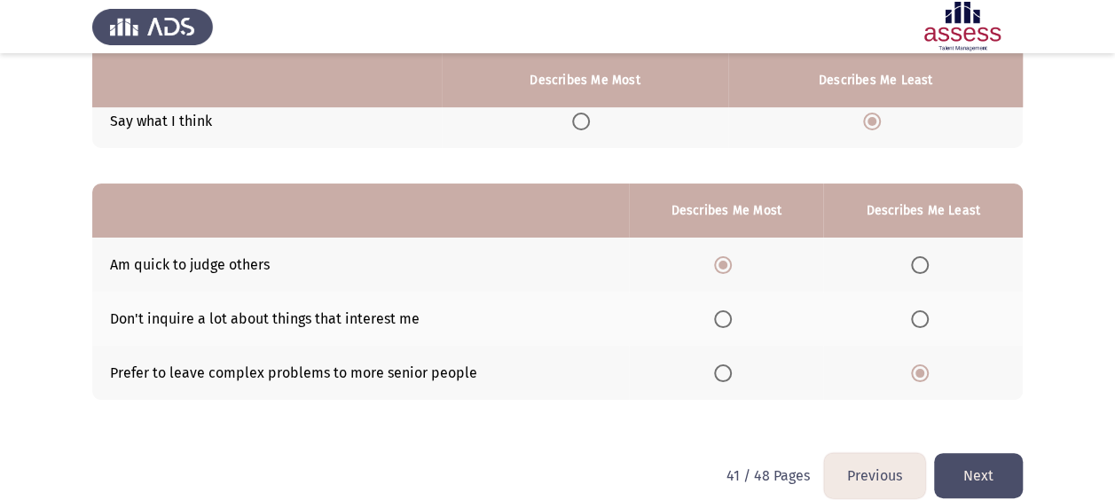
click at [971, 481] on button "Next" at bounding box center [978, 475] width 89 height 45
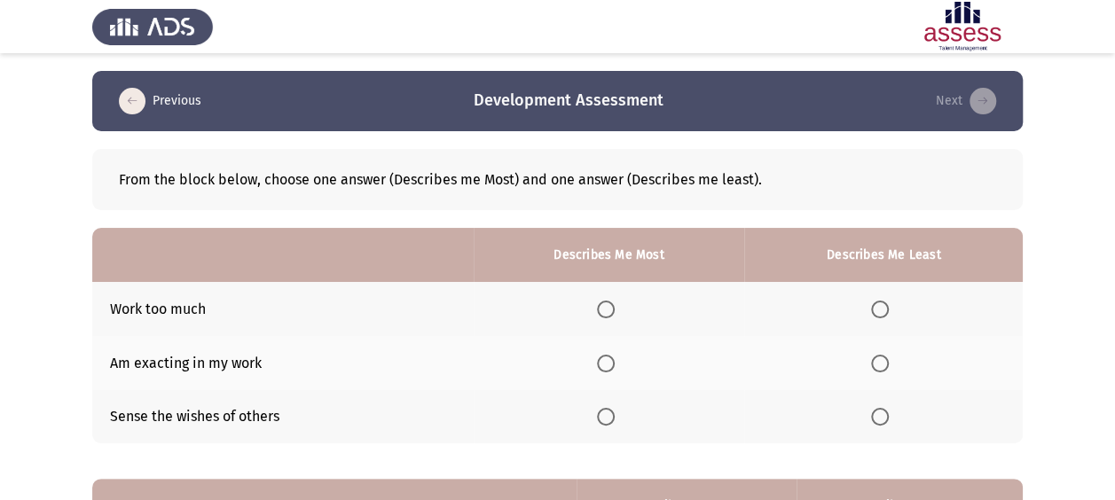
click at [603, 304] on span "Select an option" at bounding box center [606, 310] width 18 height 18
click at [603, 304] on input "Select an option" at bounding box center [606, 310] width 18 height 18
click at [882, 418] on span "Select an option" at bounding box center [880, 417] width 18 height 18
click at [882, 418] on input "Select an option" at bounding box center [880, 417] width 18 height 18
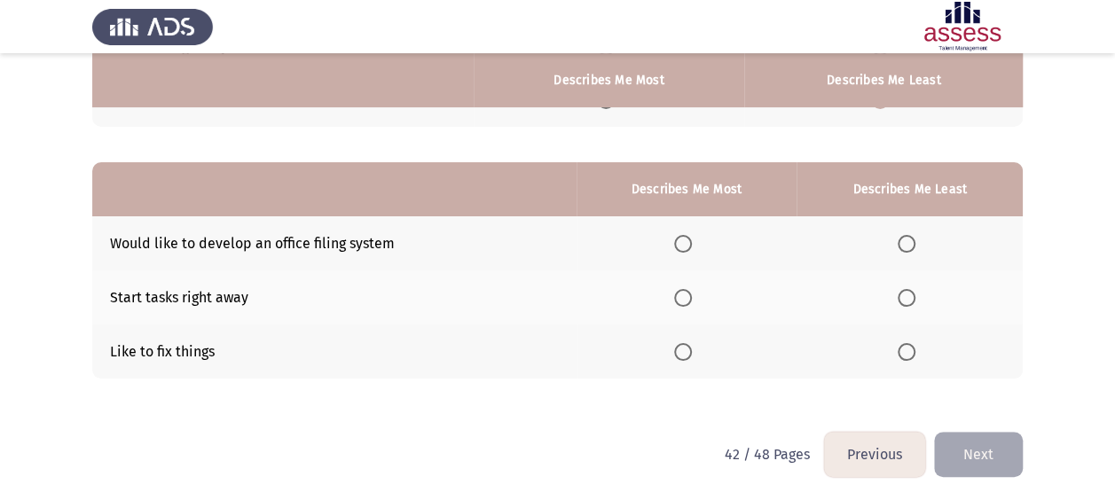
click at [689, 235] on span "Select an option" at bounding box center [683, 244] width 18 height 18
click at [689, 235] on input "Select an option" at bounding box center [683, 244] width 18 height 18
click at [913, 345] on span "Select an option" at bounding box center [907, 352] width 18 height 18
click at [913, 345] on input "Select an option" at bounding box center [907, 352] width 18 height 18
click at [991, 472] on button "Next" at bounding box center [978, 454] width 89 height 45
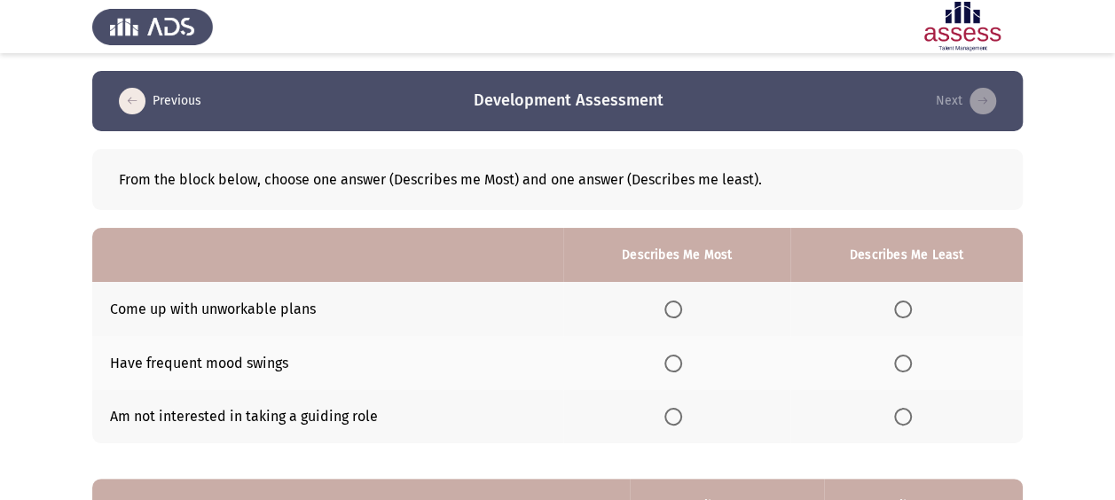
click at [687, 320] on th at bounding box center [676, 309] width 226 height 54
click at [687, 316] on label "Select an option" at bounding box center [676, 310] width 25 height 18
click at [682, 316] on input "Select an option" at bounding box center [673, 310] width 18 height 18
click at [913, 420] on label "Select an option" at bounding box center [906, 417] width 25 height 18
click at [912, 420] on input "Select an option" at bounding box center [903, 417] width 18 height 18
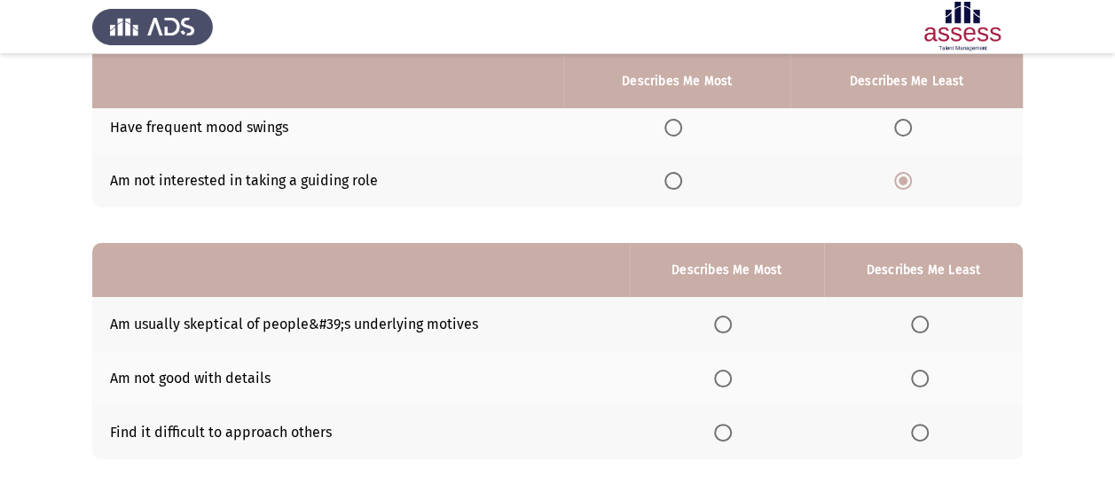
click at [728, 310] on th at bounding box center [727, 324] width 194 height 54
drag, startPoint x: 706, startPoint y: 334, endPoint x: 757, endPoint y: 336, distance: 50.6
click at [707, 336] on th at bounding box center [727, 324] width 194 height 54
click at [732, 327] on span "Select an option" at bounding box center [723, 325] width 18 height 18
click at [732, 327] on input "Select an option" at bounding box center [723, 325] width 18 height 18
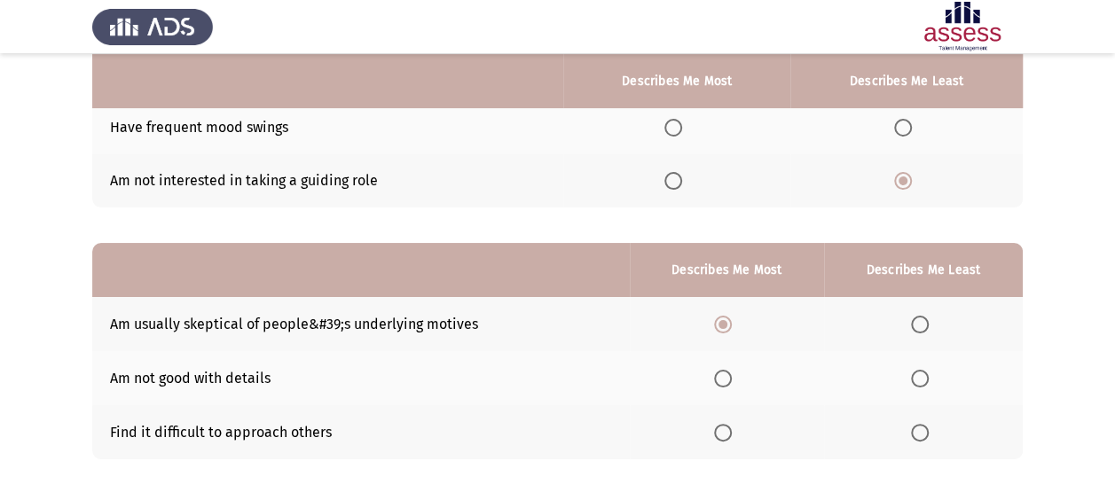
click at [940, 429] on th at bounding box center [923, 432] width 199 height 54
click at [907, 429] on th at bounding box center [923, 432] width 199 height 54
click at [917, 432] on span "Select an option" at bounding box center [920, 433] width 18 height 18
click at [917, 432] on input "Select an option" at bounding box center [920, 433] width 18 height 18
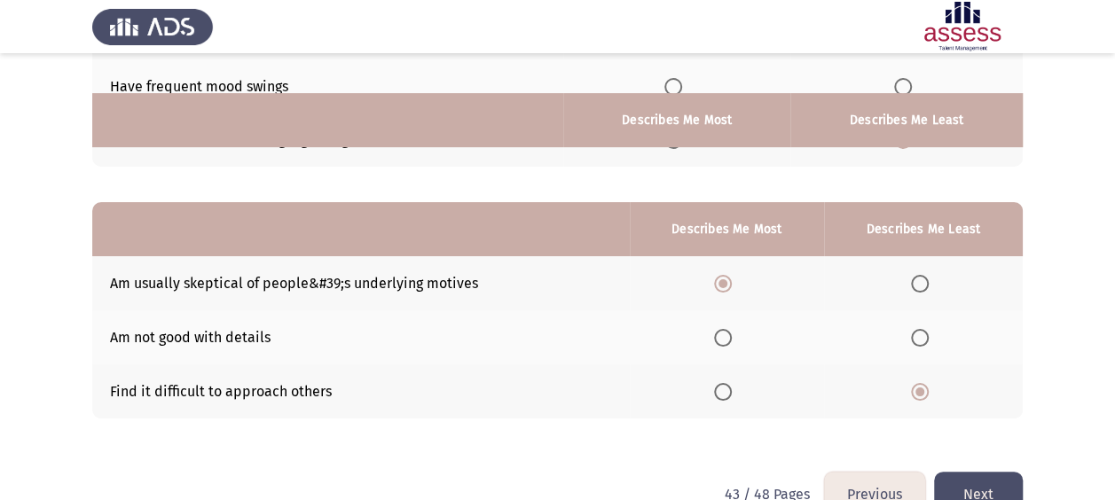
scroll to position [317, 0]
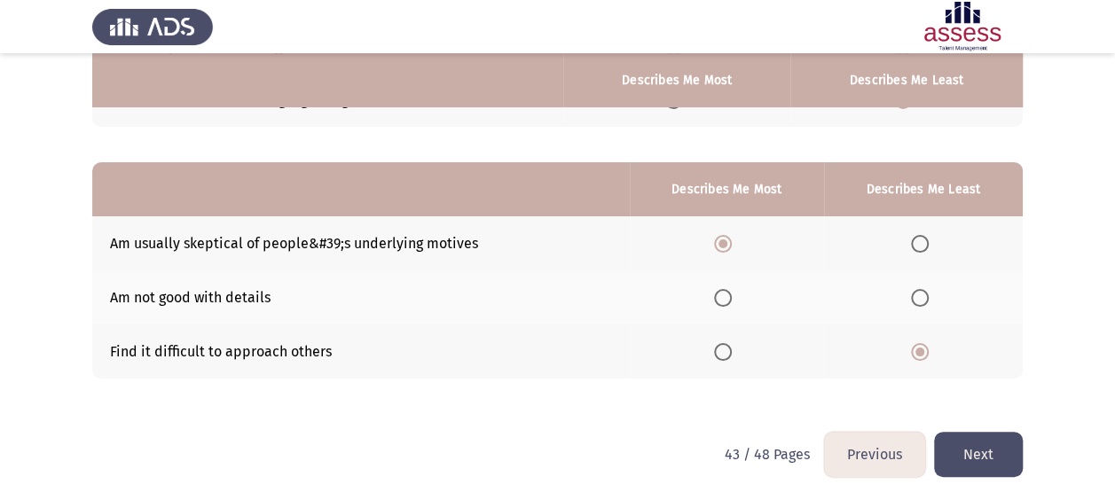
click at [979, 458] on button "Next" at bounding box center [978, 454] width 89 height 45
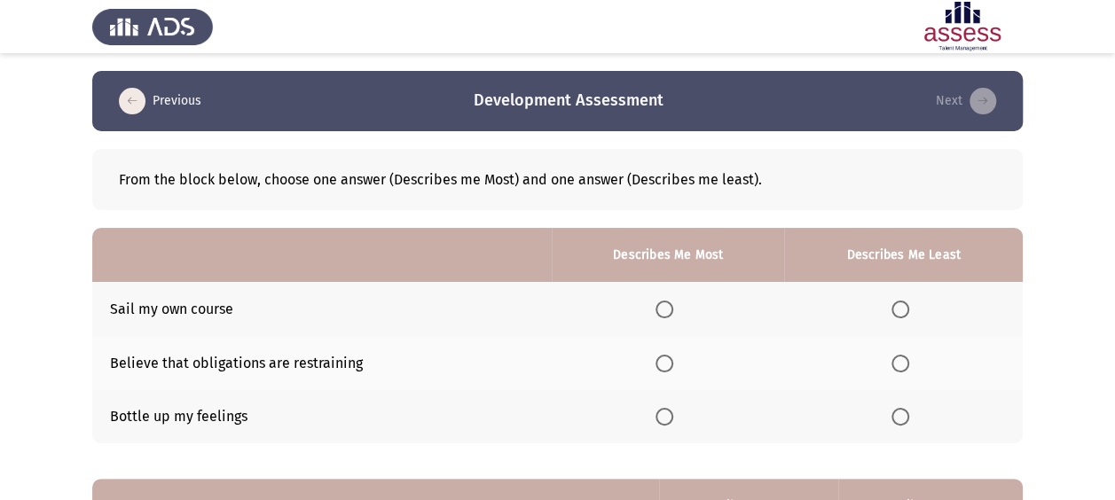
click at [671, 313] on span "Select an option" at bounding box center [664, 310] width 18 height 18
click at [671, 313] on input "Select an option" at bounding box center [664, 310] width 18 height 18
click at [914, 403] on th at bounding box center [903, 417] width 239 height 54
click at [894, 418] on span "Select an option" at bounding box center [900, 417] width 18 height 18
click at [894, 418] on input "Select an option" at bounding box center [900, 417] width 18 height 18
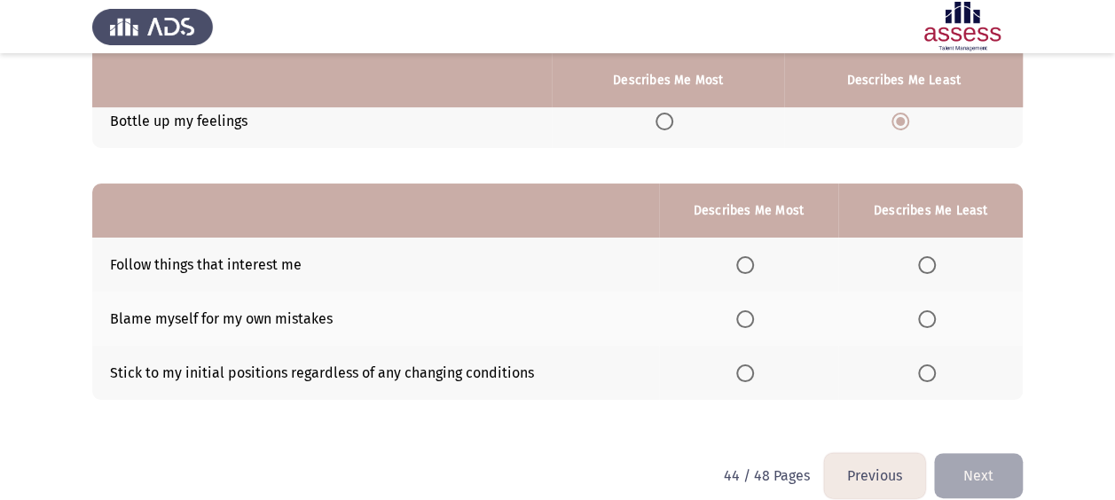
click at [757, 272] on th at bounding box center [749, 265] width 180 height 54
click at [757, 270] on label "Select an option" at bounding box center [748, 265] width 25 height 18
click at [754, 270] on input "Select an option" at bounding box center [745, 265] width 18 height 18
click at [940, 371] on label "Select an option" at bounding box center [930, 374] width 25 height 18
click at [936, 371] on input "Select an option" at bounding box center [927, 374] width 18 height 18
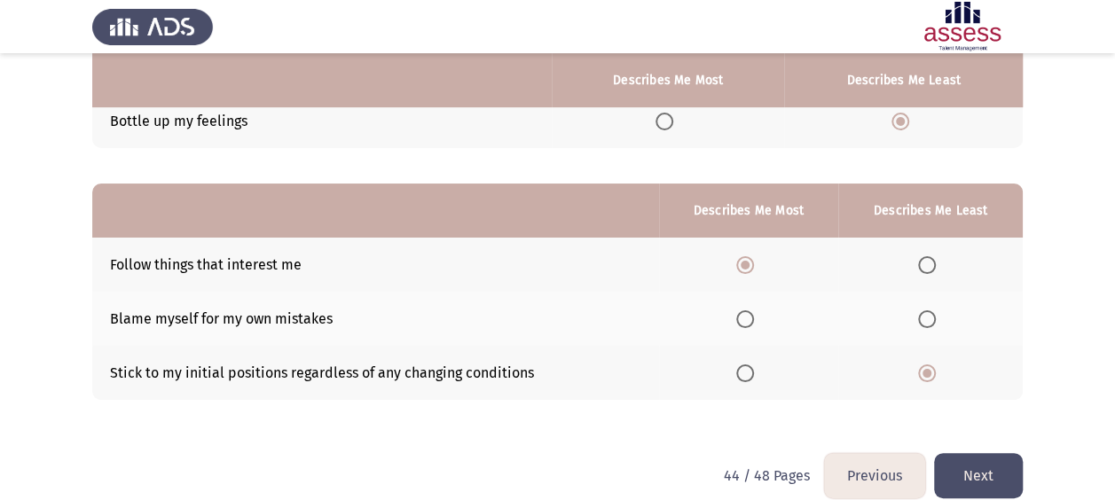
click at [974, 457] on button "Next" at bounding box center [978, 475] width 89 height 45
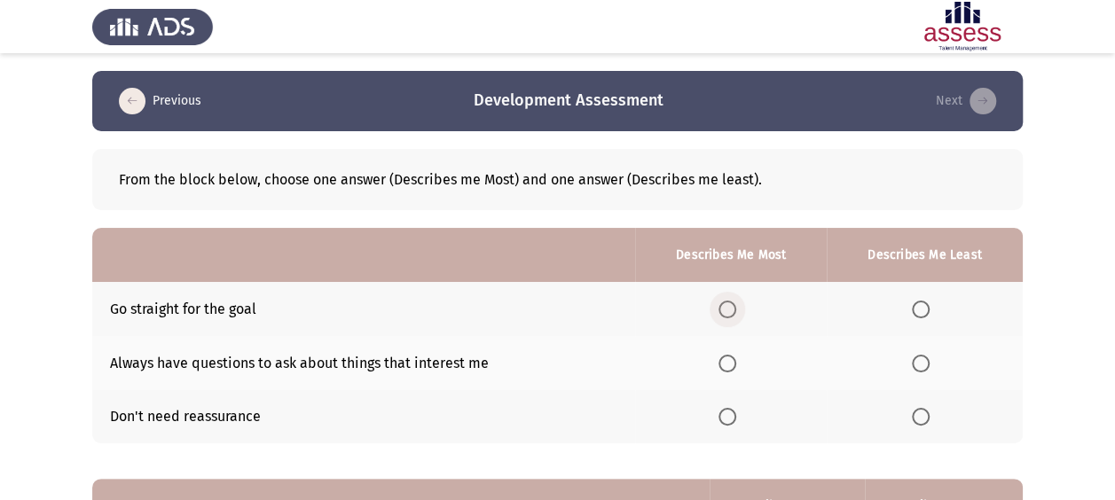
click at [736, 312] on span "Select an option" at bounding box center [727, 310] width 18 height 18
click at [736, 312] on input "Select an option" at bounding box center [727, 310] width 18 height 18
click at [923, 424] on span "Select an option" at bounding box center [921, 417] width 18 height 18
click at [923, 424] on input "Select an option" at bounding box center [921, 417] width 18 height 18
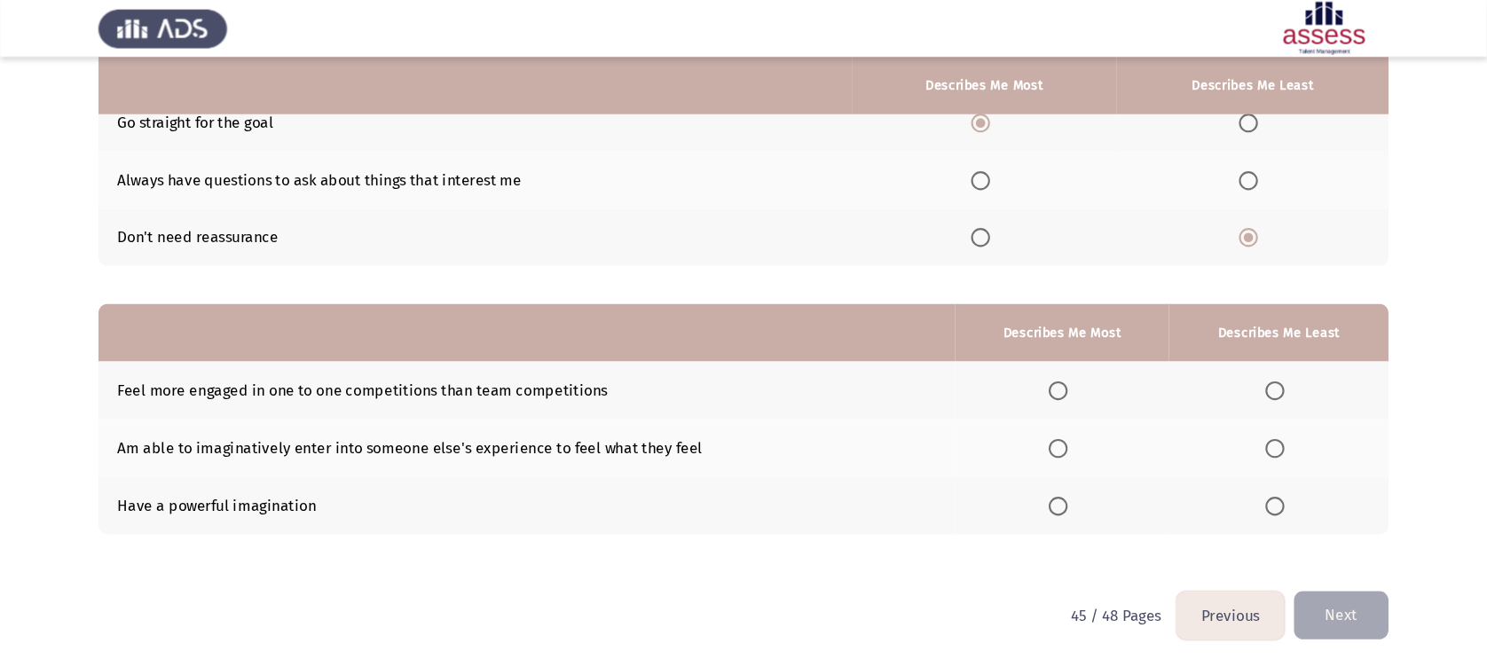
scroll to position [153, 0]
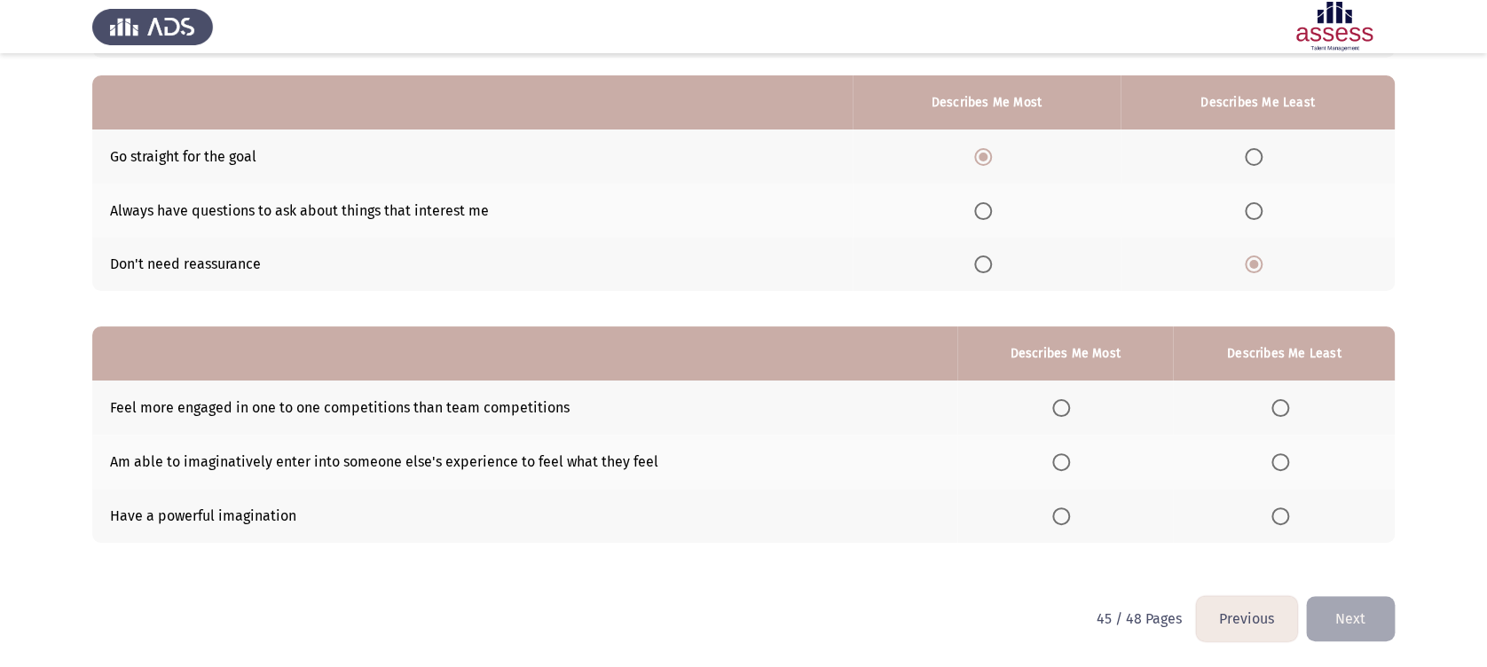
click at [1058, 408] on span "Select an option" at bounding box center [1061, 408] width 18 height 18
click at [1058, 408] on input "Select an option" at bounding box center [1061, 408] width 18 height 18
click at [1127, 499] on th at bounding box center [1284, 516] width 222 height 54
click at [1127, 499] on span "Select an option" at bounding box center [1280, 516] width 18 height 18
click at [1127, 499] on input "Select an option" at bounding box center [1280, 516] width 18 height 18
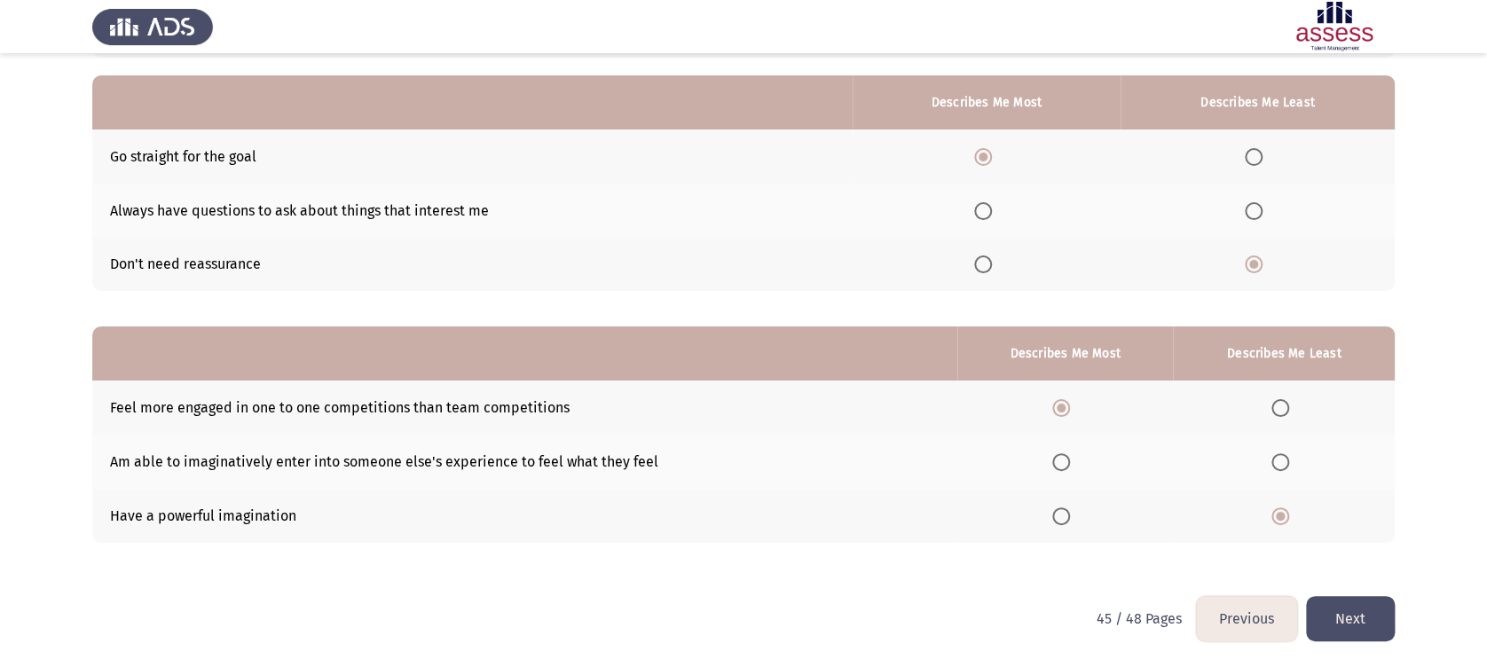
drag, startPoint x: 1314, startPoint y: 581, endPoint x: 1327, endPoint y: 610, distance: 32.2
click at [1127, 499] on div "From the block below, choose one answer (Describes me Most) and one answer (Des…" at bounding box center [743, 287] width 1302 height 617
click at [1127, 499] on button "Next" at bounding box center [1350, 618] width 89 height 45
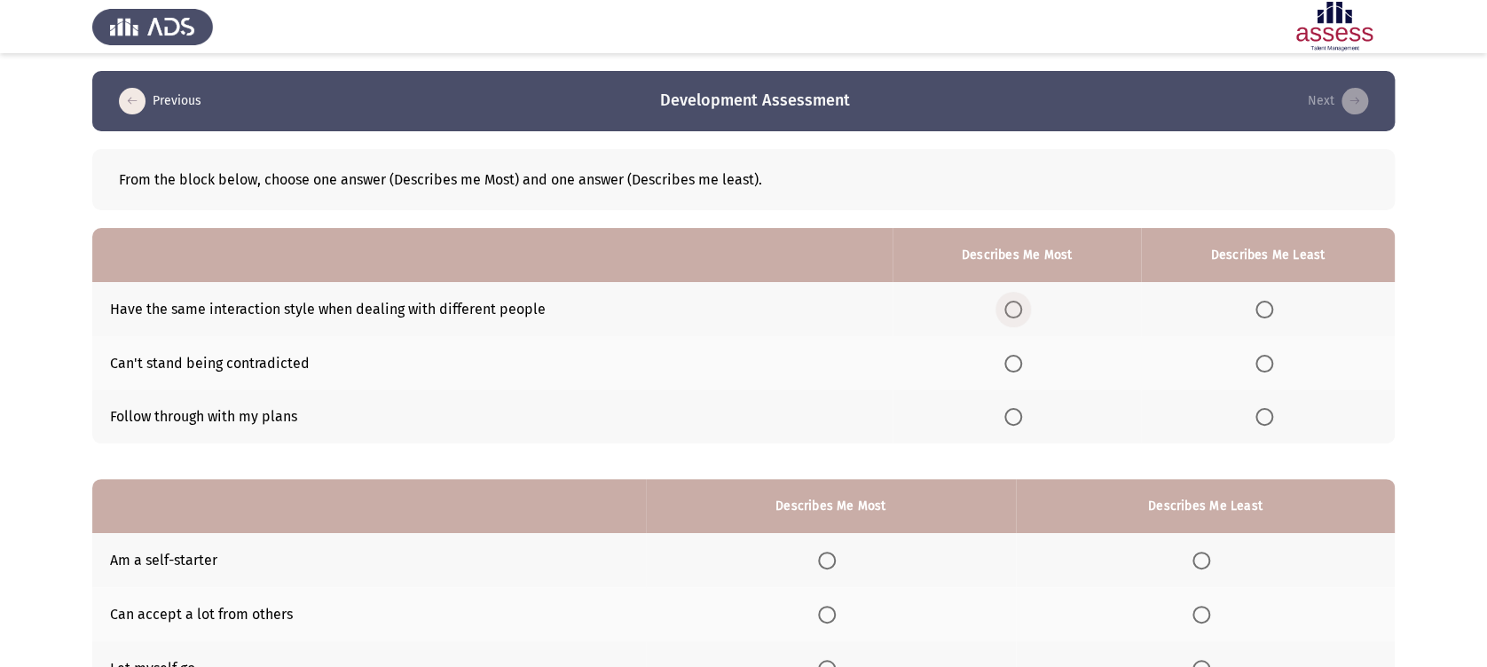
click at [1010, 302] on span "Select an option" at bounding box center [1013, 310] width 18 height 18
click at [1010, 302] on input "Select an option" at bounding box center [1013, 310] width 18 height 18
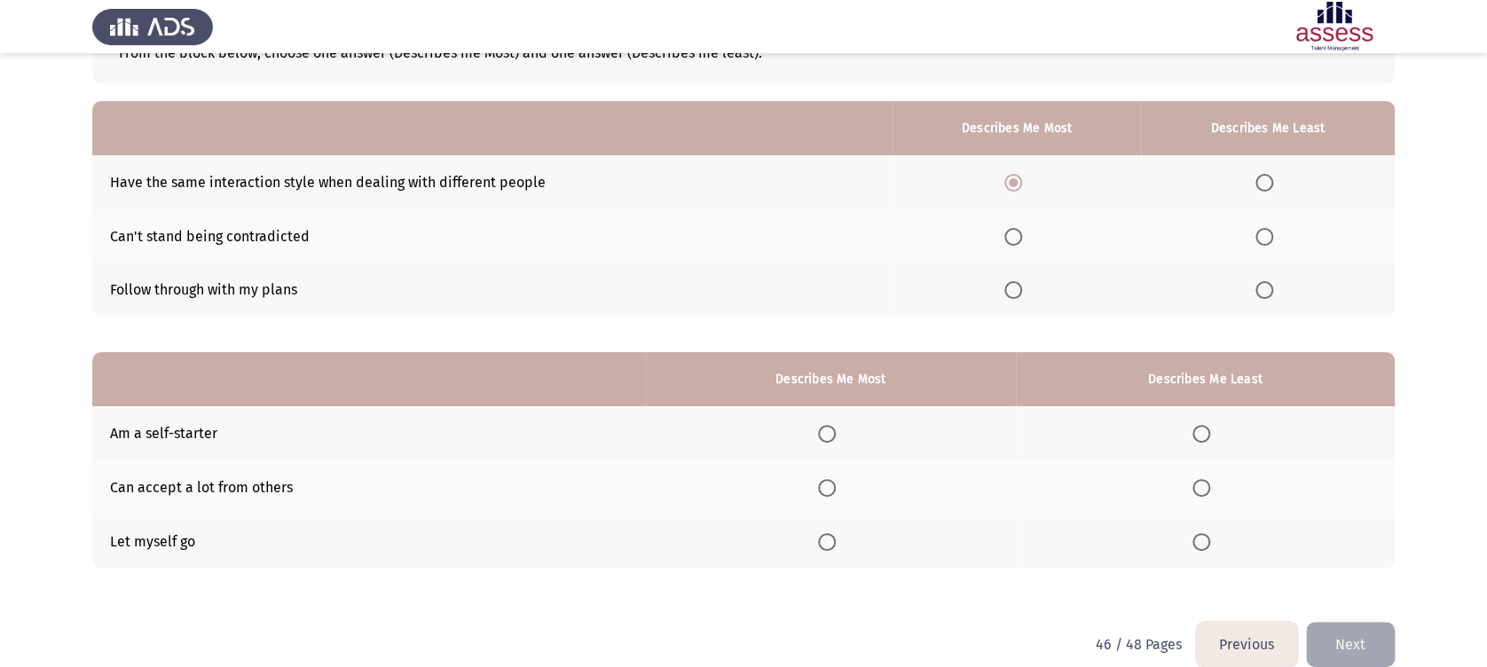
scroll to position [153, 0]
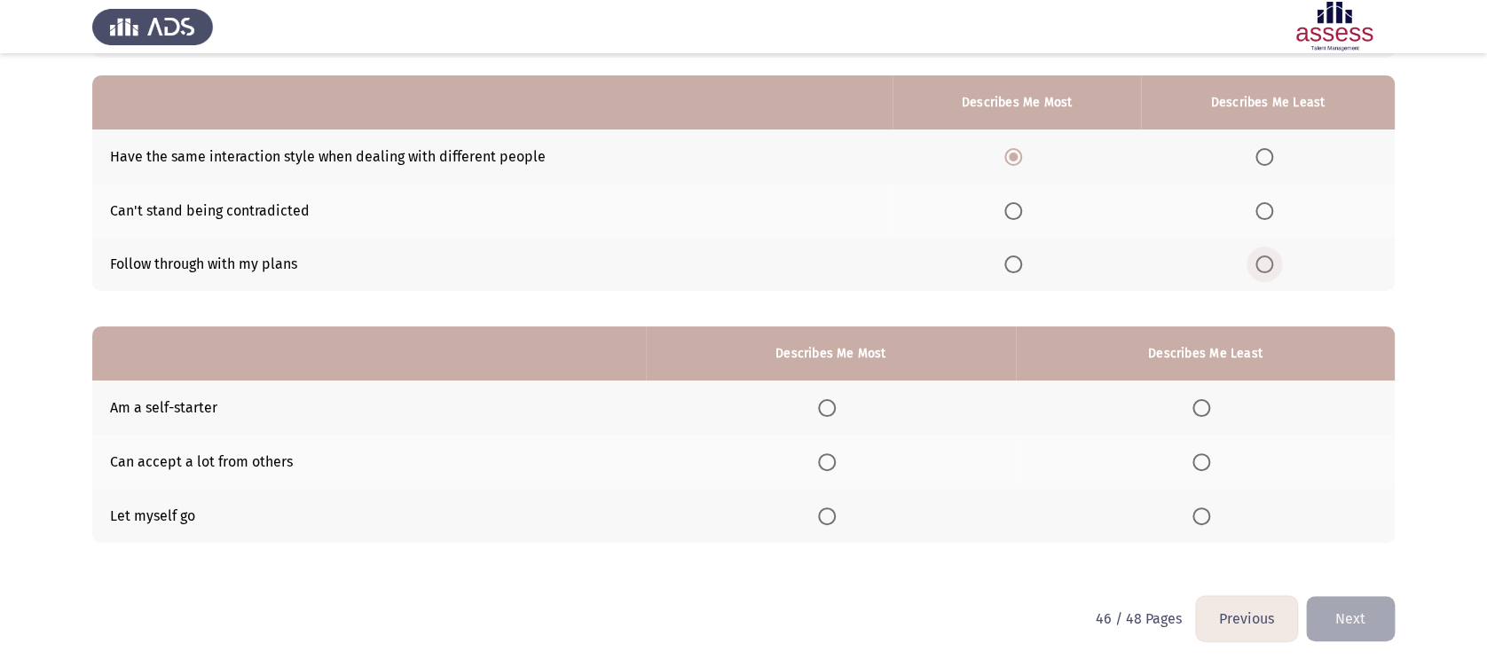
click at [1127, 255] on span "Select an option" at bounding box center [1264, 264] width 18 height 18
click at [1127, 255] on input "Select an option" at bounding box center [1264, 264] width 18 height 18
click at [829, 397] on th at bounding box center [831, 408] width 370 height 54
click at [1127, 499] on th at bounding box center [1206, 516] width 380 height 54
click at [1127, 499] on span "Select an option" at bounding box center [1201, 516] width 18 height 18
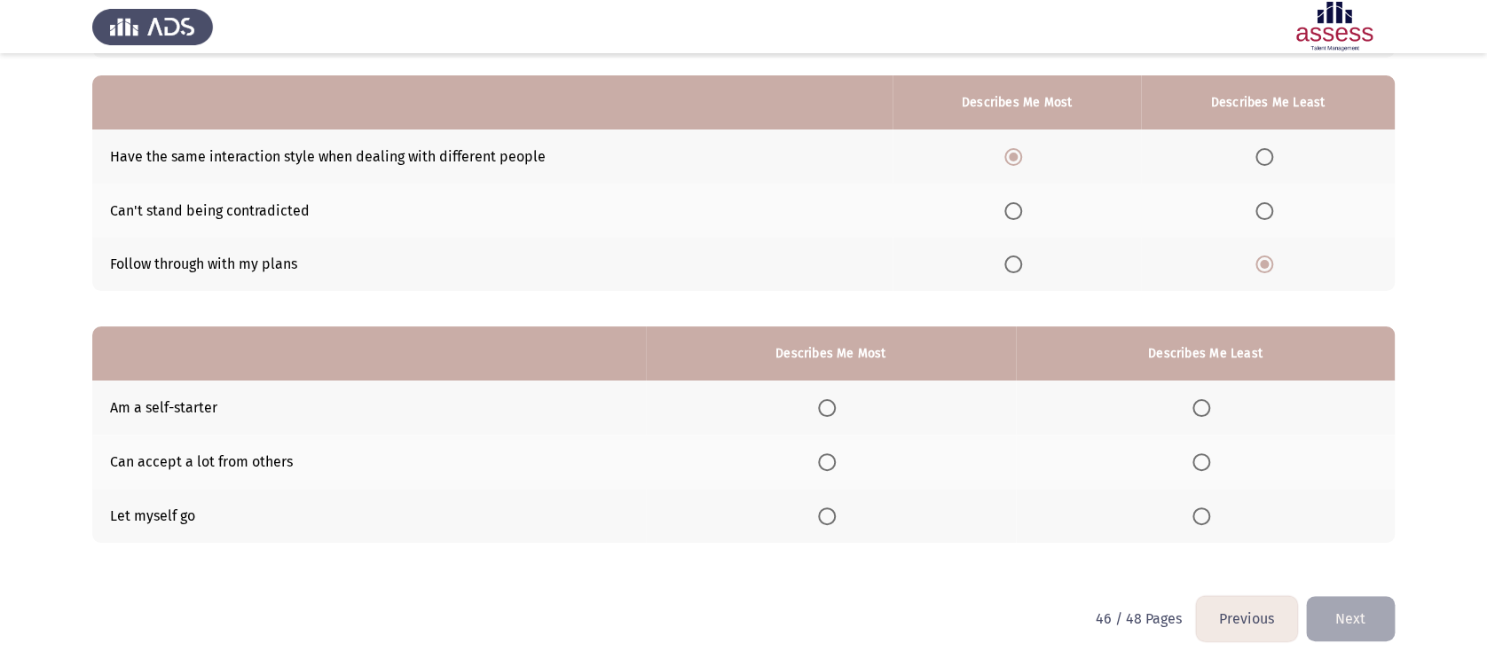
click at [1127, 499] on input "Select an option" at bounding box center [1201, 516] width 18 height 18
click at [826, 412] on span "Select an option" at bounding box center [827, 408] width 18 height 18
click at [826, 412] on input "Select an option" at bounding box center [827, 408] width 18 height 18
click at [1127, 499] on button "Next" at bounding box center [1350, 618] width 89 height 45
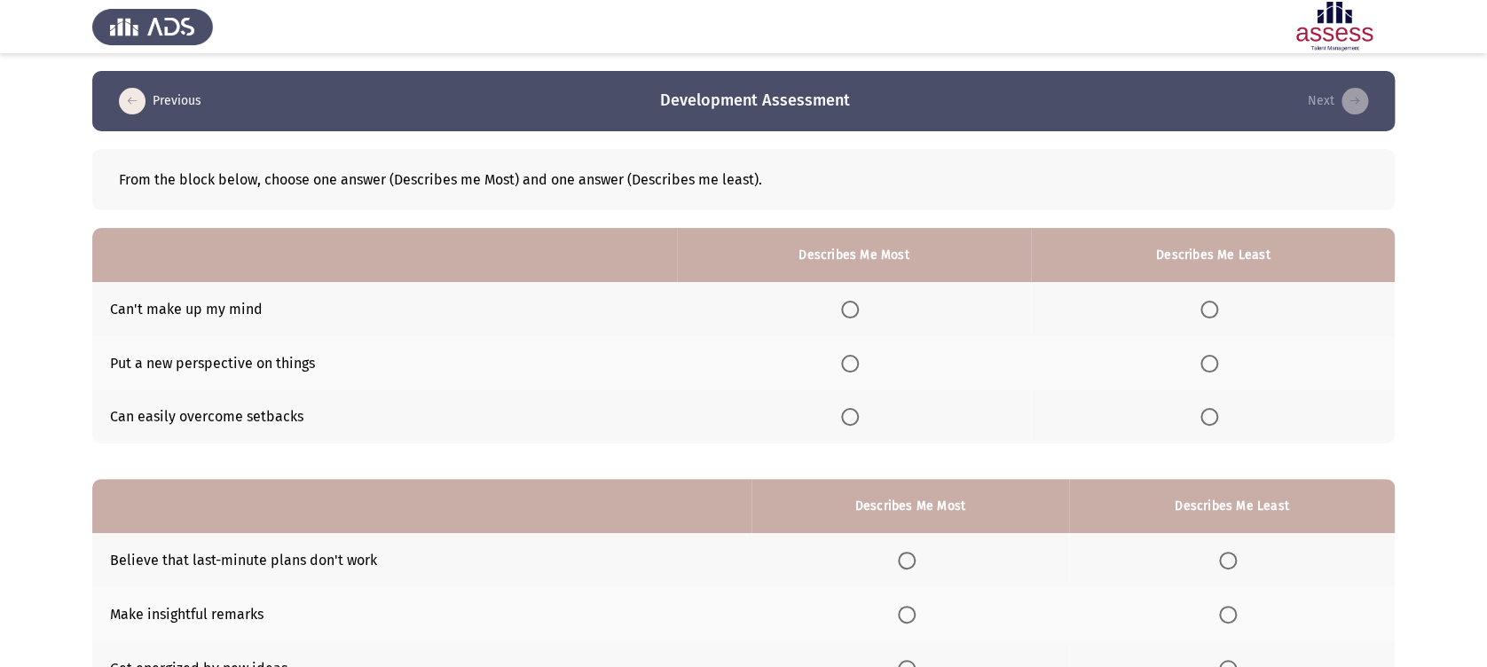
click at [859, 318] on span "Select an option" at bounding box center [850, 310] width 18 height 18
click at [859, 318] on input "Select an option" at bounding box center [850, 310] width 18 height 18
click at [1127, 408] on mat-radio-button "Select an option" at bounding box center [1212, 417] width 25 height 19
click at [1127, 438] on th at bounding box center [1213, 417] width 364 height 54
click at [1127, 428] on th at bounding box center [1213, 417] width 364 height 54
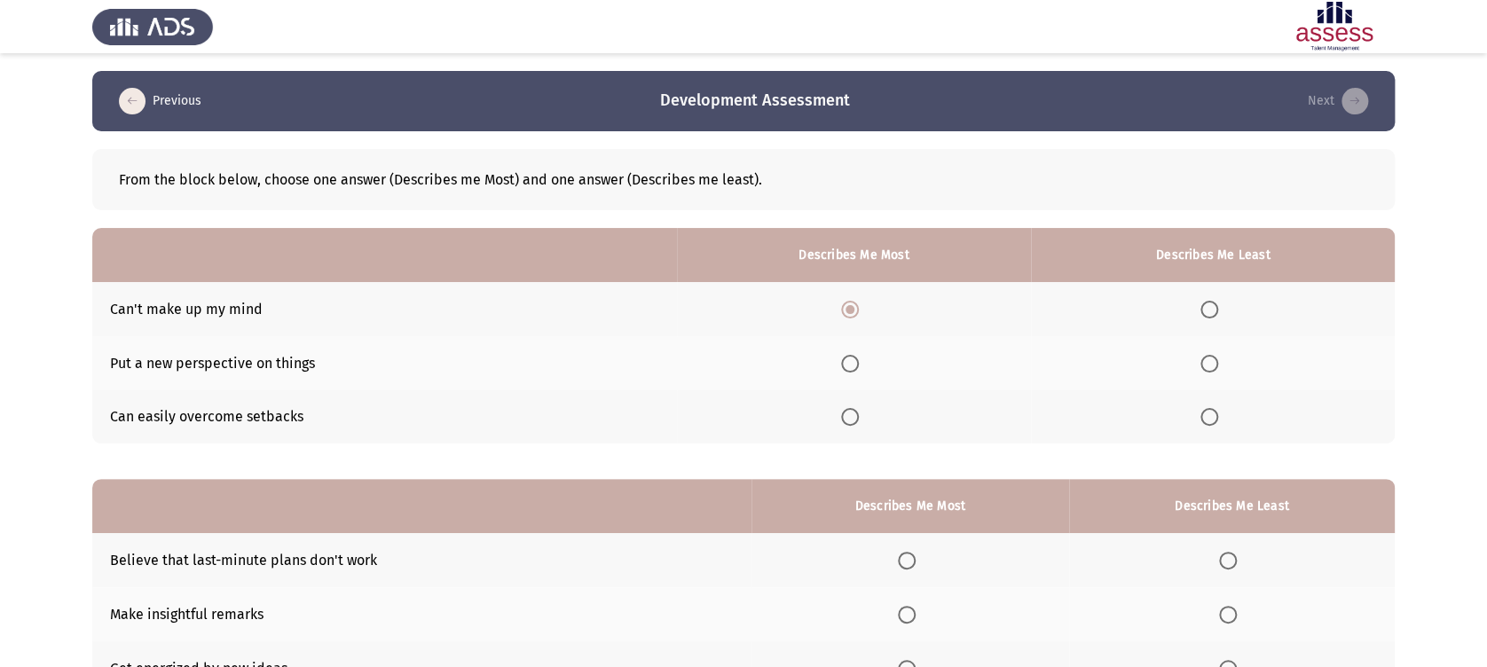
click at [1127, 425] on span "Select an option" at bounding box center [1209, 417] width 18 height 18
click at [1127, 425] on input "Select an option" at bounding box center [1209, 417] width 18 height 18
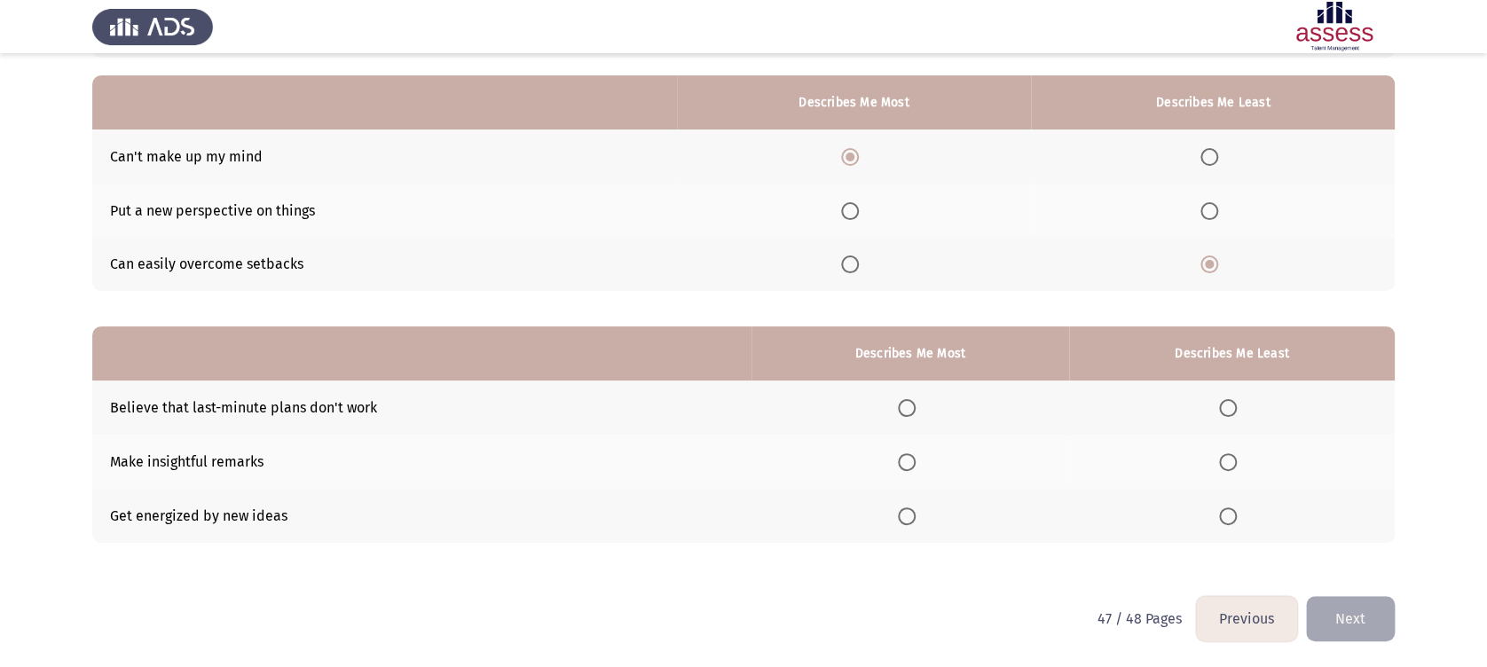
click at [901, 410] on span "Select an option" at bounding box center [907, 408] width 18 height 18
click at [901, 410] on input "Select an option" at bounding box center [907, 408] width 18 height 18
click at [1127, 499] on th at bounding box center [1232, 516] width 326 height 54
click at [1127, 499] on span "Select an option" at bounding box center [1228, 516] width 18 height 18
click at [1127, 499] on input "Select an option" at bounding box center [1228, 516] width 18 height 18
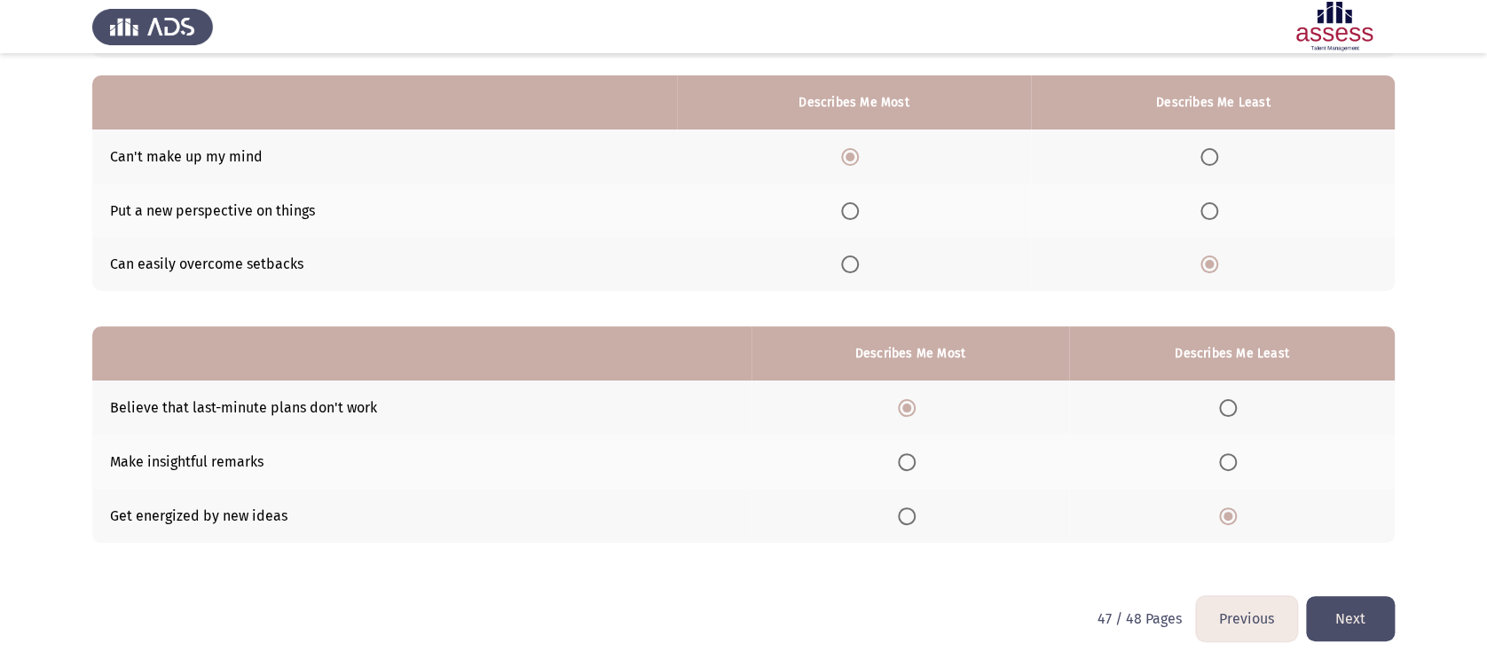
click at [1127, 499] on div "From the block below, choose one answer (Describes me Most) and one answer (Des…" at bounding box center [743, 287] width 1302 height 617
click at [1127, 499] on button "Next" at bounding box center [1350, 618] width 89 height 45
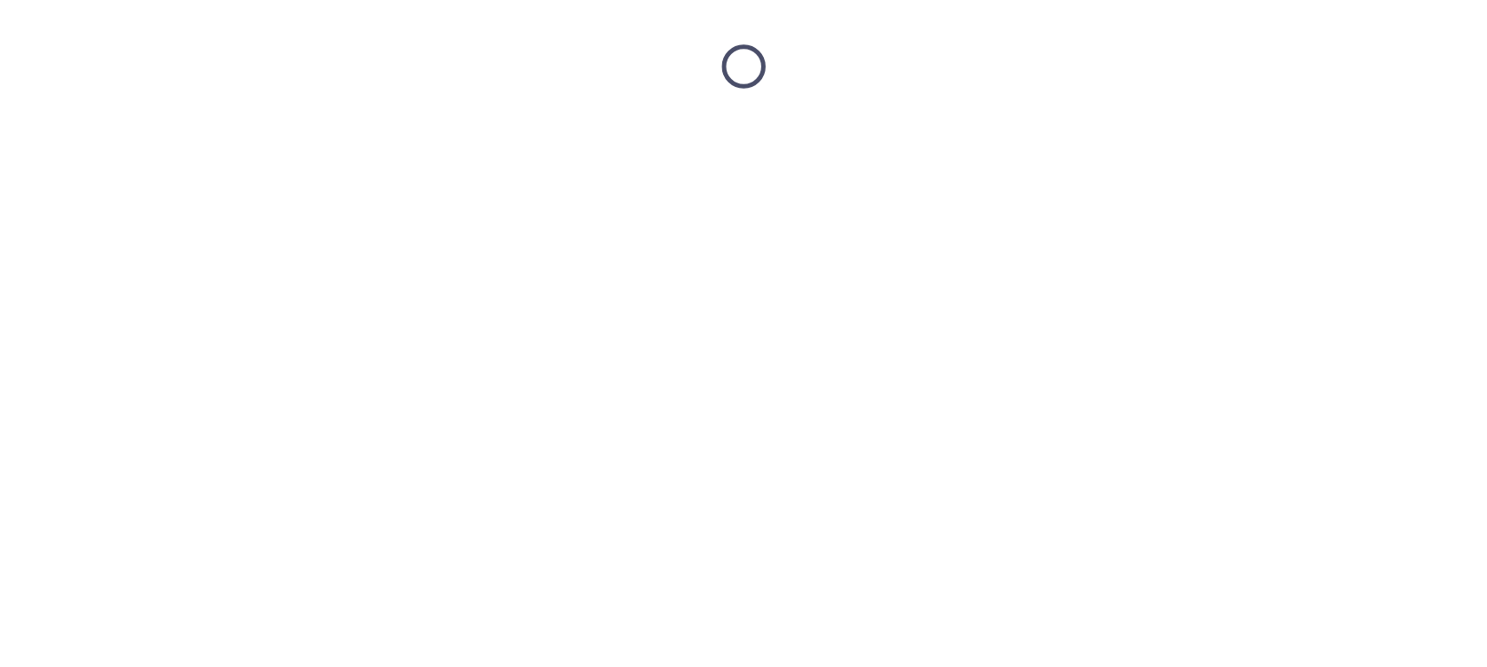
scroll to position [0, 0]
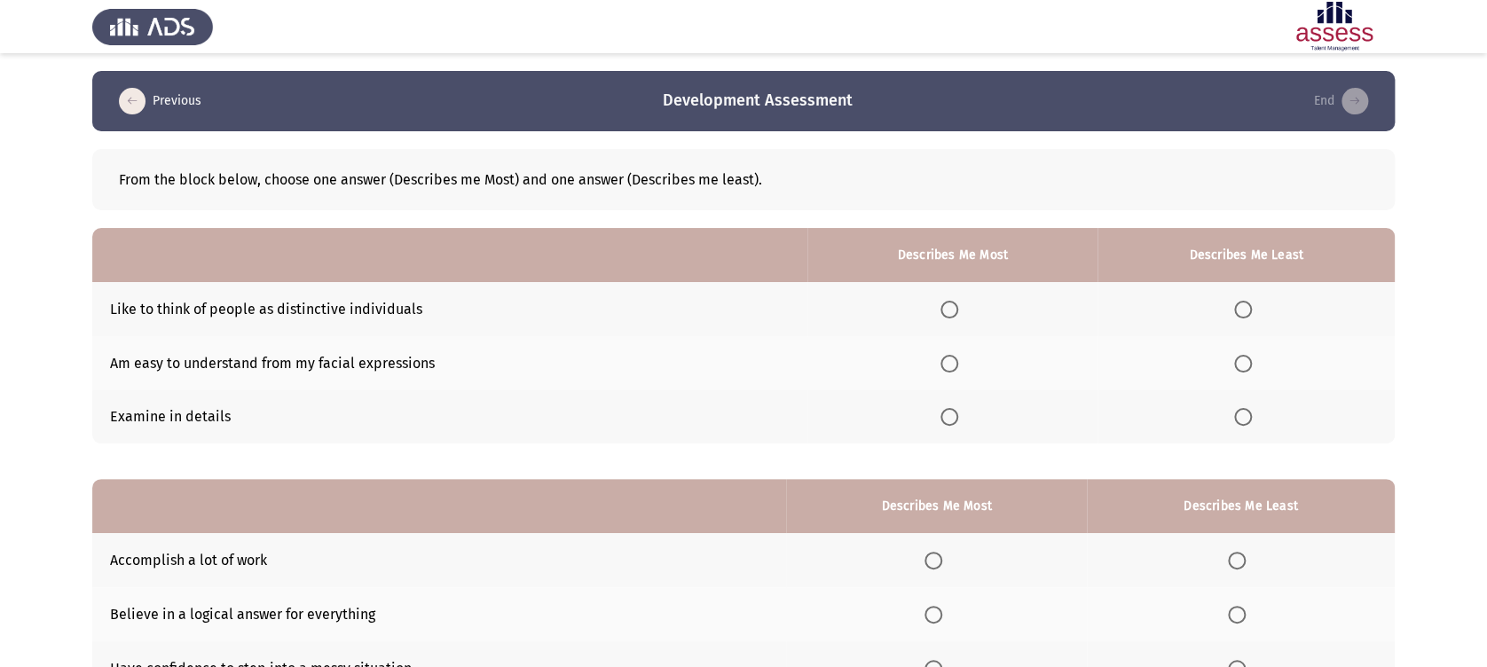
click at [949, 313] on span "Select an option" at bounding box center [949, 310] width 18 height 18
click at [949, 313] on input "Select an option" at bounding box center [949, 310] width 18 height 18
drag, startPoint x: 1221, startPoint y: 420, endPoint x: 1242, endPoint y: 424, distance: 20.9
click at [1127, 424] on th at bounding box center [1245, 417] width 297 height 54
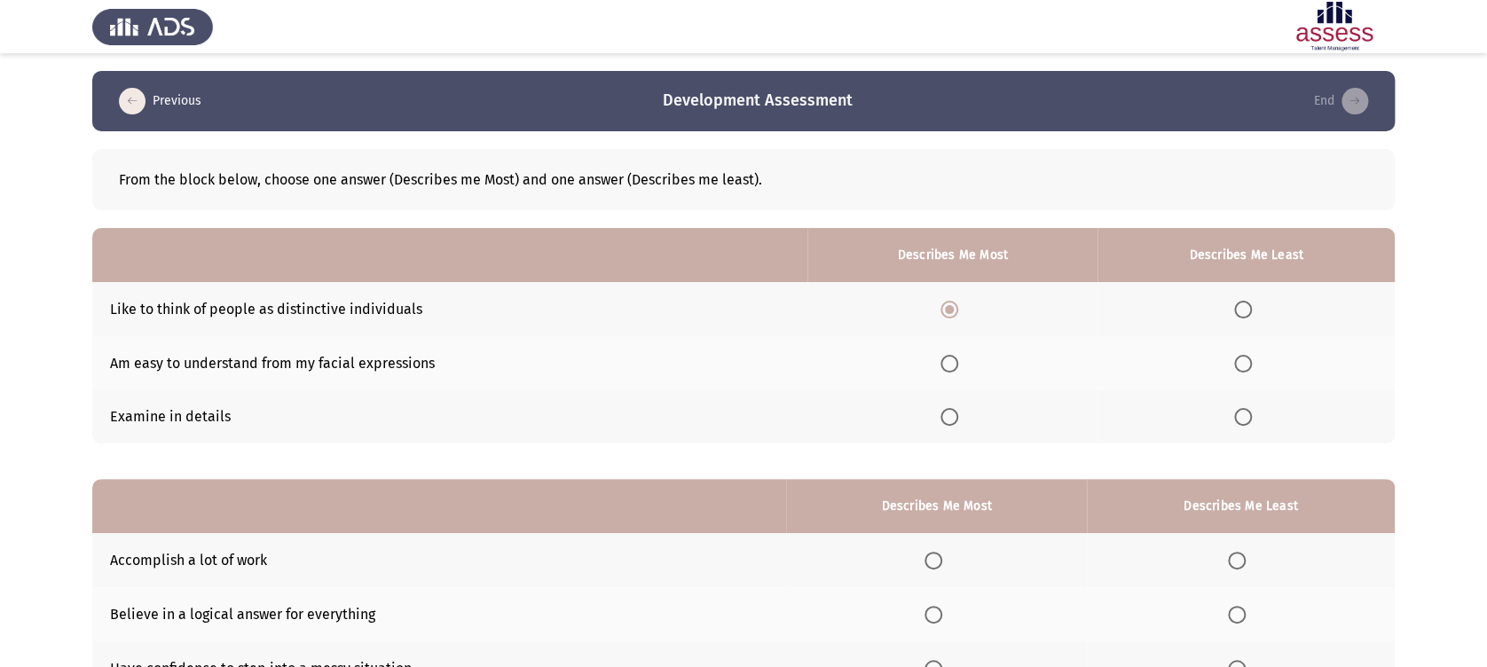
click at [1127, 416] on span "Select an option" at bounding box center [1243, 417] width 18 height 18
click at [1127, 416] on input "Select an option" at bounding box center [1243, 417] width 18 height 18
click at [939, 499] on span "Select an option" at bounding box center [933, 561] width 18 height 18
click at [939, 499] on input "Select an option" at bounding box center [933, 561] width 18 height 18
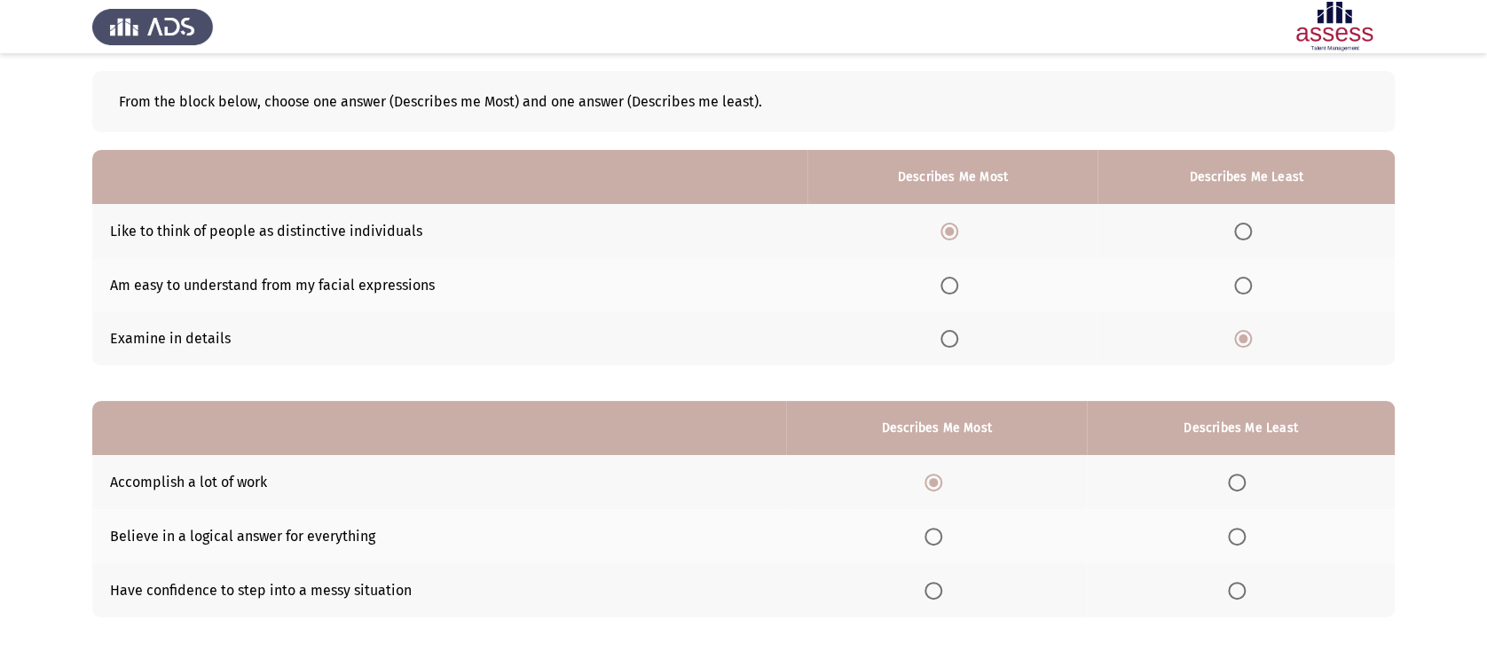
scroll to position [153, 0]
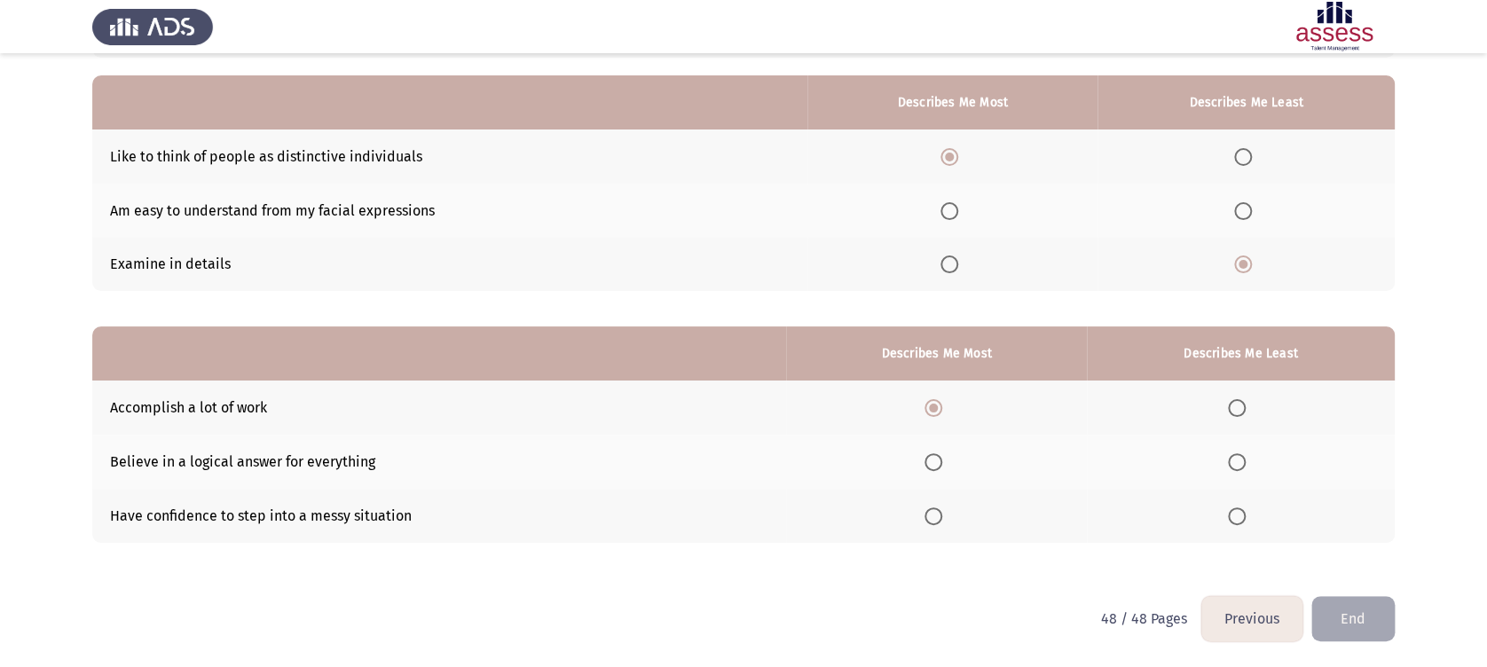
click at [1127, 499] on span "Select an option" at bounding box center [1237, 516] width 18 height 18
click at [1127, 499] on input "Select an option" at bounding box center [1237, 516] width 18 height 18
click at [1127, 499] on button "End" at bounding box center [1352, 618] width 83 height 45
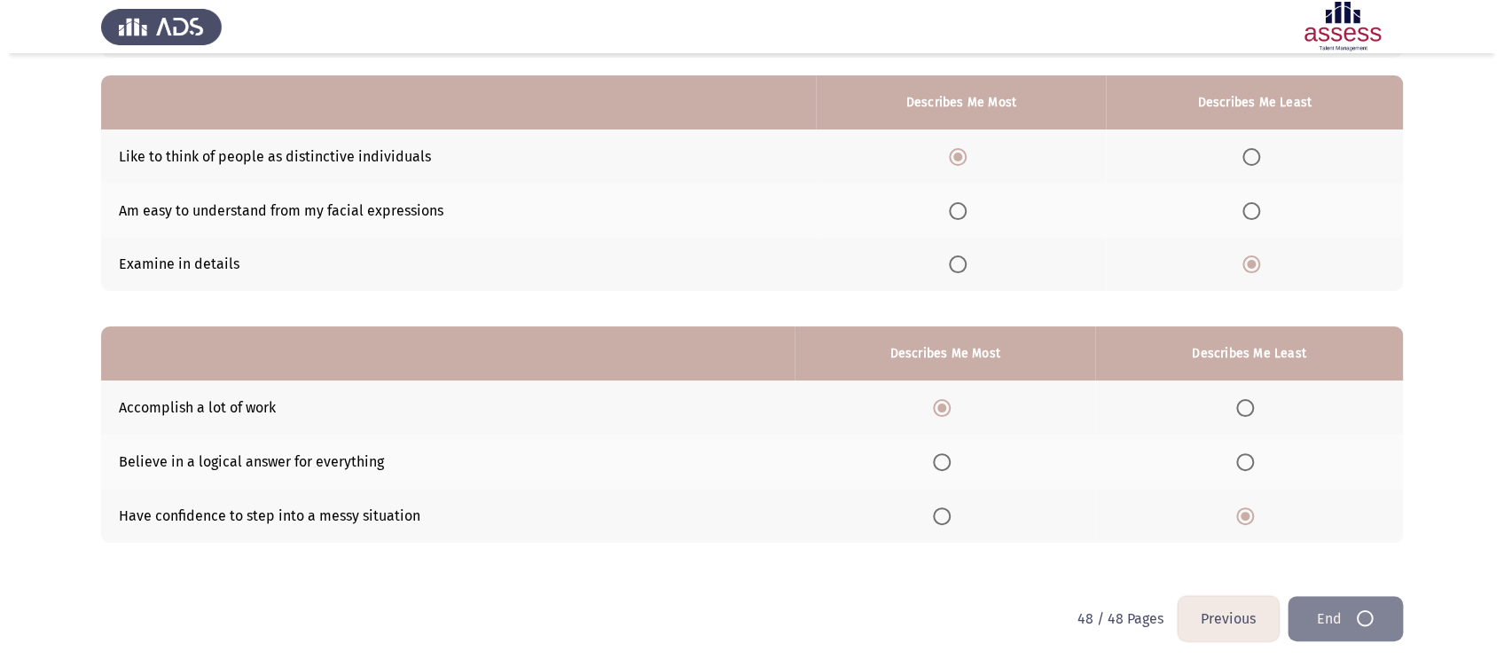
scroll to position [0, 0]
